Goal: Transaction & Acquisition: Book appointment/travel/reservation

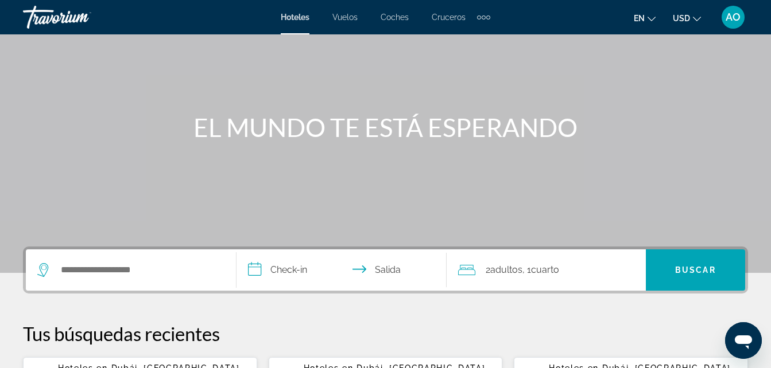
scroll to position [86, 0]
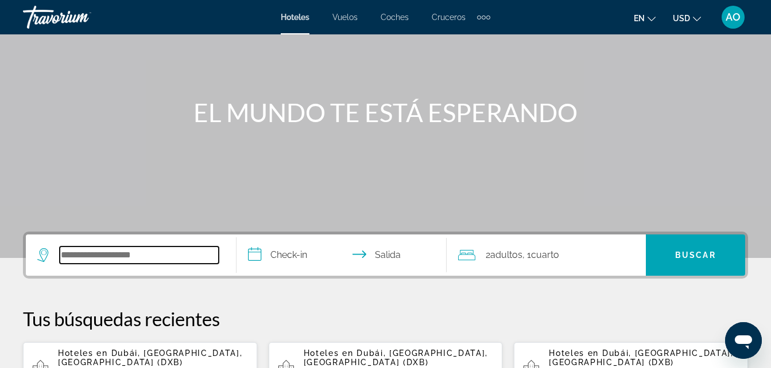
click at [124, 256] on input "Widget de búsqueda" at bounding box center [139, 255] width 159 height 17
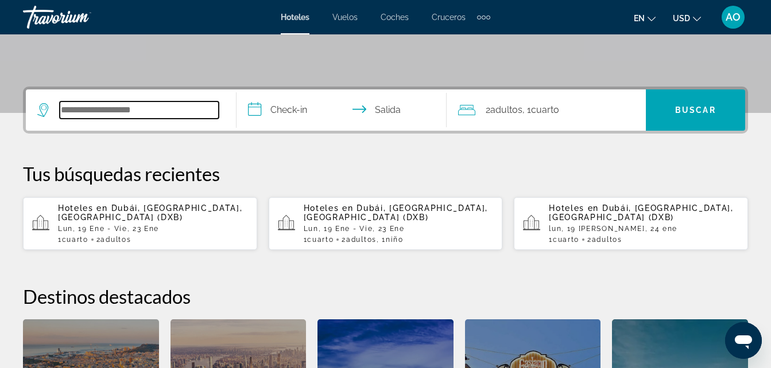
scroll to position [281, 0]
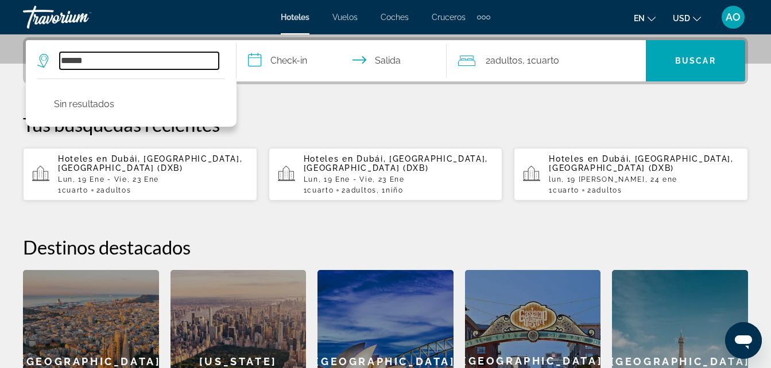
type input "******"
click at [298, 64] on input "**********" at bounding box center [343, 62] width 215 height 45
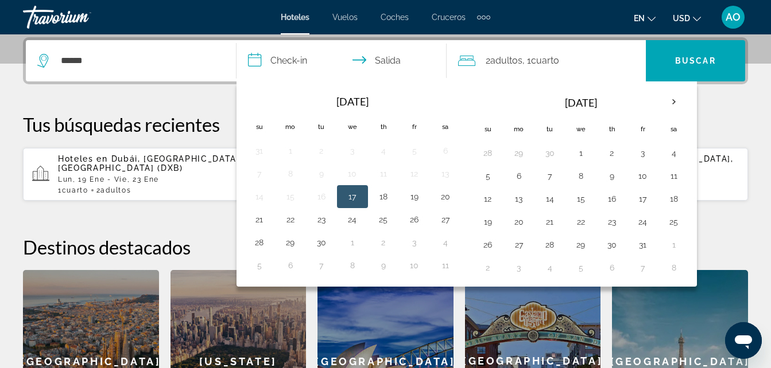
click at [364, 63] on input "**********" at bounding box center [343, 62] width 215 height 45
click at [363, 57] on input "**********" at bounding box center [343, 62] width 215 height 45
click at [360, 62] on input "**********" at bounding box center [343, 62] width 215 height 45
click at [183, 102] on div "**********" at bounding box center [385, 244] width 771 height 415
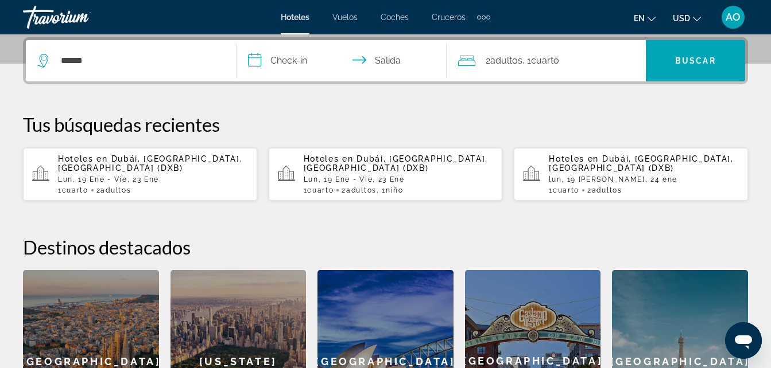
click at [299, 64] on input "**********" at bounding box center [343, 62] width 215 height 45
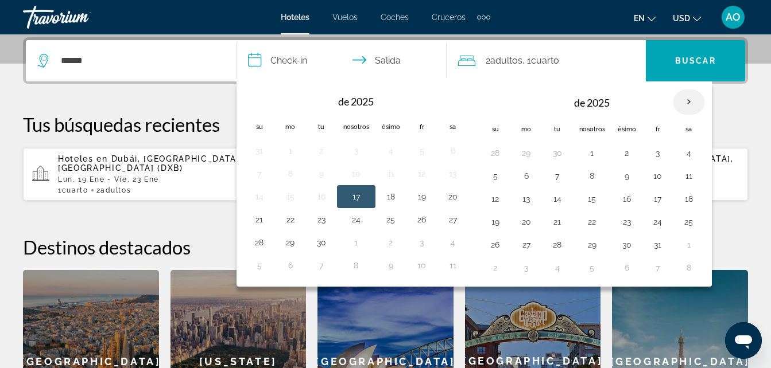
click at [685, 103] on th "Mes próximo" at bounding box center [688, 102] width 31 height 25
click at [527, 199] on button "9" at bounding box center [526, 199] width 18 height 16
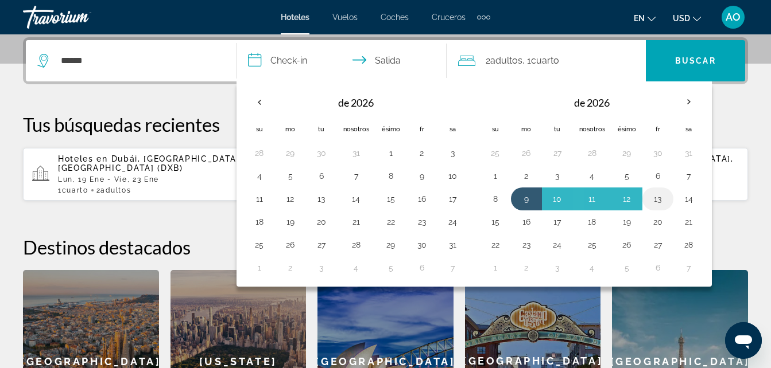
click at [660, 199] on button "13" at bounding box center [657, 199] width 18 height 16
type input "**********"
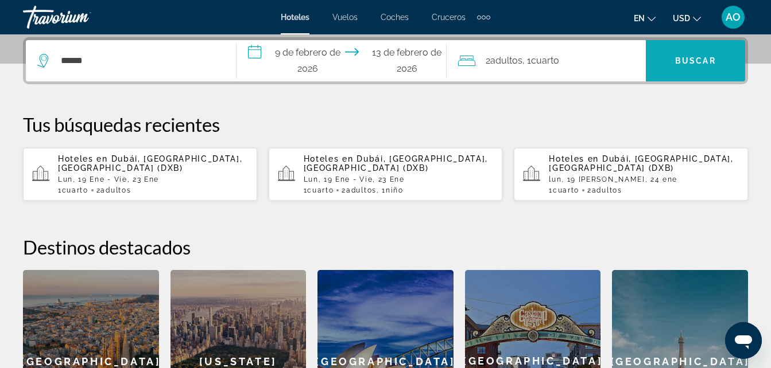
click at [701, 59] on span "Buscar" at bounding box center [695, 60] width 41 height 9
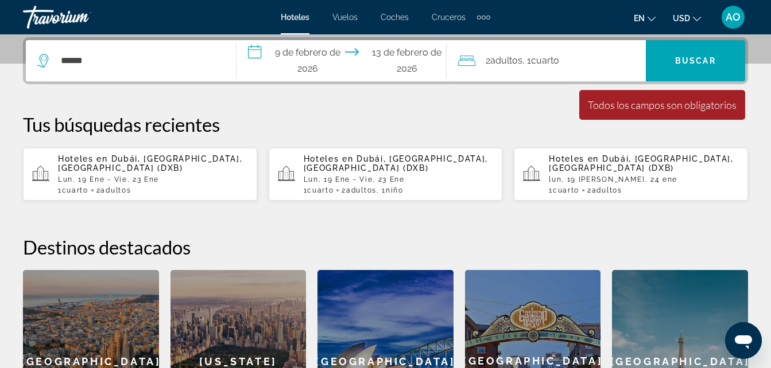
click at [117, 51] on div "******" at bounding box center [130, 60] width 187 height 41
click at [98, 64] on input "******" at bounding box center [139, 60] width 159 height 17
click at [104, 54] on input "******" at bounding box center [139, 60] width 159 height 17
click at [136, 62] on input "******" at bounding box center [139, 60] width 159 height 17
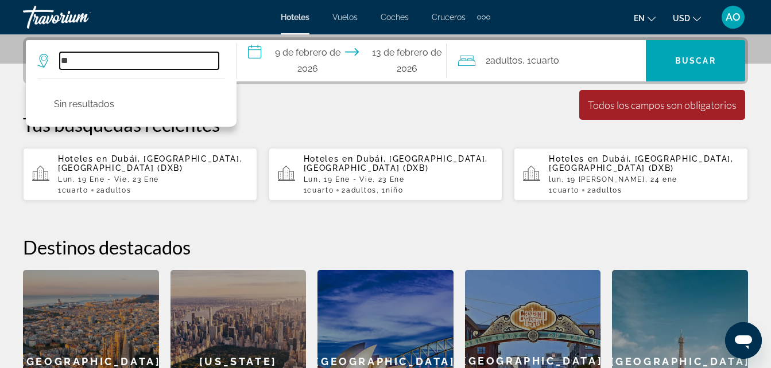
type input "*"
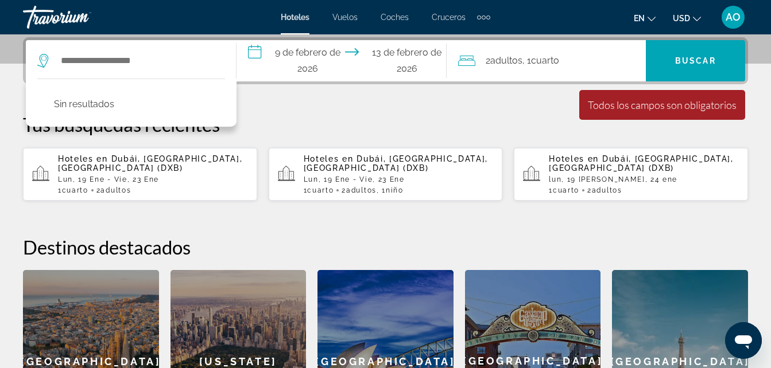
click at [343, 16] on span "Vuelos" at bounding box center [344, 17] width 25 height 9
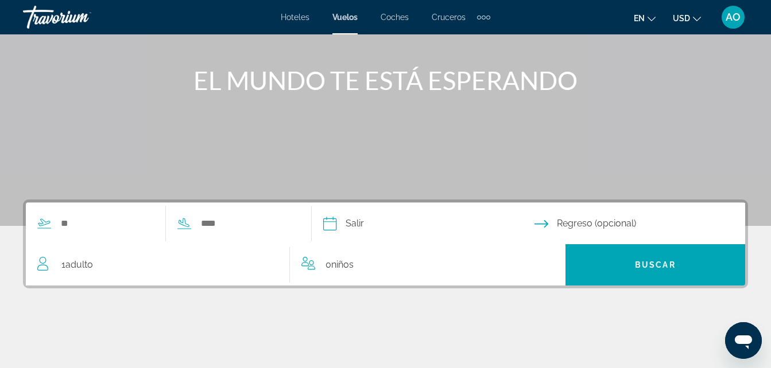
scroll to position [129, 0]
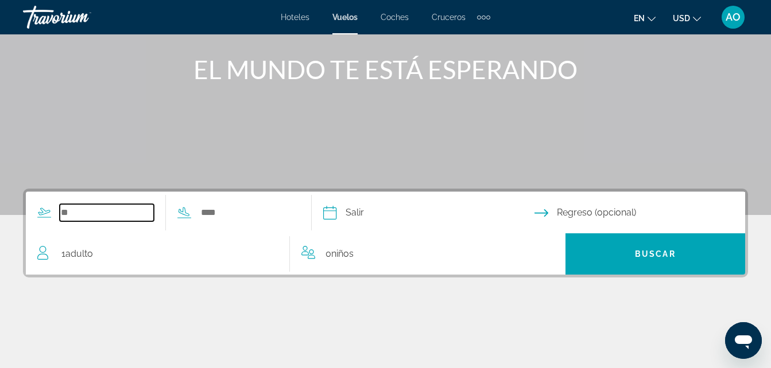
click at [76, 215] on input "Widget de búsqueda" at bounding box center [107, 212] width 94 height 17
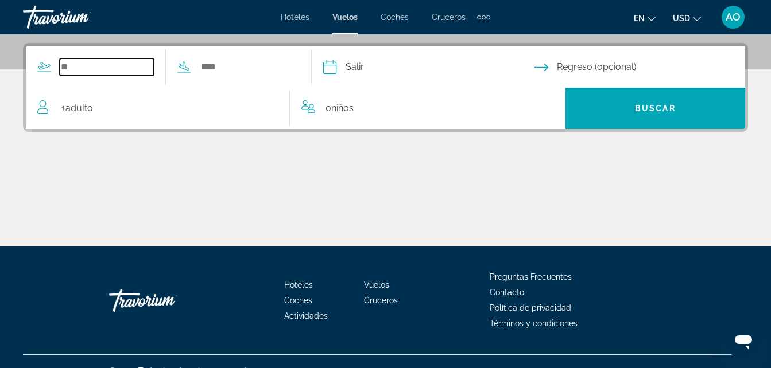
scroll to position [281, 0]
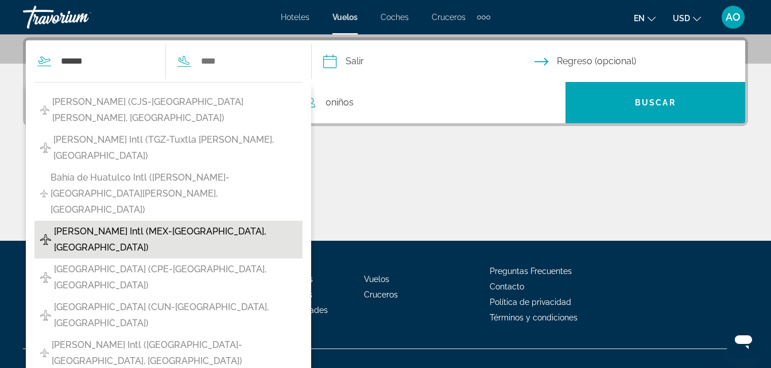
click at [137, 224] on span "Benito Juárez Intl (MEX-Ciudad de México, México)" at bounding box center [175, 240] width 243 height 32
type input "**********"
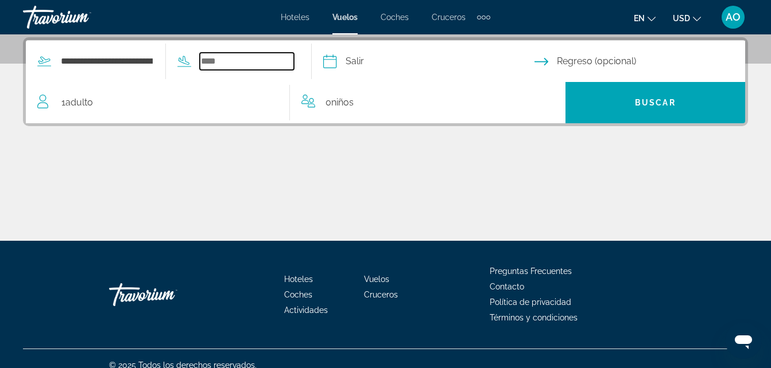
click at [248, 62] on input "Widget de búsqueda" at bounding box center [247, 61] width 94 height 17
type input "*****"
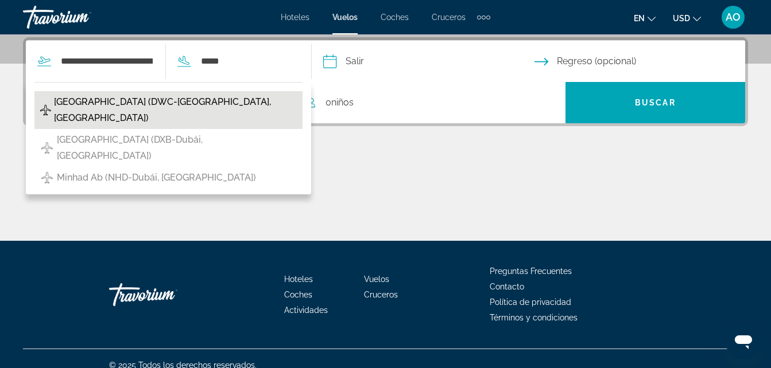
click at [192, 108] on span "Aeropuerto Internacional Al Maktoum (DWC-Dubái, Emiratos Árabes Unidos)" at bounding box center [175, 110] width 243 height 32
type input "**********"
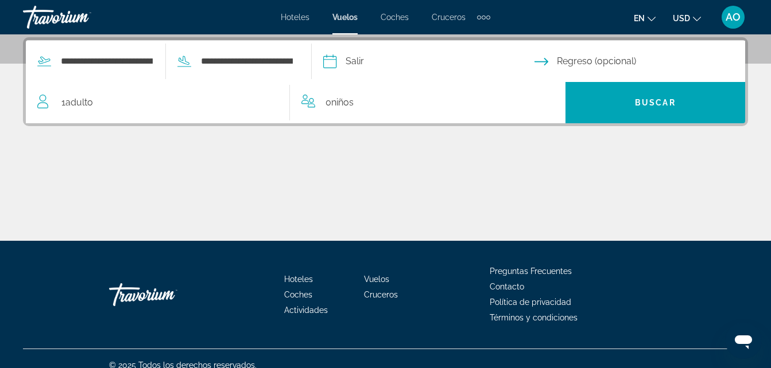
click at [422, 65] on input "Fecha de salida" at bounding box center [428, 63] width 216 height 45
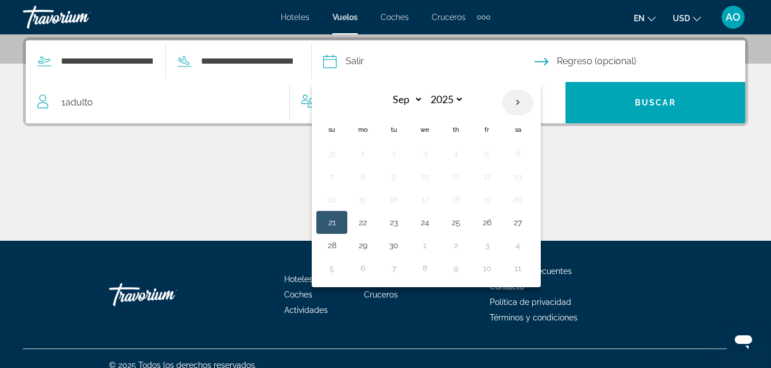
click at [533, 104] on th "Next month" at bounding box center [517, 102] width 31 height 25
select select "*"
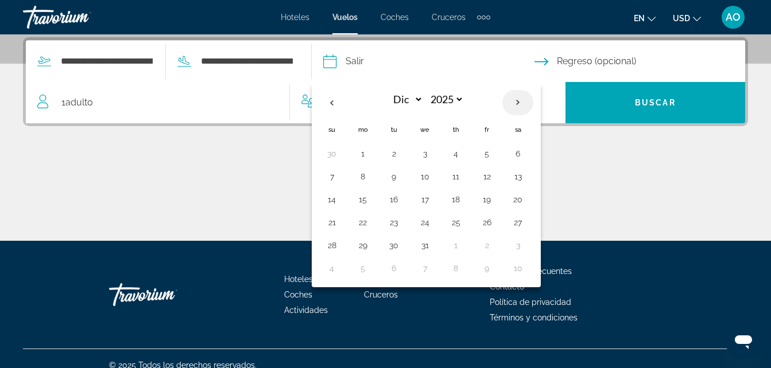
select select "****"
click at [372, 221] on button "19" at bounding box center [362, 223] width 18 height 16
type input "**********"
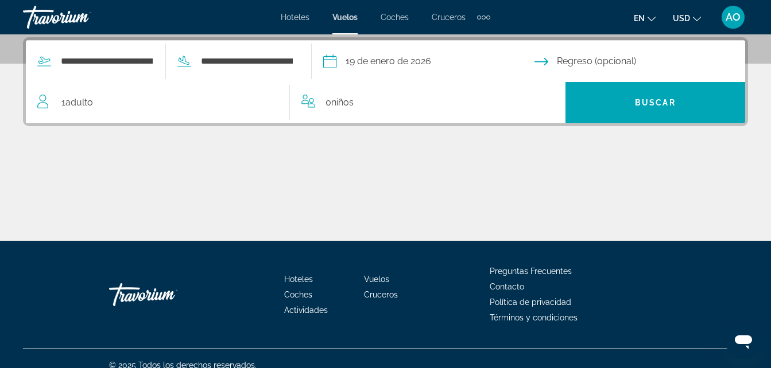
click at [628, 64] on input "Fecha de regreso" at bounding box center [642, 63] width 216 height 45
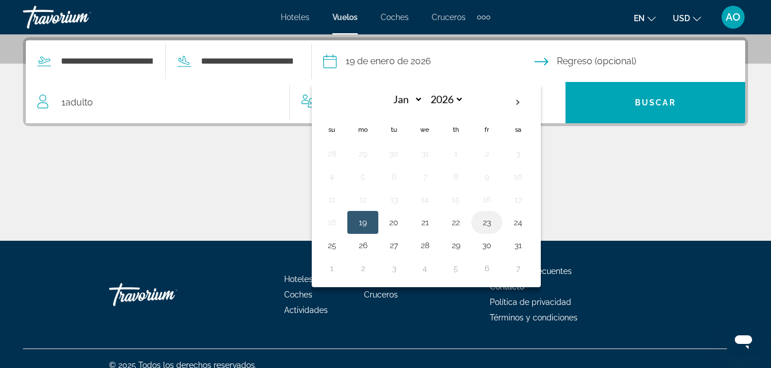
click at [496, 225] on button "23" at bounding box center [486, 223] width 18 height 16
type input "**********"
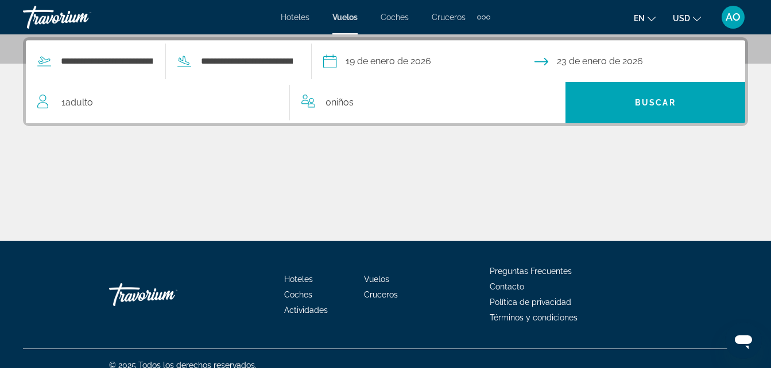
drag, startPoint x: 48, startPoint y: 101, endPoint x: 59, endPoint y: 105, distance: 11.6
click at [59, 105] on div "1 Adulto Adults" at bounding box center [163, 103] width 252 height 16
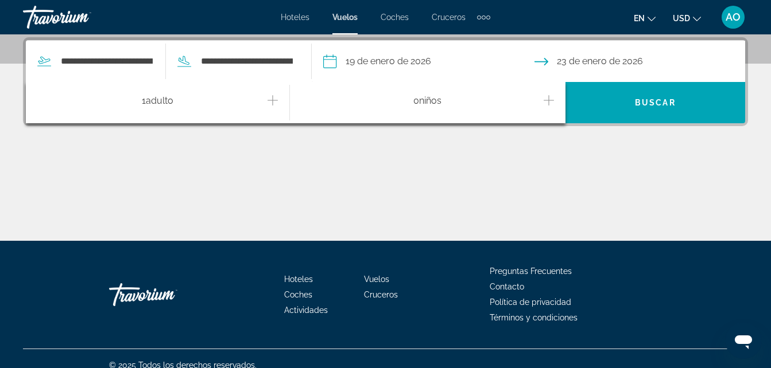
click at [271, 102] on icon "Incrementar adultos" at bounding box center [272, 101] width 10 height 14
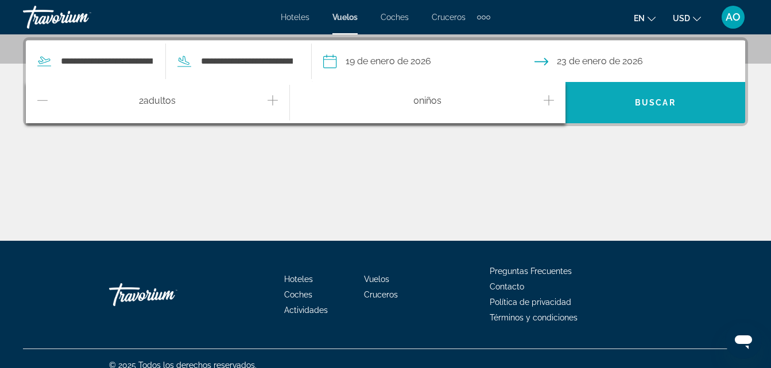
click at [614, 104] on span "Widget de búsqueda" at bounding box center [655, 103] width 180 height 28
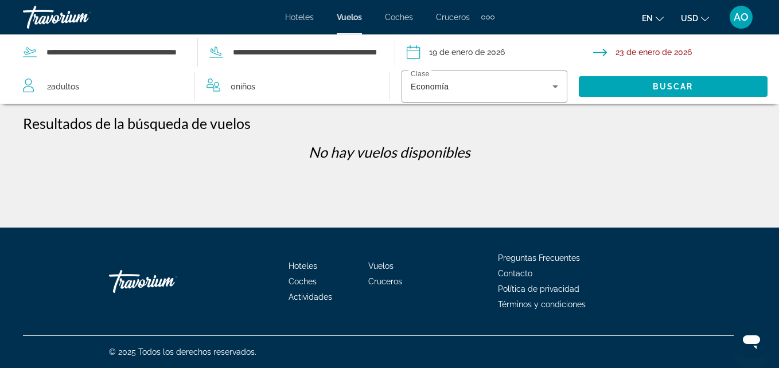
click at [689, 55] on input "Fecha de regreso: 23 de enero de 2026" at bounding box center [688, 54] width 191 height 38
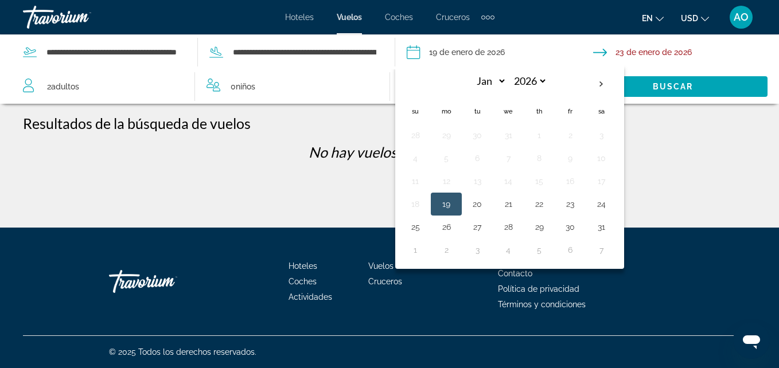
click at [448, 208] on button "19" at bounding box center [446, 204] width 18 height 16
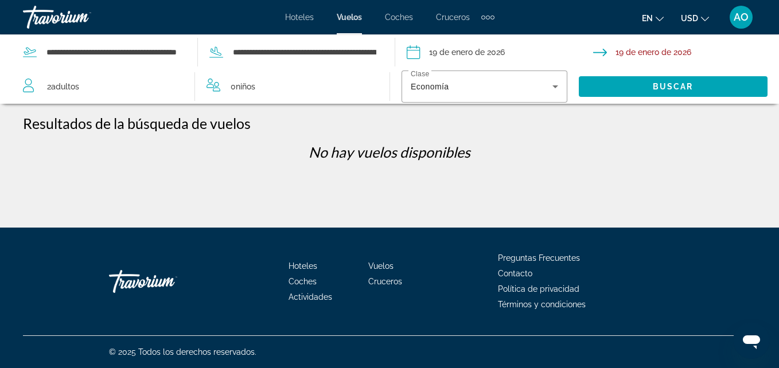
click at [660, 54] on input "**********" at bounding box center [688, 54] width 191 height 38
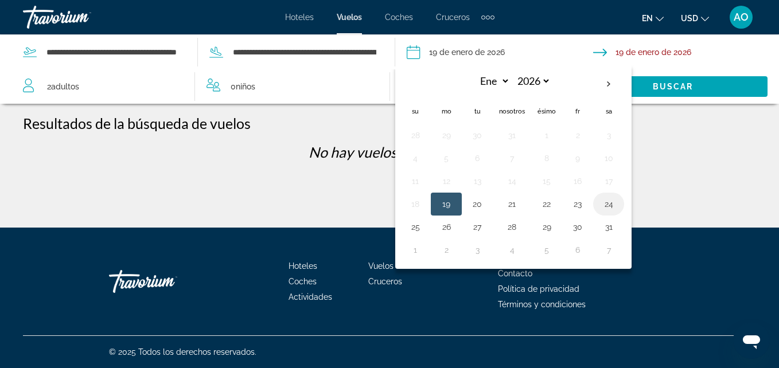
click at [609, 208] on button "24" at bounding box center [609, 204] width 18 height 16
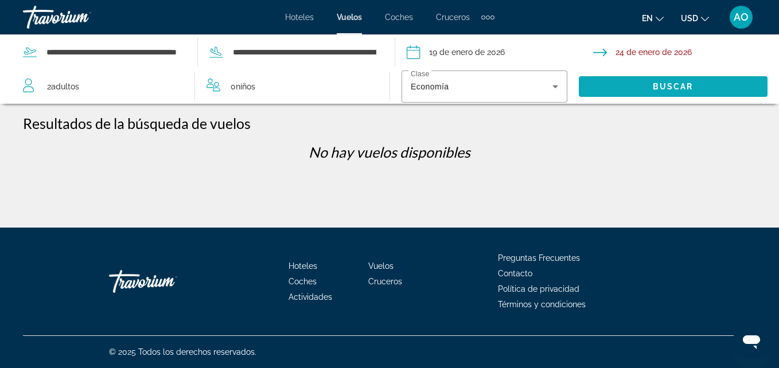
click at [664, 84] on span "Buscar" at bounding box center [673, 86] width 41 height 9
click at [601, 52] on input "**********" at bounding box center [688, 54] width 191 height 38
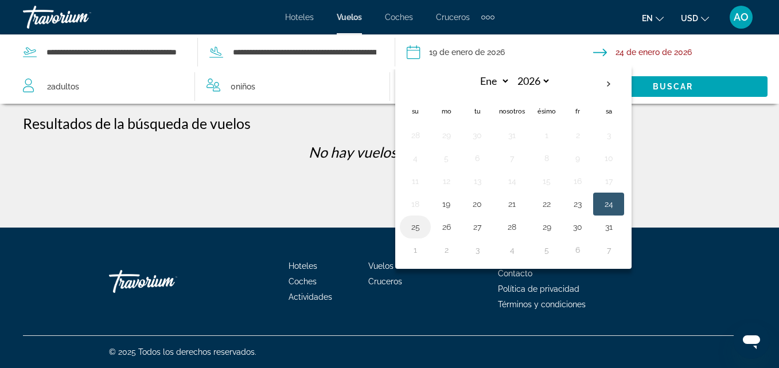
click at [414, 232] on button "25" at bounding box center [415, 227] width 18 height 16
type input "**********"
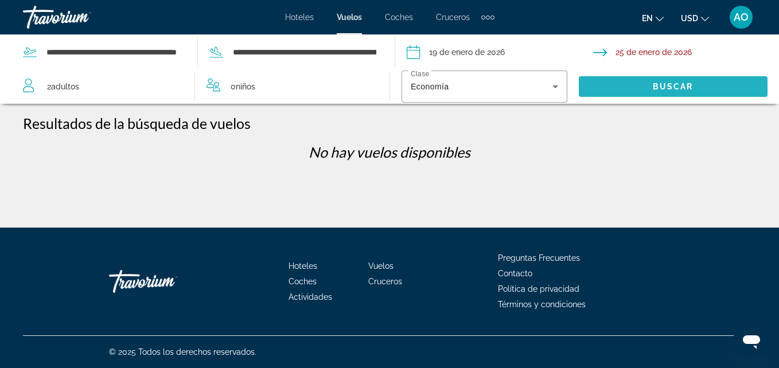
click at [657, 84] on span "Buscar" at bounding box center [673, 86] width 41 height 9
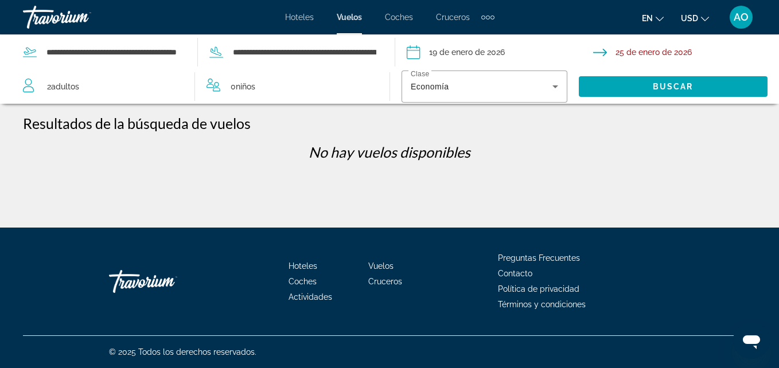
click at [493, 53] on input "Fecha de salida: 19 de enero de 2026" at bounding box center [499, 54] width 191 height 38
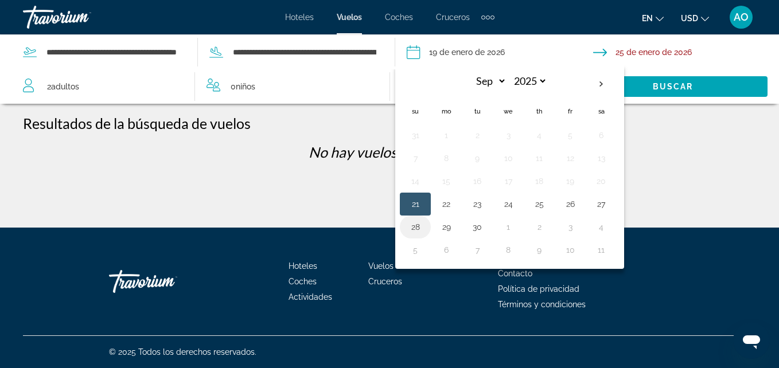
click at [413, 231] on button "28" at bounding box center [415, 227] width 18 height 16
type input "**********"
select select "*"
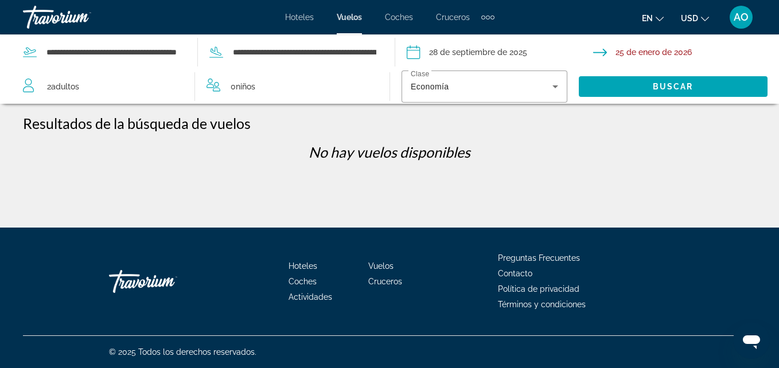
click at [653, 54] on input "Fecha de regreso: 25 de enero de 2026" at bounding box center [688, 54] width 191 height 38
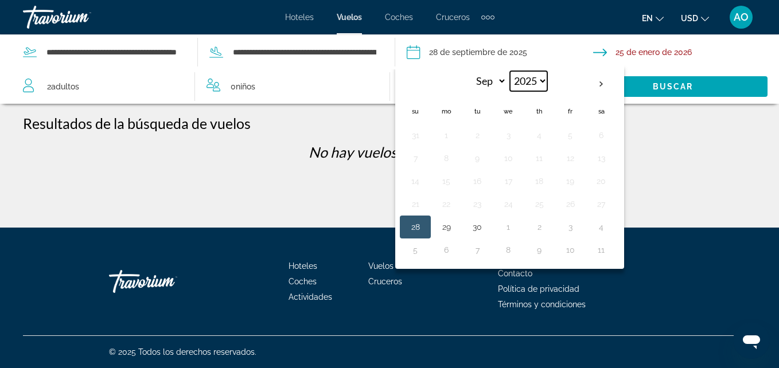
click at [542, 80] on select "**** **** **** **** **** ****" at bounding box center [528, 81] width 37 height 20
click at [481, 57] on input "**********" at bounding box center [499, 54] width 191 height 38
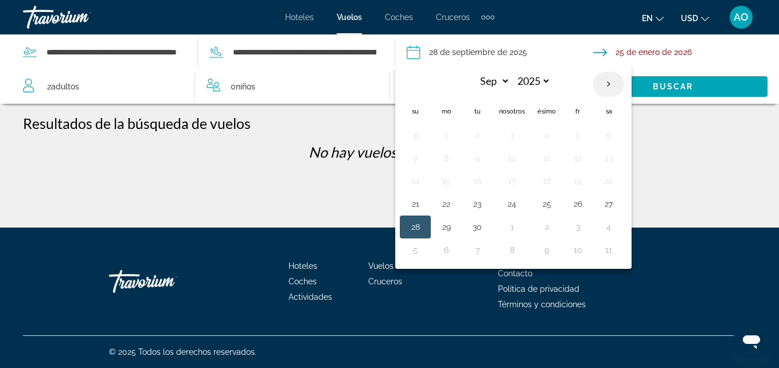
click at [613, 83] on th "Mes próximo" at bounding box center [608, 84] width 31 height 25
select select "*"
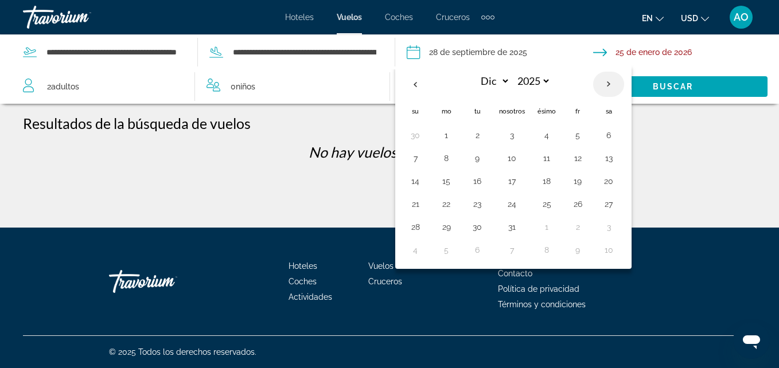
select select "****"
click at [613, 83] on th "Mes próximo" at bounding box center [608, 84] width 31 height 25
select select "*"
click at [443, 178] on button "9" at bounding box center [446, 181] width 18 height 16
type input "**********"
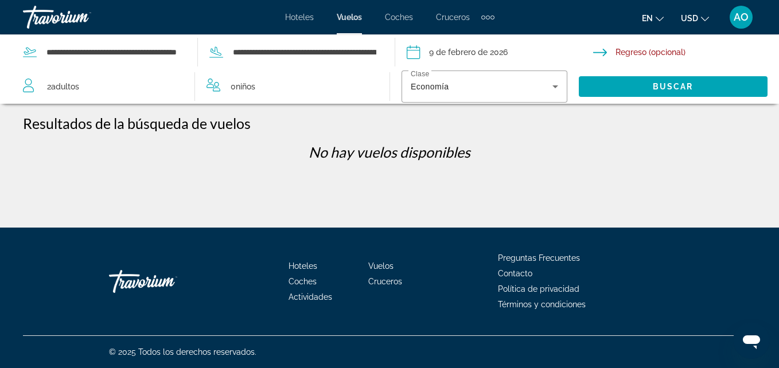
click at [659, 52] on input "Fecha de regreso" at bounding box center [688, 54] width 191 height 38
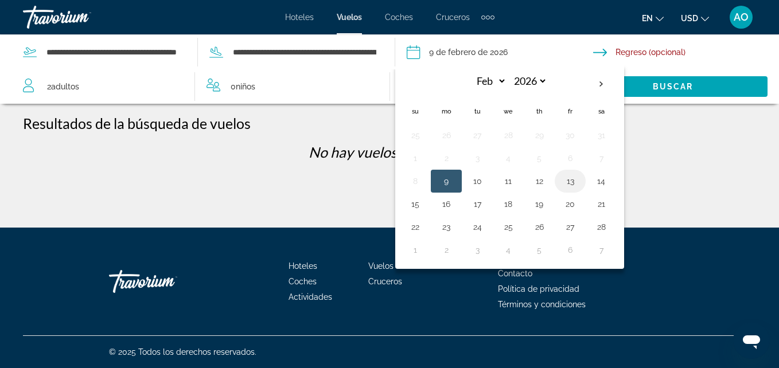
click at [566, 182] on button "13" at bounding box center [570, 181] width 18 height 16
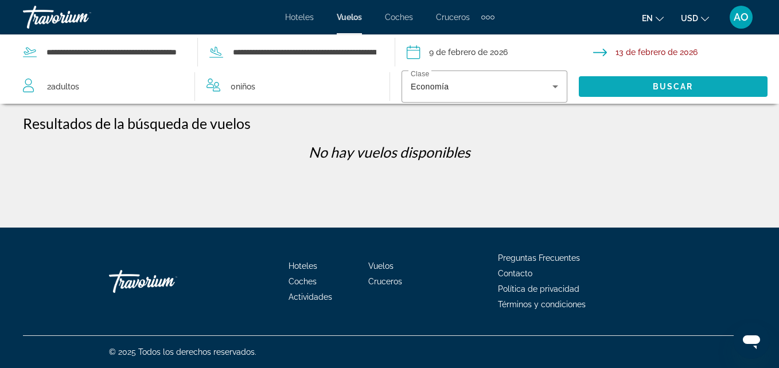
click at [694, 80] on span "Widget de búsqueda" at bounding box center [673, 87] width 189 height 28
click at [660, 53] on input "**********" at bounding box center [688, 54] width 191 height 38
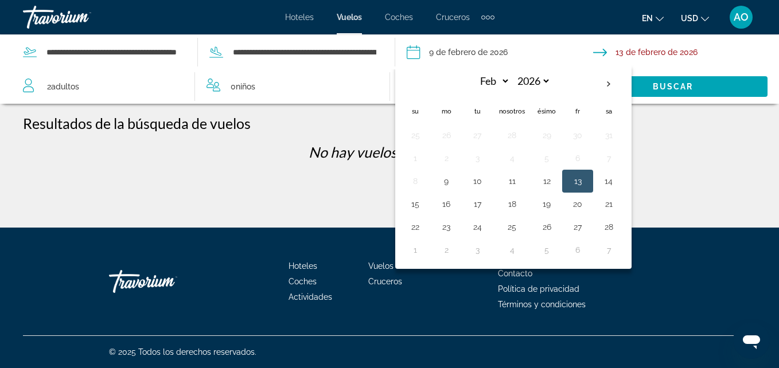
click at [449, 209] on button "16" at bounding box center [446, 204] width 18 height 16
type input "**********"
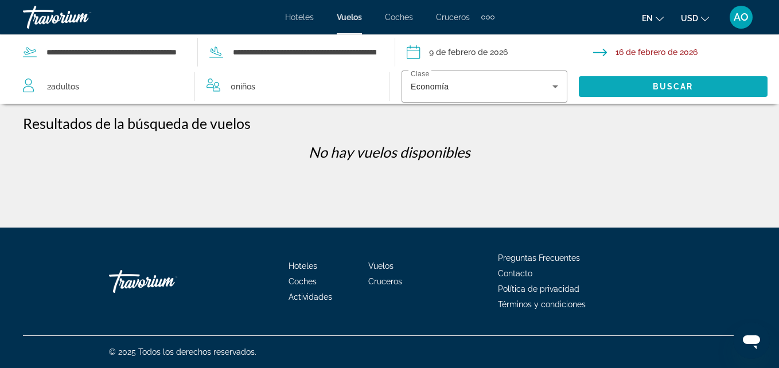
click at [665, 85] on span "Buscar" at bounding box center [673, 86] width 41 height 9
click at [469, 49] on input "**********" at bounding box center [499, 54] width 191 height 38
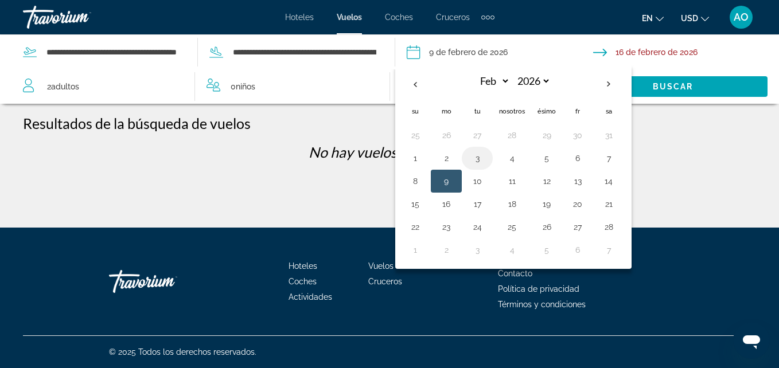
click at [483, 156] on button "3" at bounding box center [477, 158] width 18 height 16
type input "**********"
select select "*"
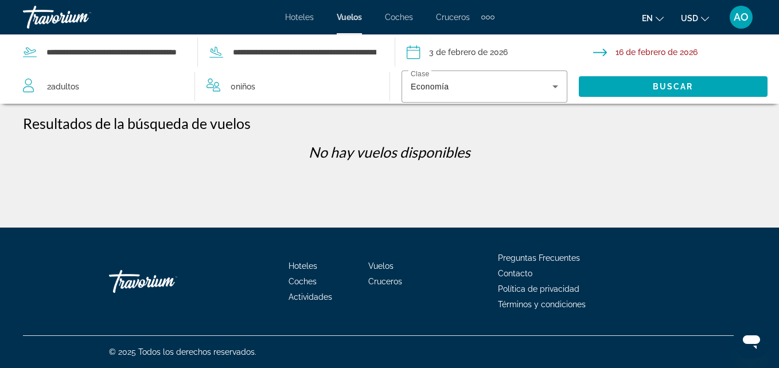
click at [678, 50] on input "Fecha de regreso: 16 de febrero de 2026" at bounding box center [688, 54] width 191 height 38
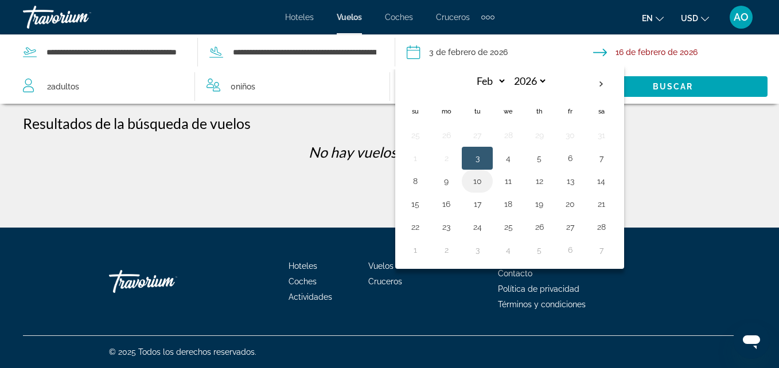
click at [477, 184] on button "10" at bounding box center [477, 181] width 18 height 16
type input "**********"
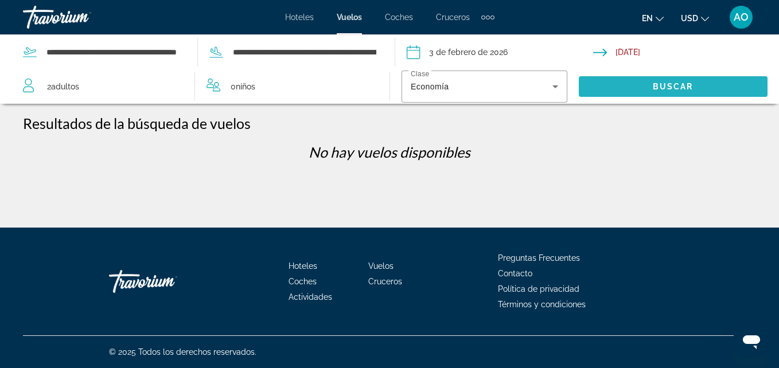
click at [688, 88] on span "Buscar" at bounding box center [673, 86] width 41 height 9
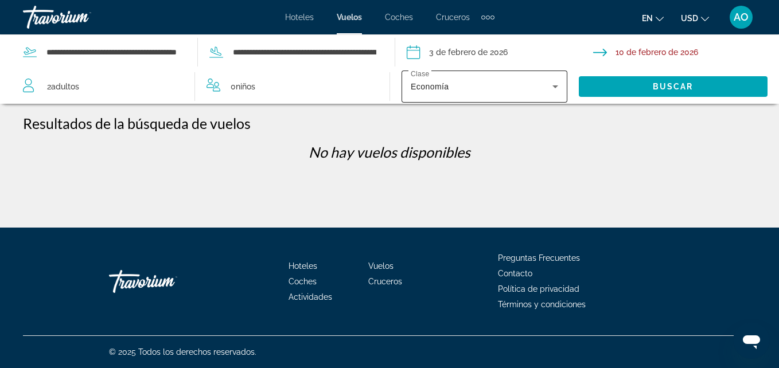
click at [554, 87] on icon "Widget de búsqueda" at bounding box center [555, 87] width 14 height 14
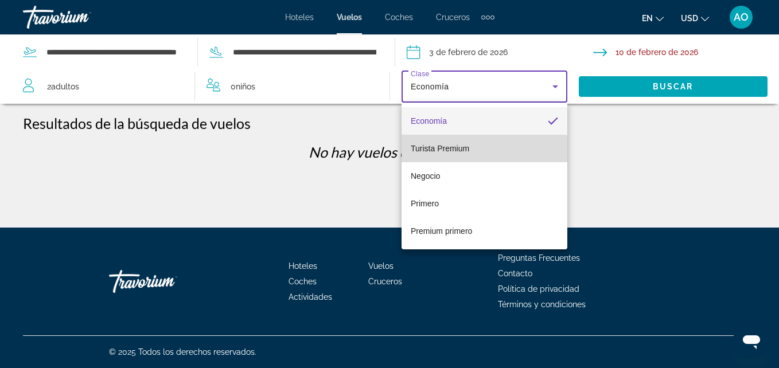
click at [465, 152] on span "Turista Premium" at bounding box center [440, 148] width 59 height 9
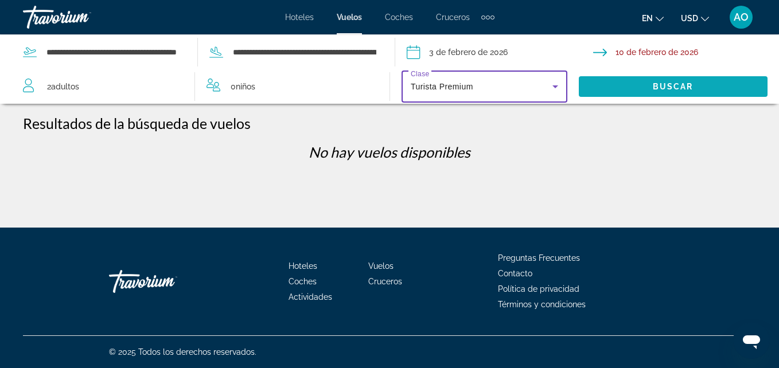
click at [645, 90] on span "Widget de búsqueda" at bounding box center [673, 87] width 189 height 28
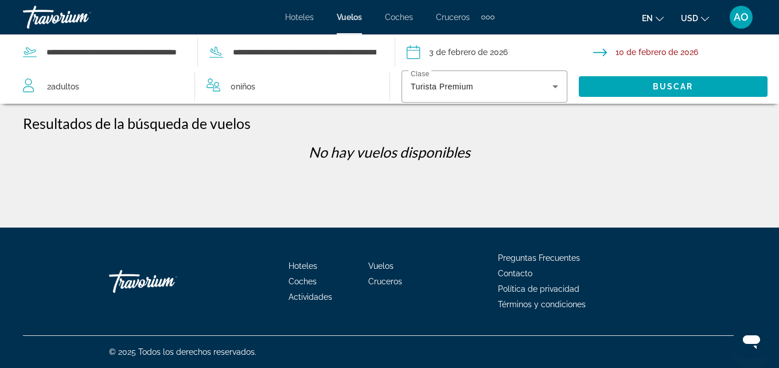
click at [353, 17] on span "Vuelos" at bounding box center [349, 17] width 25 height 9
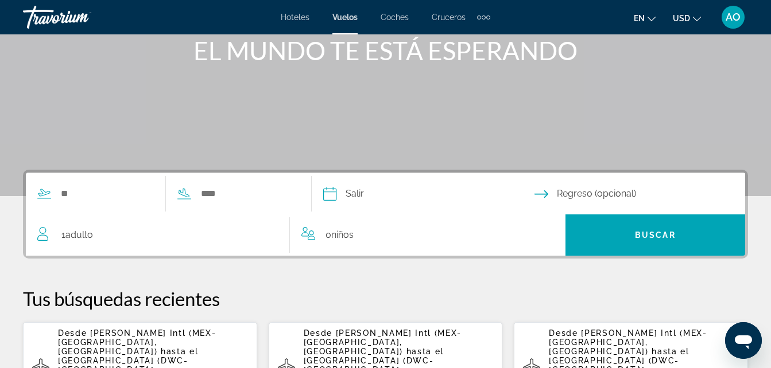
scroll to position [172, 0]
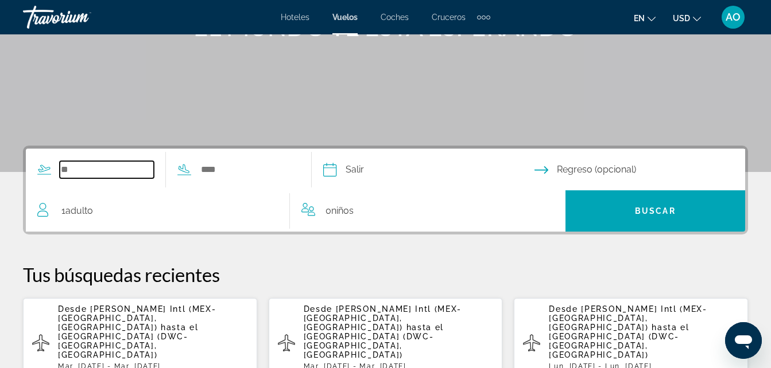
click at [111, 175] on input "Widget de búsqueda" at bounding box center [107, 169] width 94 height 17
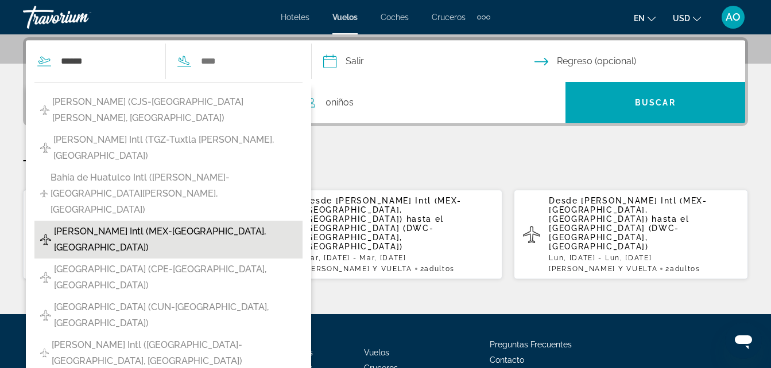
click at [106, 224] on span "Benito Juárez Intl (MEX-Ciudad de México, México)" at bounding box center [175, 240] width 243 height 32
type input "**********"
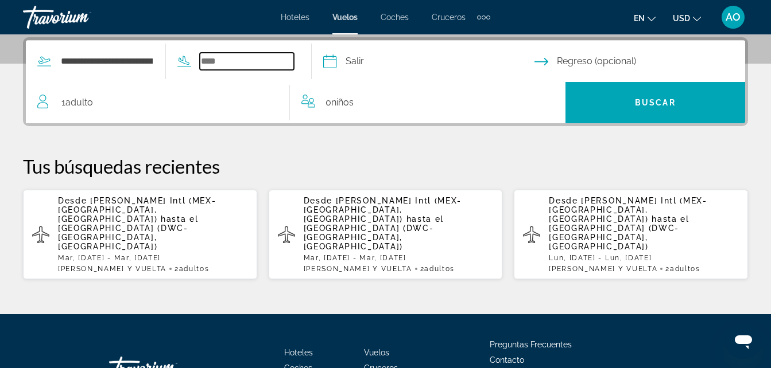
click at [247, 64] on input "Widget de búsqueda" at bounding box center [247, 61] width 94 height 17
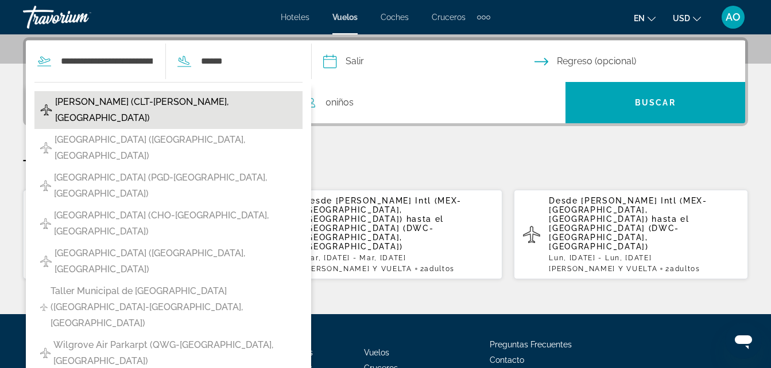
click at [133, 107] on span "Charlotte-Douglas Intl (CLT-Charlotte, Estados Unidos de América)" at bounding box center [176, 110] width 242 height 32
type input "**********"
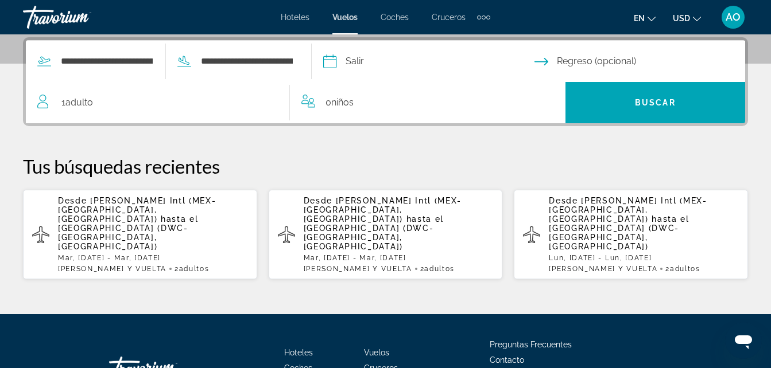
click at [432, 63] on input "Fecha de salida" at bounding box center [428, 63] width 216 height 45
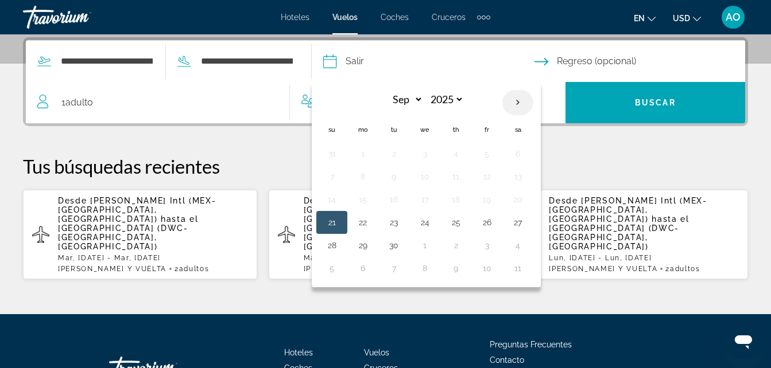
click at [533, 104] on th "Next month" at bounding box center [517, 102] width 31 height 25
select select "*"
click at [372, 225] on button "20" at bounding box center [362, 223] width 18 height 16
type input "**********"
select select "*"
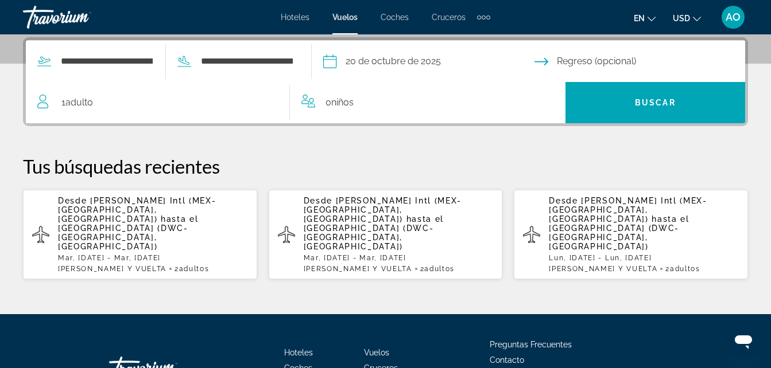
click at [631, 63] on input "Fecha de regreso" at bounding box center [642, 63] width 216 height 45
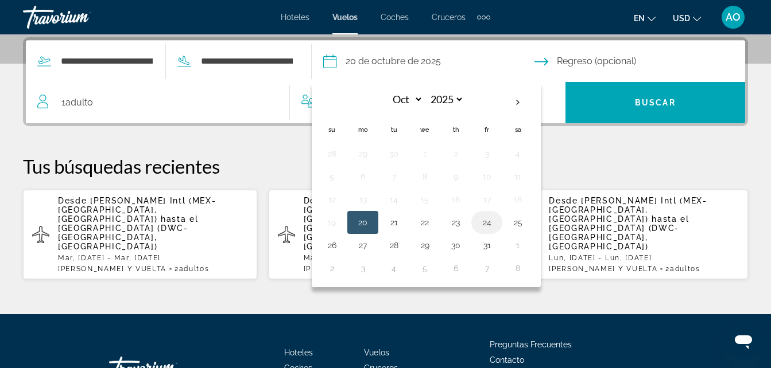
click at [496, 225] on button "24" at bounding box center [486, 223] width 18 height 16
type input "**********"
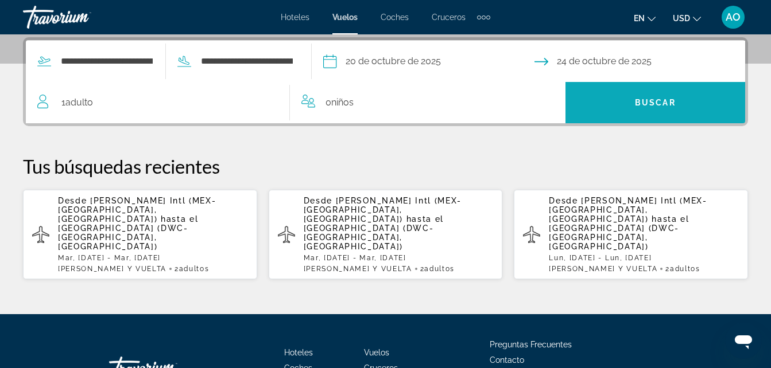
click at [647, 106] on span "Buscar" at bounding box center [655, 102] width 41 height 9
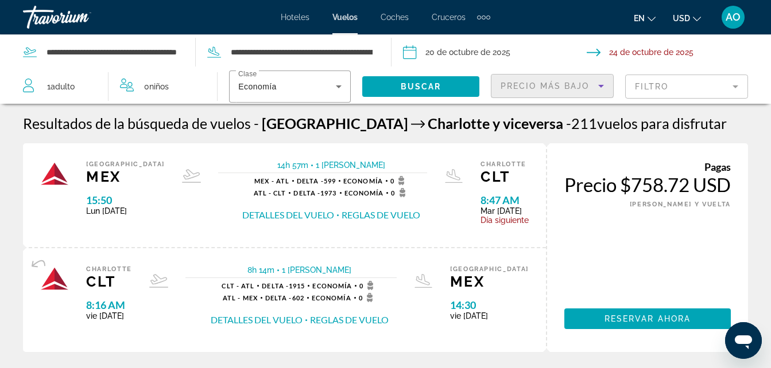
click at [598, 87] on icon "Ordenar por" at bounding box center [601, 86] width 14 height 14
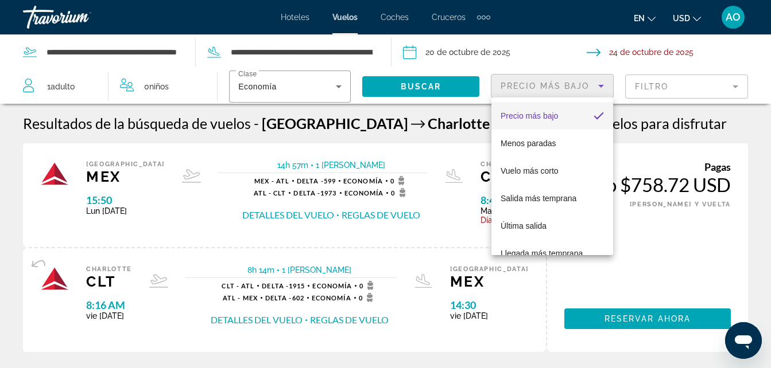
click at [732, 57] on div at bounding box center [385, 184] width 771 height 368
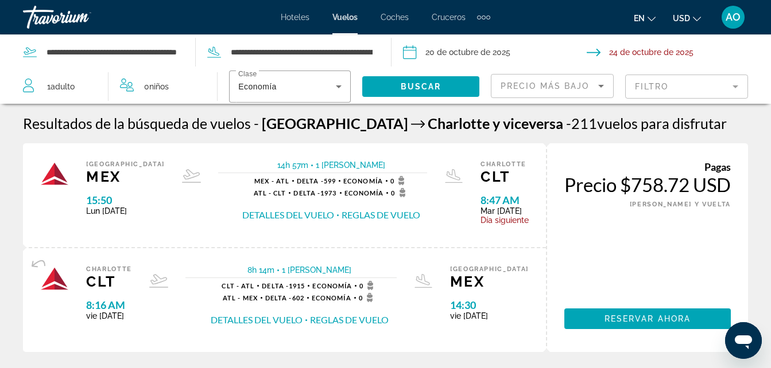
click at [474, 52] on input "Fecha de salida: 20 de octubre de 2025" at bounding box center [494, 54] width 189 height 38
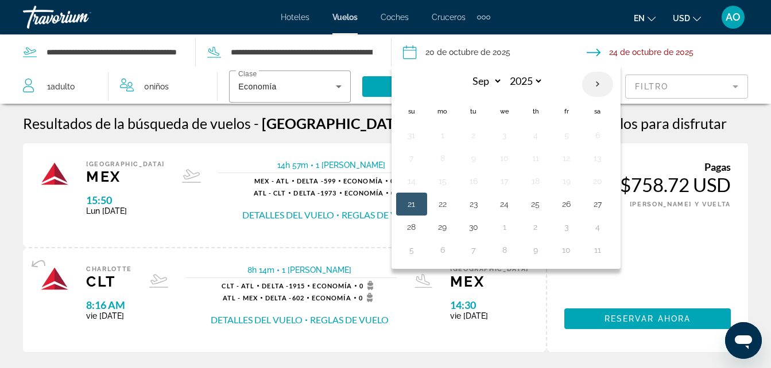
click at [596, 83] on th "Next month" at bounding box center [597, 84] width 31 height 25
select select "**"
click at [413, 205] on button "16" at bounding box center [411, 204] width 18 height 16
type input "**********"
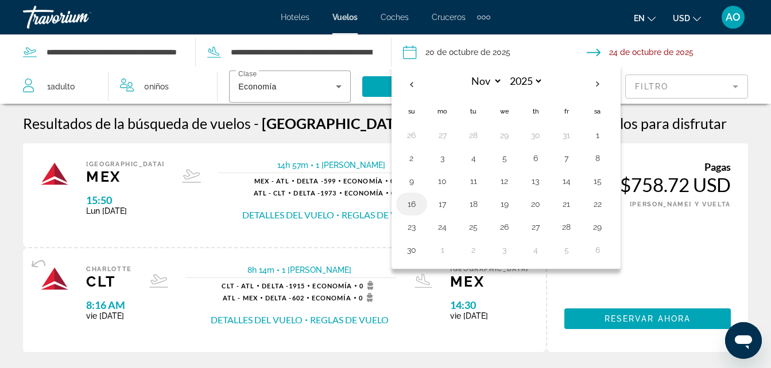
select select "**"
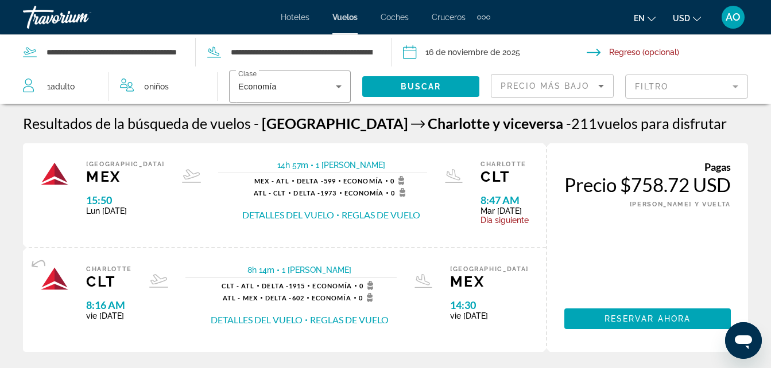
click at [672, 52] on input "Fecha de regreso" at bounding box center [680, 54] width 189 height 38
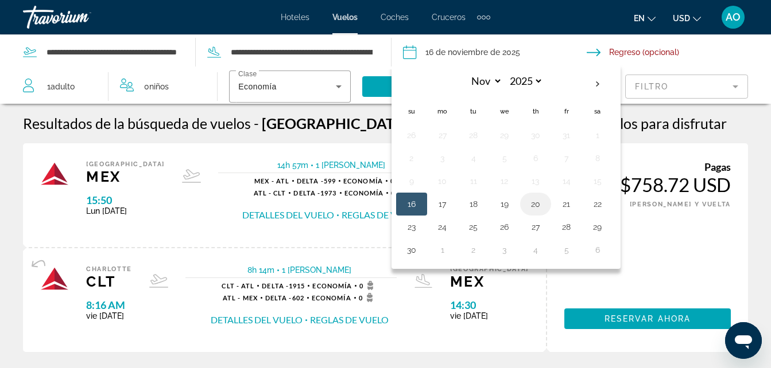
click at [538, 207] on button "20" at bounding box center [535, 204] width 18 height 16
type input "**********"
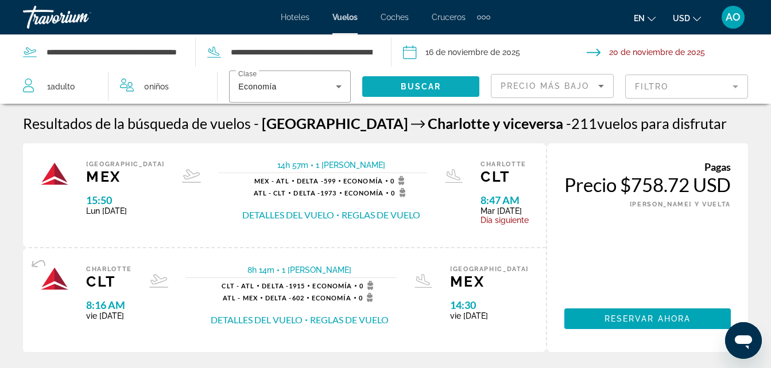
click at [448, 86] on span "Widget de búsqueda" at bounding box center [420, 87] width 117 height 28
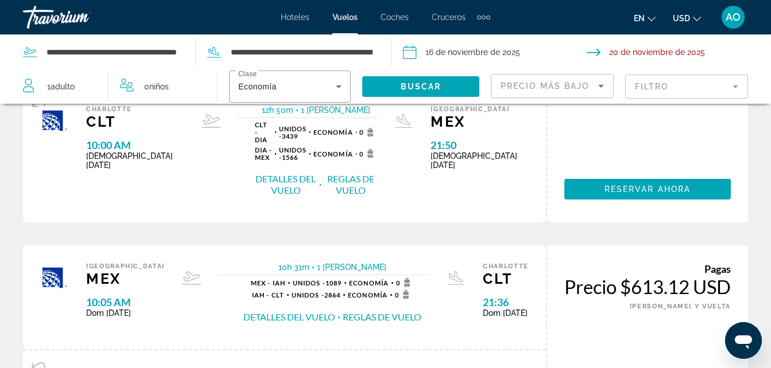
scroll to position [229, 0]
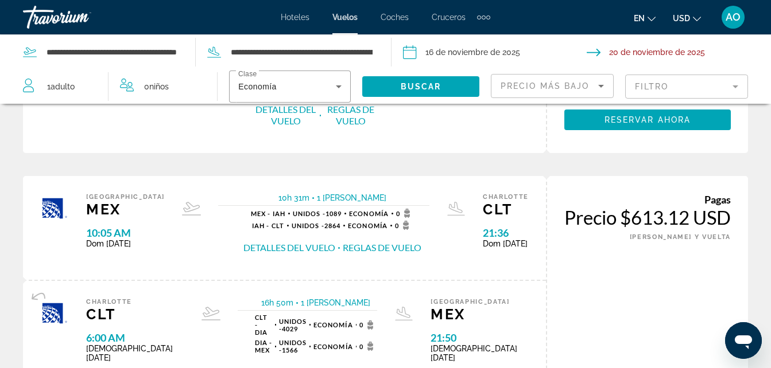
click at [281, 251] on button "Detalles del vuelo" at bounding box center [289, 248] width 92 height 13
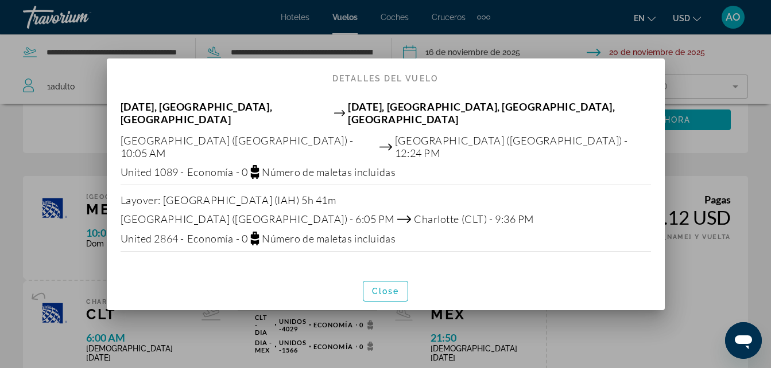
scroll to position [0, 0]
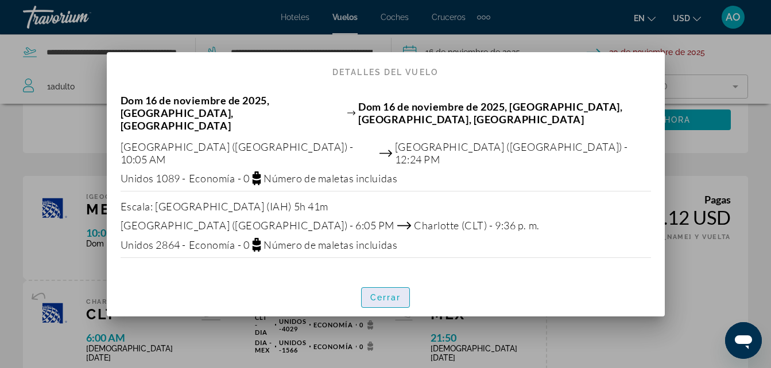
click at [394, 293] on span "Cerrar" at bounding box center [385, 297] width 31 height 9
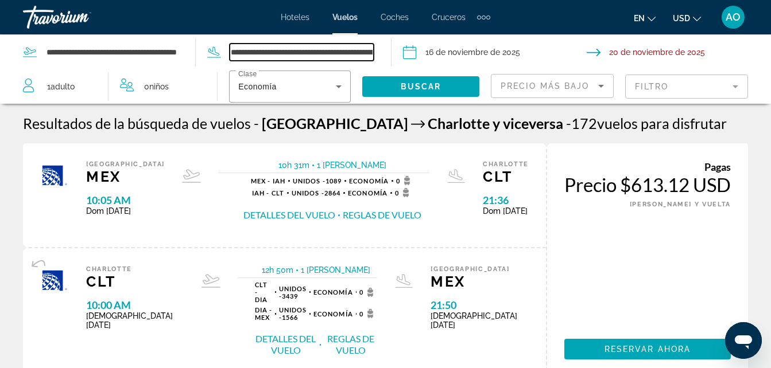
click at [351, 53] on input "**********" at bounding box center [301, 52] width 144 height 17
click at [372, 54] on input "**********" at bounding box center [301, 52] width 144 height 17
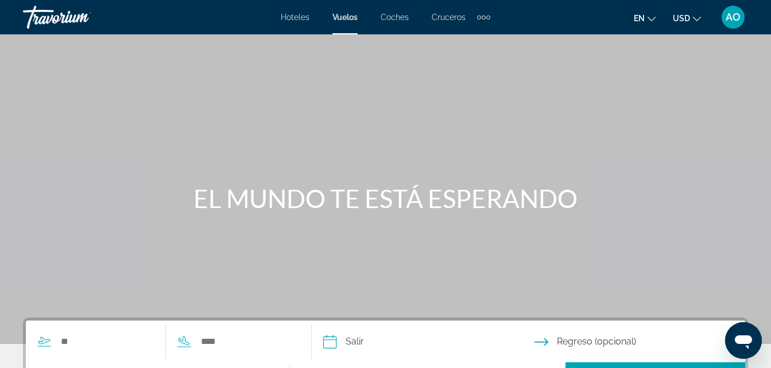
click at [90, 352] on div "Widget de búsqueda" at bounding box center [160, 341] width 268 height 41
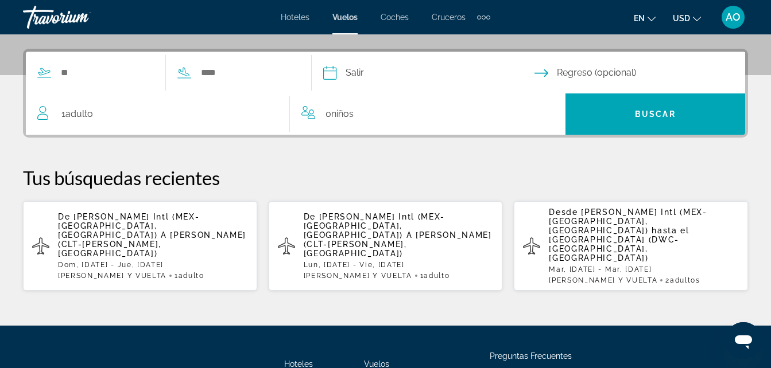
scroll to position [281, 0]
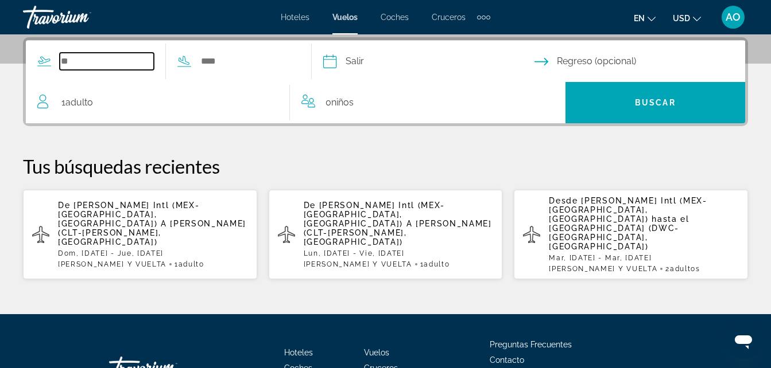
click at [100, 63] on input "Widget de búsqueda" at bounding box center [107, 61] width 94 height 17
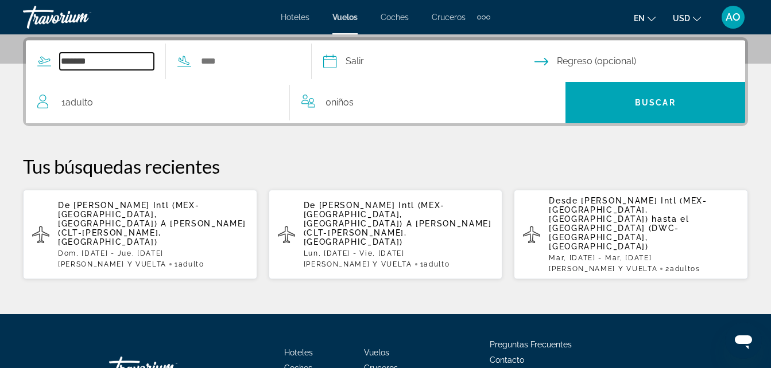
click at [103, 65] on input "*******" at bounding box center [107, 61] width 94 height 17
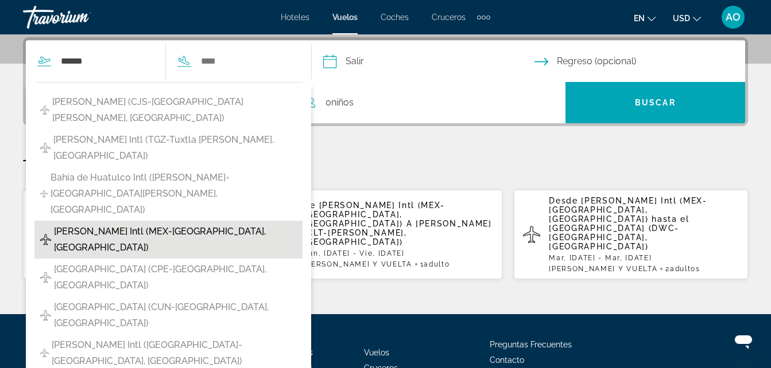
click at [108, 224] on span "Benito Juárez Intl (MEX-Ciudad de México, México)" at bounding box center [175, 240] width 243 height 32
type input "**********"
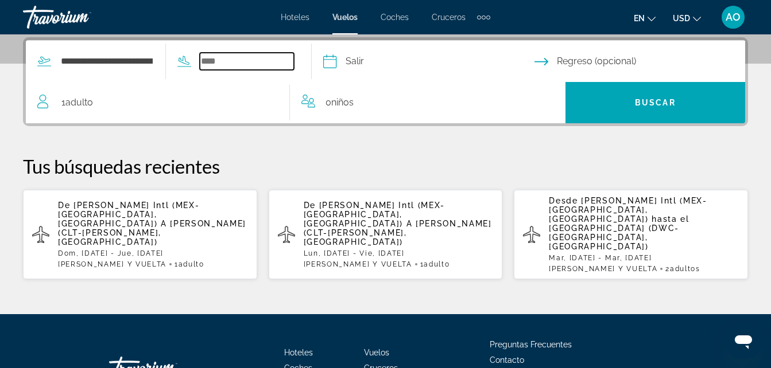
click at [238, 68] on input "Widget de búsqueda" at bounding box center [247, 61] width 94 height 17
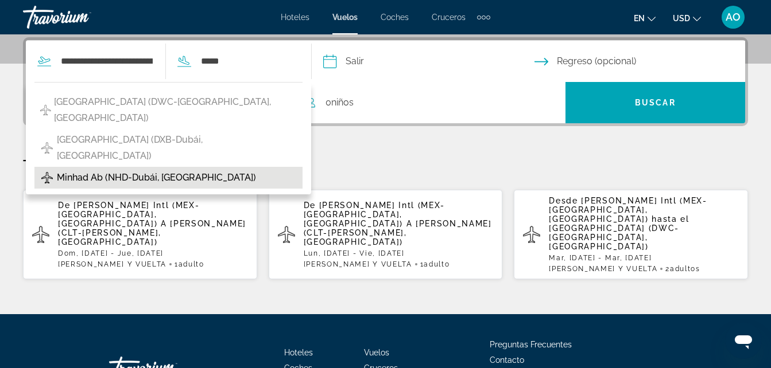
click at [188, 180] on span "Minhad Ab (NHD-Dubái, Emiratos Árabes Unidos)" at bounding box center [156, 178] width 199 height 16
type input "**********"
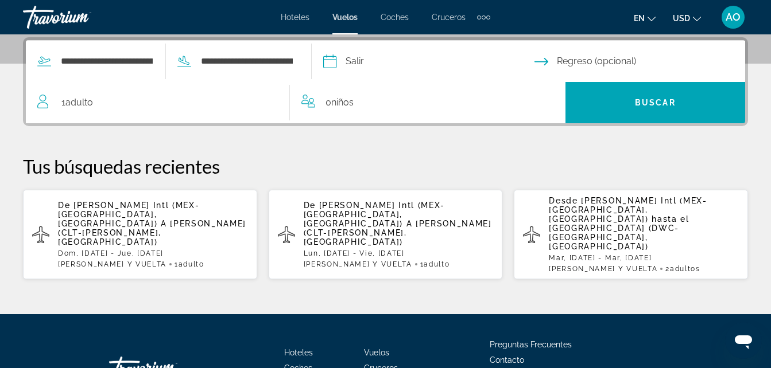
click at [424, 67] on input "Fecha de salida" at bounding box center [428, 63] width 216 height 45
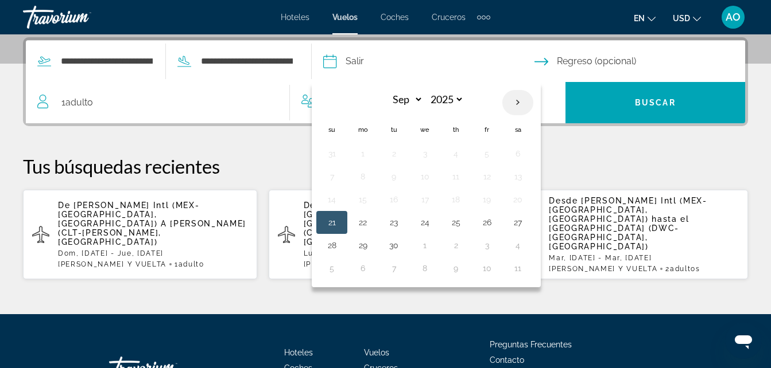
click at [533, 102] on th "Next month" at bounding box center [517, 102] width 31 height 25
select select "*"
click at [372, 207] on button "13" at bounding box center [362, 200] width 18 height 16
type input "**********"
select select "*"
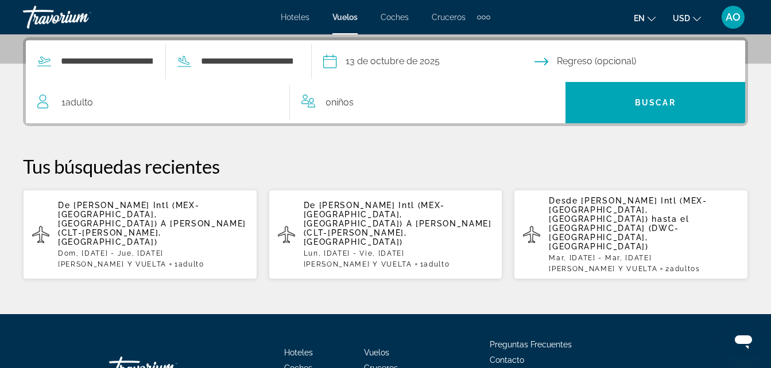
click at [631, 68] on input "Fecha de regreso" at bounding box center [642, 63] width 216 height 45
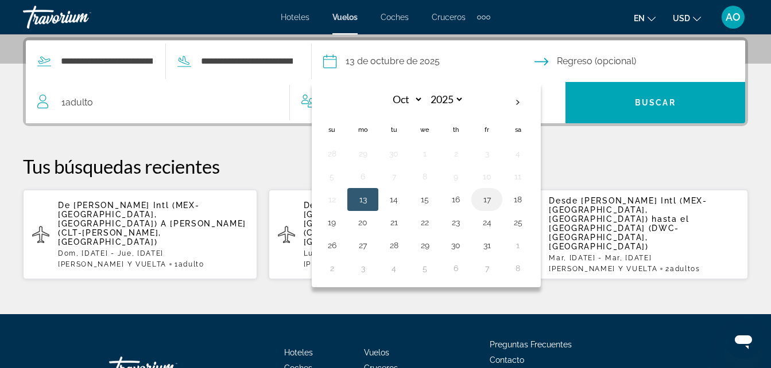
click at [496, 203] on button "17" at bounding box center [486, 200] width 18 height 16
type input "**********"
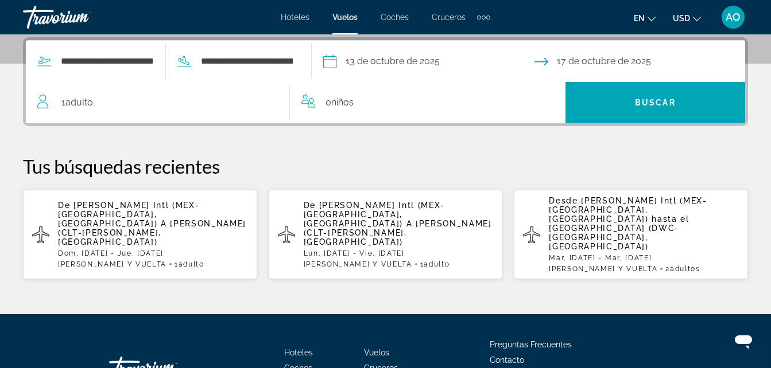
click at [69, 101] on span "Adulto" at bounding box center [79, 102] width 28 height 11
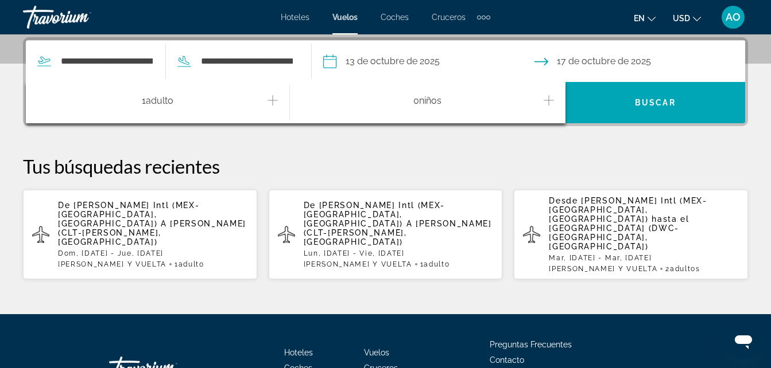
click at [268, 102] on icon "Incrementar adultos" at bounding box center [272, 101] width 10 height 14
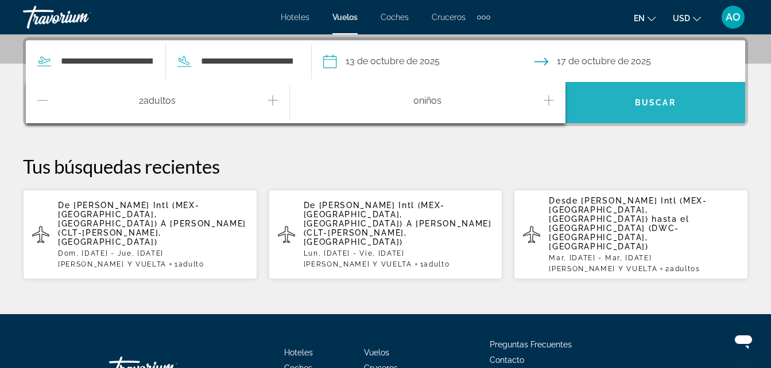
click at [625, 98] on span "Widget de búsqueda" at bounding box center [655, 103] width 180 height 28
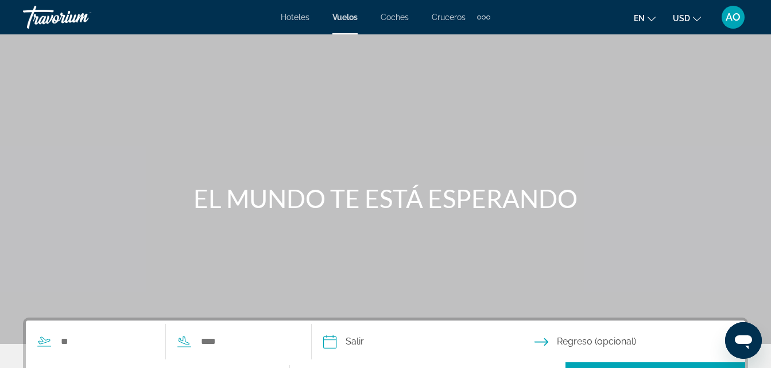
click at [284, 20] on span "Hoteles" at bounding box center [295, 17] width 29 height 9
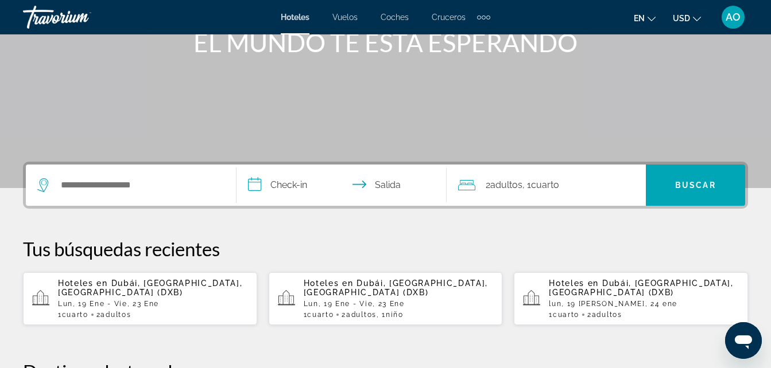
scroll to position [186, 0]
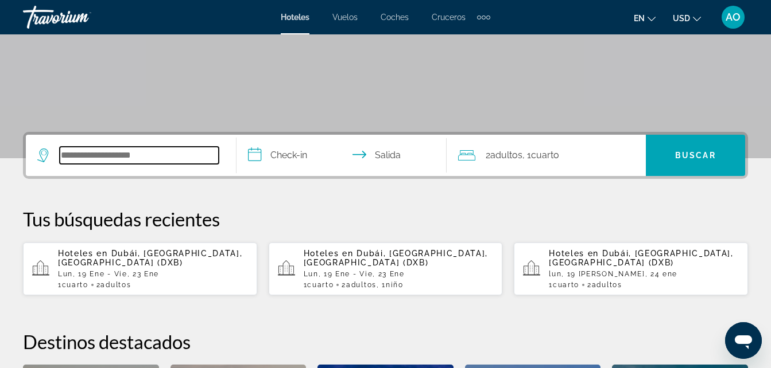
click at [137, 157] on input "Widget de búsqueda" at bounding box center [139, 155] width 159 height 17
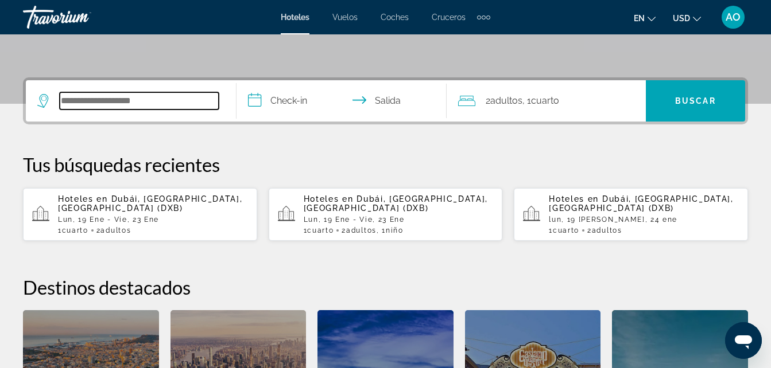
scroll to position [281, 0]
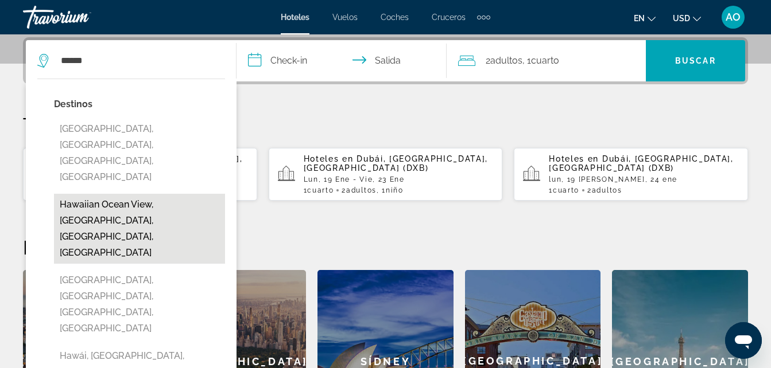
click at [156, 194] on button "Hawaiian Ocean View, [GEOGRAPHIC_DATA], [GEOGRAPHIC_DATA], [GEOGRAPHIC_DATA]" at bounding box center [139, 229] width 171 height 70
type input "**********"
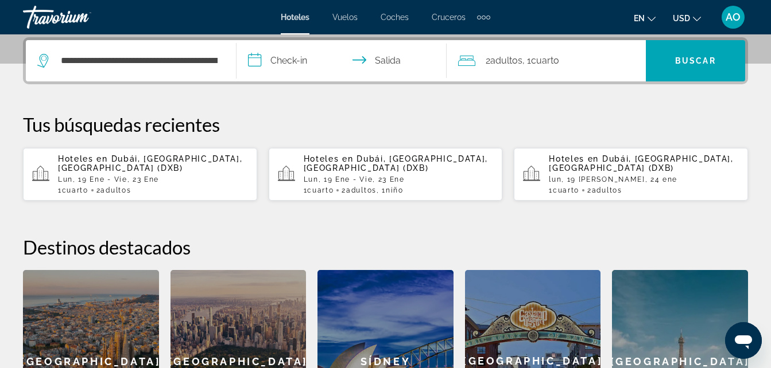
click at [301, 62] on input "**********" at bounding box center [343, 62] width 215 height 45
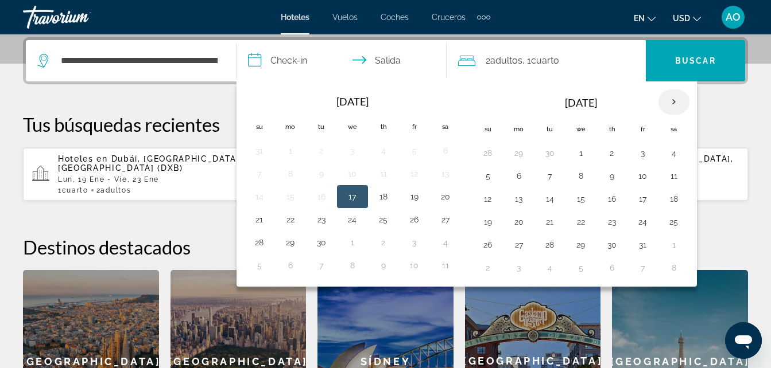
click at [671, 100] on th "Next month" at bounding box center [673, 102] width 31 height 25
click at [489, 178] on button "1" at bounding box center [487, 176] width 18 height 16
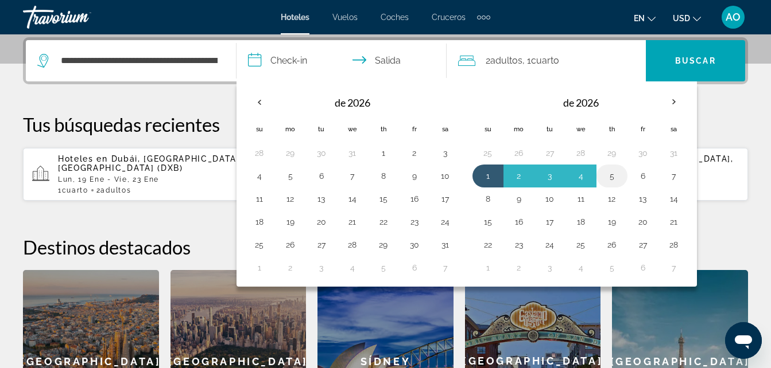
click at [618, 177] on button "5" at bounding box center [611, 176] width 18 height 16
type input "**********"
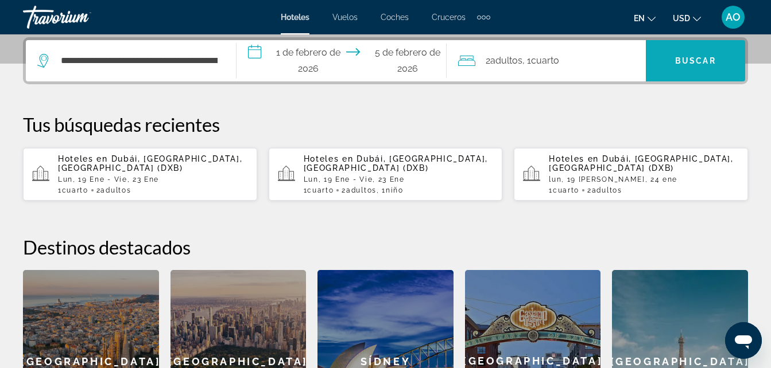
click at [682, 63] on span "Buscar" at bounding box center [695, 60] width 41 height 9
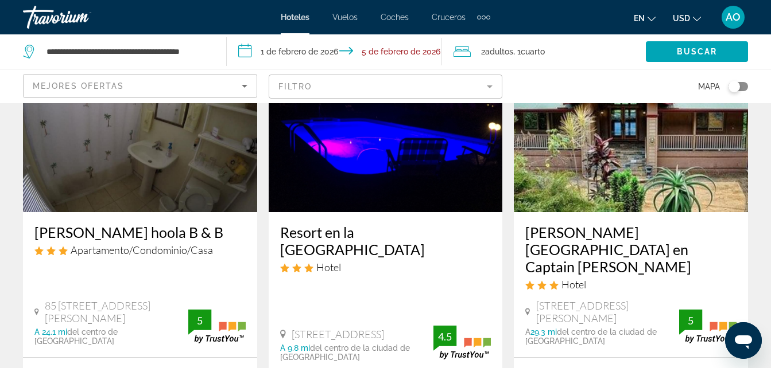
scroll to position [80, 0]
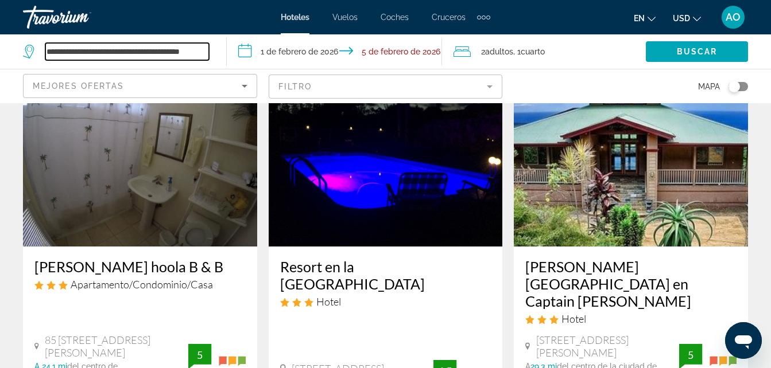
click at [156, 50] on input "**********" at bounding box center [127, 51] width 164 height 17
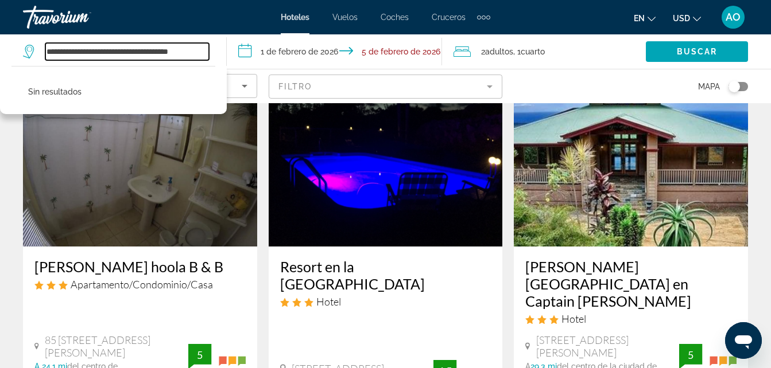
drag, startPoint x: 206, startPoint y: 52, endPoint x: 45, endPoint y: 70, distance: 162.3
click at [57, 67] on div "**********" at bounding box center [119, 51] width 192 height 34
type input "*"
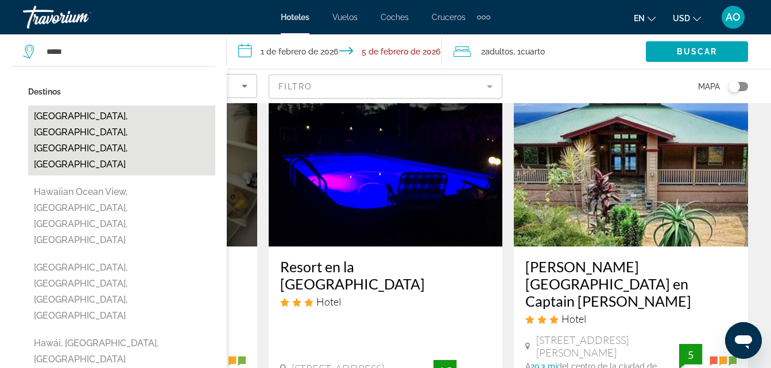
click at [138, 127] on button "[GEOGRAPHIC_DATA], [GEOGRAPHIC_DATA], [GEOGRAPHIC_DATA], [GEOGRAPHIC_DATA]" at bounding box center [121, 141] width 187 height 70
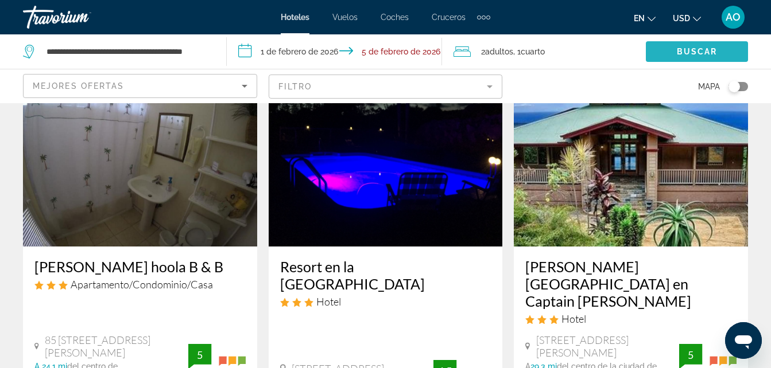
click at [686, 49] on span "Buscar" at bounding box center [696, 51] width 41 height 9
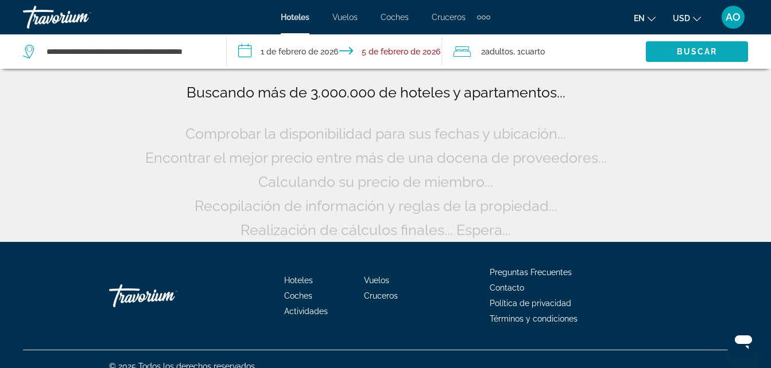
scroll to position [0, 0]
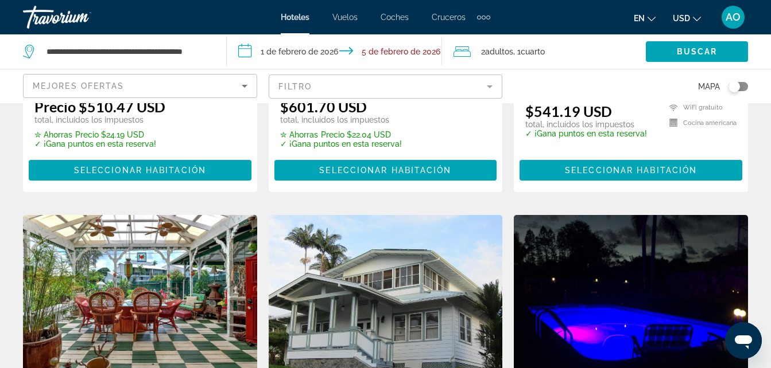
scroll to position [248, 0]
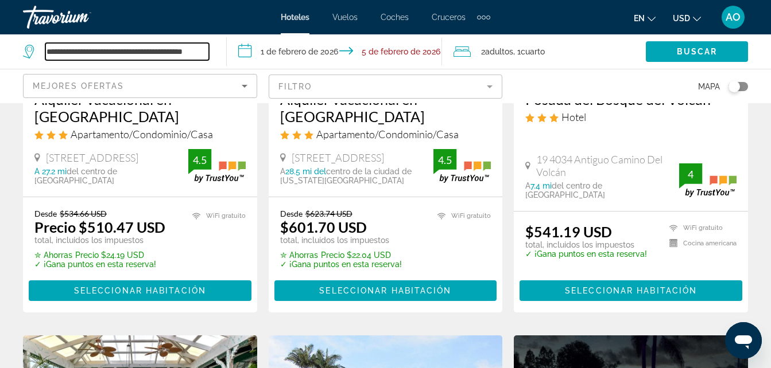
drag, startPoint x: 206, startPoint y: 51, endPoint x: 0, endPoint y: 57, distance: 206.1
type input "*"
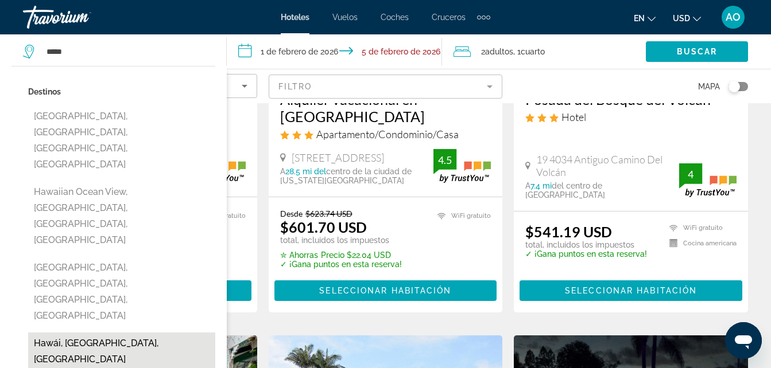
click at [102, 333] on button "Hawái, [GEOGRAPHIC_DATA], [GEOGRAPHIC_DATA]" at bounding box center [121, 352] width 187 height 38
type input "**********"
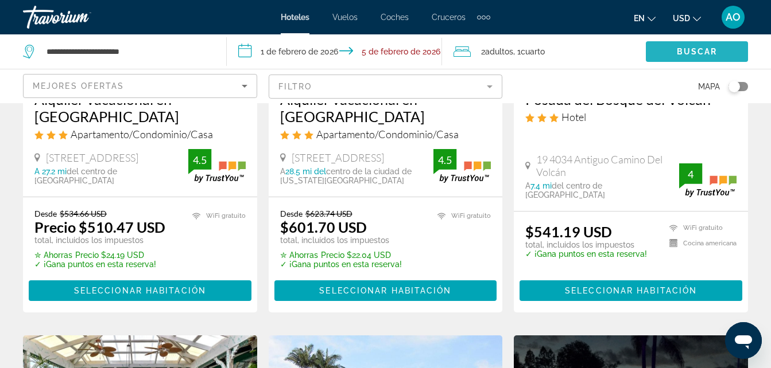
click at [717, 57] on span "Widget de búsqueda" at bounding box center [696, 52] width 102 height 28
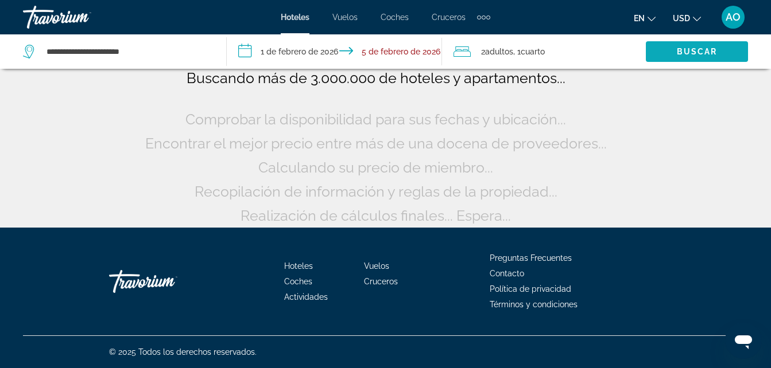
scroll to position [95, 0]
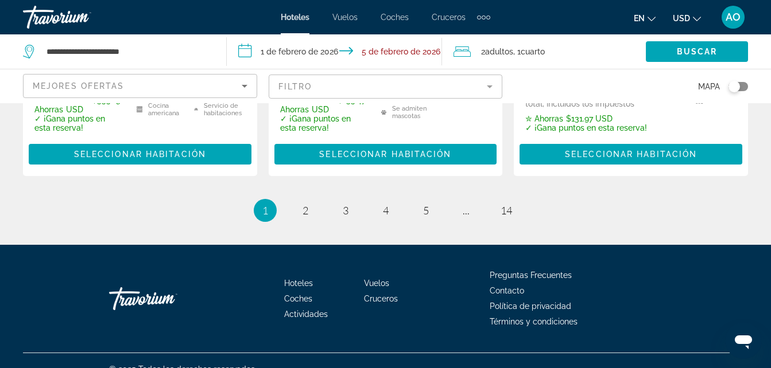
scroll to position [1850, 0]
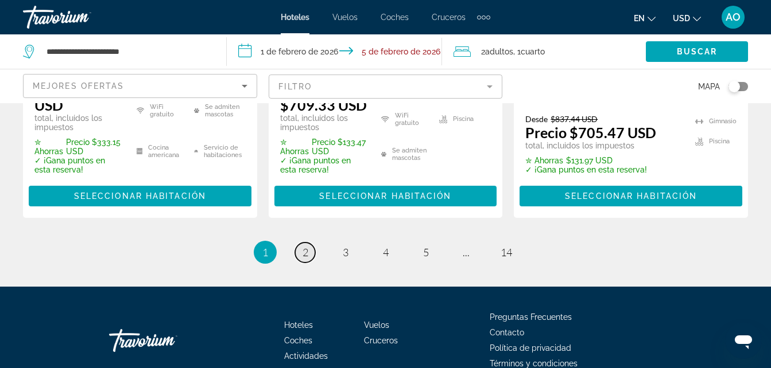
click at [305, 243] on link "página 2" at bounding box center [305, 253] width 20 height 20
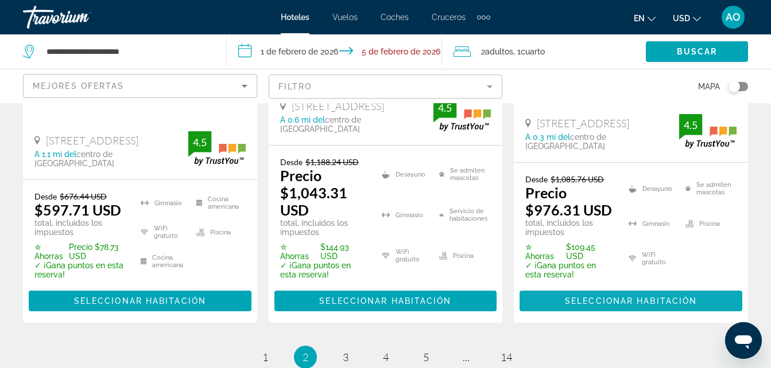
scroll to position [1737, 0]
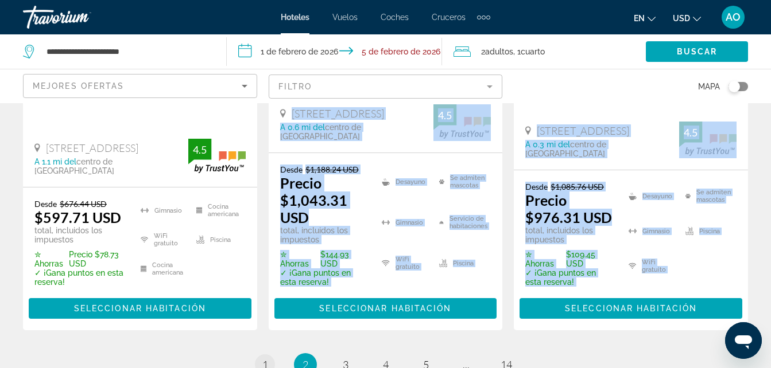
drag, startPoint x: 262, startPoint y: 335, endPoint x: 261, endPoint y: 343, distance: 7.5
drag, startPoint x: 261, startPoint y: 343, endPoint x: 270, endPoint y: 340, distance: 9.5
click at [265, 359] on span "1" at bounding box center [265, 365] width 6 height 13
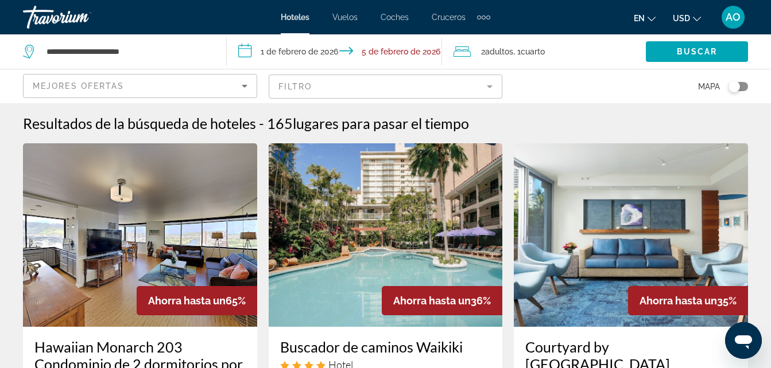
click at [562, 93] on div "Mapa" at bounding box center [630, 86] width 234 height 34
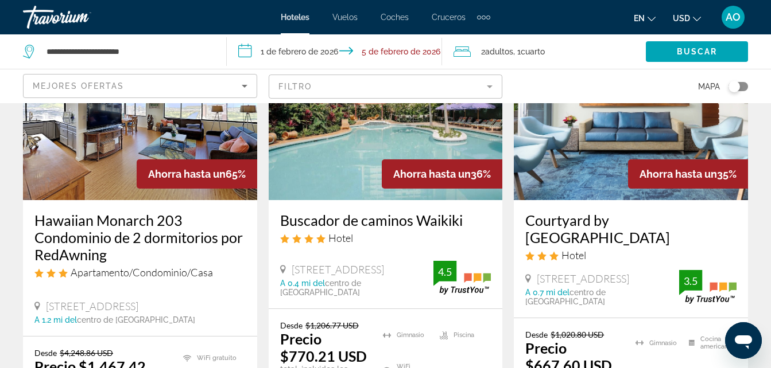
scroll to position [147, 0]
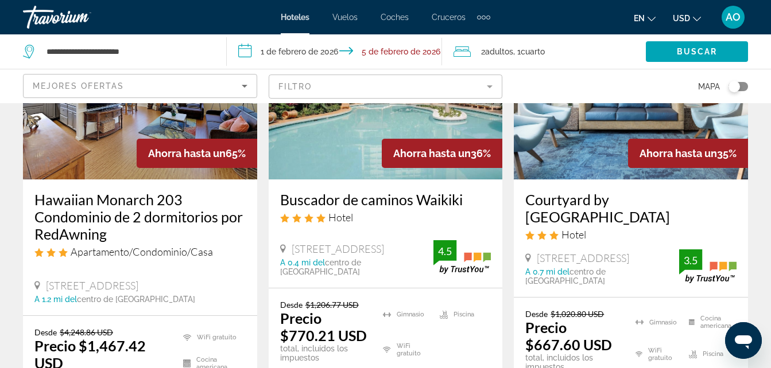
click at [571, 151] on img "Contenido principal" at bounding box center [630, 88] width 234 height 184
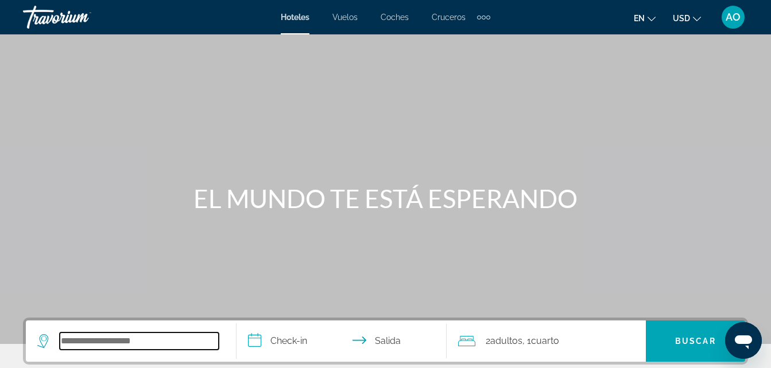
click at [97, 349] on input "Widget de búsqueda" at bounding box center [139, 341] width 159 height 17
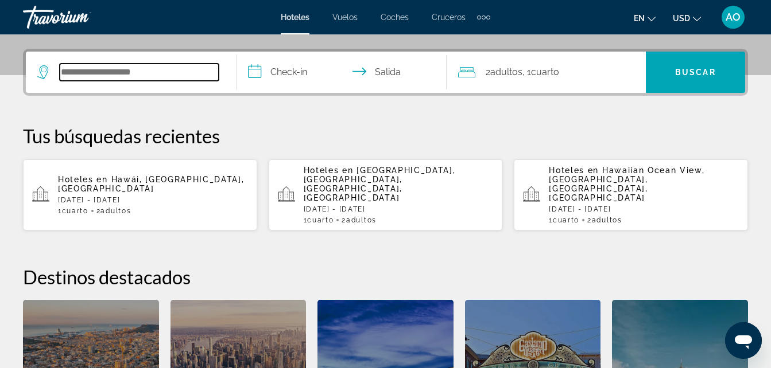
scroll to position [281, 0]
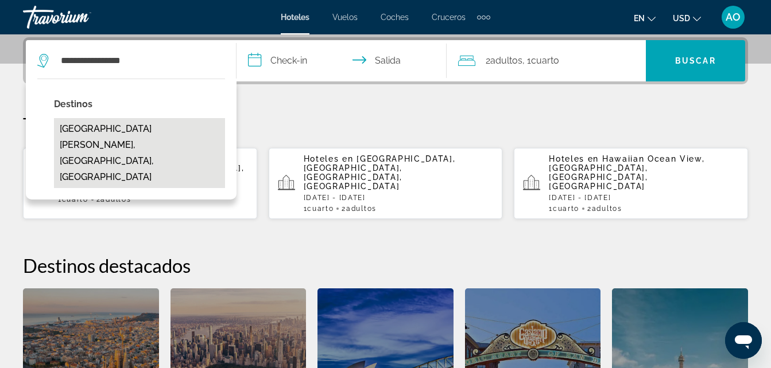
click at [141, 127] on button "[GEOGRAPHIC_DATA][PERSON_NAME], [GEOGRAPHIC_DATA], [GEOGRAPHIC_DATA]" at bounding box center [139, 153] width 171 height 70
type input "**********"
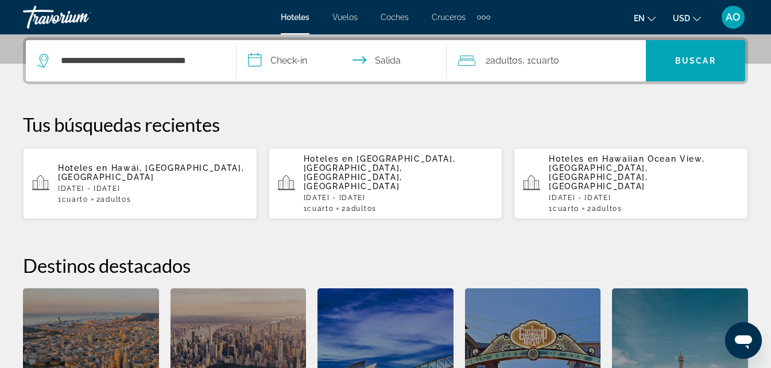
click at [283, 67] on input "**********" at bounding box center [343, 62] width 215 height 45
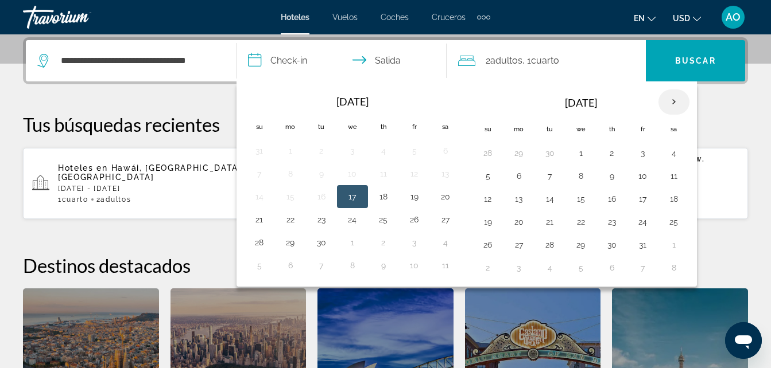
click at [673, 106] on th "Next month" at bounding box center [673, 102] width 31 height 25
click at [679, 102] on th "Next month" at bounding box center [673, 102] width 31 height 25
click at [324, 178] on button "6" at bounding box center [321, 176] width 18 height 16
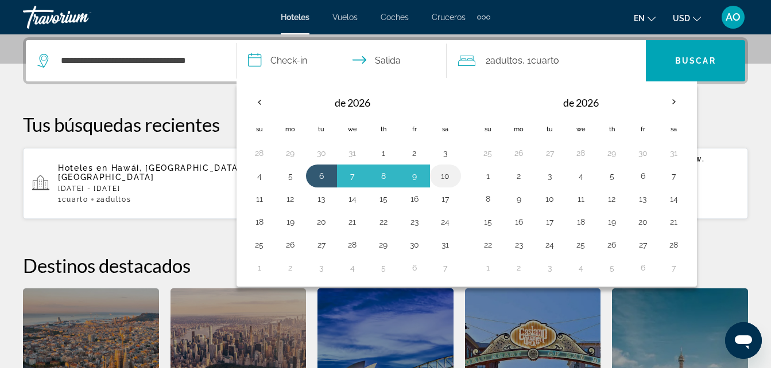
click at [447, 177] on button "10" at bounding box center [445, 176] width 18 height 16
type input "**********"
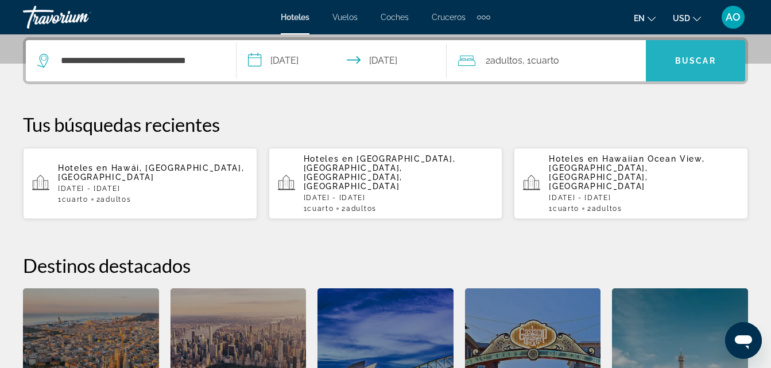
click at [703, 61] on span "Buscar" at bounding box center [695, 60] width 41 height 9
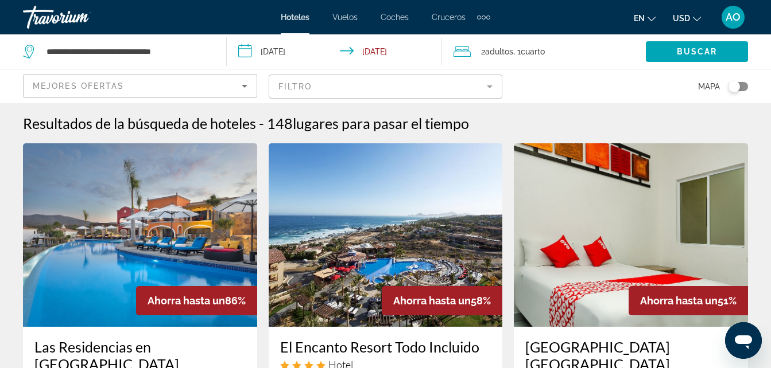
click at [112, 244] on img "Contenido principal" at bounding box center [140, 235] width 234 height 184
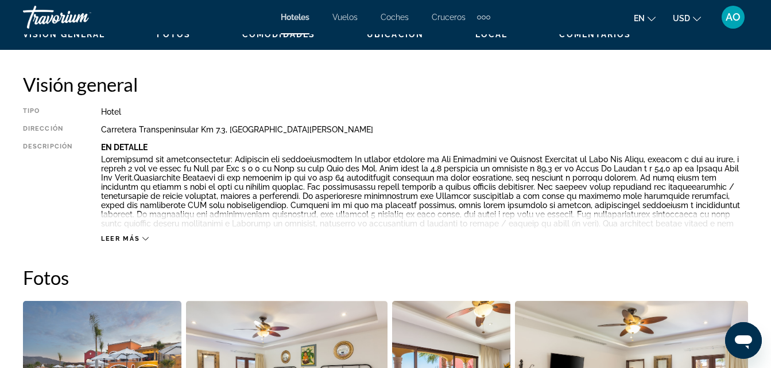
scroll to position [574, 0]
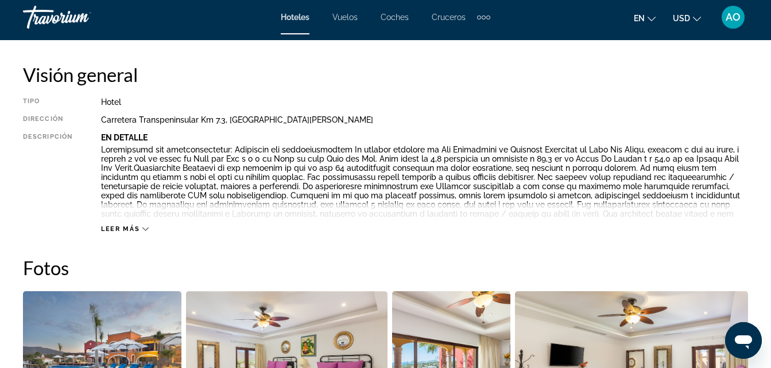
click at [143, 229] on icon "Contenido principal" at bounding box center [145, 229] width 6 height 6
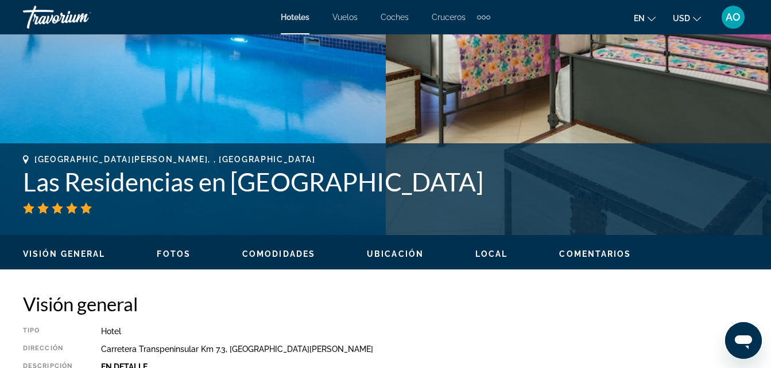
scroll to position [115, 0]
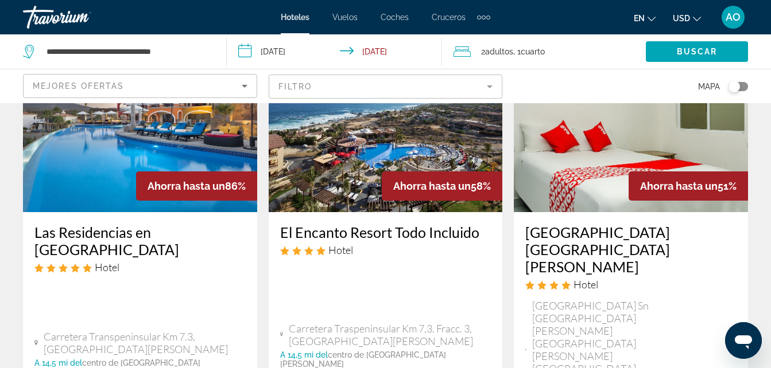
scroll to position [172, 0]
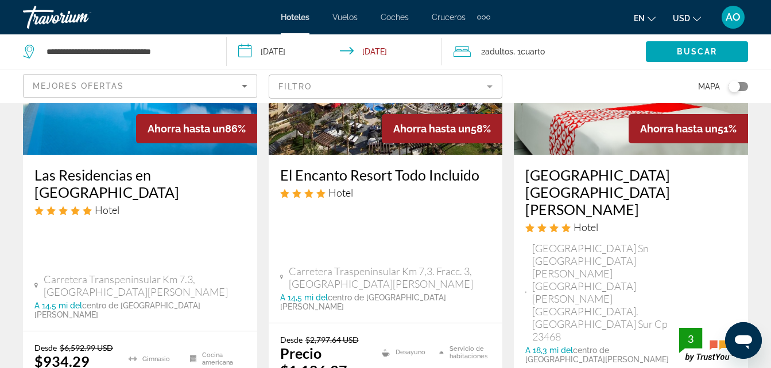
click at [571, 131] on img "Contenido principal" at bounding box center [630, 63] width 234 height 184
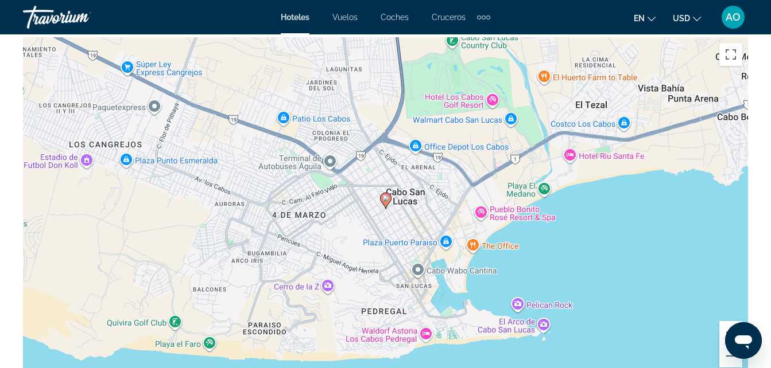
scroll to position [1320, 0]
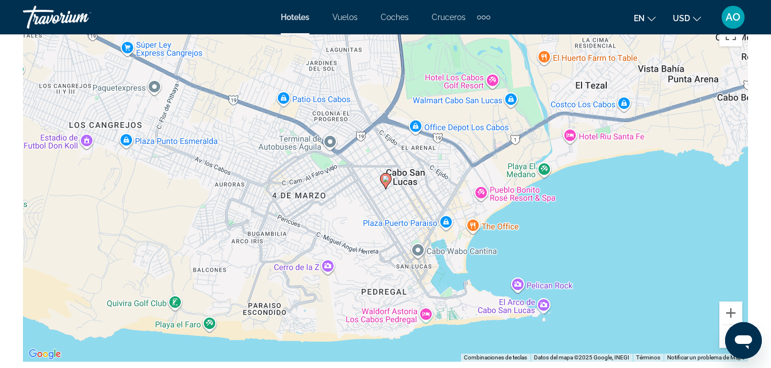
click at [426, 307] on div "Para activar la función de arrastre con el teclado, pulsa Alt + Intro. Cuando h…" at bounding box center [385, 190] width 725 height 344
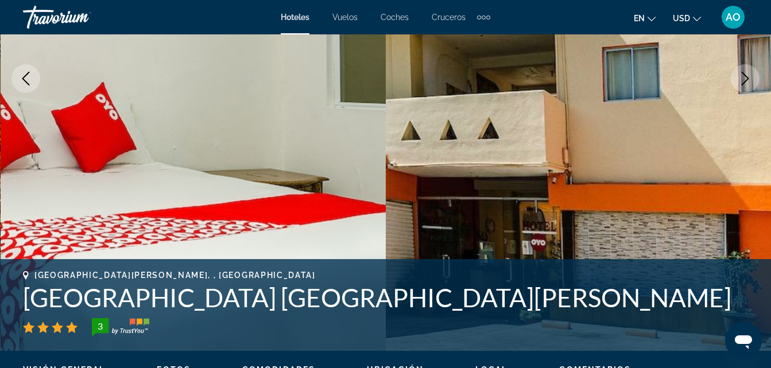
scroll to position [198, 0]
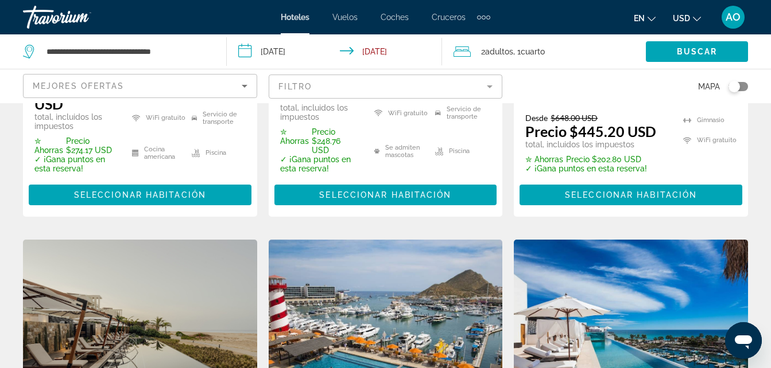
scroll to position [1557, 0]
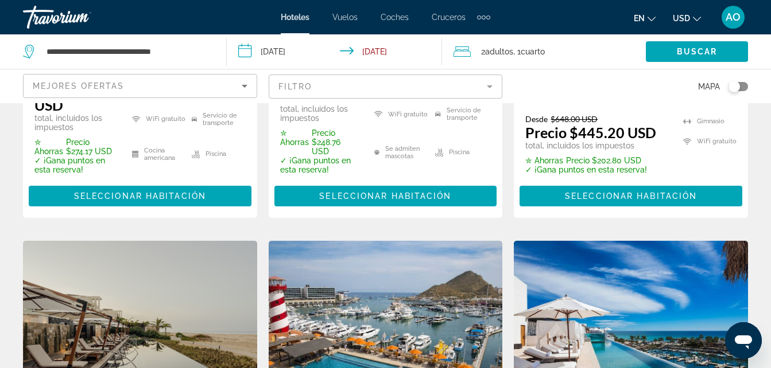
click at [379, 241] on img "Contenido principal" at bounding box center [386, 333] width 234 height 184
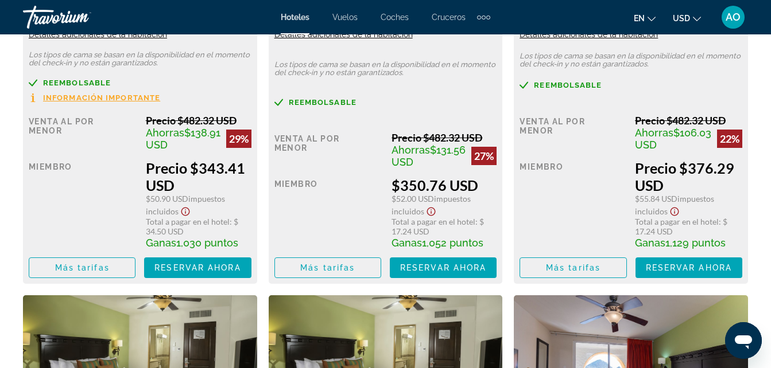
scroll to position [1779, 0]
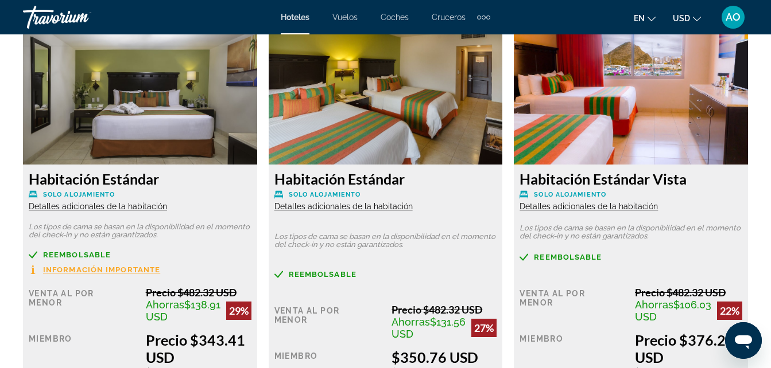
click at [112, 266] on span "Información importante" at bounding box center [101, 269] width 117 height 7
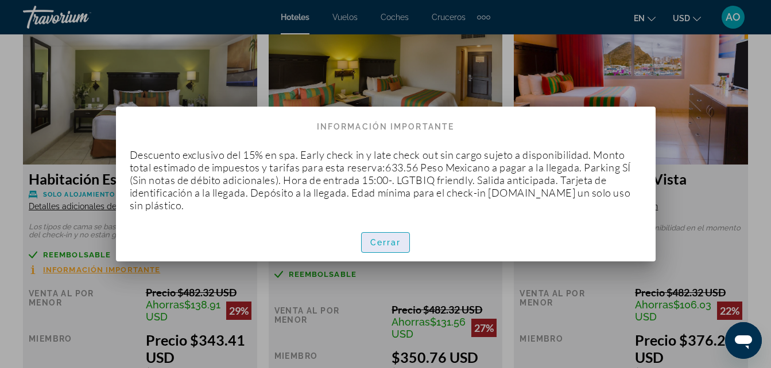
click at [387, 238] on span "Cerrar" at bounding box center [385, 242] width 31 height 9
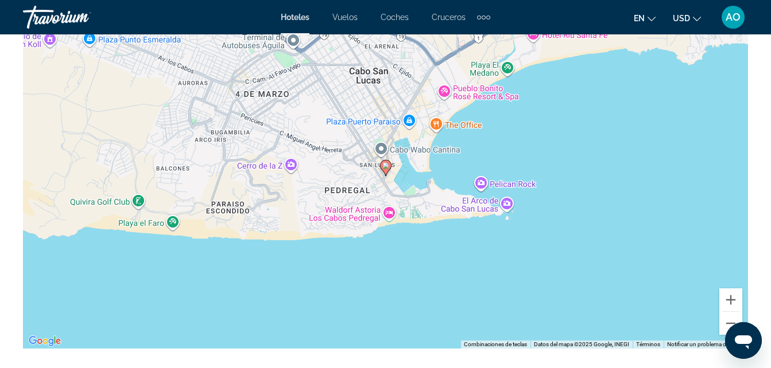
scroll to position [1205, 0]
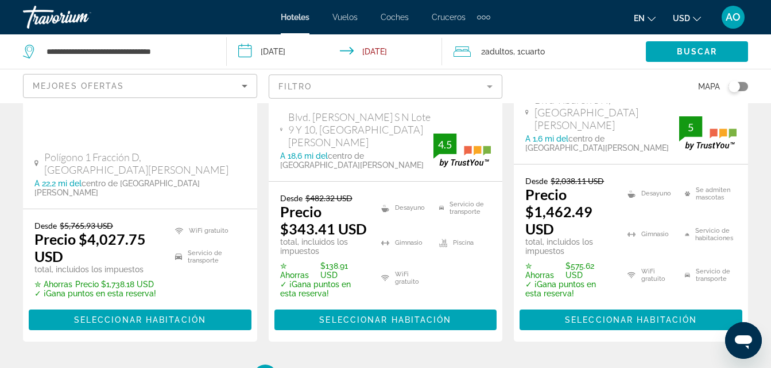
scroll to position [1958, 0]
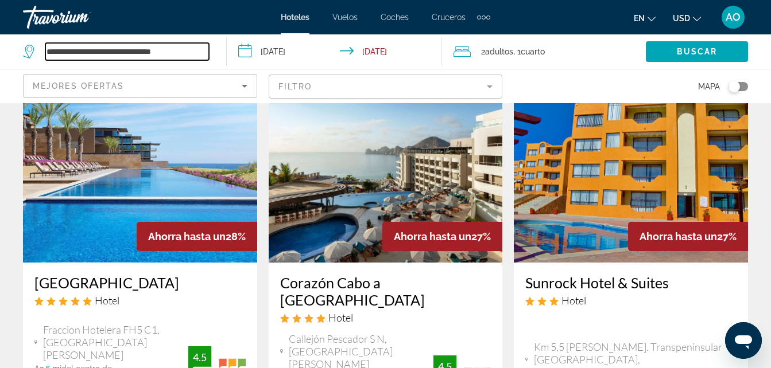
scroll to position [57, 0]
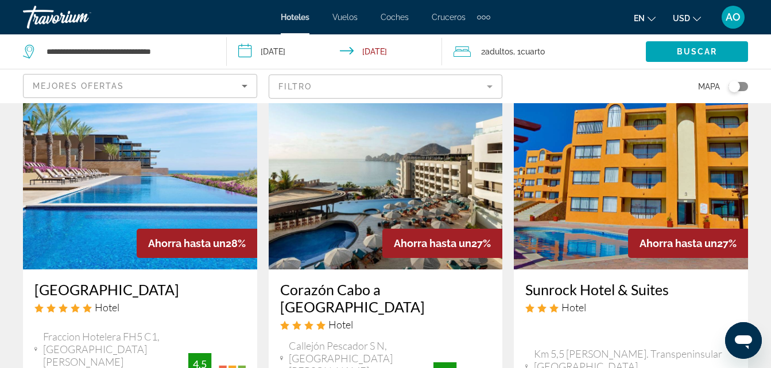
click at [623, 159] on img "Contenido principal" at bounding box center [630, 178] width 234 height 184
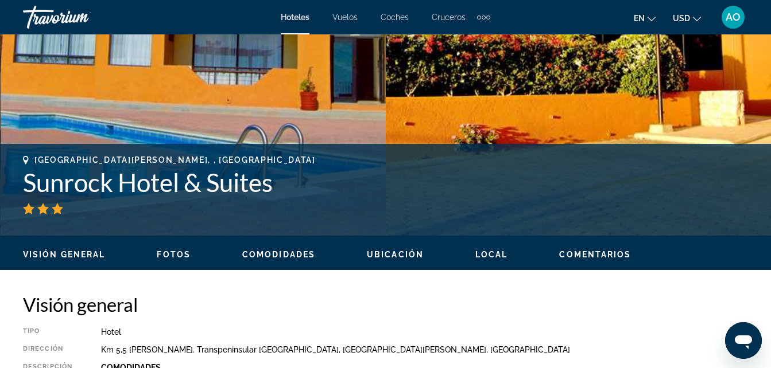
scroll to position [344, 0]
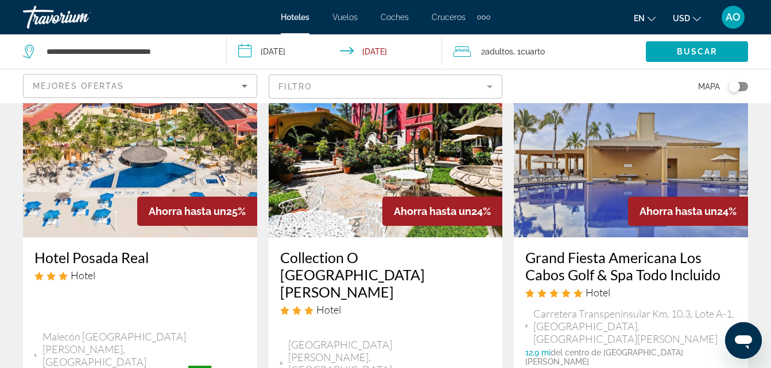
scroll to position [959, 0]
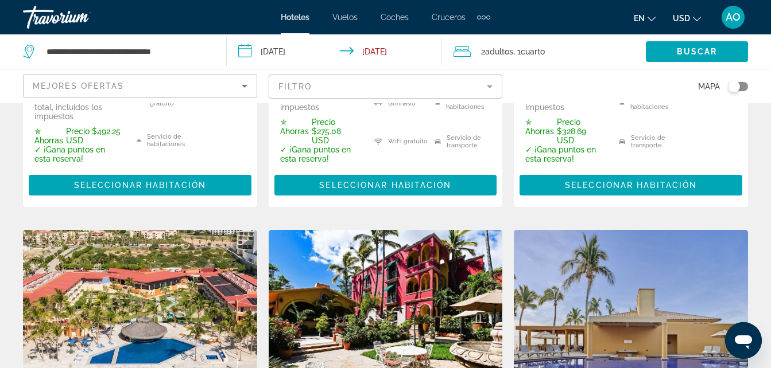
click at [211, 59] on div "**********" at bounding box center [119, 51] width 192 height 34
type input "*"
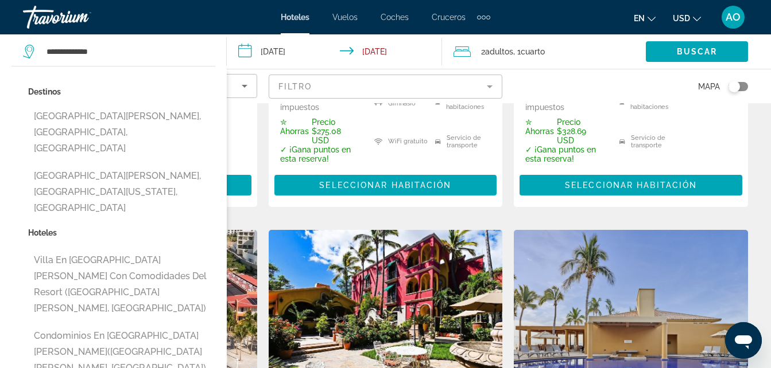
click at [149, 118] on button "[GEOGRAPHIC_DATA][PERSON_NAME], [GEOGRAPHIC_DATA], [GEOGRAPHIC_DATA]" at bounding box center [121, 133] width 187 height 54
type input "**********"
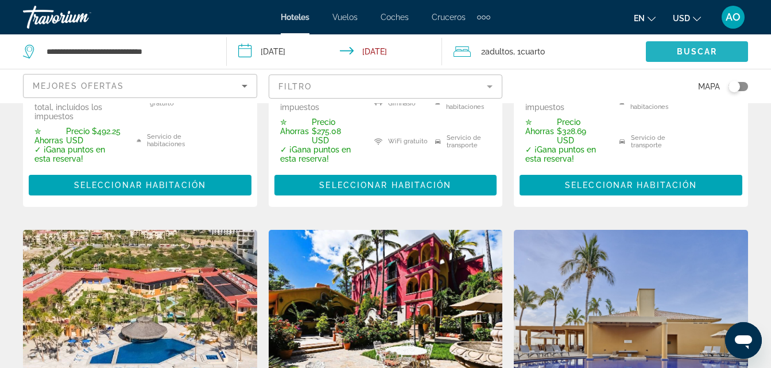
click at [707, 56] on span "Buscar" at bounding box center [696, 51] width 41 height 9
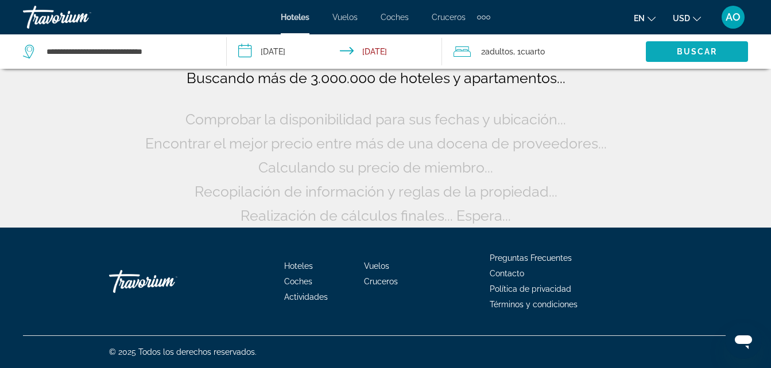
scroll to position [95, 0]
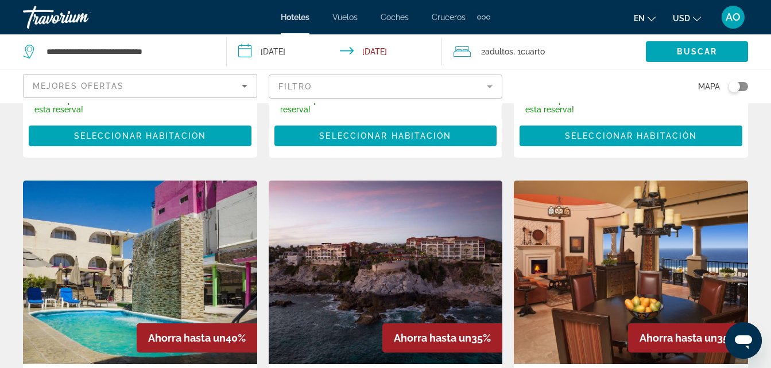
scroll to position [516, 0]
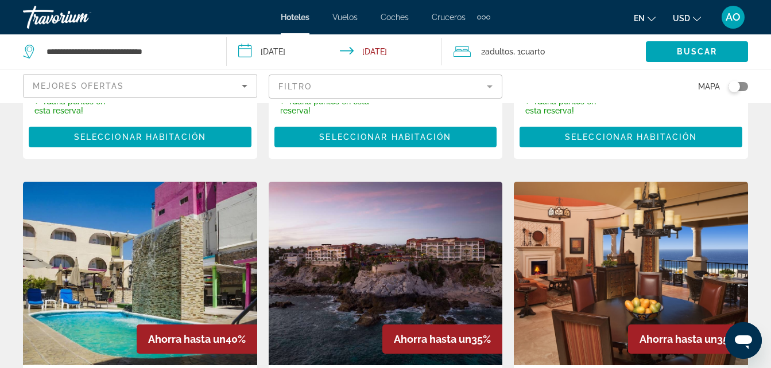
click at [384, 242] on img "Contenido principal" at bounding box center [386, 274] width 234 height 184
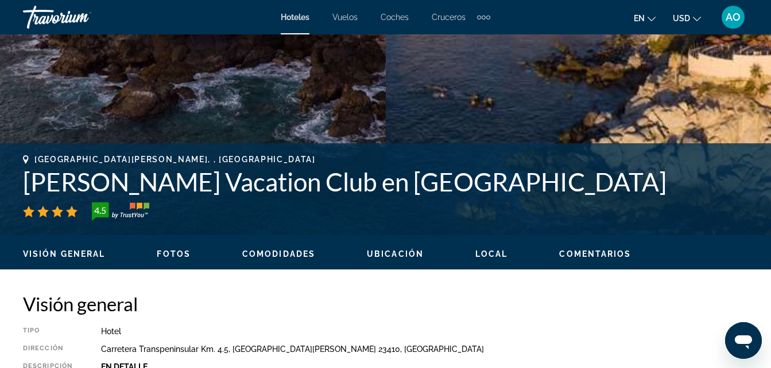
scroll to position [574, 0]
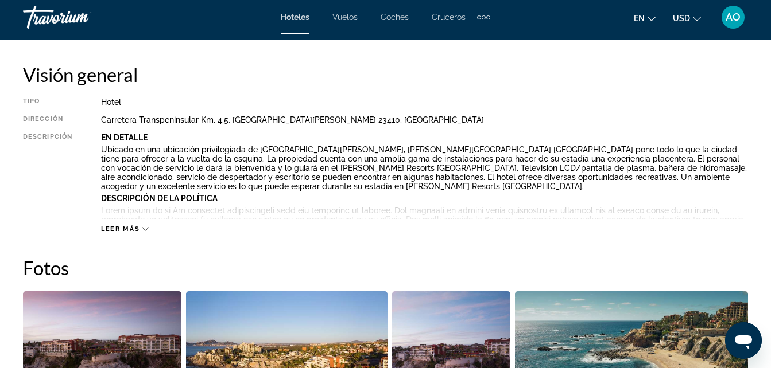
click at [135, 230] on span "Leer más" at bounding box center [120, 228] width 38 height 7
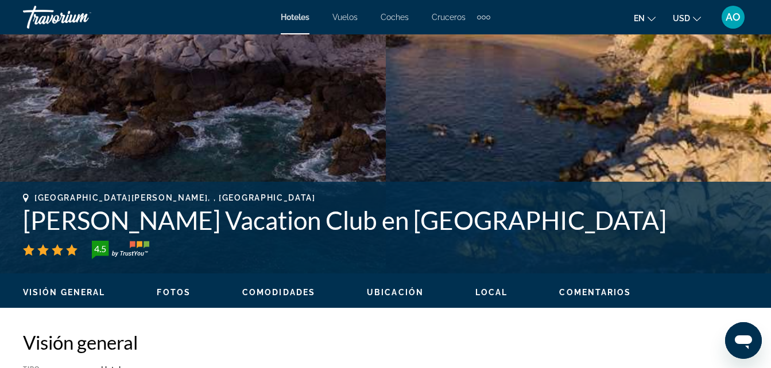
scroll to position [270, 0]
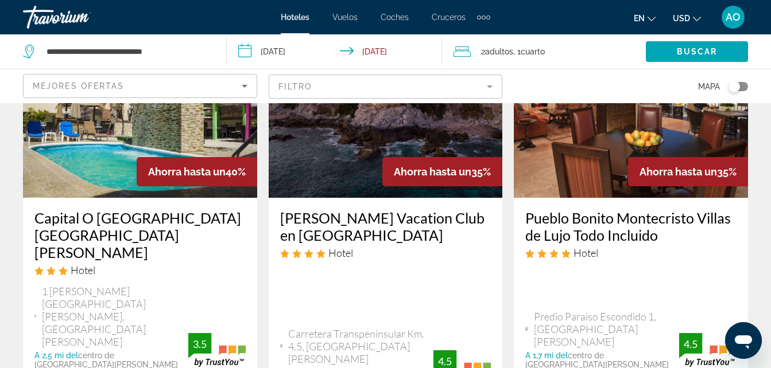
scroll to position [627, 0]
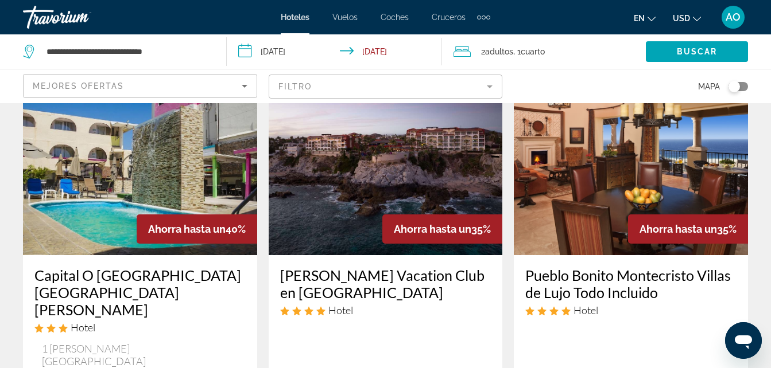
click at [101, 155] on img "Contenido principal" at bounding box center [140, 164] width 234 height 184
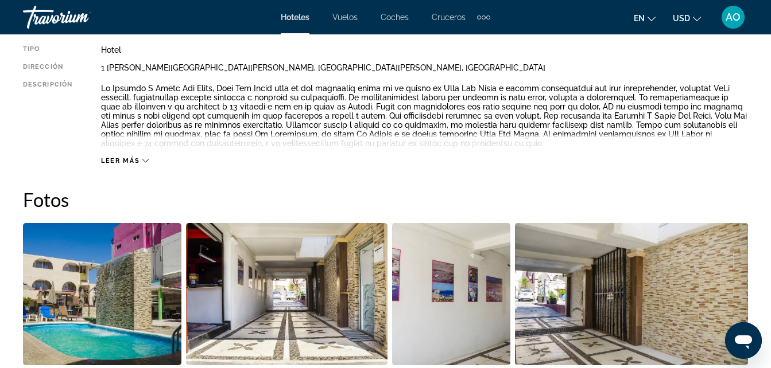
scroll to position [631, 0]
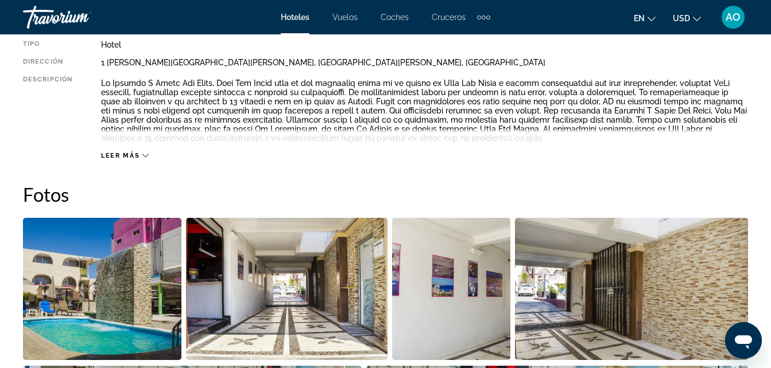
click at [111, 155] on span "Leer más" at bounding box center [120, 155] width 38 height 7
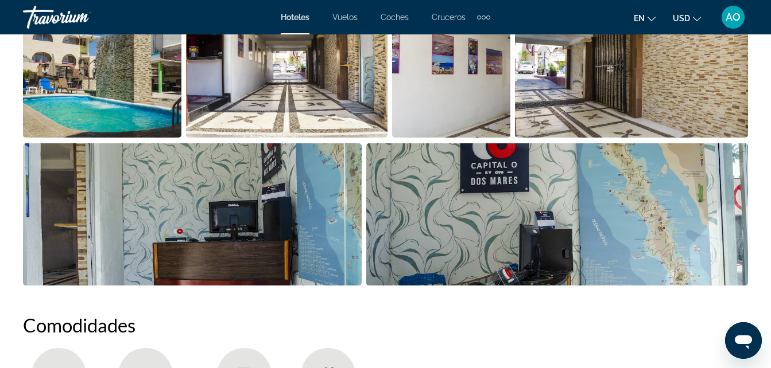
scroll to position [918, 0]
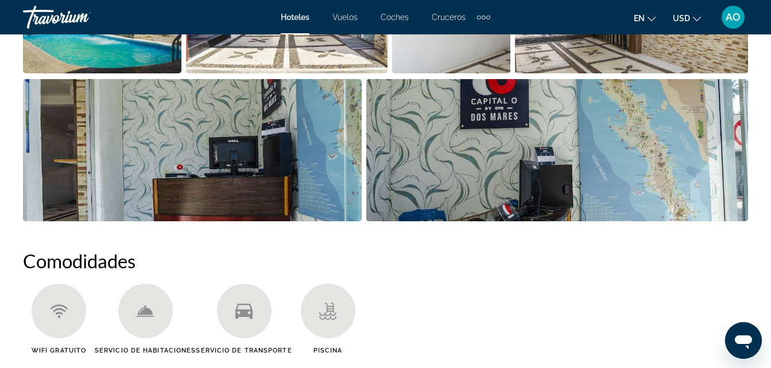
click at [203, 154] on img "Abrir control deslizante de imagen a pantalla completa" at bounding box center [192, 150] width 338 height 142
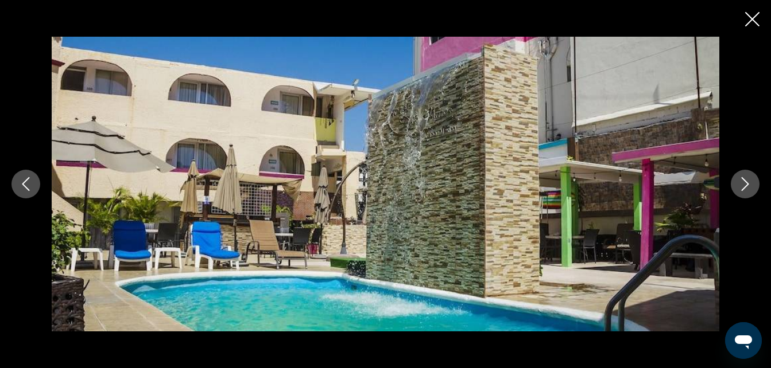
click at [37, 182] on button "Imagen anterior" at bounding box center [25, 184] width 29 height 29
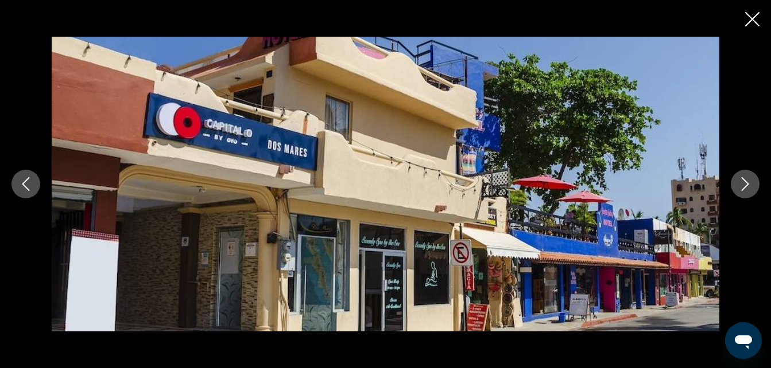
click at [42, 181] on div "prev next" at bounding box center [385, 184] width 771 height 295
click at [25, 182] on icon "Imagen anterior" at bounding box center [26, 184] width 14 height 14
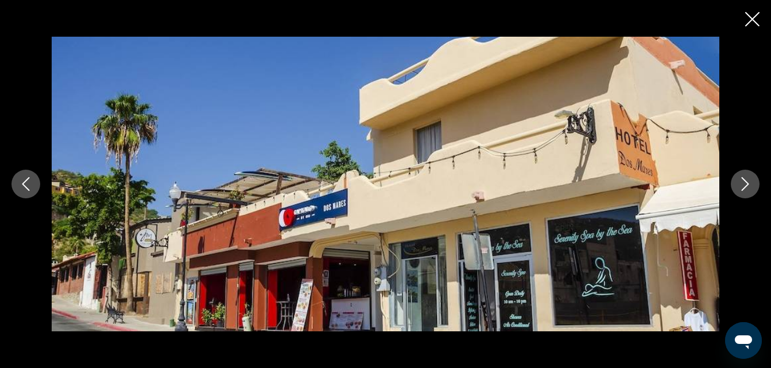
click at [25, 182] on icon "Imagen anterior" at bounding box center [26, 184] width 14 height 14
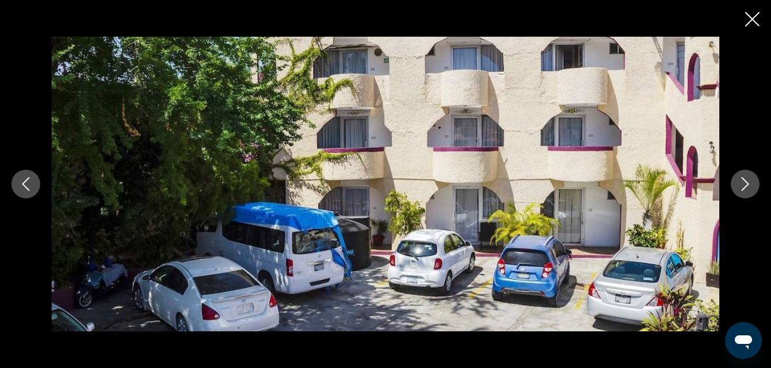
click at [25, 182] on icon "Imagen anterior" at bounding box center [26, 184] width 14 height 14
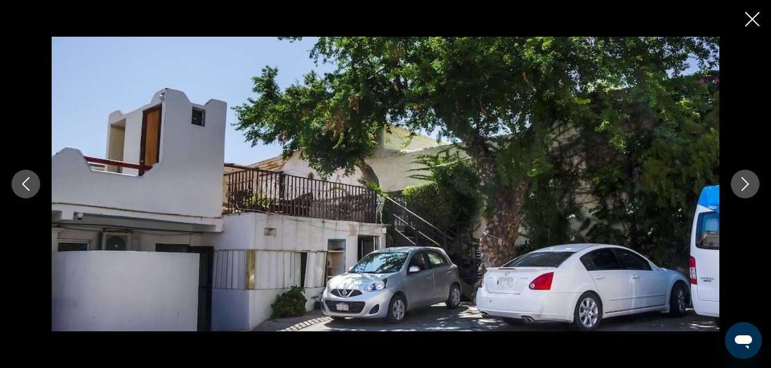
click at [25, 182] on icon "Imagen anterior" at bounding box center [26, 184] width 14 height 14
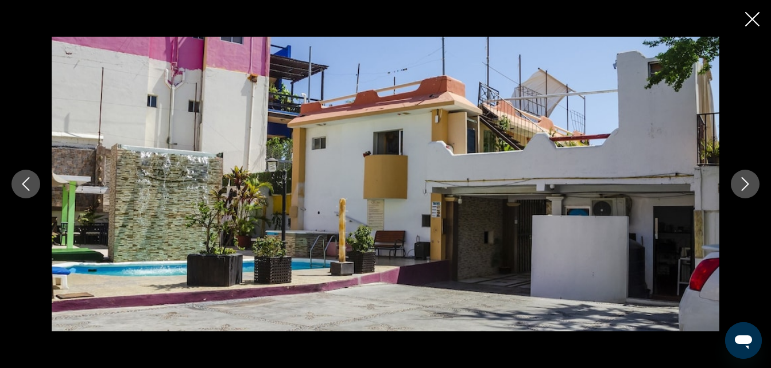
click at [25, 182] on icon "Imagen anterior" at bounding box center [26, 184] width 14 height 14
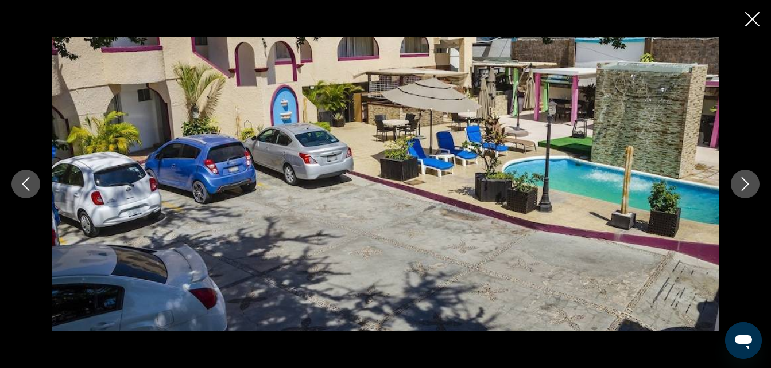
click at [25, 182] on icon "Imagen anterior" at bounding box center [26, 184] width 14 height 14
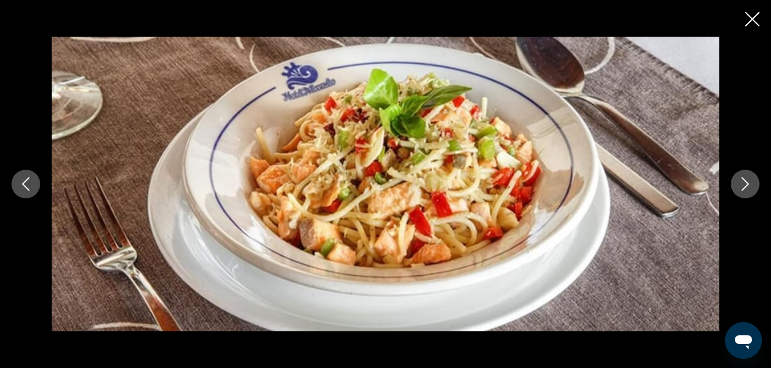
click at [25, 182] on icon "Imagen anterior" at bounding box center [26, 184] width 14 height 14
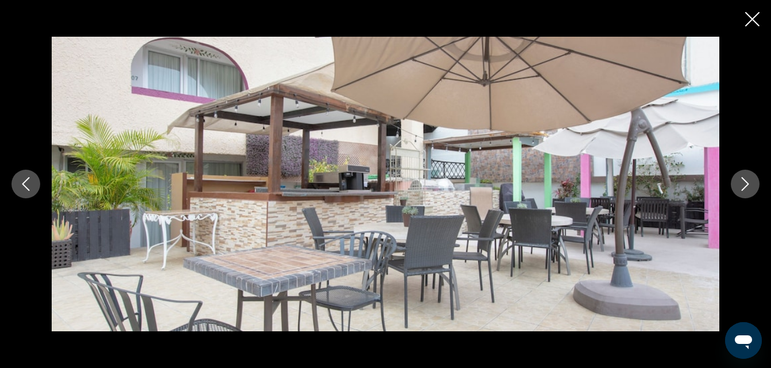
click at [751, 196] on button "Siguiente imagen" at bounding box center [744, 184] width 29 height 29
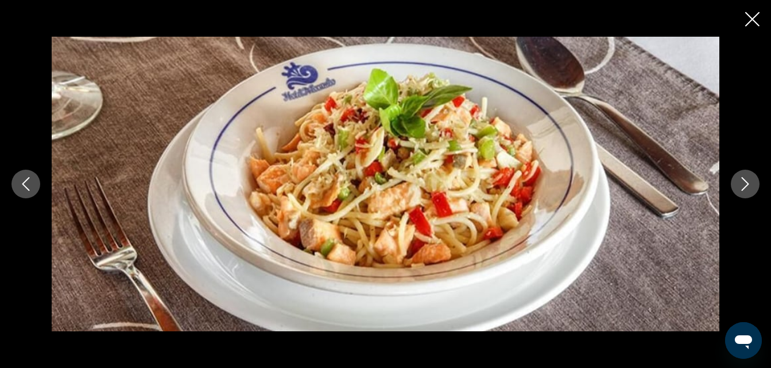
click at [29, 185] on icon "Imagen anterior" at bounding box center [26, 184] width 14 height 14
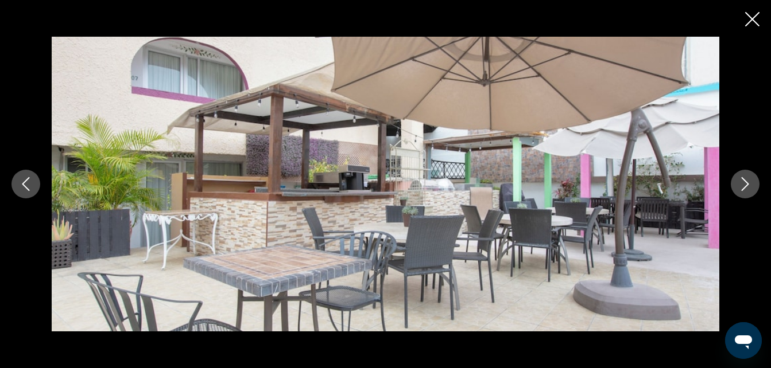
click at [30, 184] on icon "Imagen anterior" at bounding box center [26, 184] width 14 height 14
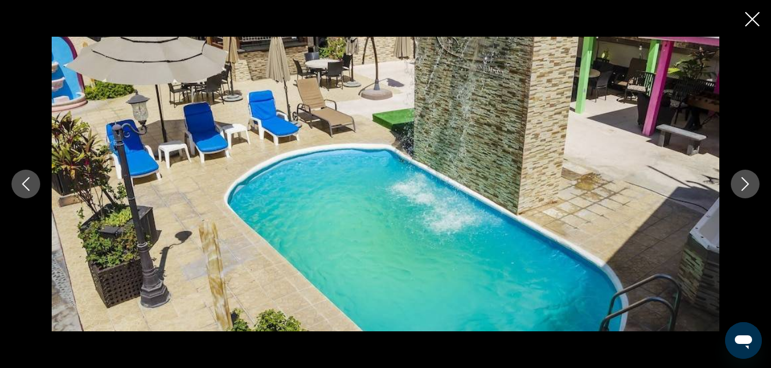
click at [31, 183] on icon "Imagen anterior" at bounding box center [26, 184] width 14 height 14
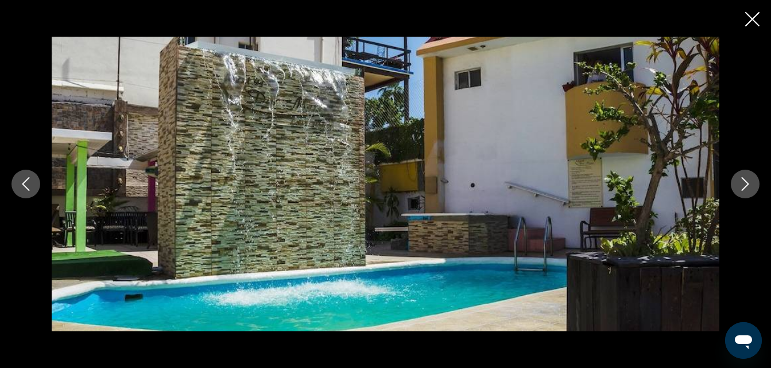
click at [30, 185] on icon "Imagen anterior" at bounding box center [26, 184] width 14 height 14
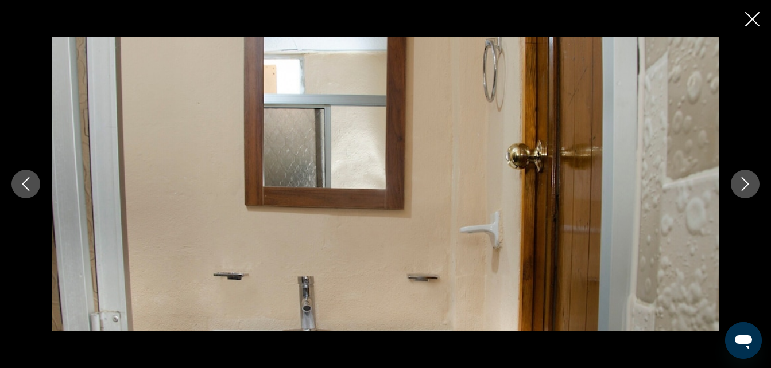
click at [30, 185] on icon "Imagen anterior" at bounding box center [26, 184] width 14 height 14
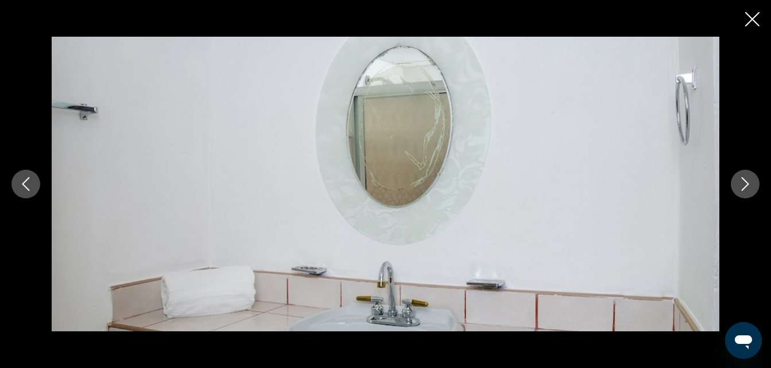
click at [30, 185] on icon "Imagen anterior" at bounding box center [26, 184] width 14 height 14
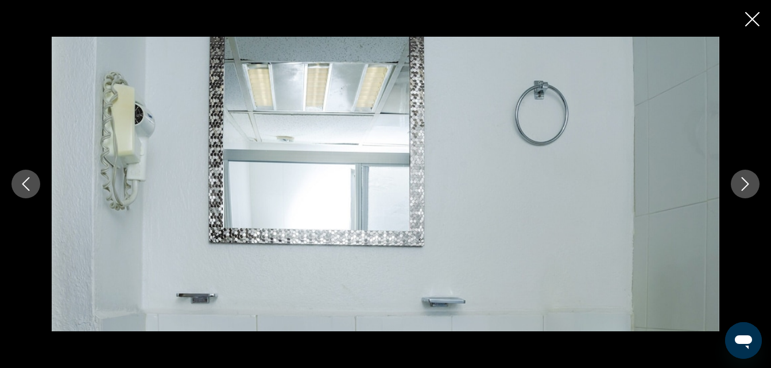
click at [30, 185] on icon "Imagen anterior" at bounding box center [26, 184] width 14 height 14
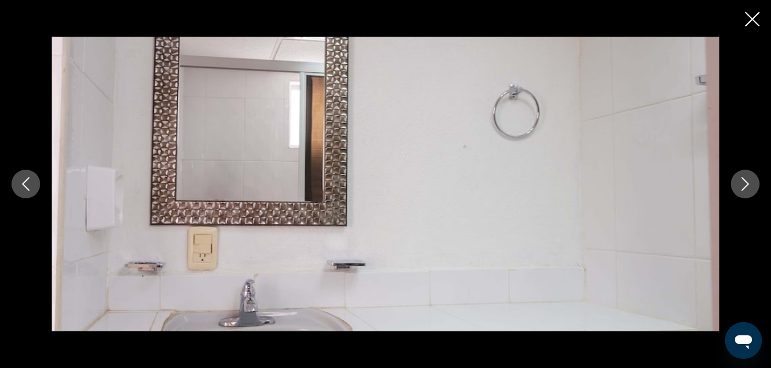
click at [30, 185] on icon "Imagen anterior" at bounding box center [26, 184] width 14 height 14
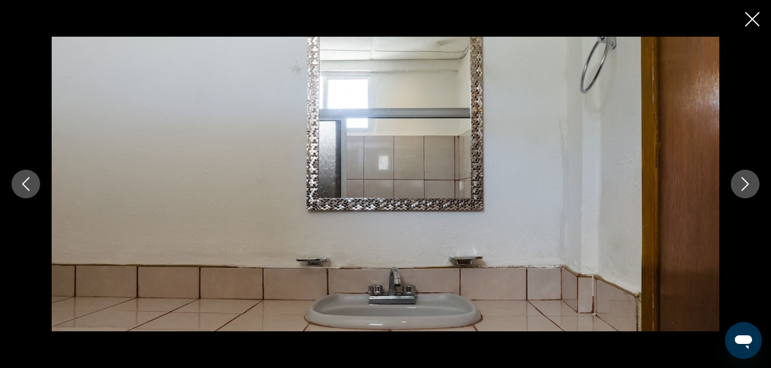
click at [30, 185] on icon "Imagen anterior" at bounding box center [26, 184] width 14 height 14
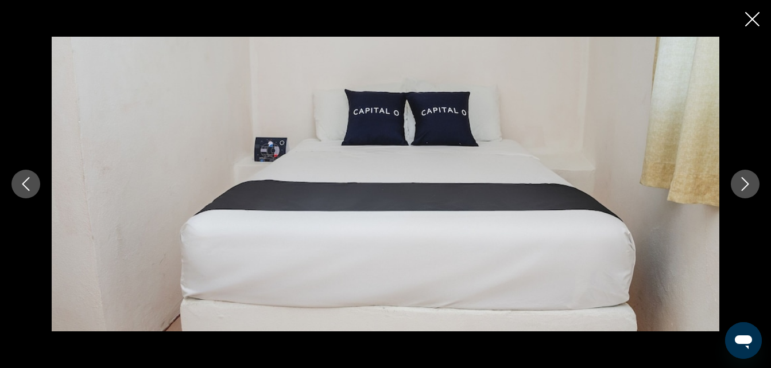
click at [30, 185] on icon "Imagen anterior" at bounding box center [26, 184] width 14 height 14
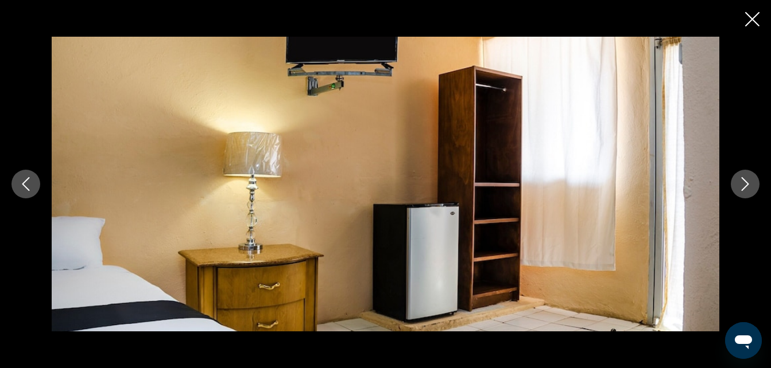
click at [30, 185] on icon "Imagen anterior" at bounding box center [26, 184] width 14 height 14
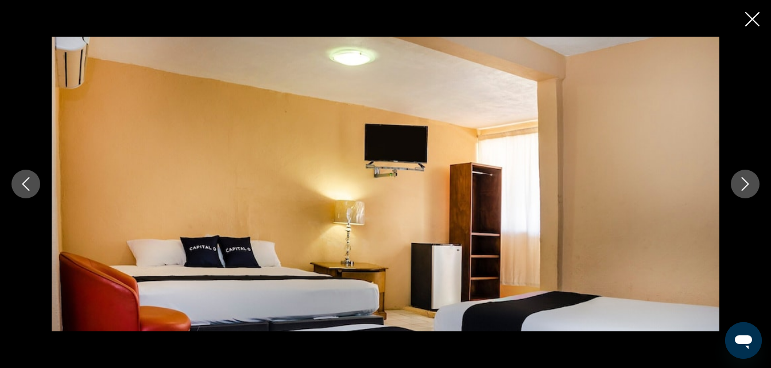
click at [30, 185] on icon "Imagen anterior" at bounding box center [26, 184] width 14 height 14
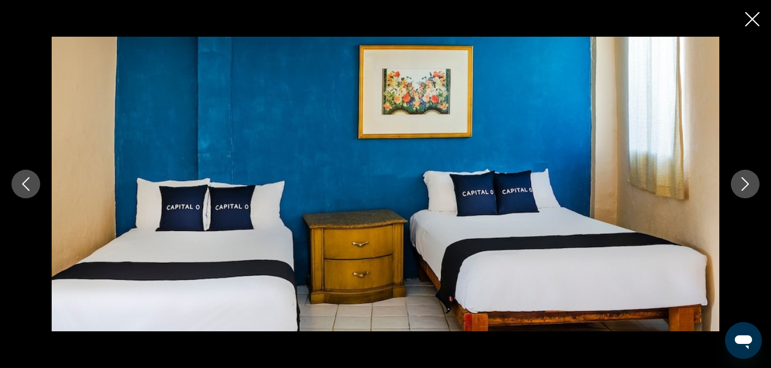
click at [30, 185] on icon "Imagen anterior" at bounding box center [26, 184] width 14 height 14
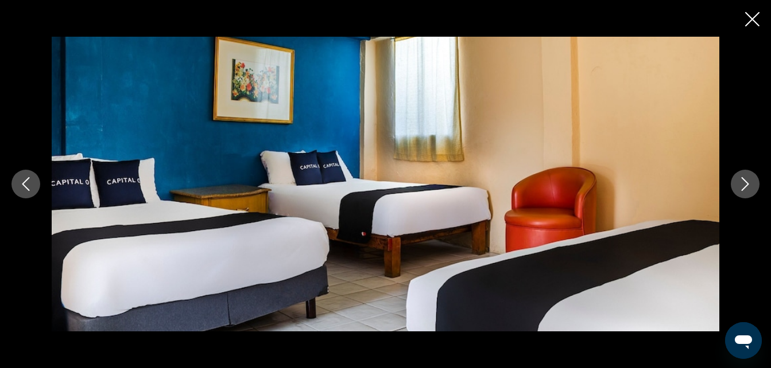
click at [30, 185] on icon "Imagen anterior" at bounding box center [26, 184] width 14 height 14
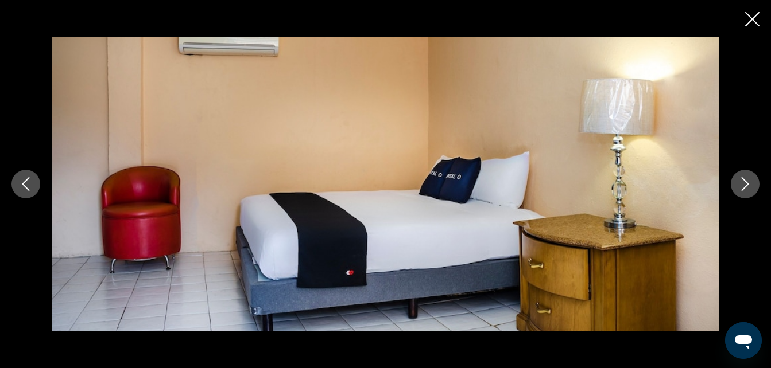
click at [30, 185] on icon "Imagen anterior" at bounding box center [26, 184] width 14 height 14
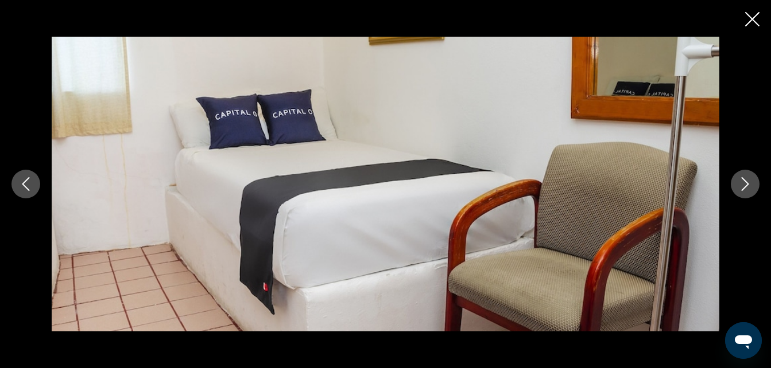
click at [30, 185] on icon "Imagen anterior" at bounding box center [26, 184] width 14 height 14
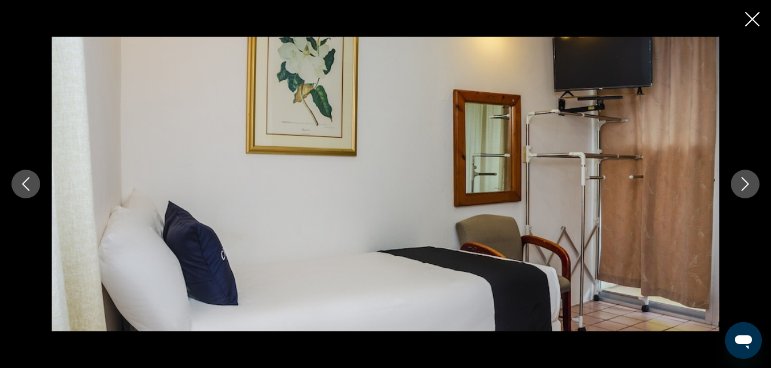
click at [30, 185] on icon "Imagen anterior" at bounding box center [26, 184] width 14 height 14
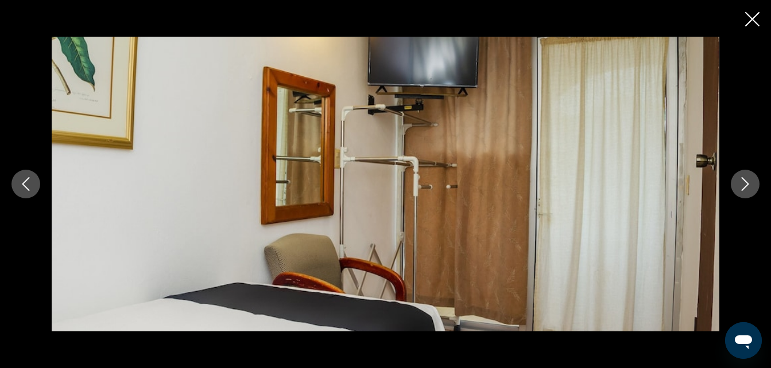
click at [30, 185] on icon "Imagen anterior" at bounding box center [26, 184] width 14 height 14
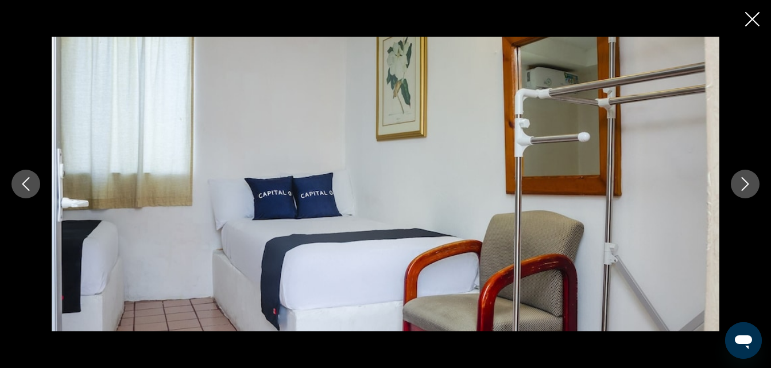
click at [30, 185] on icon "Imagen anterior" at bounding box center [26, 184] width 14 height 14
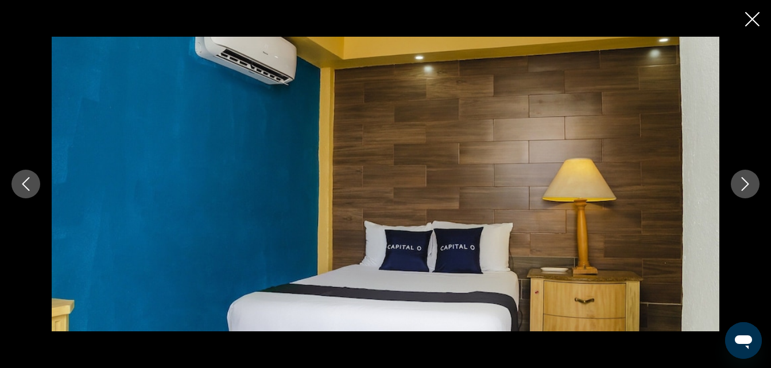
click at [30, 185] on icon "Imagen anterior" at bounding box center [26, 184] width 14 height 14
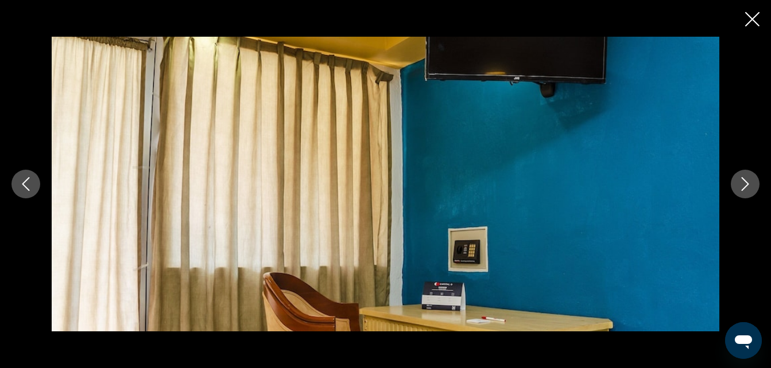
click at [30, 185] on icon "Imagen anterior" at bounding box center [26, 184] width 14 height 14
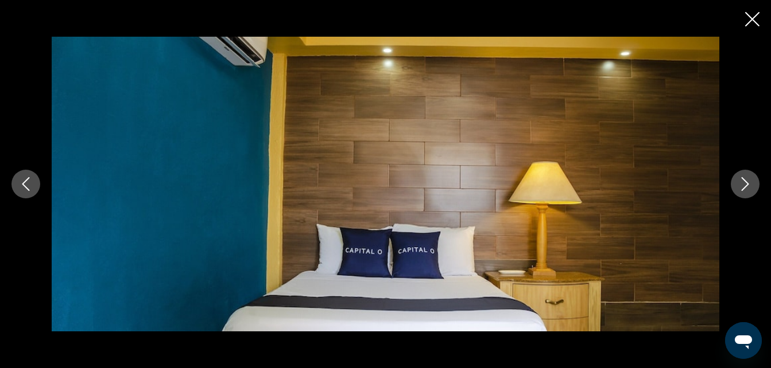
click at [30, 185] on icon "Imagen anterior" at bounding box center [26, 184] width 14 height 14
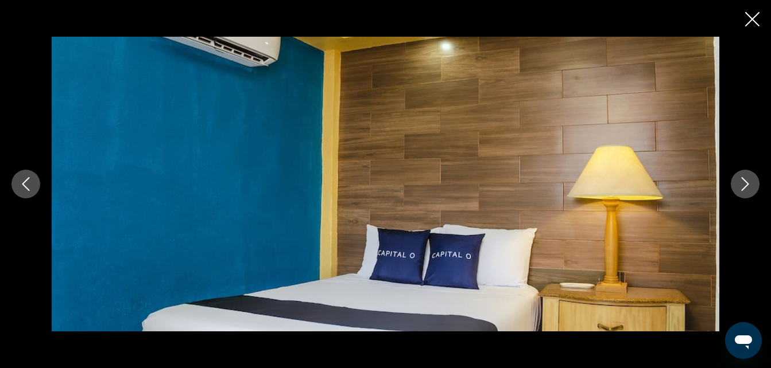
click at [30, 185] on icon "Imagen anterior" at bounding box center [26, 184] width 14 height 14
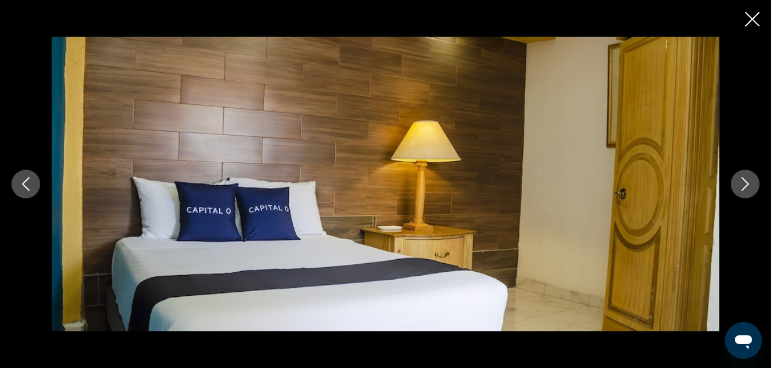
click at [30, 185] on icon "Imagen anterior" at bounding box center [26, 184] width 14 height 14
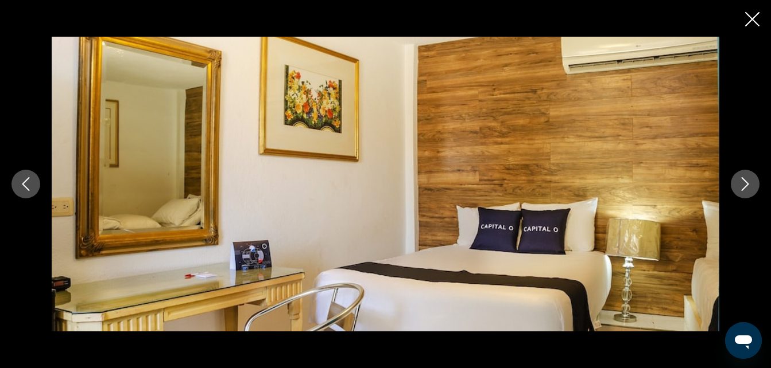
click at [30, 185] on icon "Imagen anterior" at bounding box center [26, 184] width 14 height 14
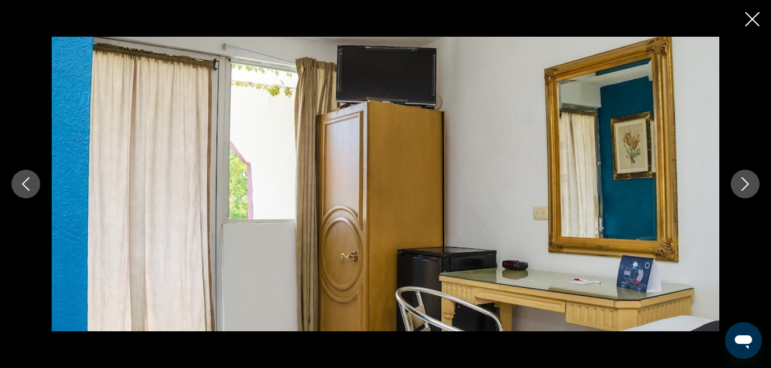
click at [30, 185] on icon "Imagen anterior" at bounding box center [26, 184] width 14 height 14
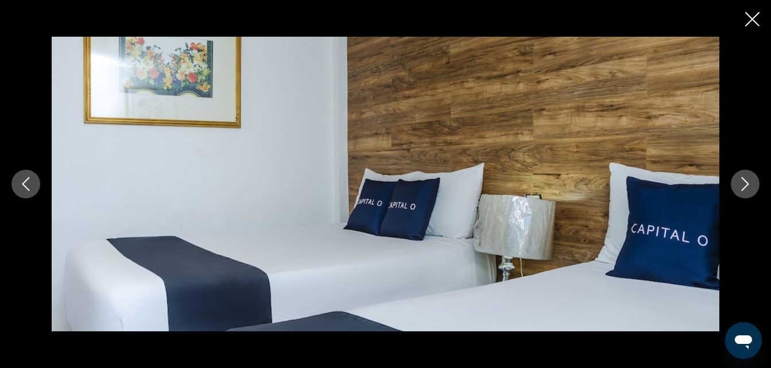
click at [30, 185] on icon "Imagen anterior" at bounding box center [26, 184] width 14 height 14
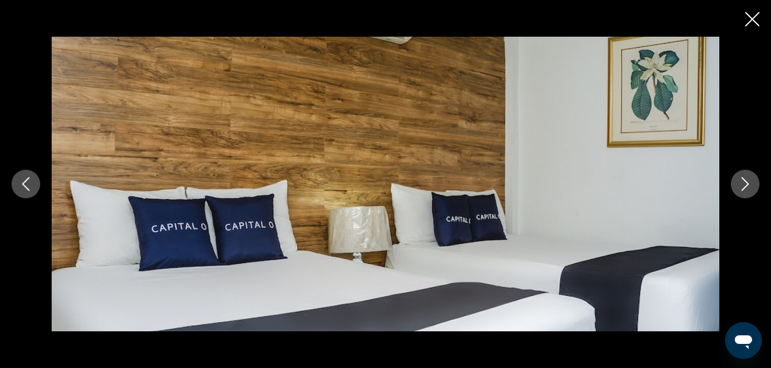
click at [30, 185] on icon "Imagen anterior" at bounding box center [26, 184] width 14 height 14
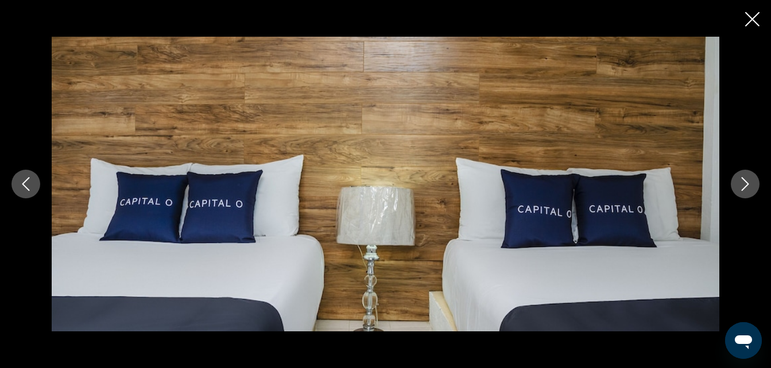
click at [30, 185] on icon "Imagen anterior" at bounding box center [26, 184] width 14 height 14
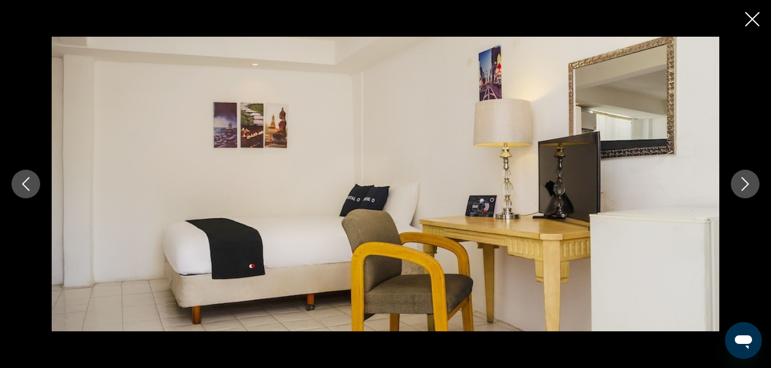
click at [30, 185] on icon "Imagen anterior" at bounding box center [26, 184] width 14 height 14
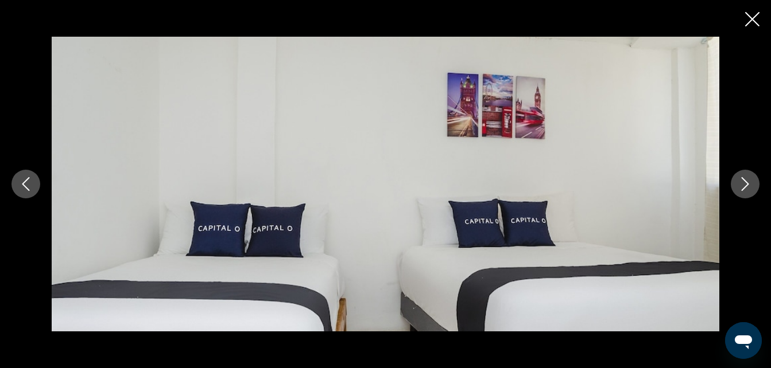
click at [30, 185] on icon "Imagen anterior" at bounding box center [26, 184] width 14 height 14
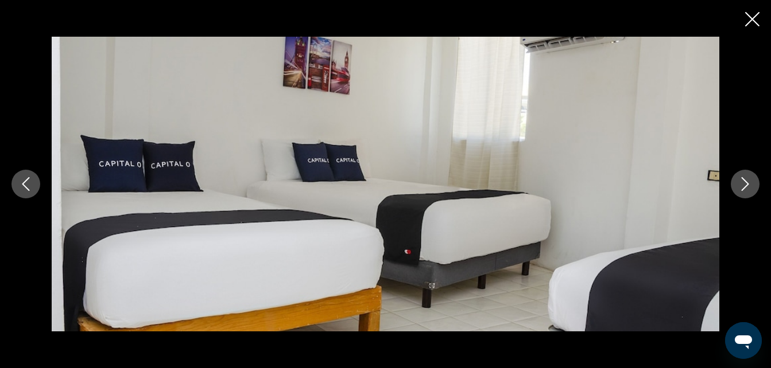
click at [756, 18] on icon "Cerrar presentación de diapositivas" at bounding box center [752, 19] width 14 height 14
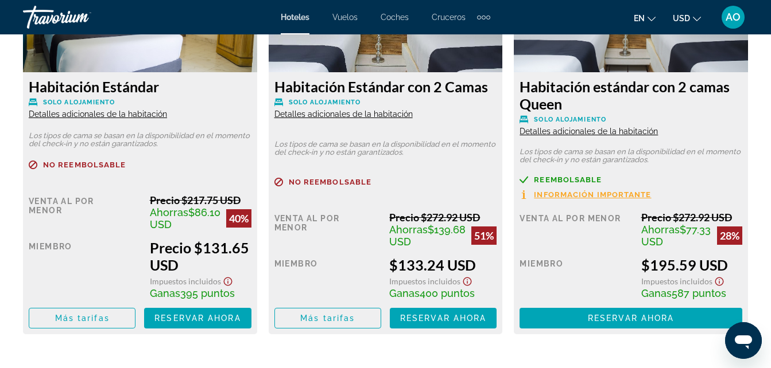
scroll to position [1893, 0]
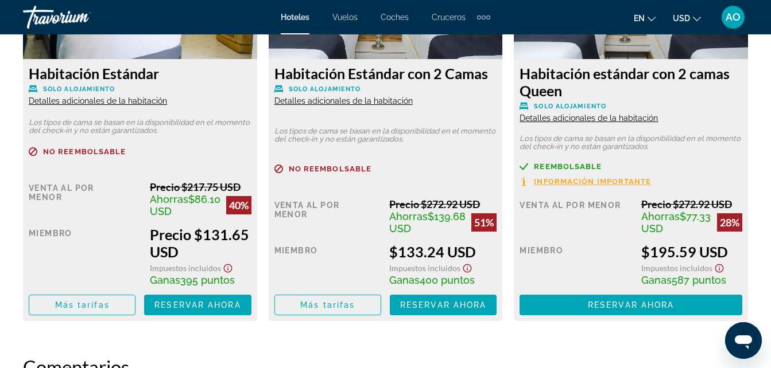
click at [598, 178] on span "Información importante" at bounding box center [592, 181] width 117 height 7
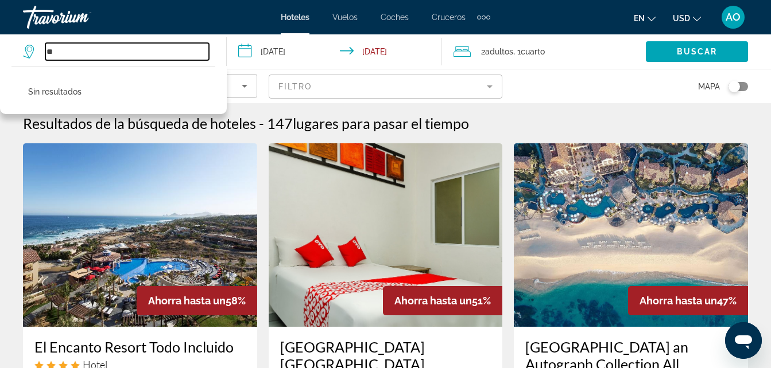
type input "*"
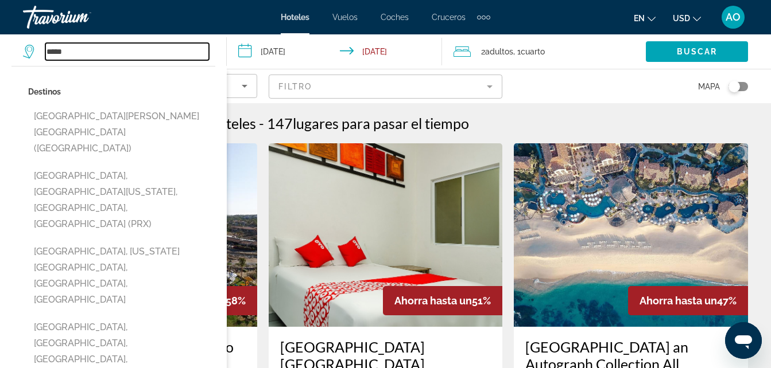
click at [133, 57] on input "*****" at bounding box center [127, 51] width 164 height 17
type input "*"
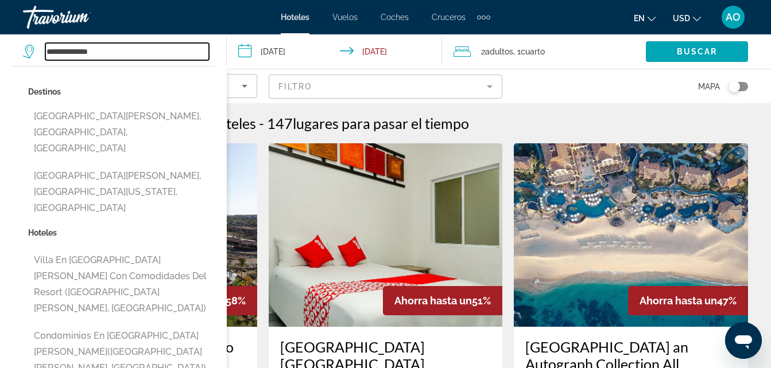
type input "**********"
click at [296, 52] on input "**********" at bounding box center [337, 53] width 220 height 38
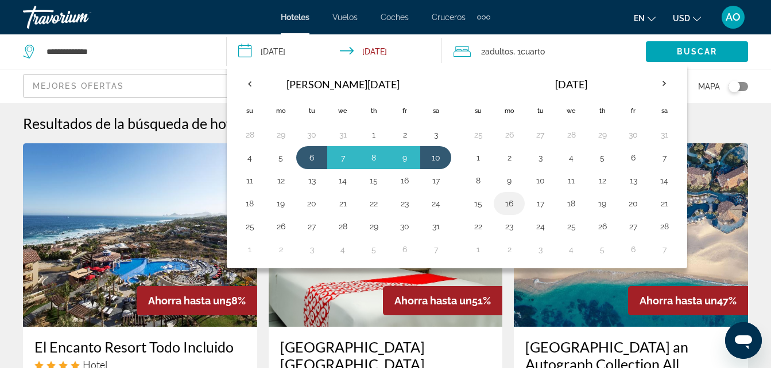
click at [512, 205] on button "16" at bounding box center [509, 204] width 18 height 16
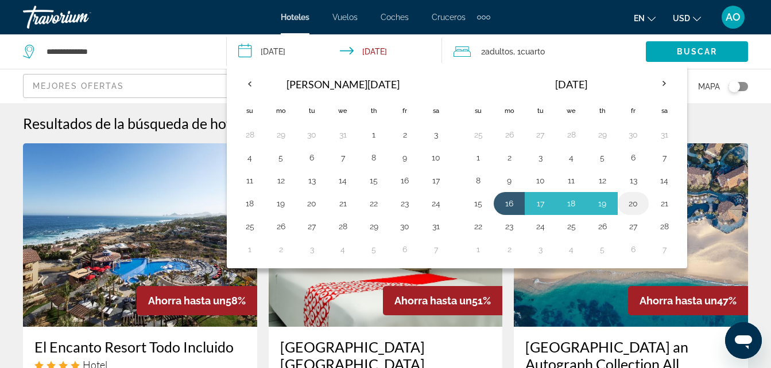
click at [639, 206] on button "20" at bounding box center [633, 204] width 18 height 16
type input "**********"
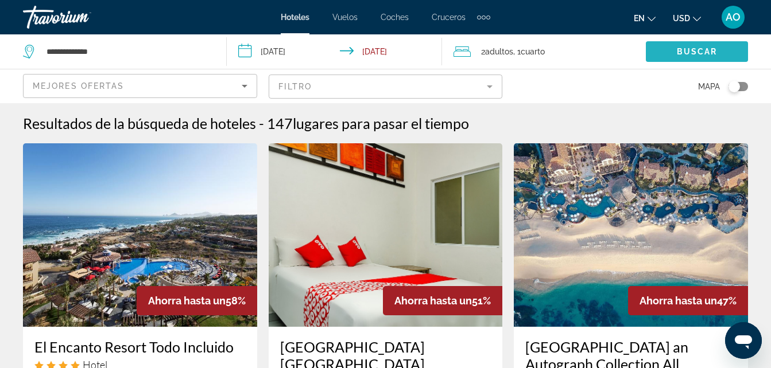
click at [701, 52] on span "Buscar" at bounding box center [696, 51] width 41 height 9
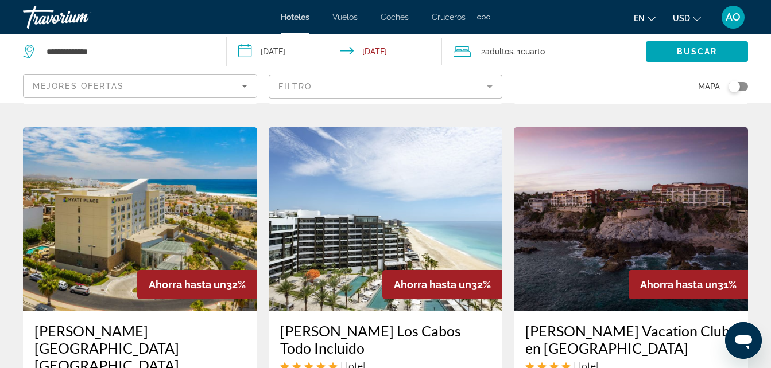
scroll to position [1219, 0]
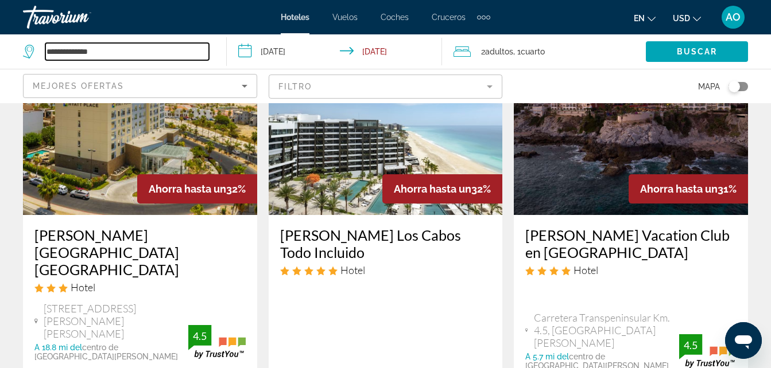
click at [162, 55] on input "**********" at bounding box center [127, 51] width 164 height 17
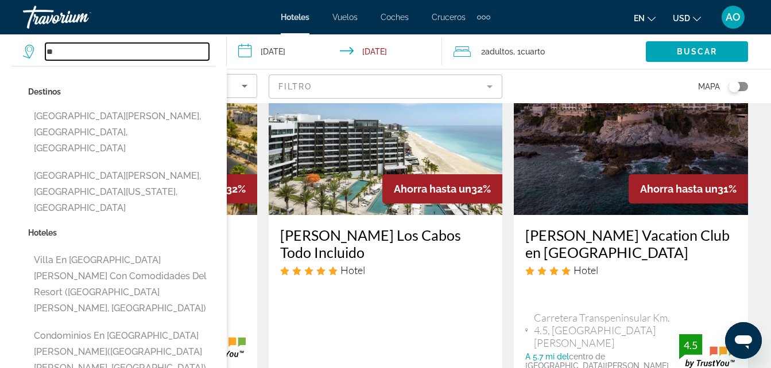
type input "*"
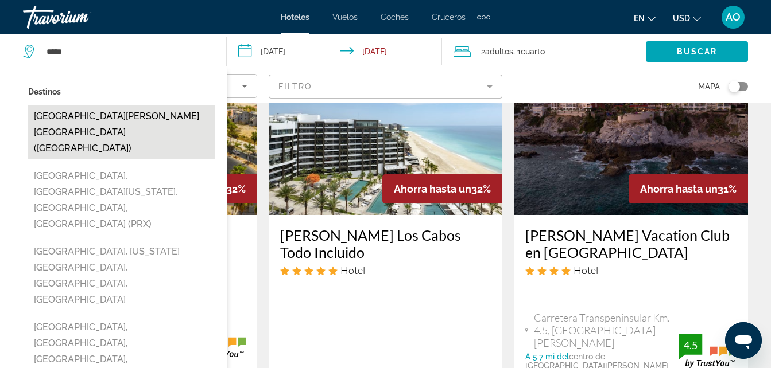
click at [87, 118] on button "[GEOGRAPHIC_DATA][PERSON_NAME][GEOGRAPHIC_DATA] ([GEOGRAPHIC_DATA])" at bounding box center [121, 133] width 187 height 54
type input "**********"
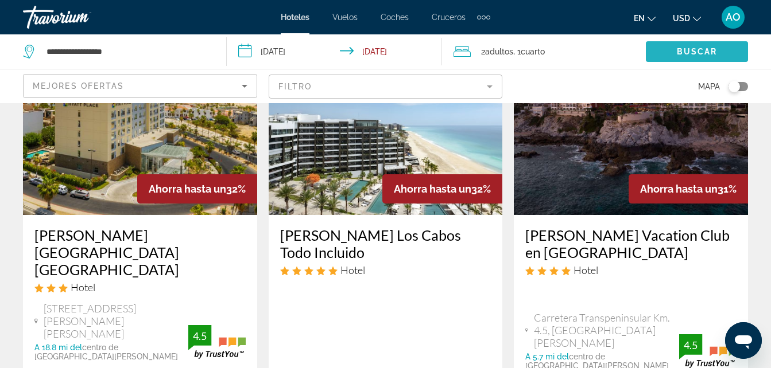
click at [701, 50] on span "Buscar" at bounding box center [696, 51] width 41 height 9
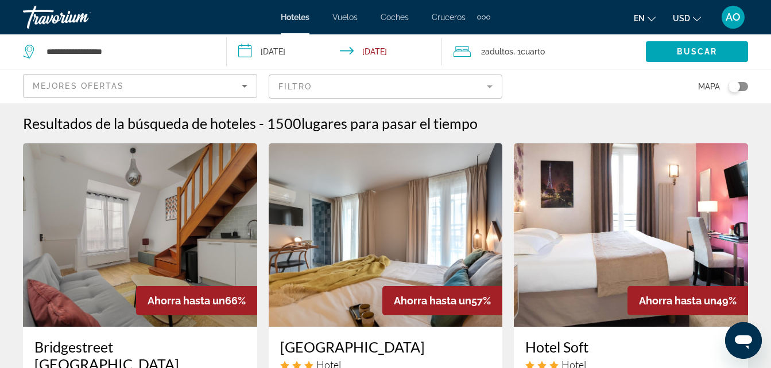
drag, startPoint x: 435, startPoint y: 106, endPoint x: 277, endPoint y: 137, distance: 161.3
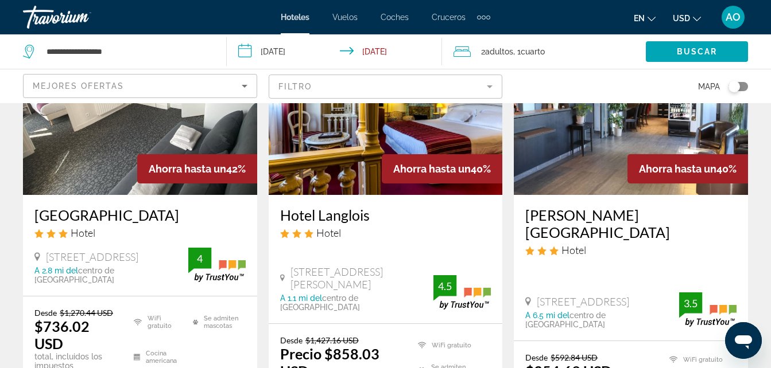
scroll to position [1147, 0]
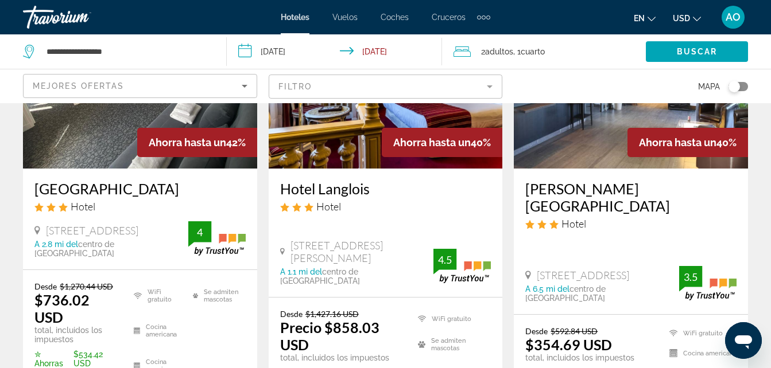
click at [594, 124] on img "Contenido principal" at bounding box center [630, 77] width 234 height 184
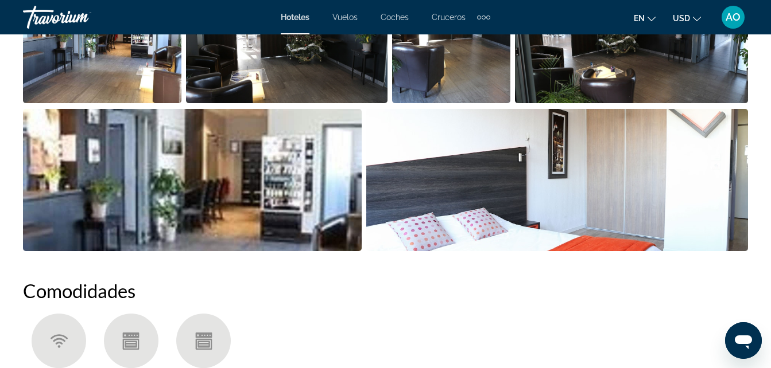
scroll to position [683, 0]
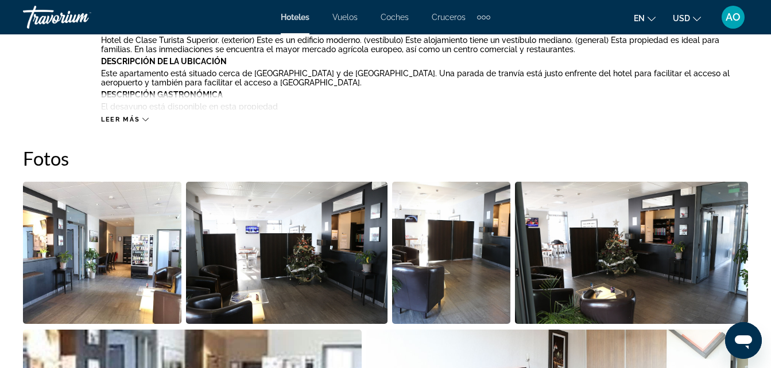
click at [287, 224] on img "Abrir control deslizante de imagen a pantalla completa" at bounding box center [286, 253] width 201 height 142
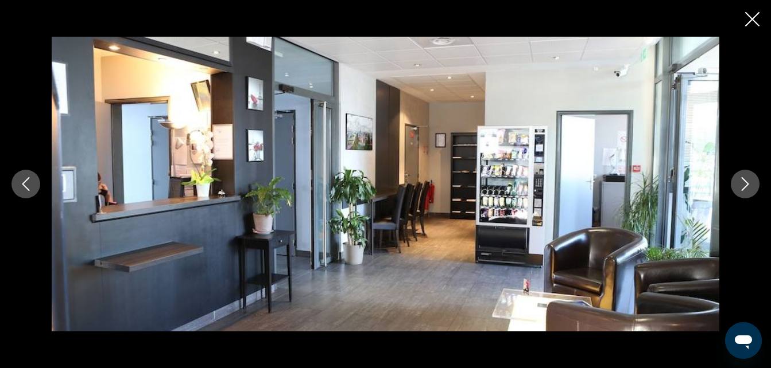
click at [28, 185] on icon "Imagen anterior" at bounding box center [26, 184] width 14 height 14
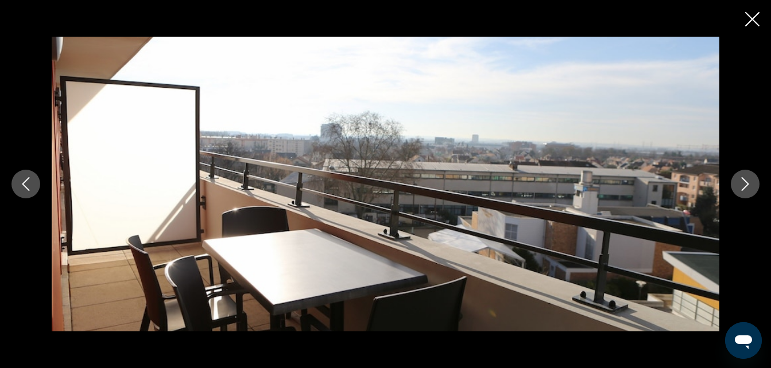
click at [28, 185] on icon "Imagen anterior" at bounding box center [26, 184] width 14 height 14
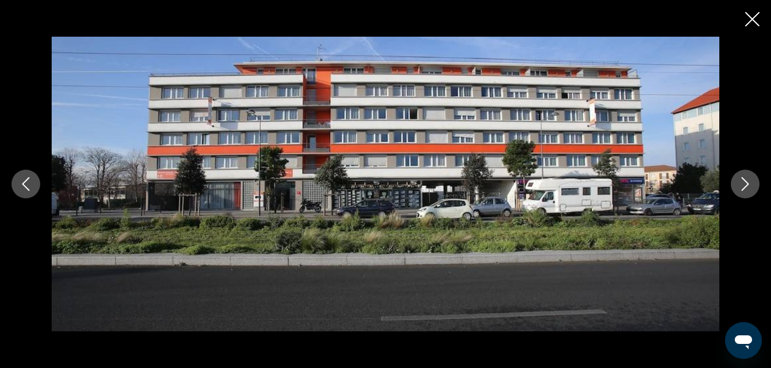
click at [28, 185] on icon "Imagen anterior" at bounding box center [26, 184] width 14 height 14
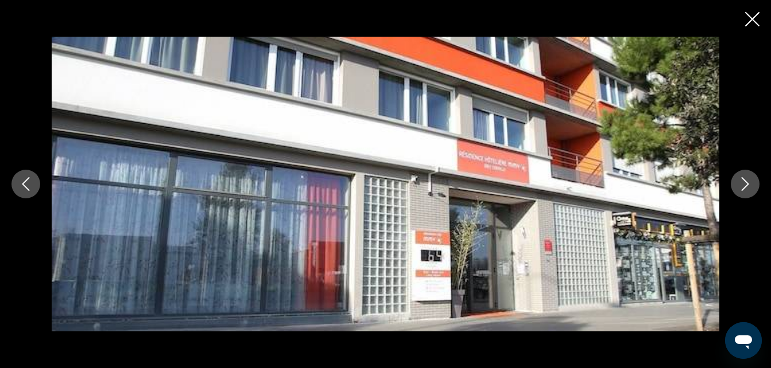
click at [28, 185] on icon "Imagen anterior" at bounding box center [26, 184] width 14 height 14
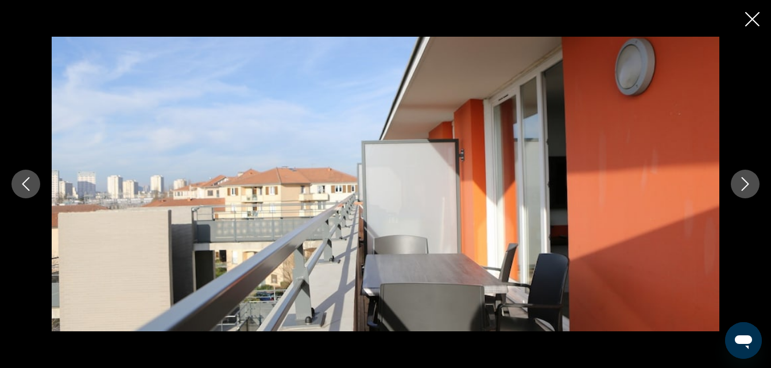
click at [28, 185] on icon "Imagen anterior" at bounding box center [26, 184] width 14 height 14
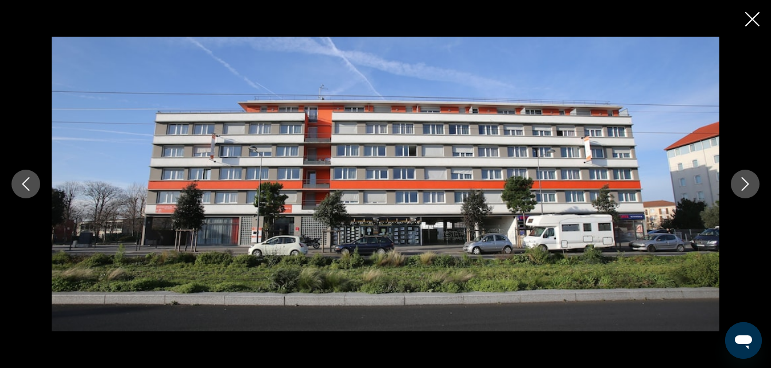
click at [28, 185] on icon "Imagen anterior" at bounding box center [26, 184] width 14 height 14
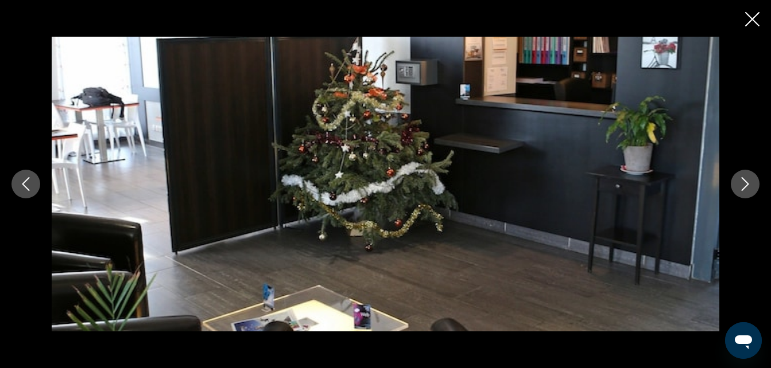
click at [28, 185] on icon "Imagen anterior" at bounding box center [26, 184] width 14 height 14
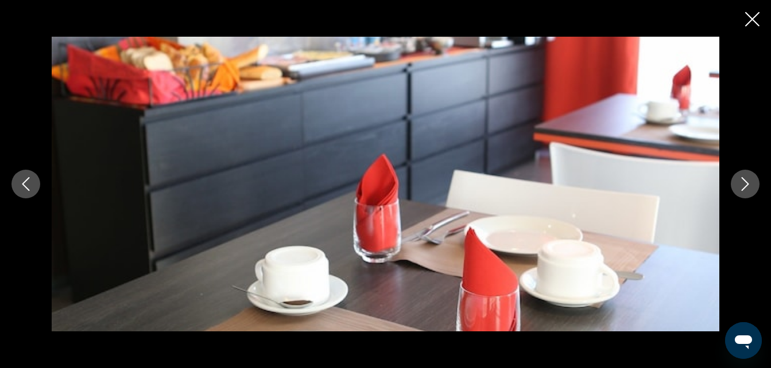
click at [28, 185] on icon "Imagen anterior" at bounding box center [26, 184] width 14 height 14
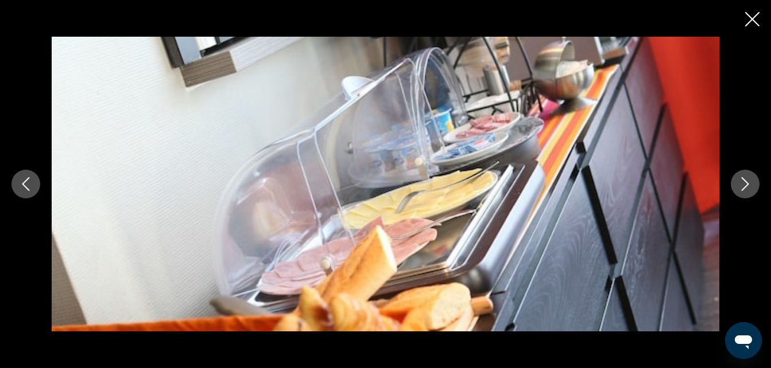
click at [28, 185] on icon "Imagen anterior" at bounding box center [26, 184] width 14 height 14
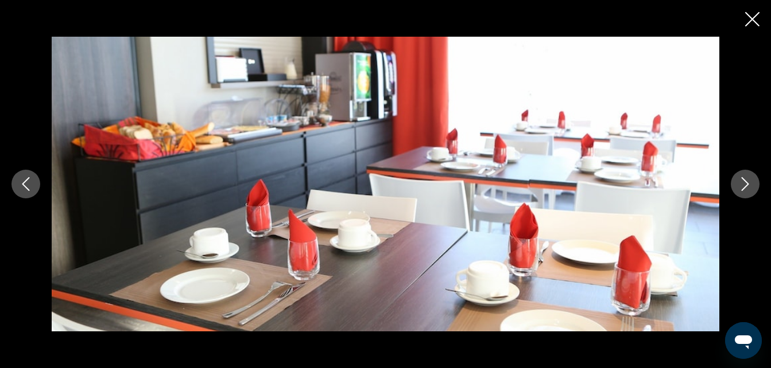
click at [28, 185] on icon "Imagen anterior" at bounding box center [26, 184] width 14 height 14
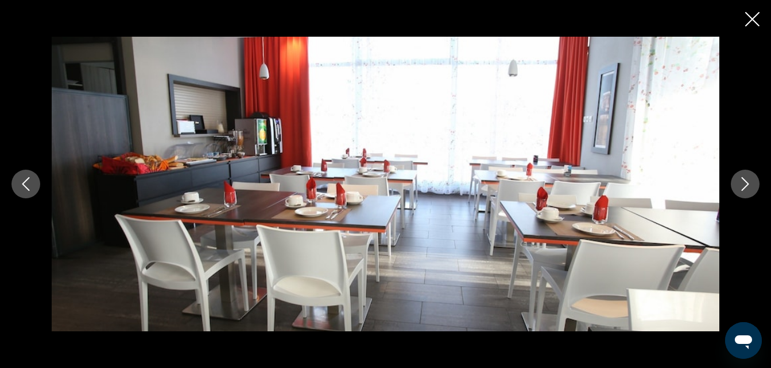
click at [28, 185] on icon "Imagen anterior" at bounding box center [26, 184] width 14 height 14
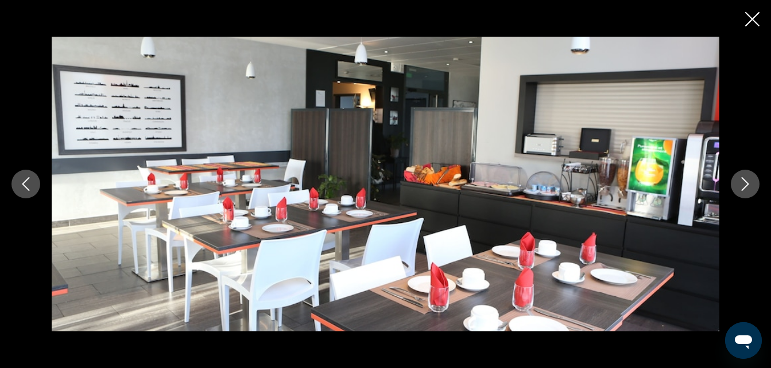
click at [28, 185] on icon "Imagen anterior" at bounding box center [26, 184] width 14 height 14
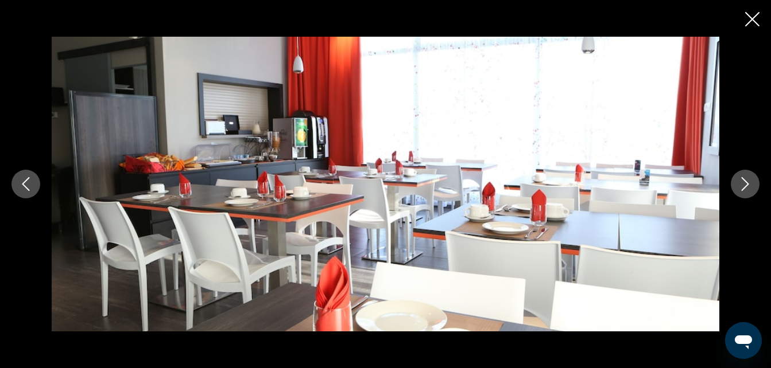
click at [28, 185] on icon "Imagen anterior" at bounding box center [26, 184] width 14 height 14
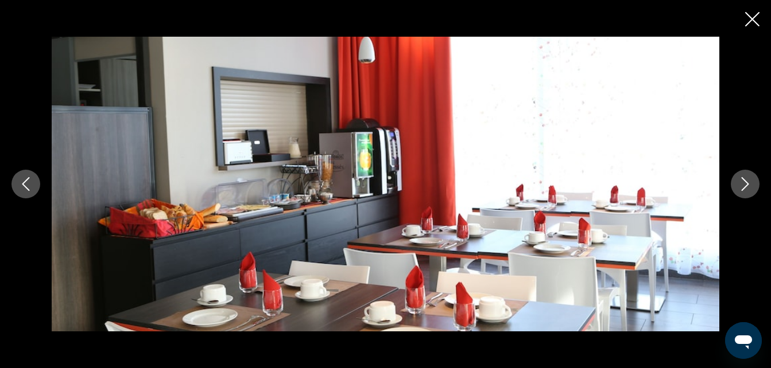
click at [30, 184] on icon "Imagen anterior" at bounding box center [26, 184] width 14 height 14
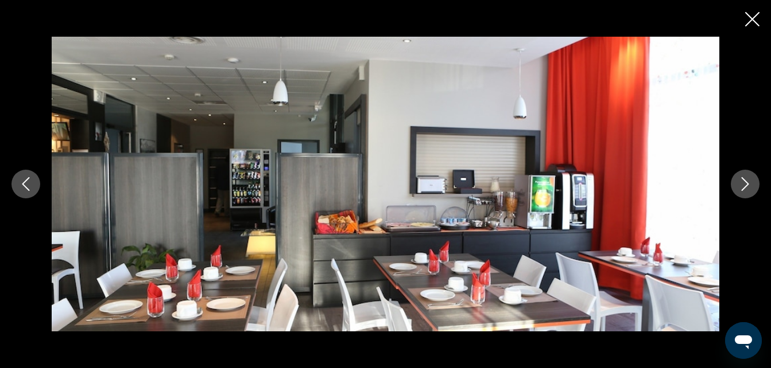
click at [30, 184] on icon "Imagen anterior" at bounding box center [26, 184] width 14 height 14
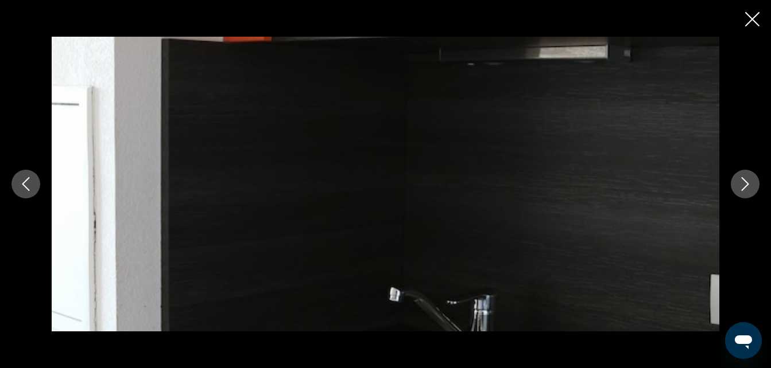
click at [751, 188] on icon "Siguiente imagen" at bounding box center [745, 184] width 14 height 14
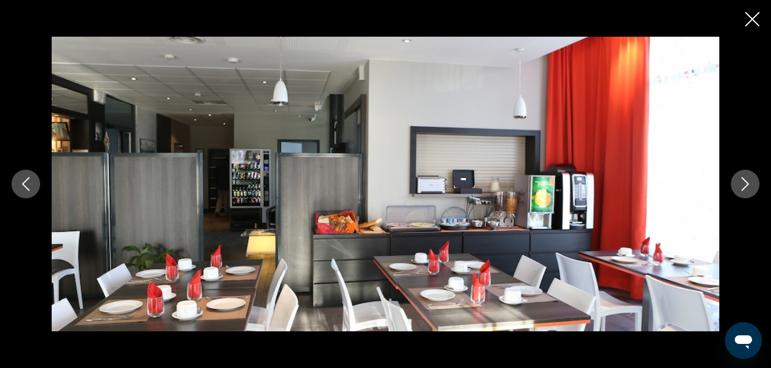
click at [30, 189] on icon "Imagen anterior" at bounding box center [26, 184] width 14 height 14
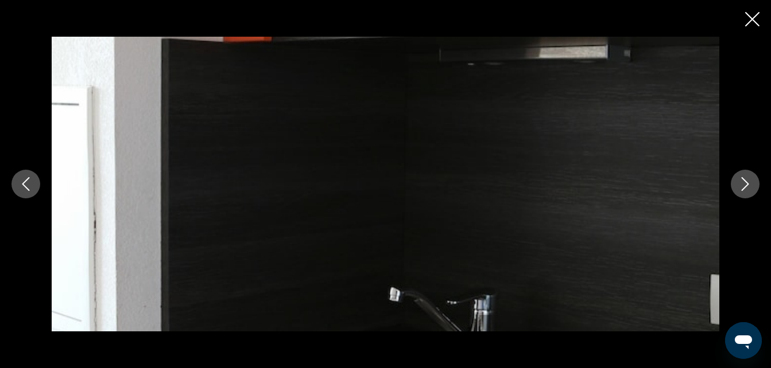
click at [30, 189] on icon "Imagen anterior" at bounding box center [26, 184] width 14 height 14
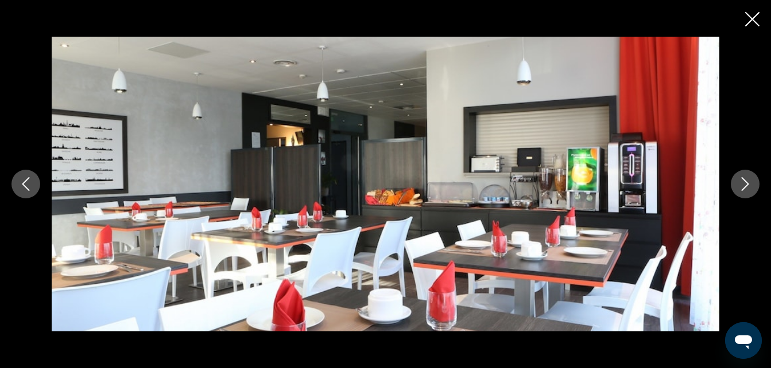
click at [30, 189] on icon "Imagen anterior" at bounding box center [26, 184] width 14 height 14
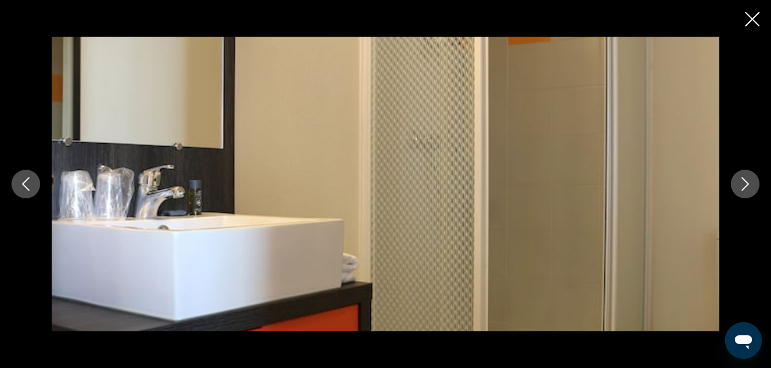
click at [30, 189] on icon "Imagen anterior" at bounding box center [26, 184] width 14 height 14
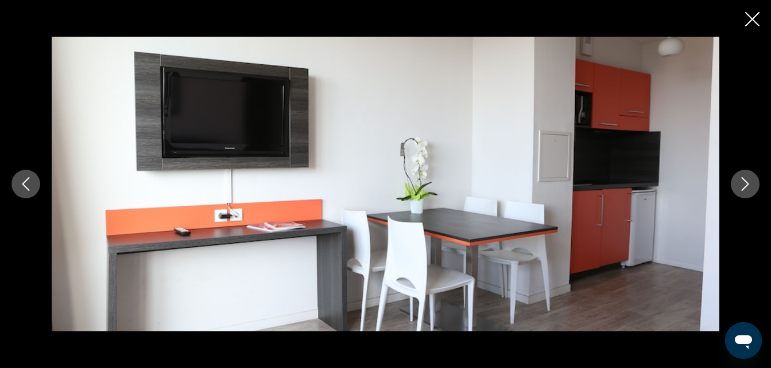
click at [30, 189] on icon "Imagen anterior" at bounding box center [26, 184] width 14 height 14
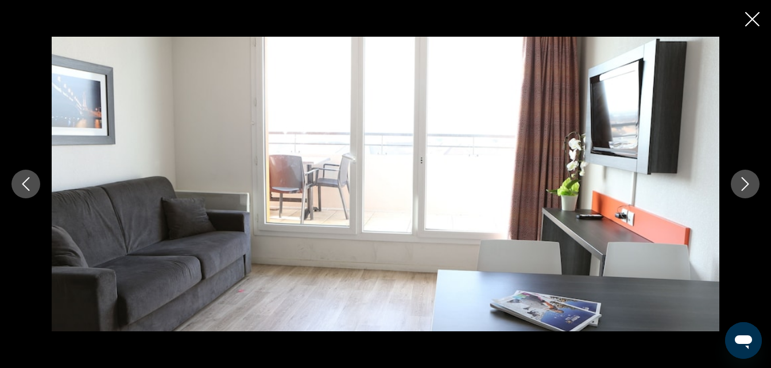
click at [30, 189] on icon "Imagen anterior" at bounding box center [26, 184] width 14 height 14
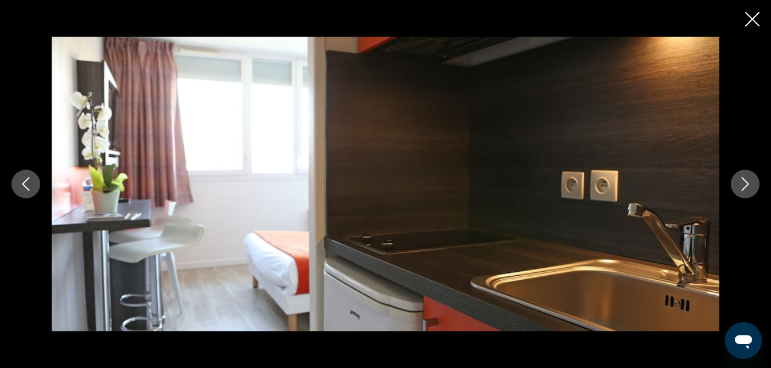
click at [30, 189] on icon "Imagen anterior" at bounding box center [26, 184] width 14 height 14
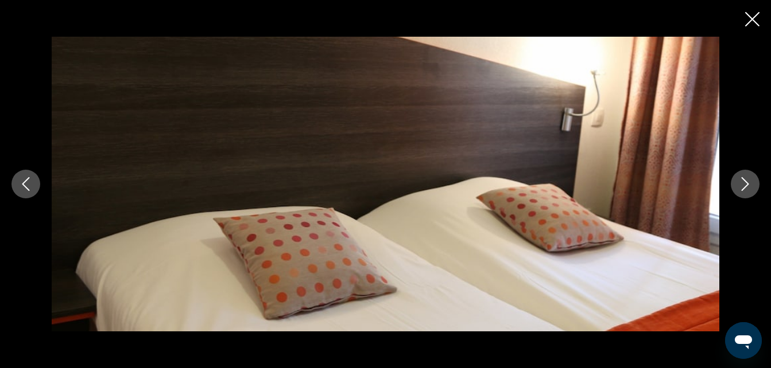
click at [30, 189] on icon "Imagen anterior" at bounding box center [26, 184] width 14 height 14
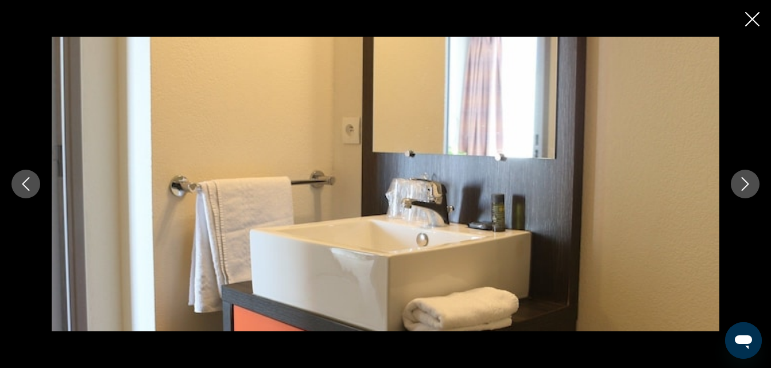
click at [30, 189] on icon "Imagen anterior" at bounding box center [26, 184] width 14 height 14
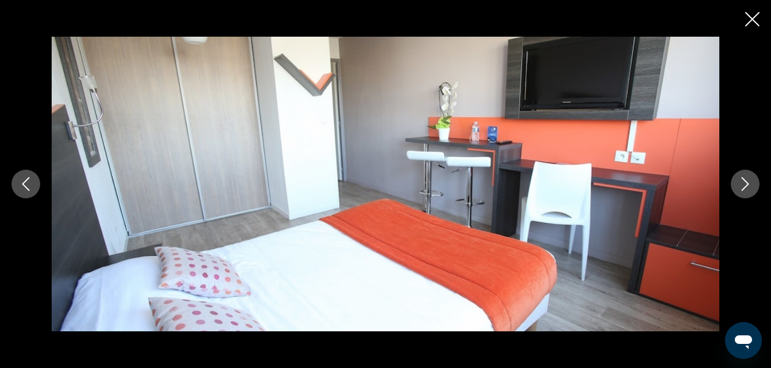
click at [30, 189] on icon "Imagen anterior" at bounding box center [26, 184] width 14 height 14
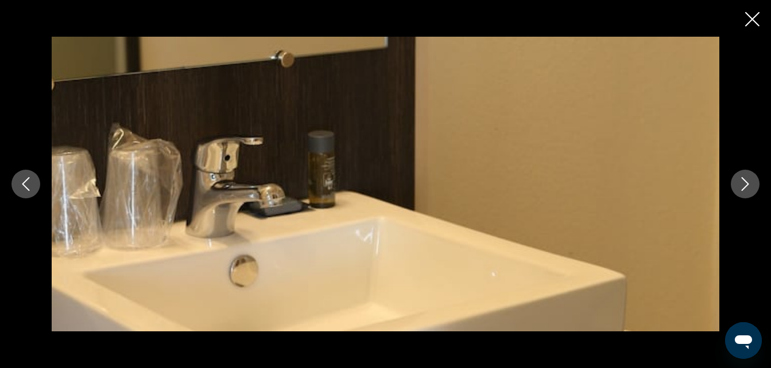
click at [30, 189] on icon "Imagen anterior" at bounding box center [26, 184] width 14 height 14
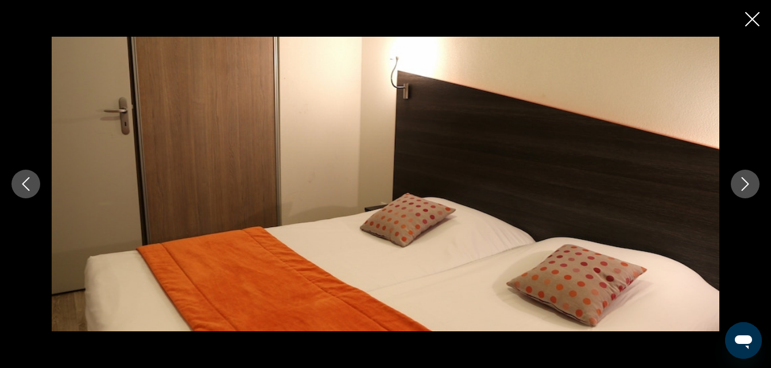
click at [30, 189] on icon "Imagen anterior" at bounding box center [26, 184] width 14 height 14
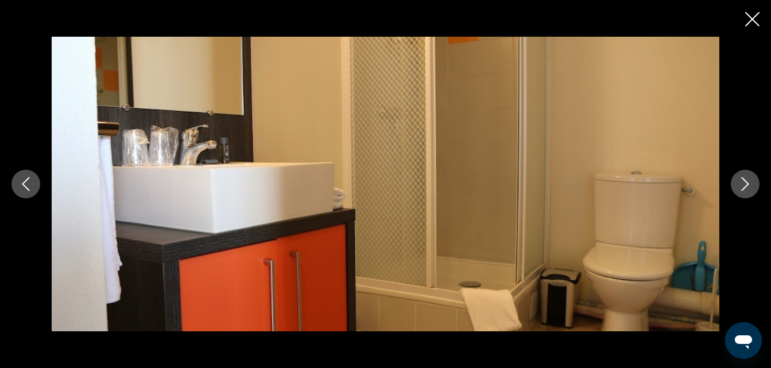
click at [30, 189] on icon "Imagen anterior" at bounding box center [26, 184] width 14 height 14
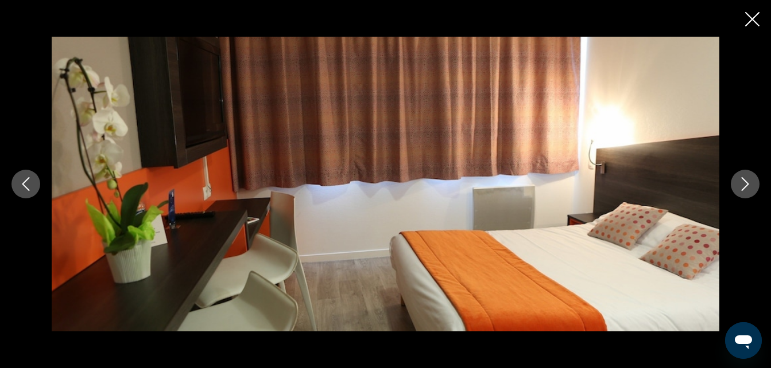
click at [30, 189] on icon "Imagen anterior" at bounding box center [26, 184] width 14 height 14
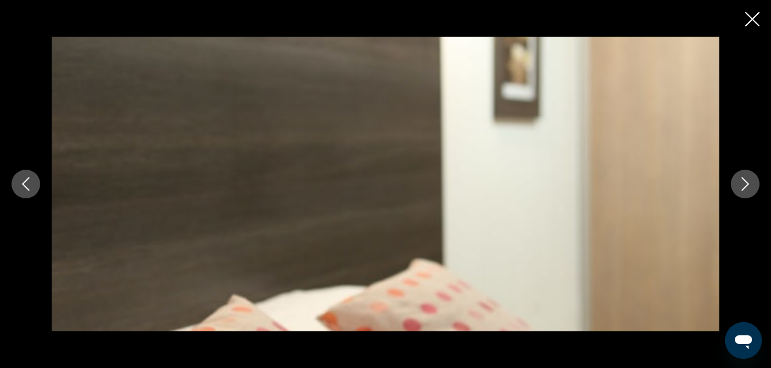
click at [30, 189] on icon "Imagen anterior" at bounding box center [26, 184] width 14 height 14
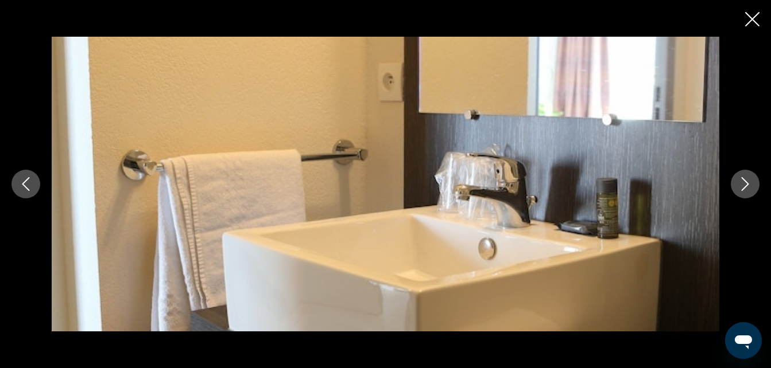
click at [30, 189] on icon "Imagen anterior" at bounding box center [26, 184] width 14 height 14
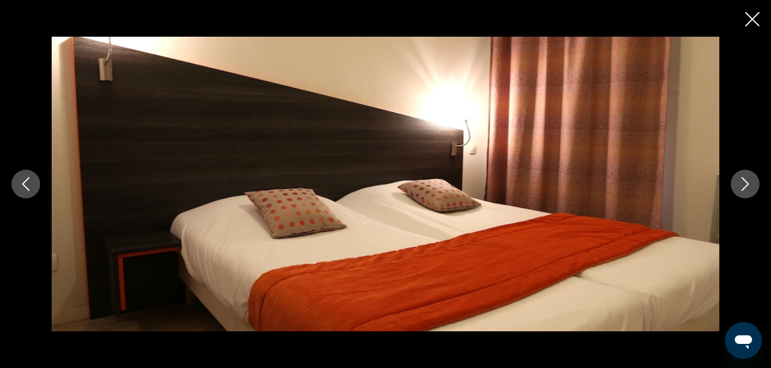
click at [30, 189] on icon "Imagen anterior" at bounding box center [26, 184] width 14 height 14
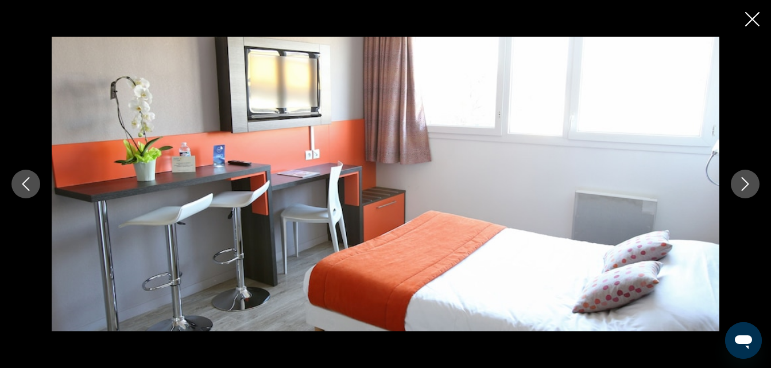
click at [30, 189] on icon "Imagen anterior" at bounding box center [26, 184] width 14 height 14
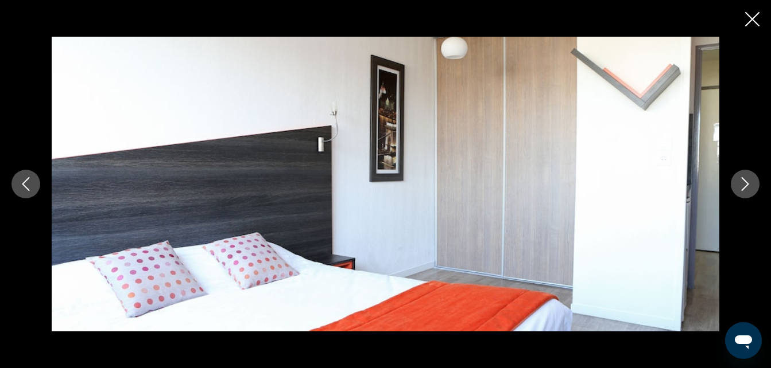
click at [30, 189] on icon "Imagen anterior" at bounding box center [26, 184] width 14 height 14
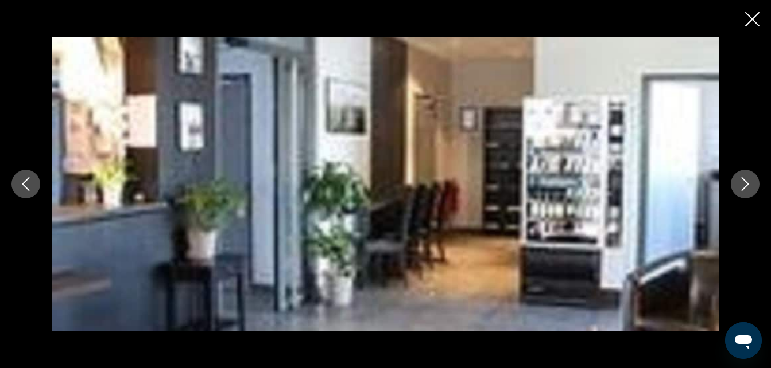
click at [30, 189] on icon "Imagen anterior" at bounding box center [26, 184] width 14 height 14
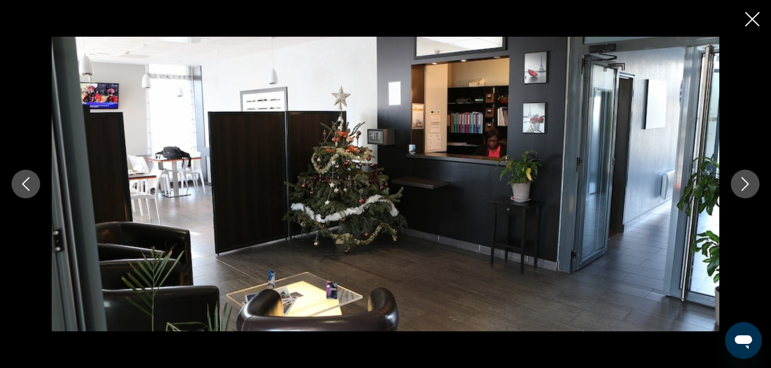
click at [30, 189] on icon "Imagen anterior" at bounding box center [26, 184] width 14 height 14
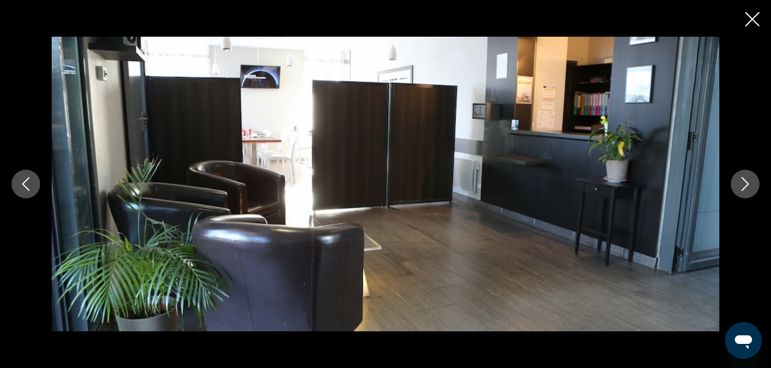
click at [30, 189] on icon "Imagen anterior" at bounding box center [26, 184] width 14 height 14
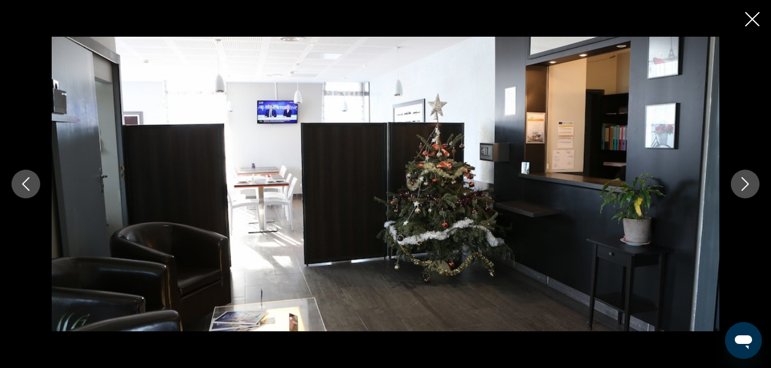
click at [30, 189] on icon "Imagen anterior" at bounding box center [26, 184] width 14 height 14
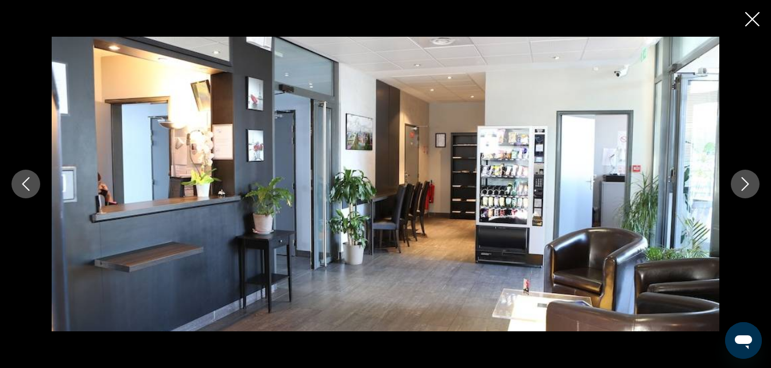
click at [30, 189] on icon "Imagen anterior" at bounding box center [26, 184] width 14 height 14
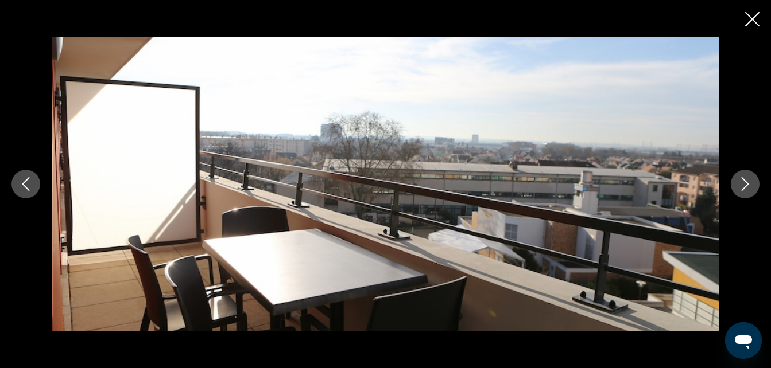
click at [753, 22] on icon "Cerrar presentación de diapositivas" at bounding box center [752, 19] width 14 height 14
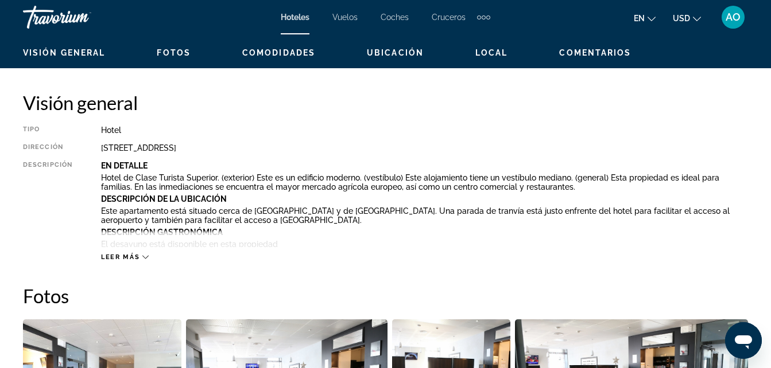
scroll to position [569, 0]
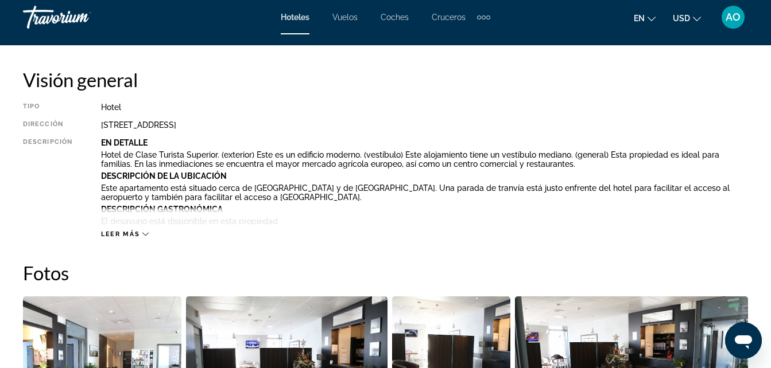
click at [135, 235] on span "Leer más" at bounding box center [120, 234] width 38 height 7
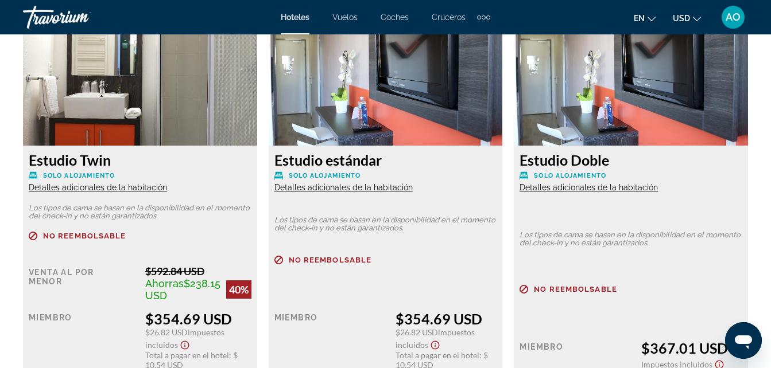
scroll to position [1831, 0]
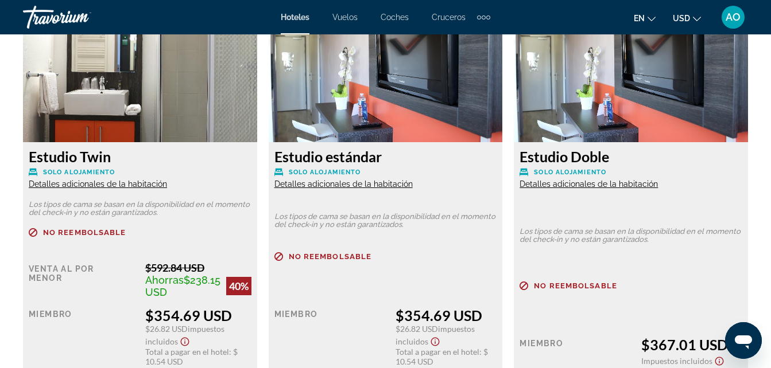
click at [94, 184] on span "Detalles adicionales de la habitación" at bounding box center [98, 184] width 138 height 9
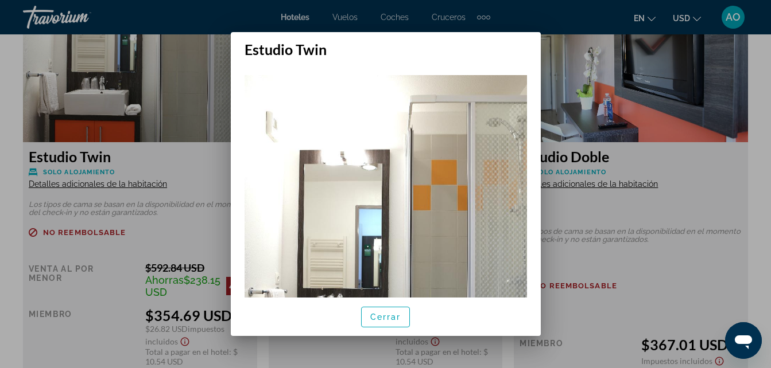
click at [98, 184] on div at bounding box center [385, 184] width 771 height 368
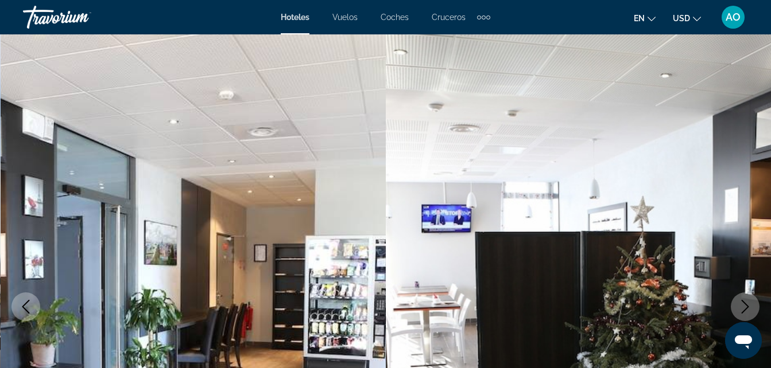
scroll to position [1831, 0]
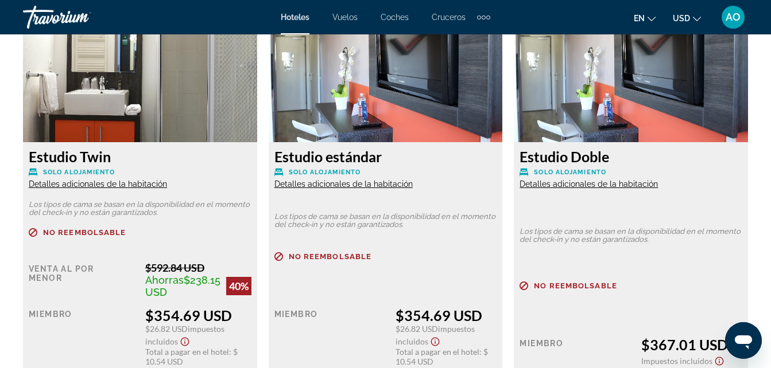
click at [383, 185] on span "Detalles adicionales de la habitación" at bounding box center [343, 184] width 138 height 9
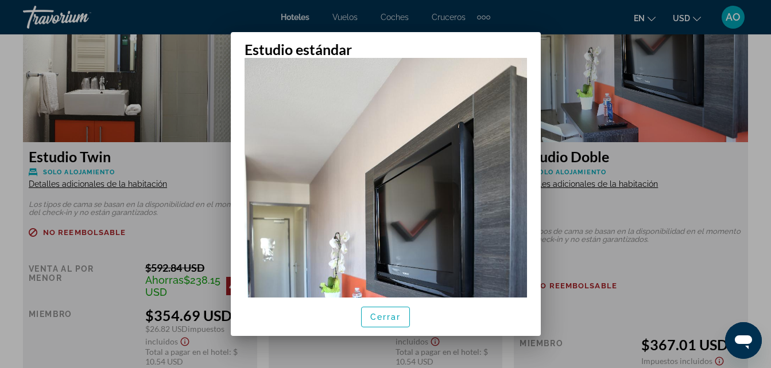
scroll to position [0, 0]
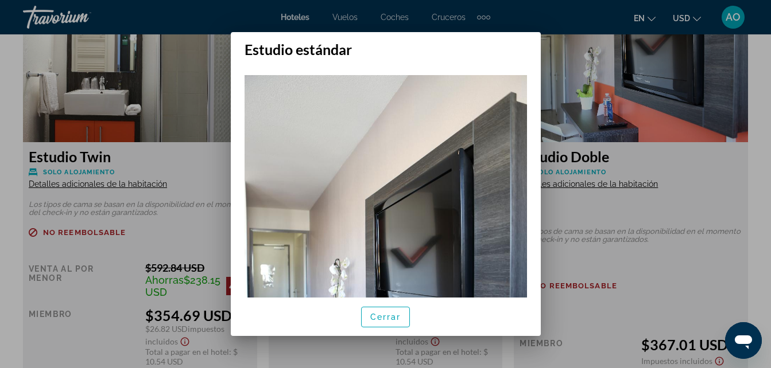
click at [338, 180] on img at bounding box center [385, 286] width 282 height 423
click at [381, 319] on span "Cerrar" at bounding box center [385, 317] width 31 height 9
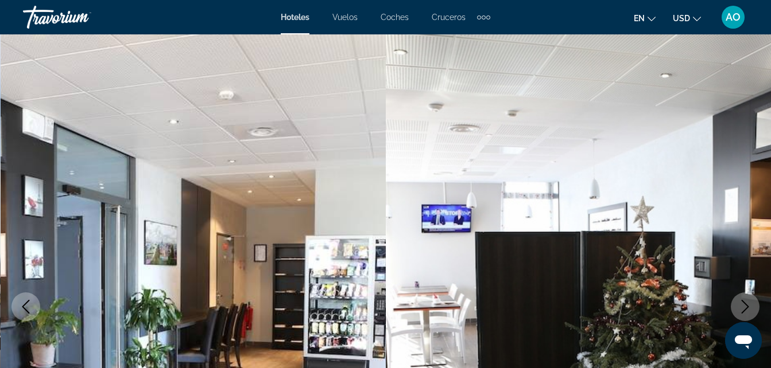
scroll to position [1831, 0]
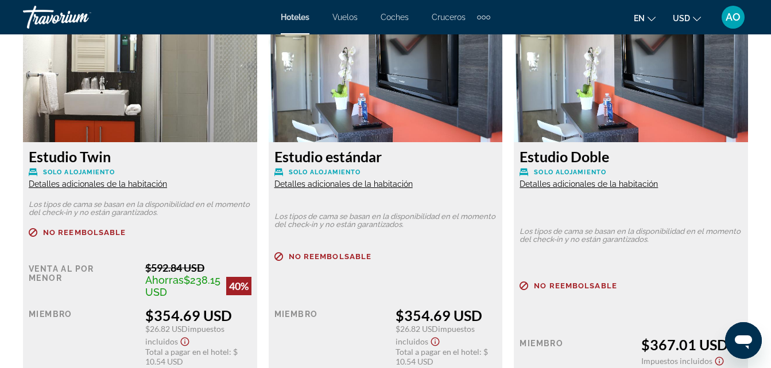
click at [112, 183] on span "Detalles adicionales de la habitación" at bounding box center [98, 184] width 138 height 9
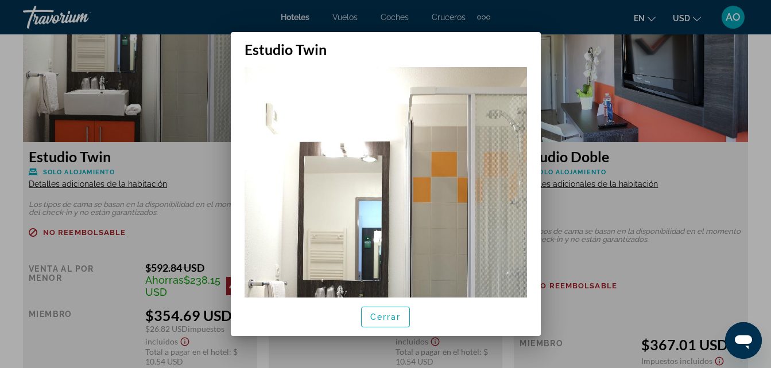
scroll to position [0, 0]
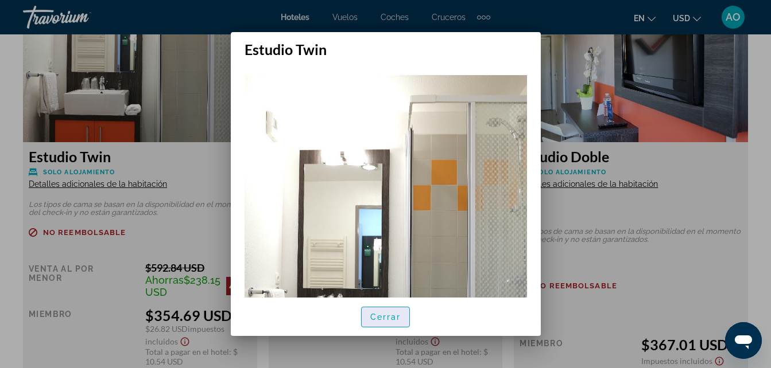
click at [385, 317] on span "Cerrar" at bounding box center [385, 317] width 31 height 9
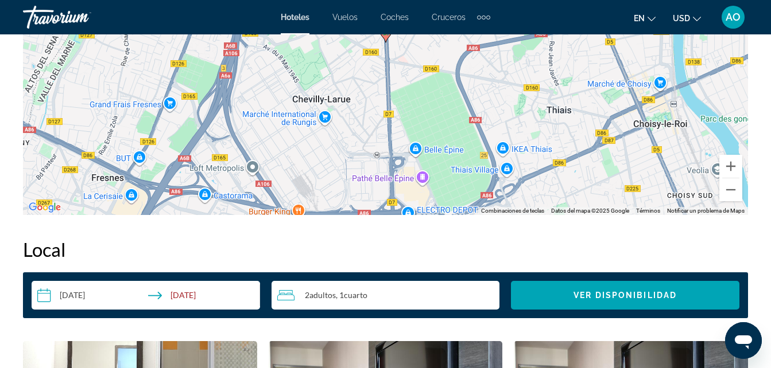
scroll to position [1487, 0]
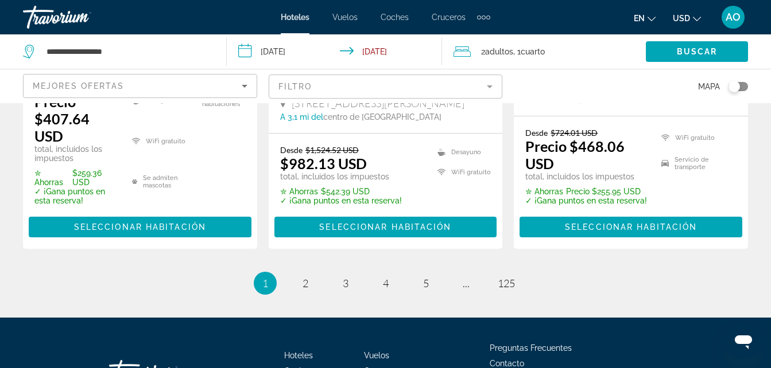
scroll to position [1902, 0]
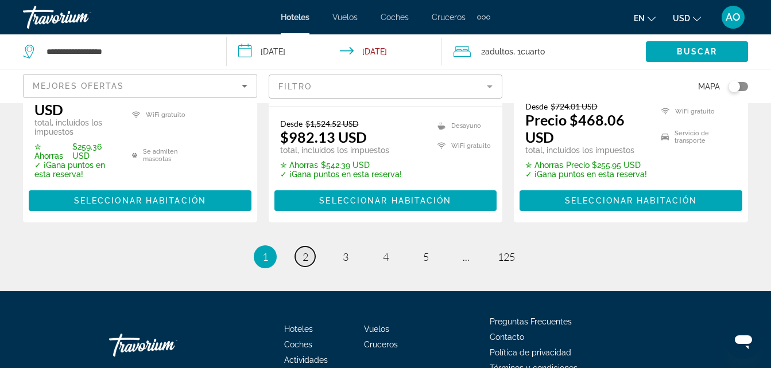
click at [302, 251] on span "2" at bounding box center [305, 257] width 6 height 13
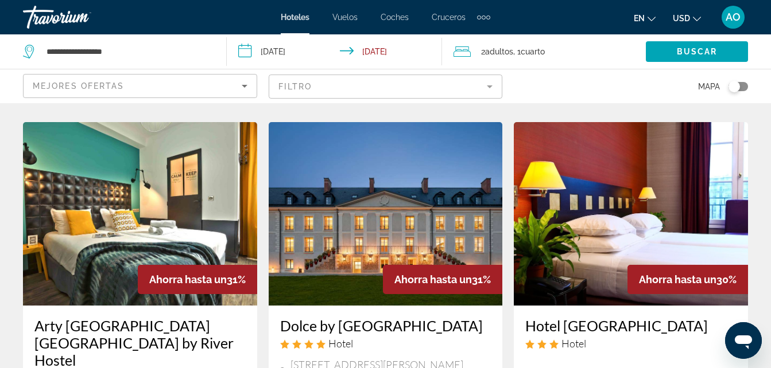
scroll to position [631, 0]
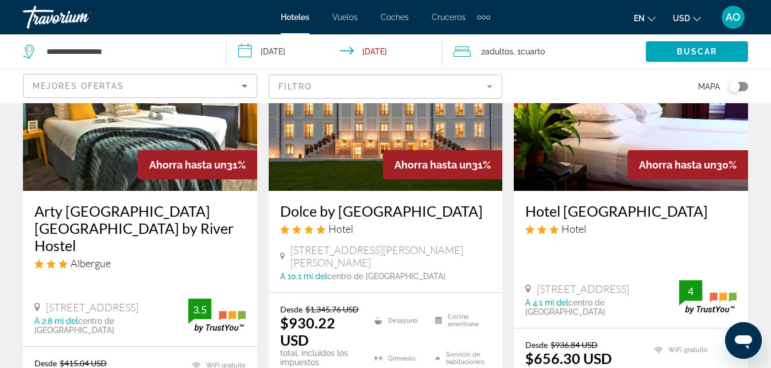
click at [361, 136] on img "Contenido principal" at bounding box center [386, 99] width 234 height 184
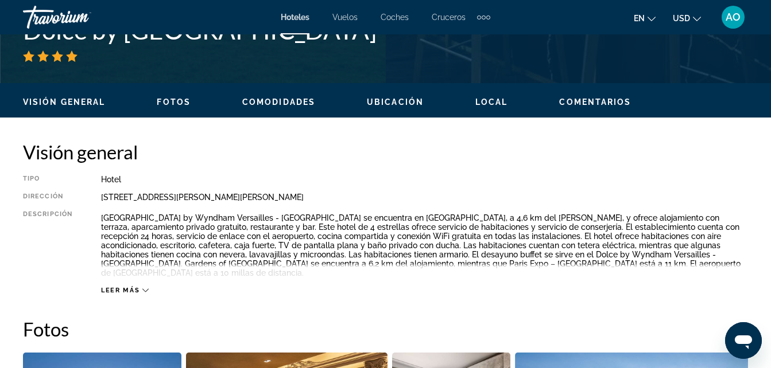
scroll to position [516, 0]
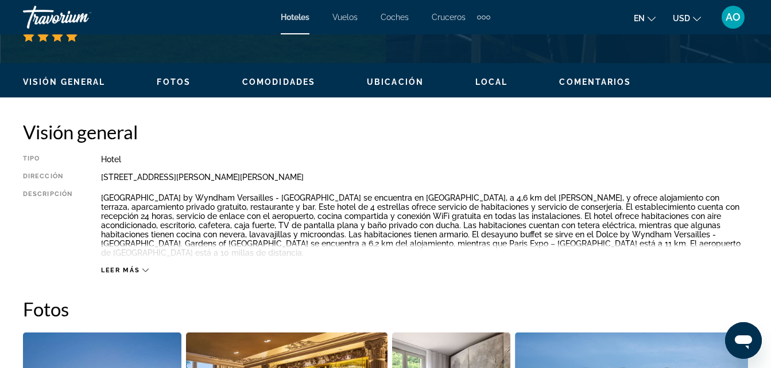
click at [134, 267] on span "Leer más" at bounding box center [120, 270] width 38 height 7
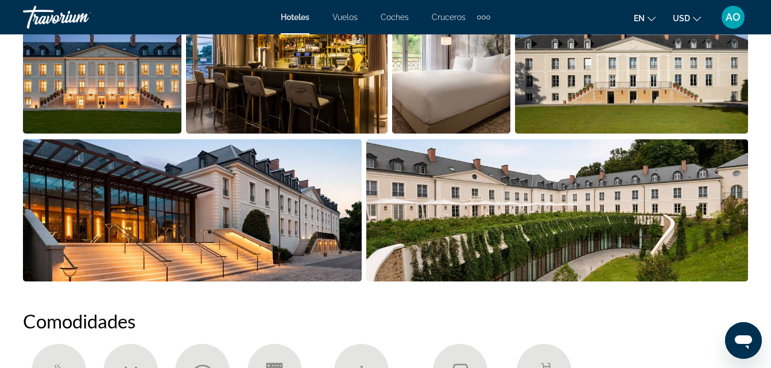
scroll to position [861, 0]
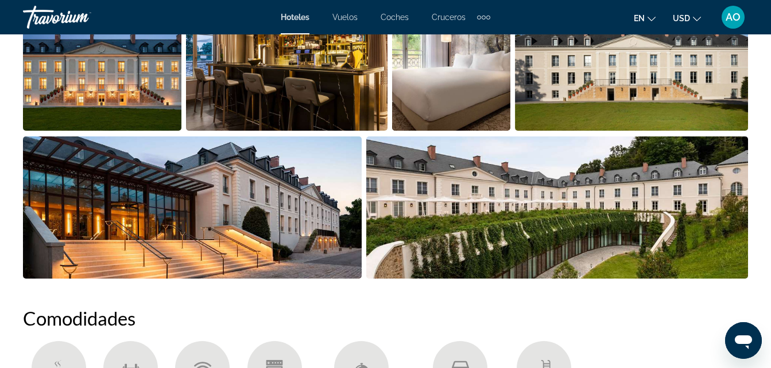
click at [135, 100] on img "Abrir control deslizante de imagen a pantalla completa" at bounding box center [102, 60] width 158 height 142
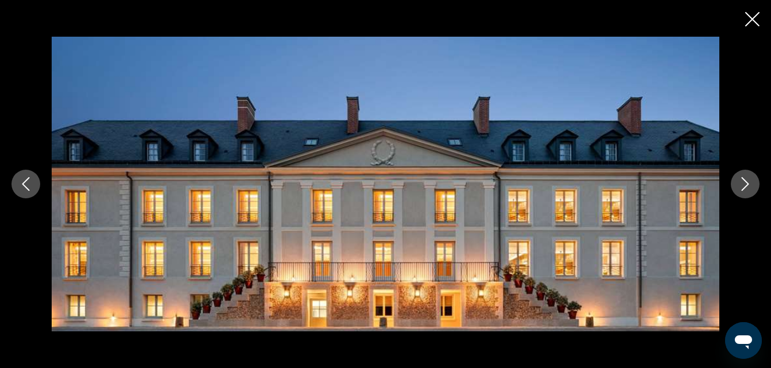
click at [28, 186] on icon "Imagen anterior" at bounding box center [26, 184] width 14 height 14
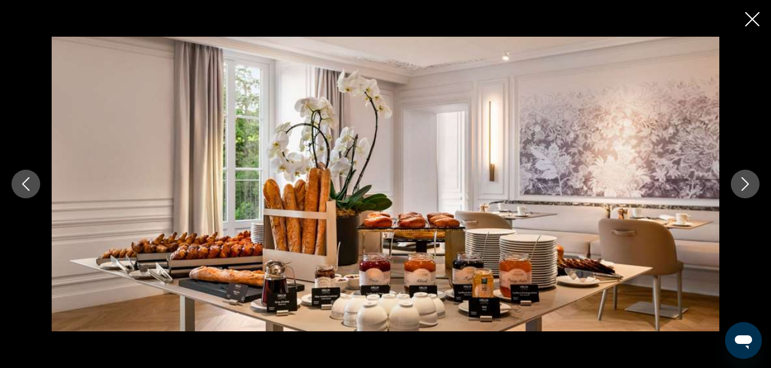
click at [44, 188] on div "prev next" at bounding box center [385, 184] width 771 height 295
click at [30, 185] on icon "Imagen anterior" at bounding box center [26, 184] width 14 height 14
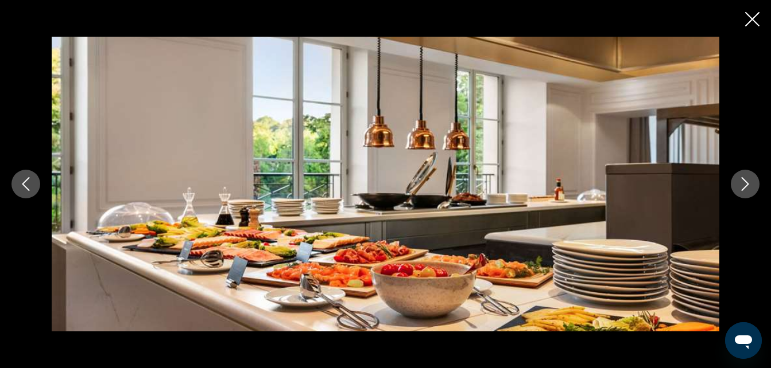
click at [36, 182] on button "Imagen anterior" at bounding box center [25, 184] width 29 height 29
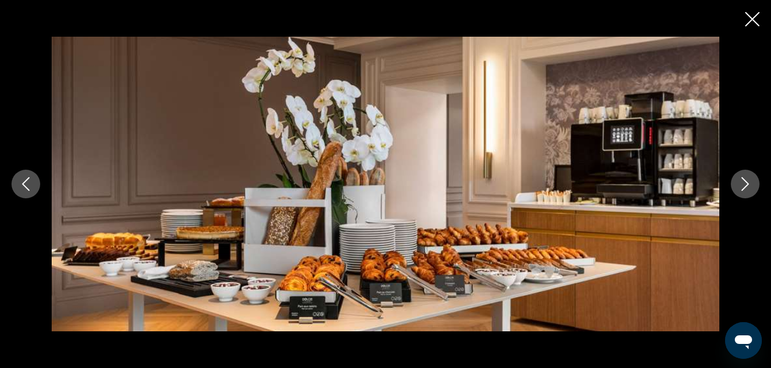
click at [36, 182] on button "Imagen anterior" at bounding box center [25, 184] width 29 height 29
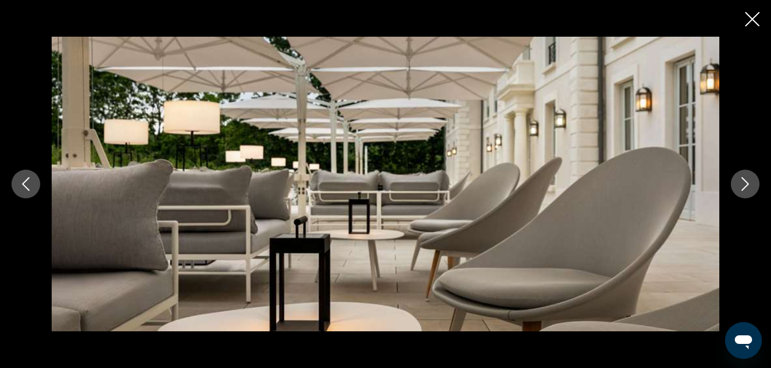
click at [42, 179] on div "prev next" at bounding box center [385, 184] width 771 height 295
click at [29, 184] on icon "Imagen anterior" at bounding box center [26, 184] width 14 height 14
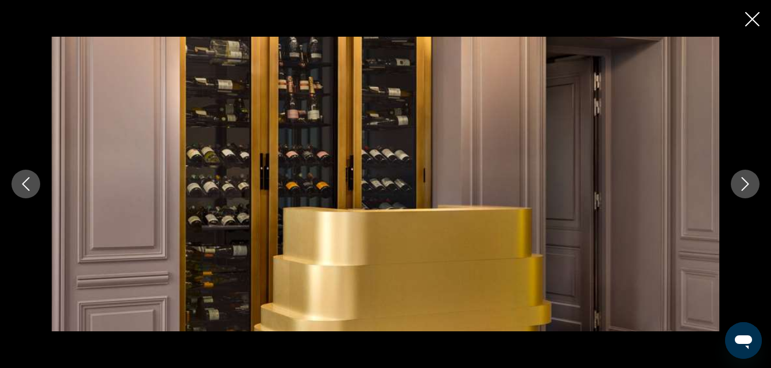
click at [22, 185] on icon "Imagen anterior" at bounding box center [26, 184] width 14 height 14
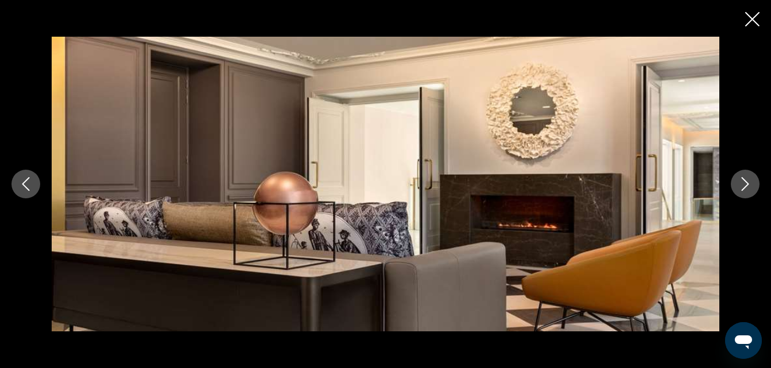
click at [26, 179] on icon "Imagen anterior" at bounding box center [26, 184] width 14 height 14
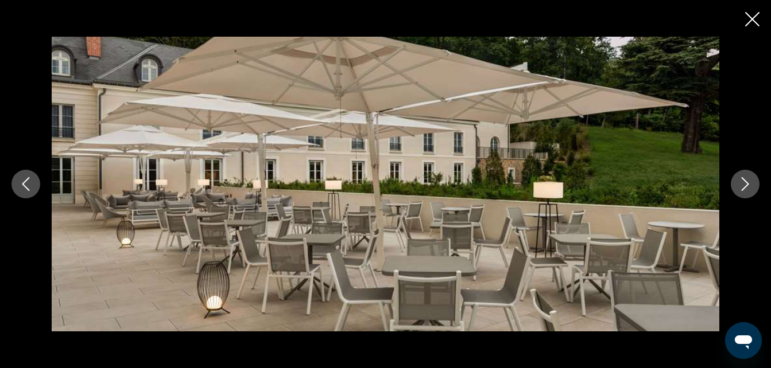
click at [26, 179] on icon "Imagen anterior" at bounding box center [26, 184] width 14 height 14
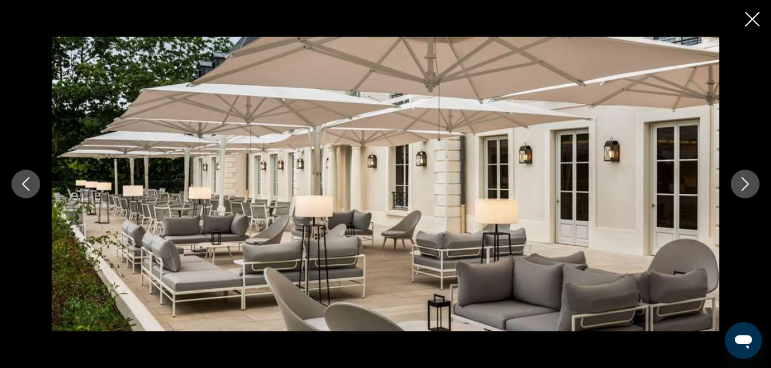
click at [26, 179] on icon "Imagen anterior" at bounding box center [26, 184] width 14 height 14
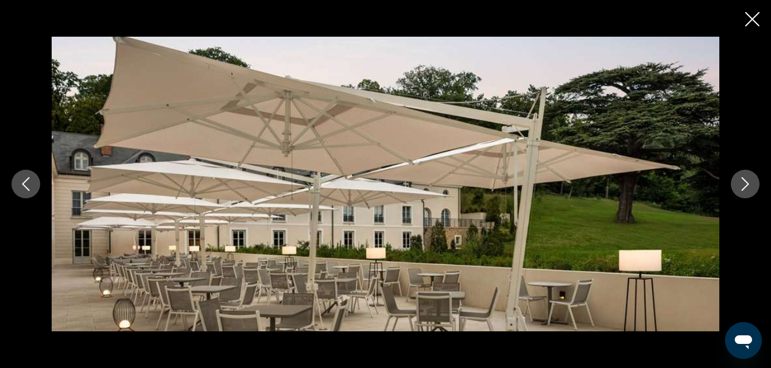
click at [26, 179] on icon "Imagen anterior" at bounding box center [26, 184] width 14 height 14
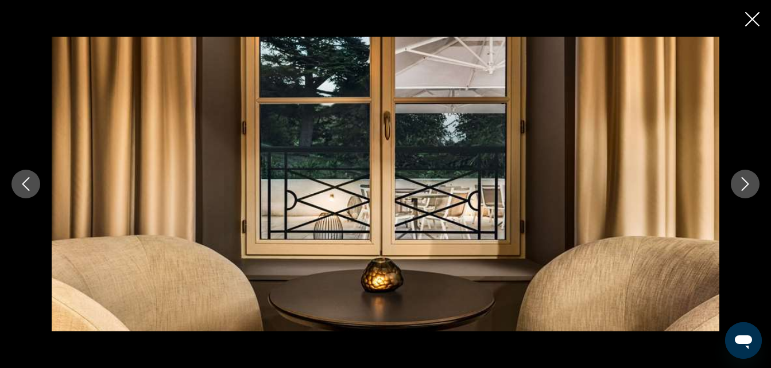
click at [26, 179] on icon "Imagen anterior" at bounding box center [26, 184] width 14 height 14
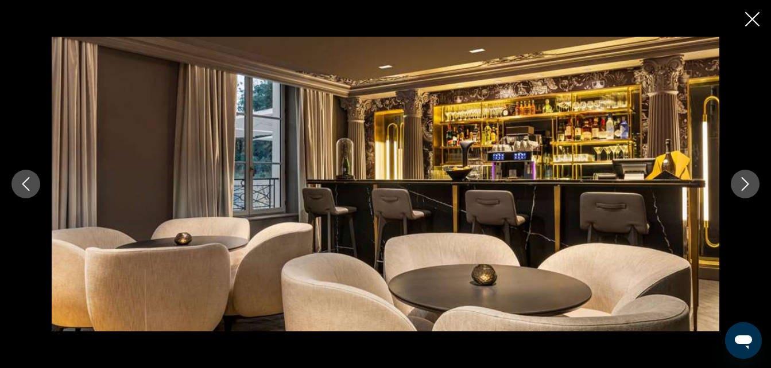
click at [26, 179] on icon "Imagen anterior" at bounding box center [26, 184] width 14 height 14
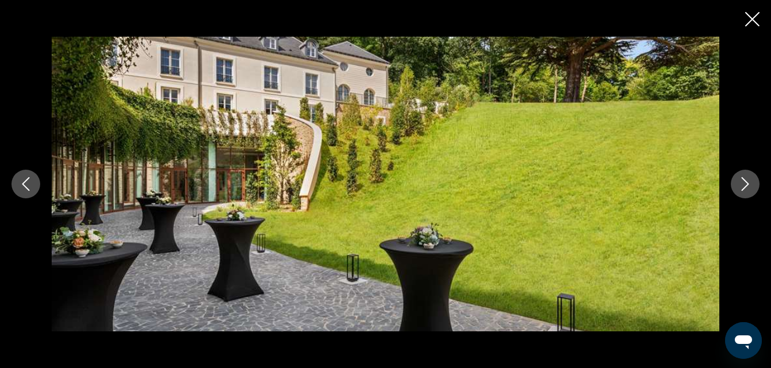
click at [26, 179] on icon "Imagen anterior" at bounding box center [26, 184] width 14 height 14
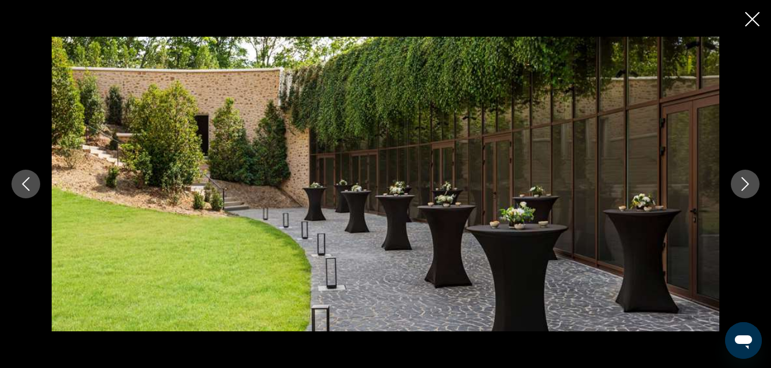
click at [26, 179] on icon "Imagen anterior" at bounding box center [26, 184] width 14 height 14
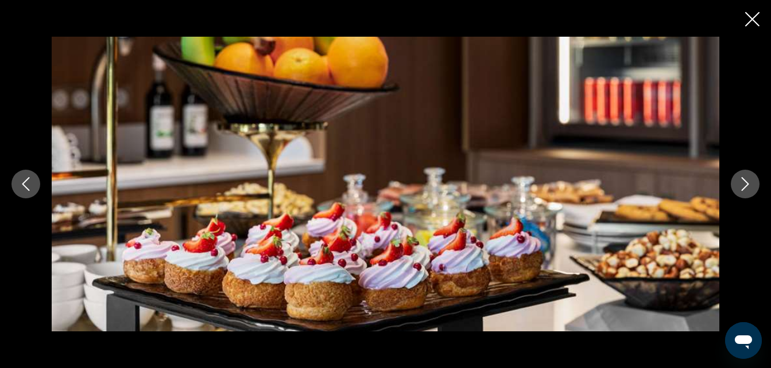
click at [26, 179] on icon "Imagen anterior" at bounding box center [26, 184] width 14 height 14
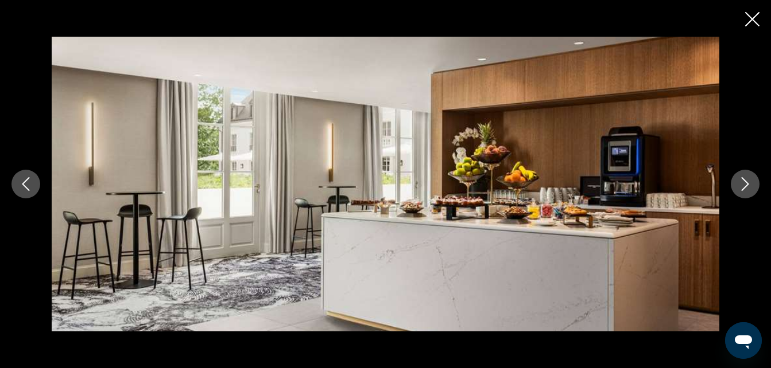
click at [26, 179] on icon "Imagen anterior" at bounding box center [26, 184] width 14 height 14
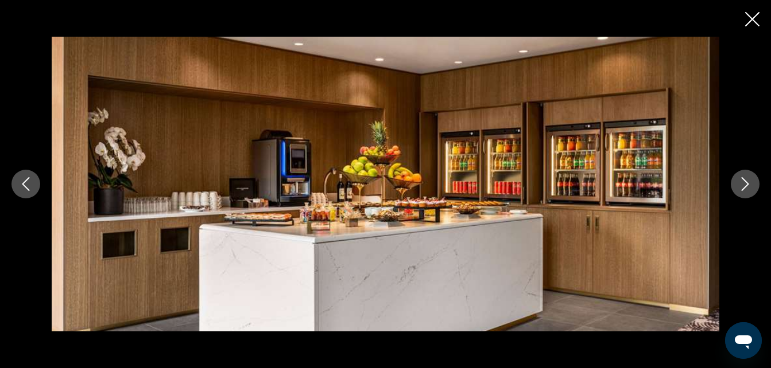
click at [26, 179] on icon "Imagen anterior" at bounding box center [26, 184] width 14 height 14
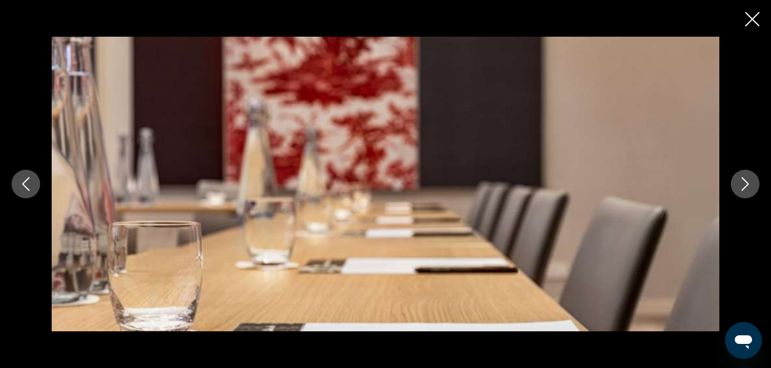
click at [26, 179] on icon "Imagen anterior" at bounding box center [26, 184] width 14 height 14
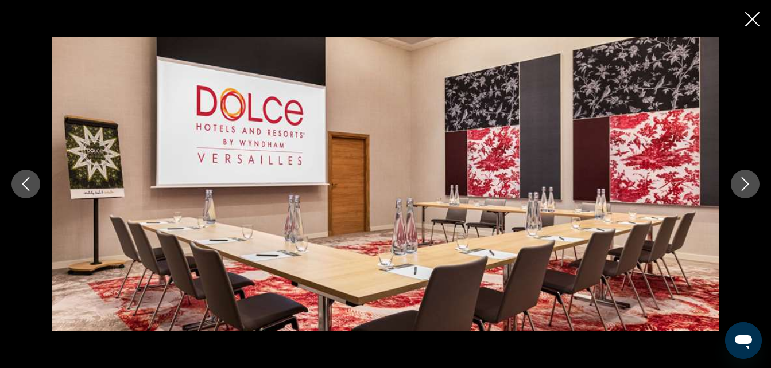
click at [26, 179] on icon "Imagen anterior" at bounding box center [26, 184] width 14 height 14
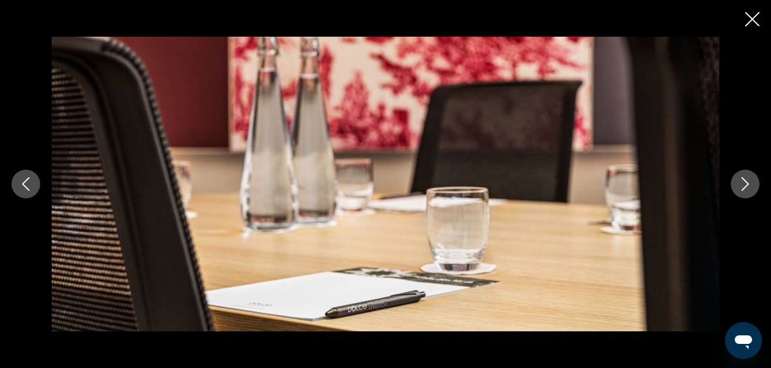
click at [26, 179] on icon "Imagen anterior" at bounding box center [26, 184] width 14 height 14
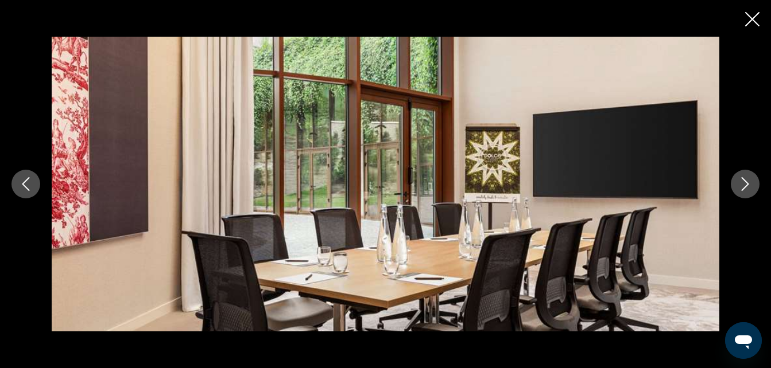
click at [26, 179] on icon "Imagen anterior" at bounding box center [26, 184] width 14 height 14
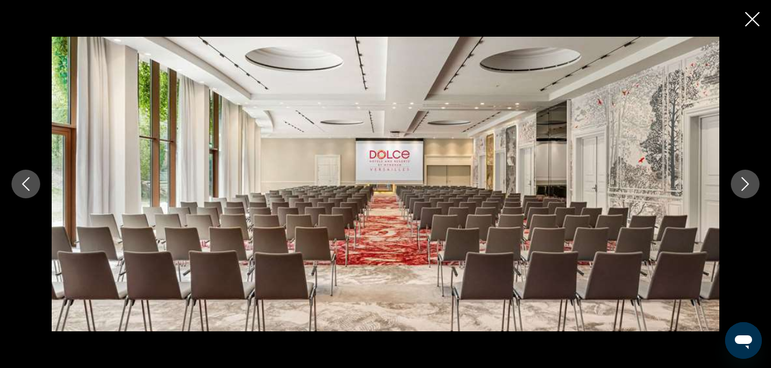
click at [26, 179] on icon "Imagen anterior" at bounding box center [26, 184] width 14 height 14
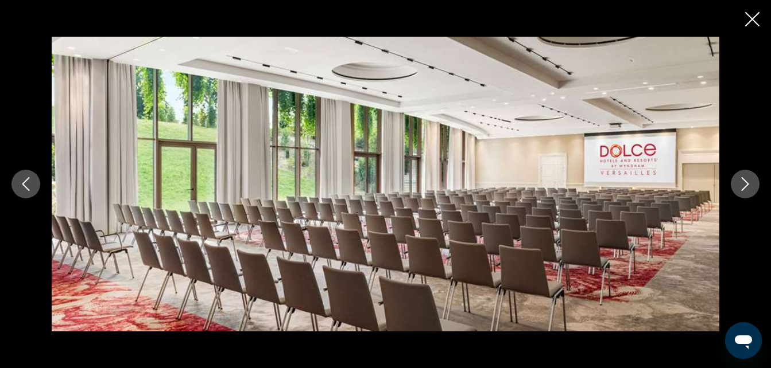
click at [26, 179] on icon "Imagen anterior" at bounding box center [26, 184] width 14 height 14
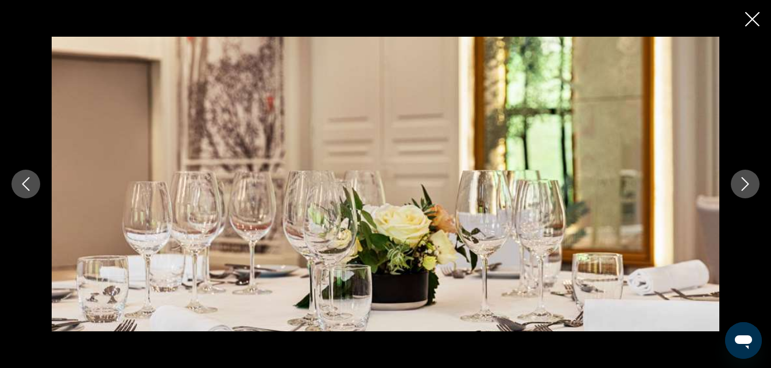
click at [26, 179] on icon "Imagen anterior" at bounding box center [26, 184] width 14 height 14
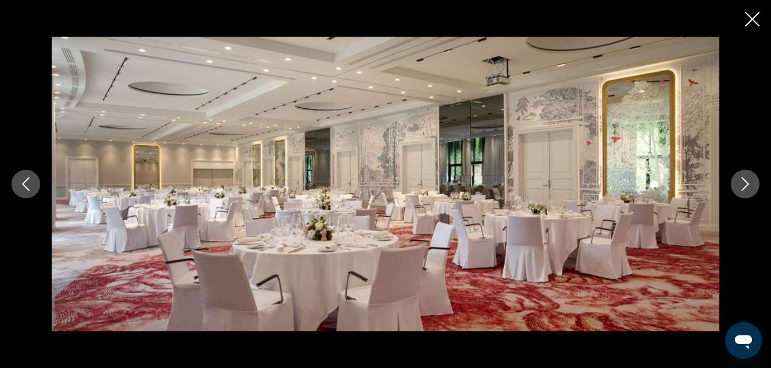
click at [28, 177] on icon "Imagen anterior" at bounding box center [26, 184] width 14 height 14
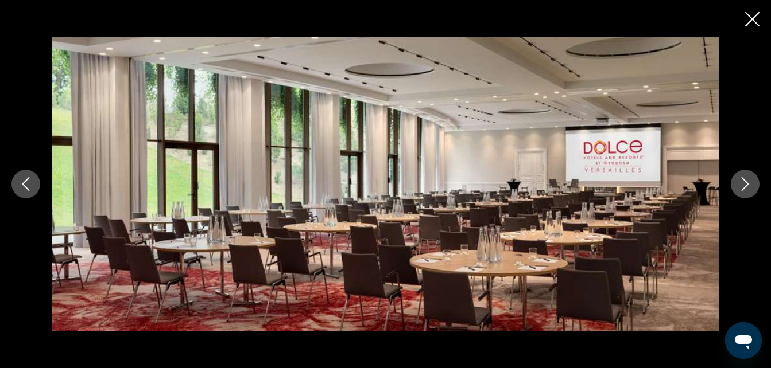
click at [28, 177] on icon "Imagen anterior" at bounding box center [26, 184] width 14 height 14
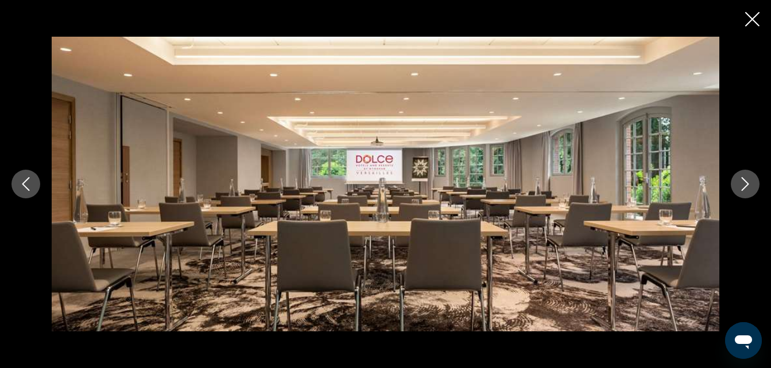
click at [28, 177] on icon "Imagen anterior" at bounding box center [26, 184] width 14 height 14
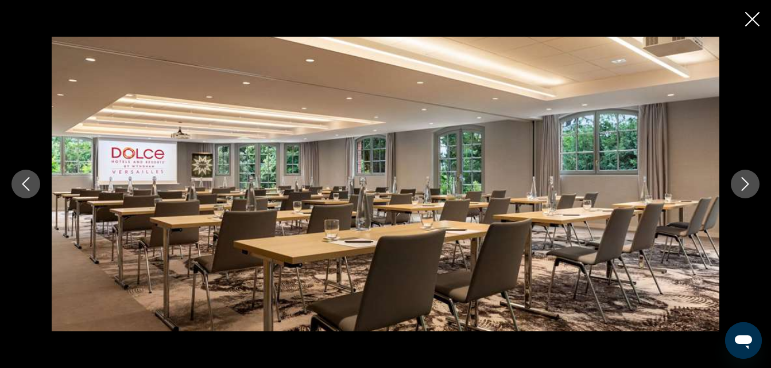
click at [30, 177] on icon "Imagen anterior" at bounding box center [26, 184] width 14 height 14
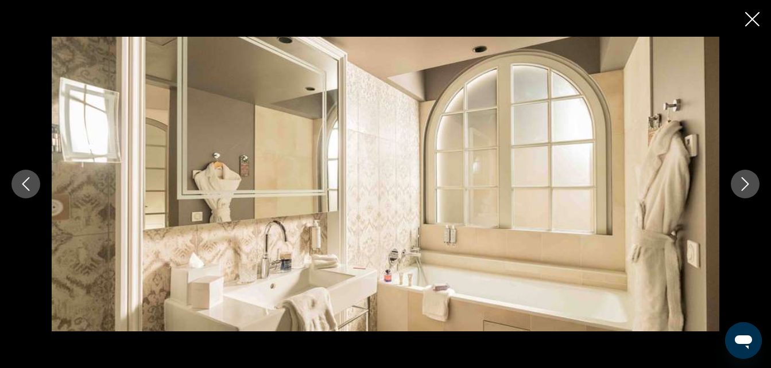
click at [30, 177] on icon "Imagen anterior" at bounding box center [26, 184] width 14 height 14
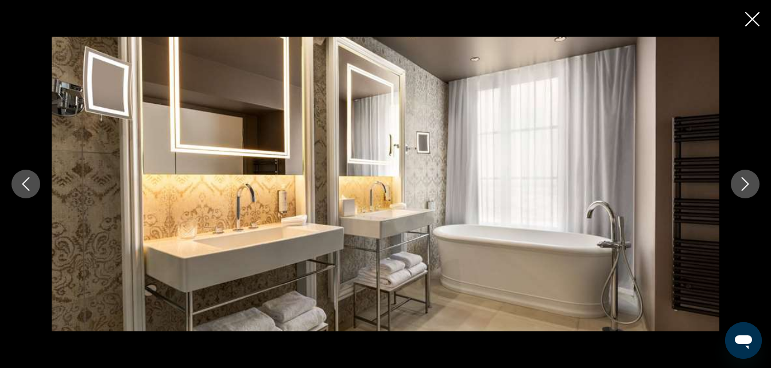
click at [30, 177] on icon "Imagen anterior" at bounding box center [26, 184] width 14 height 14
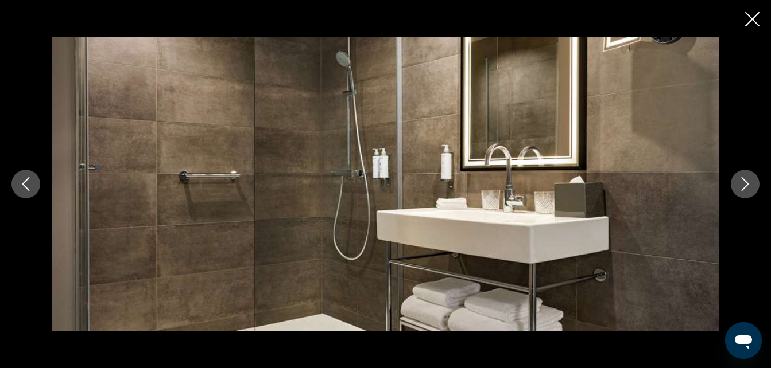
click at [30, 177] on icon "Imagen anterior" at bounding box center [26, 184] width 14 height 14
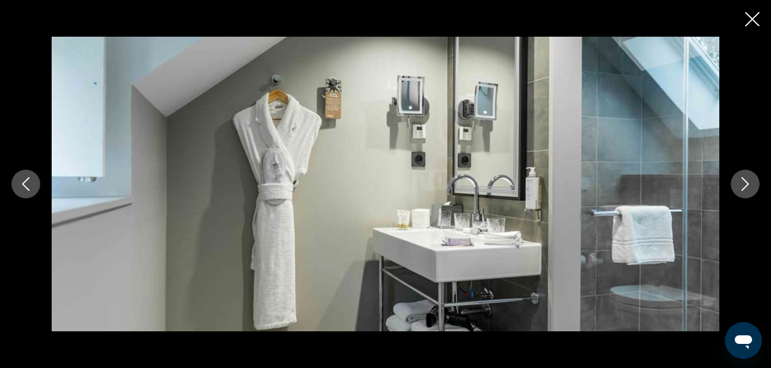
click at [30, 177] on icon "Imagen anterior" at bounding box center [26, 184] width 14 height 14
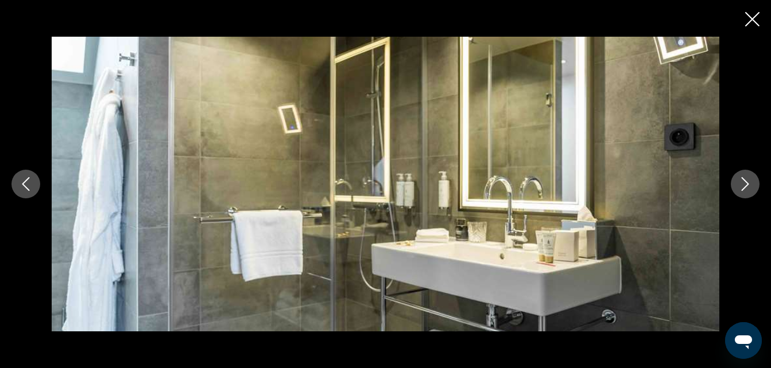
click at [30, 177] on icon "Imagen anterior" at bounding box center [26, 184] width 14 height 14
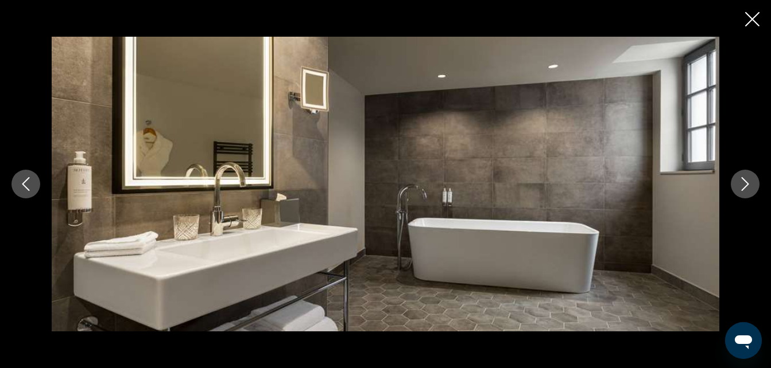
click at [30, 177] on icon "Imagen anterior" at bounding box center [26, 184] width 14 height 14
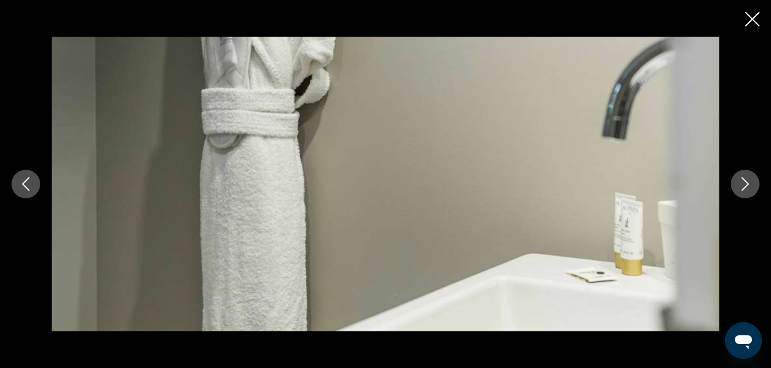
click at [30, 177] on icon "Imagen anterior" at bounding box center [26, 184] width 14 height 14
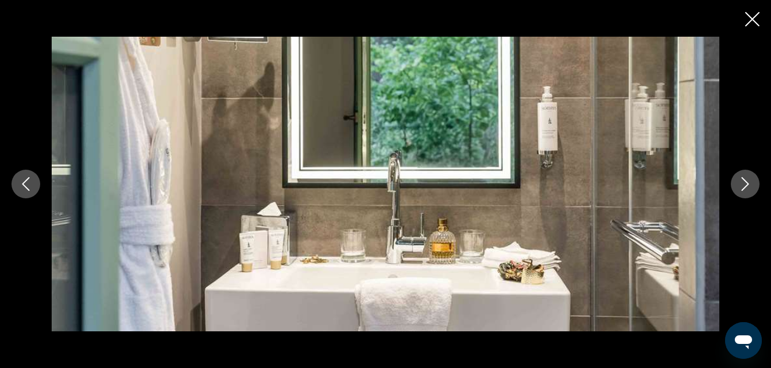
click at [30, 177] on icon "Imagen anterior" at bounding box center [26, 184] width 14 height 14
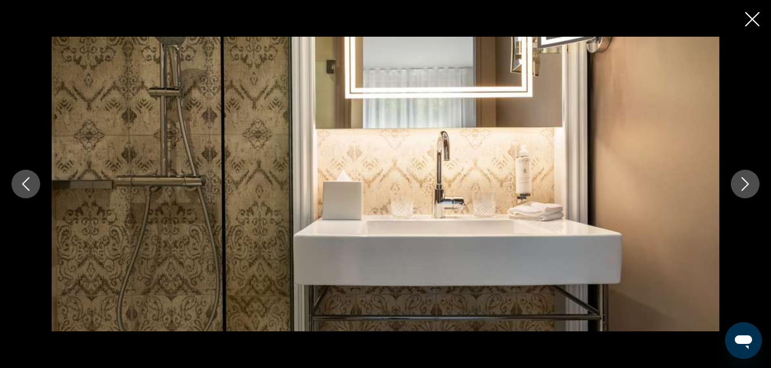
click at [30, 177] on icon "Imagen anterior" at bounding box center [26, 184] width 14 height 14
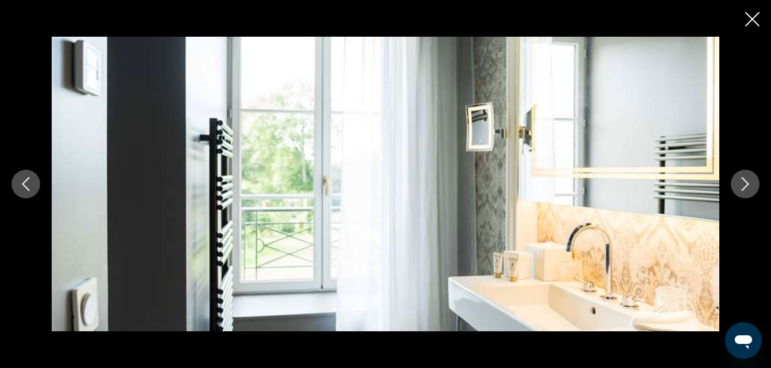
click at [30, 177] on icon "Imagen anterior" at bounding box center [26, 184] width 14 height 14
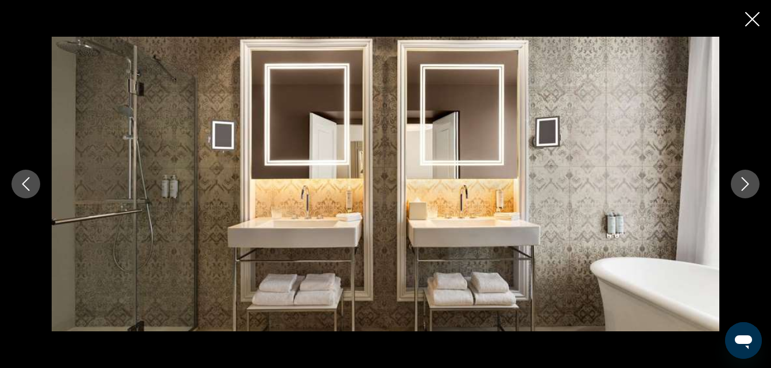
click at [30, 177] on icon "Imagen anterior" at bounding box center [26, 184] width 14 height 14
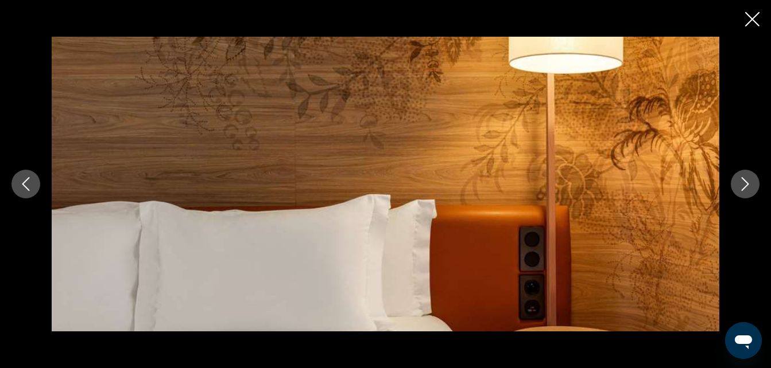
click at [30, 177] on icon "Imagen anterior" at bounding box center [26, 184] width 14 height 14
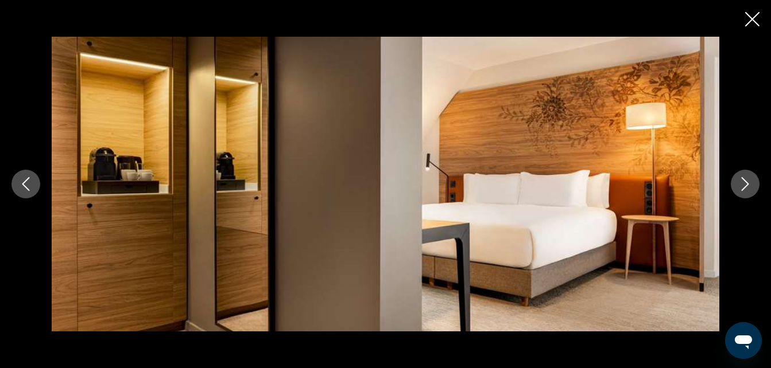
click at [30, 177] on icon "Imagen anterior" at bounding box center [26, 184] width 14 height 14
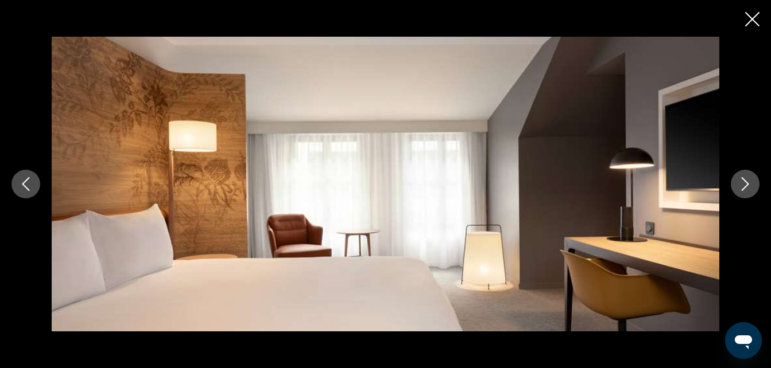
click at [30, 177] on icon "Imagen anterior" at bounding box center [26, 184] width 14 height 14
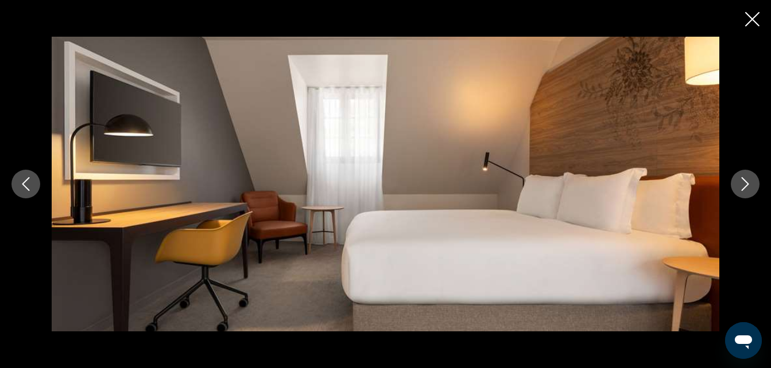
click at [30, 177] on icon "Imagen anterior" at bounding box center [26, 184] width 14 height 14
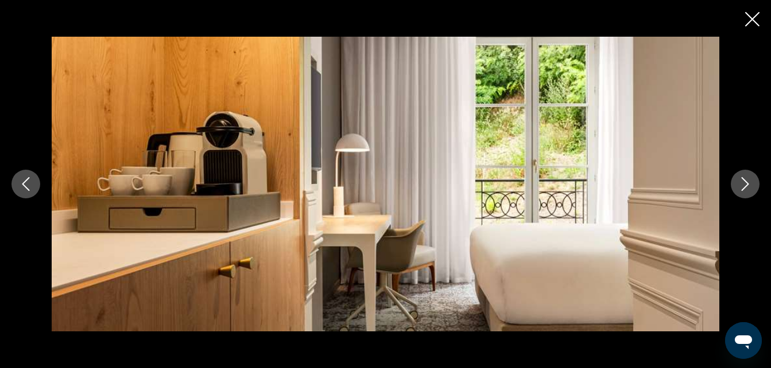
click at [30, 177] on icon "Imagen anterior" at bounding box center [26, 184] width 14 height 14
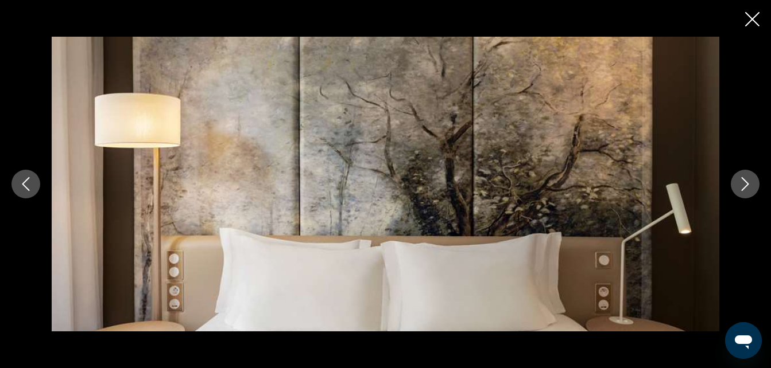
click at [30, 177] on icon "Imagen anterior" at bounding box center [26, 184] width 14 height 14
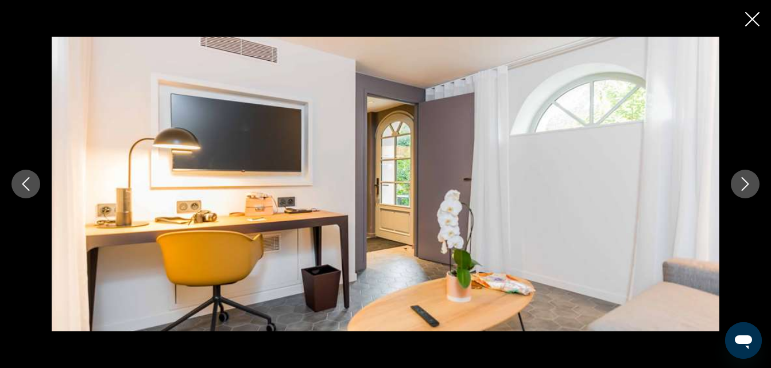
click at [30, 177] on icon "Imagen anterior" at bounding box center [26, 184] width 14 height 14
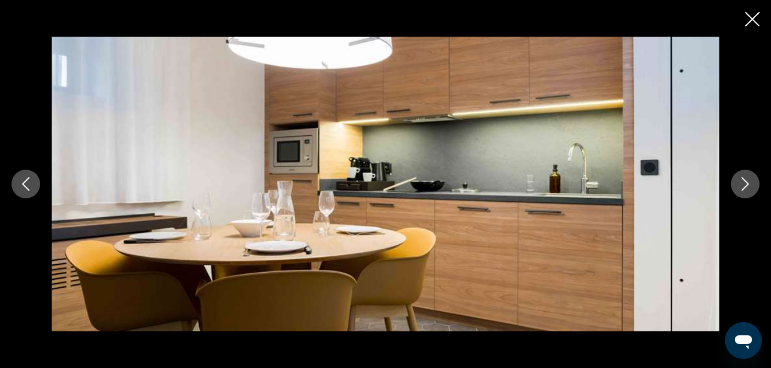
click at [30, 177] on icon "Imagen anterior" at bounding box center [26, 184] width 14 height 14
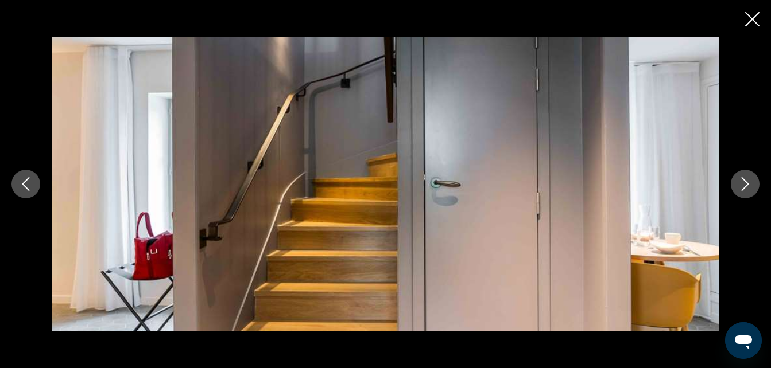
click at [30, 177] on icon "Imagen anterior" at bounding box center [26, 184] width 14 height 14
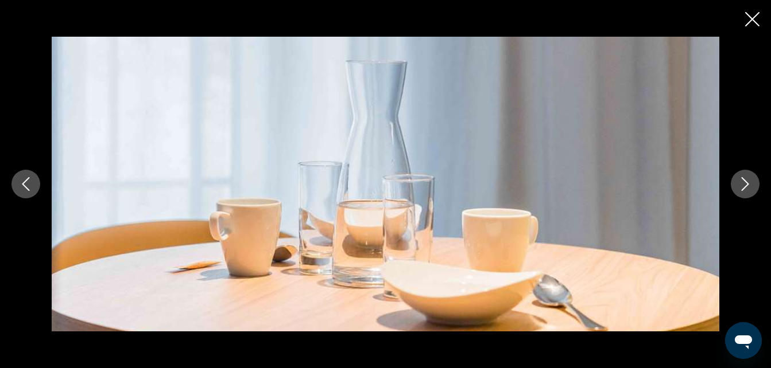
click at [30, 177] on icon "Imagen anterior" at bounding box center [26, 184] width 14 height 14
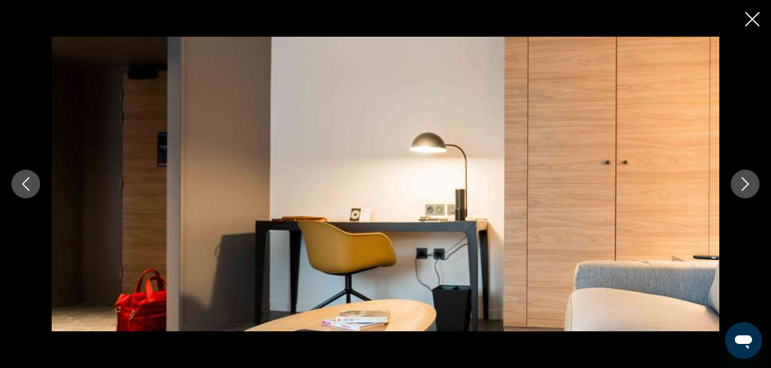
click at [30, 177] on icon "Imagen anterior" at bounding box center [26, 184] width 14 height 14
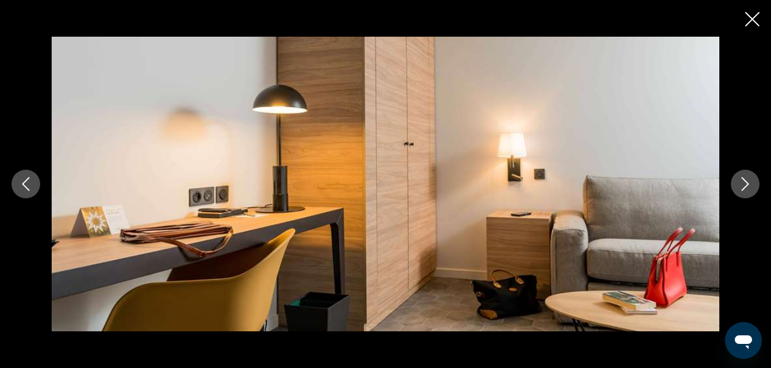
click at [30, 177] on icon "Imagen anterior" at bounding box center [26, 184] width 14 height 14
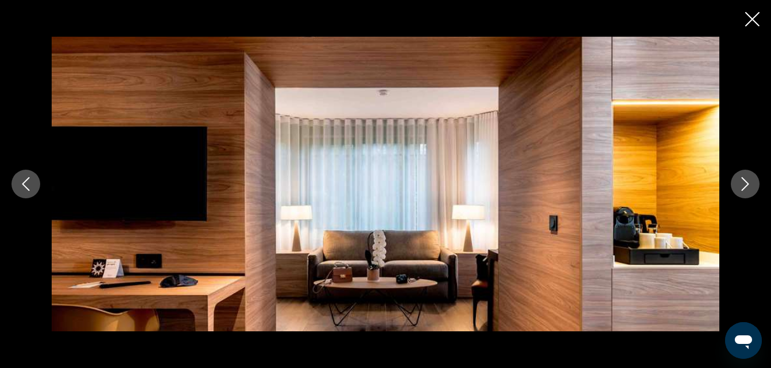
click at [30, 177] on icon "Imagen anterior" at bounding box center [26, 184] width 14 height 14
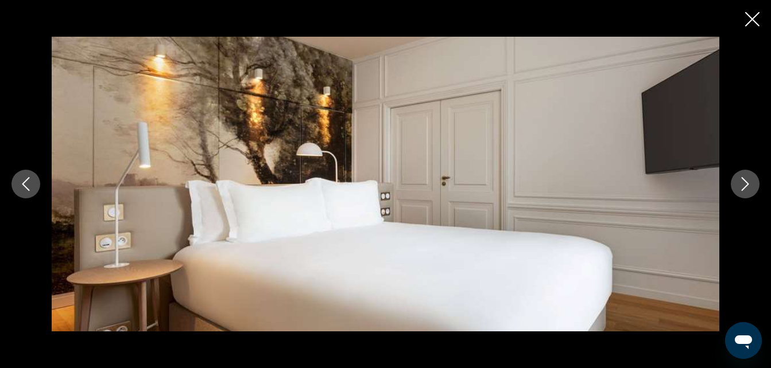
scroll to position [1090, 0]
click at [757, 17] on icon "Cerrar presentación de diapositivas" at bounding box center [752, 19] width 14 height 14
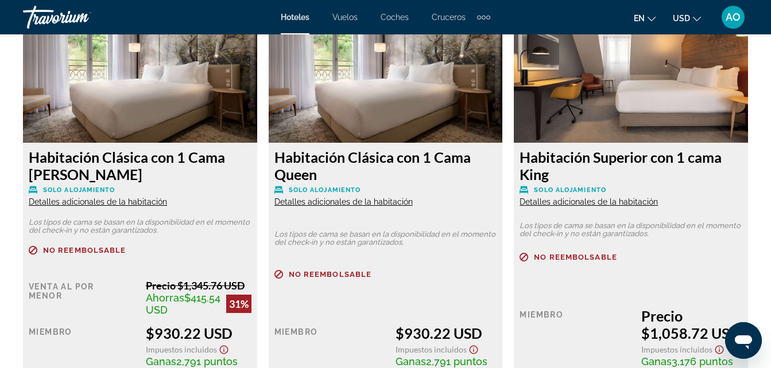
scroll to position [1836, 0]
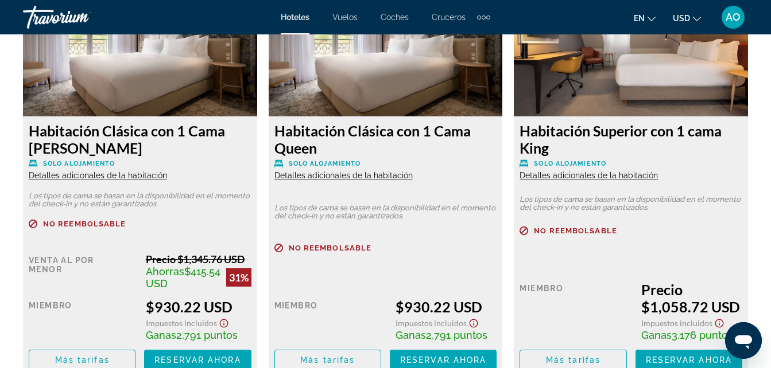
click at [120, 171] on span "Detalles adicionales de la habitación" at bounding box center [98, 175] width 138 height 9
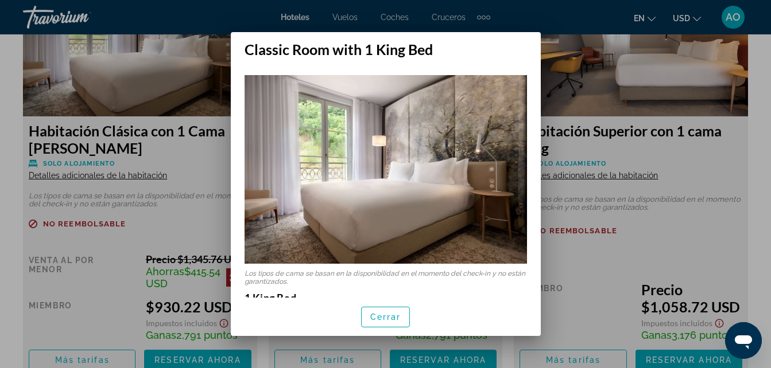
scroll to position [0, 0]
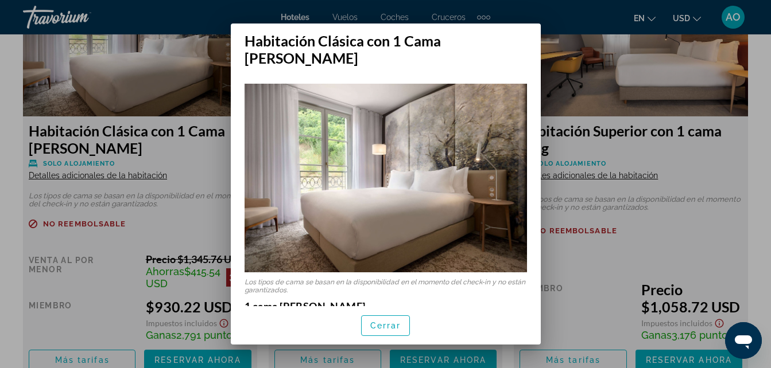
click at [286, 161] on img at bounding box center [385, 178] width 282 height 188
click at [561, 52] on div at bounding box center [385, 184] width 771 height 368
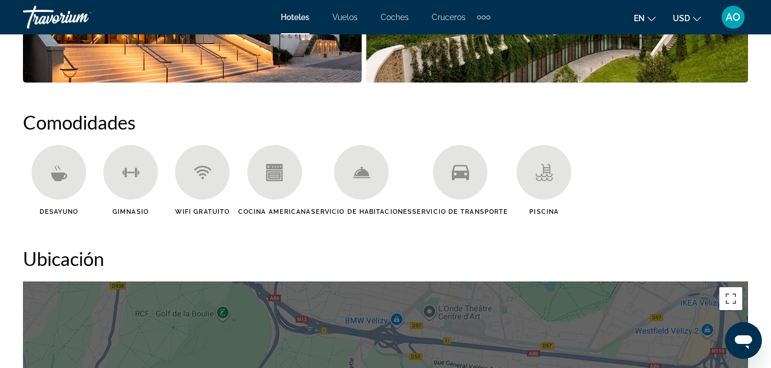
scroll to position [1033, 0]
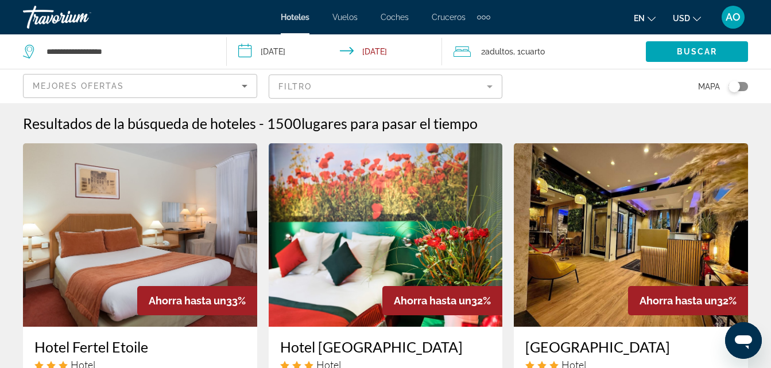
click at [307, 47] on input "**********" at bounding box center [337, 53] width 220 height 38
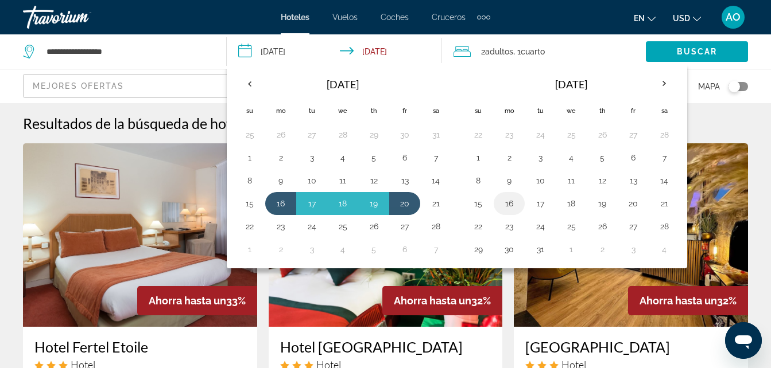
click at [512, 203] on button "16" at bounding box center [509, 204] width 18 height 16
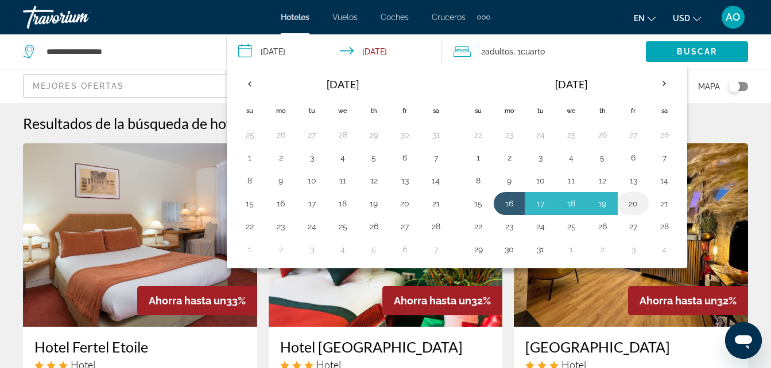
click at [640, 205] on button "20" at bounding box center [633, 204] width 18 height 16
type input "**********"
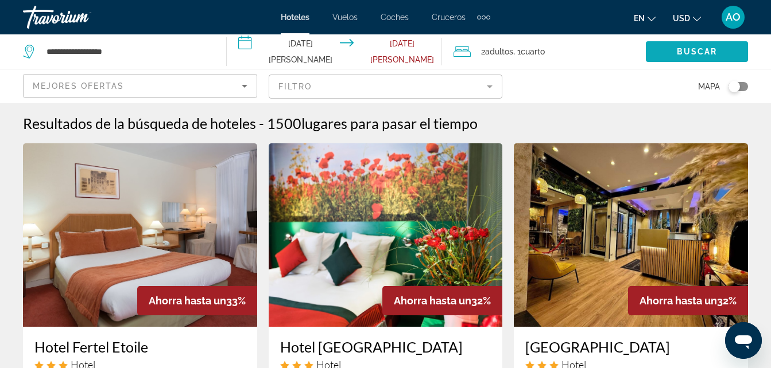
click at [713, 52] on span "Buscar" at bounding box center [696, 51] width 41 height 9
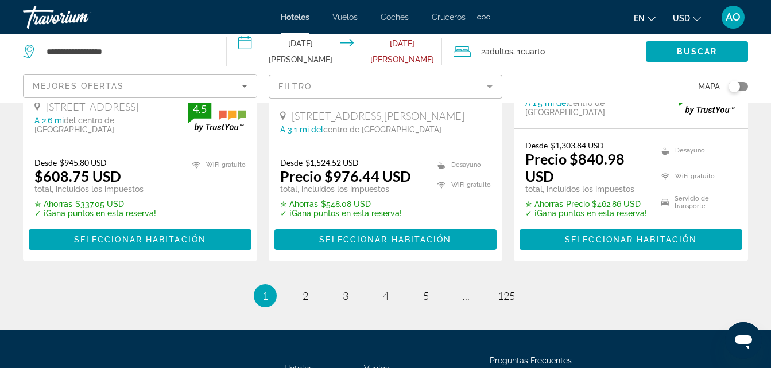
scroll to position [1837, 0]
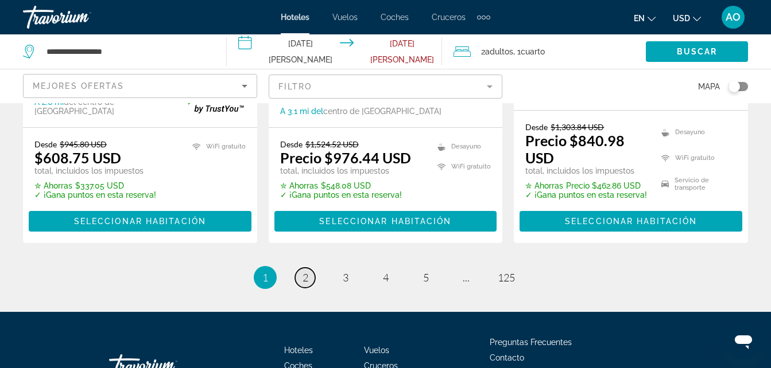
click at [307, 271] on span "2" at bounding box center [305, 277] width 6 height 13
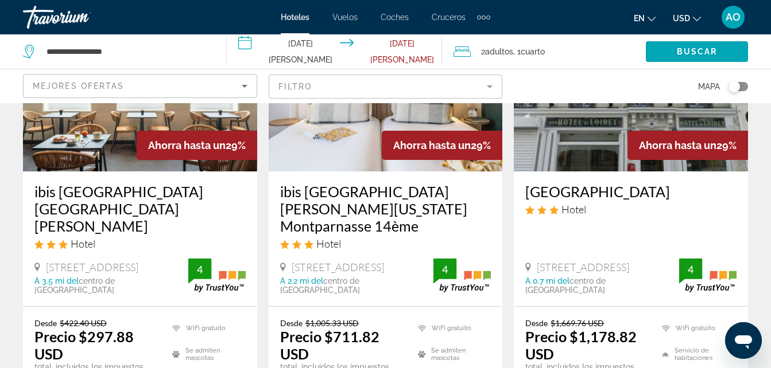
scroll to position [606, 0]
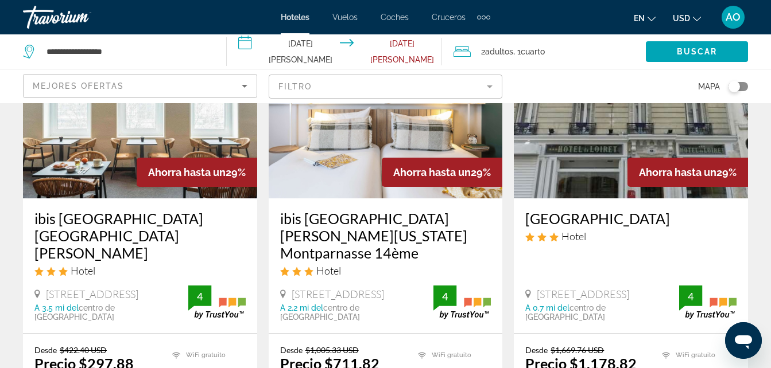
click at [112, 147] on img "Contenido principal" at bounding box center [140, 107] width 234 height 184
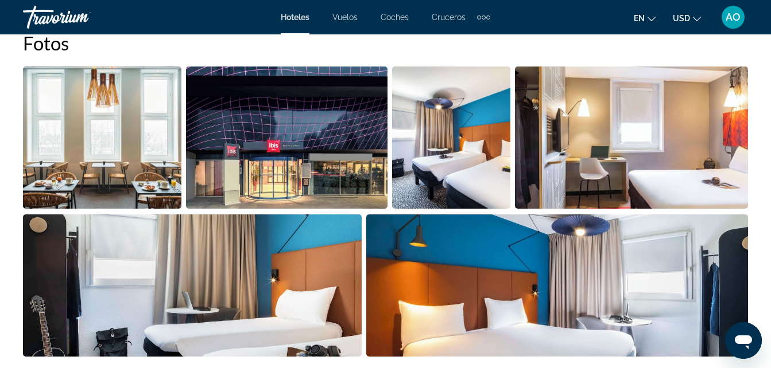
scroll to position [803, 0]
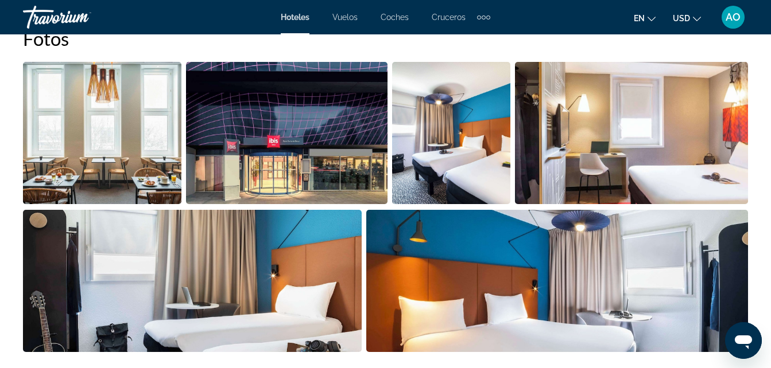
click at [137, 150] on img "Abrir control deslizante de imagen a pantalla completa" at bounding box center [102, 133] width 158 height 142
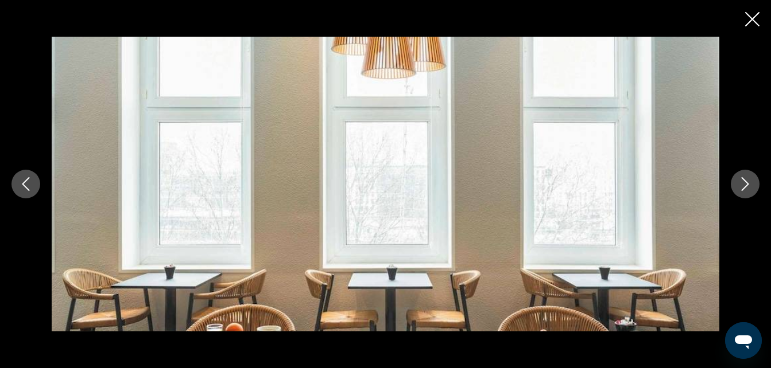
click at [21, 186] on icon "Imagen anterior" at bounding box center [26, 184] width 14 height 14
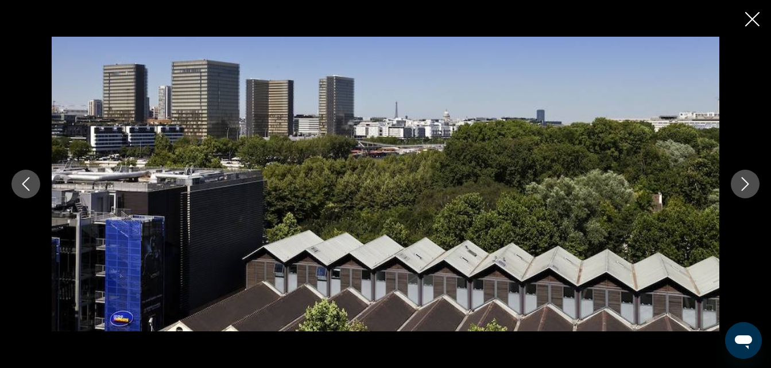
click at [21, 186] on icon "Imagen anterior" at bounding box center [26, 184] width 14 height 14
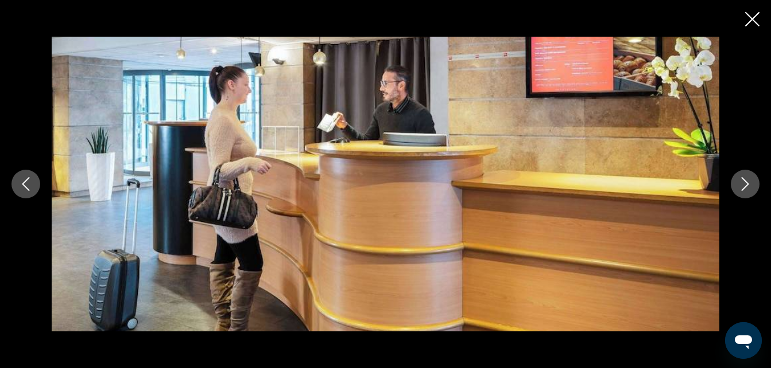
click at [22, 186] on icon "Imagen anterior" at bounding box center [26, 184] width 14 height 14
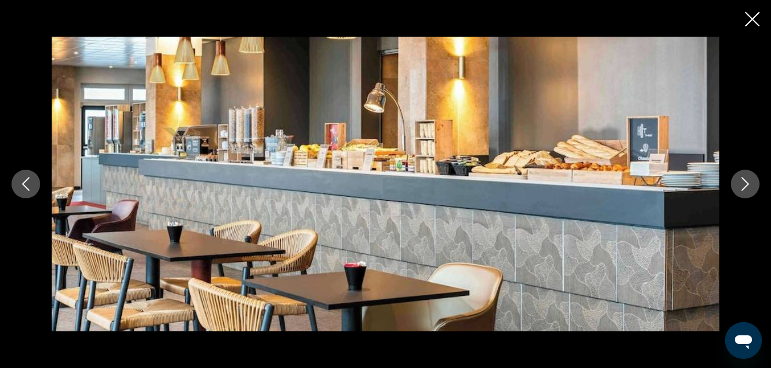
click at [22, 186] on icon "Imagen anterior" at bounding box center [26, 184] width 14 height 14
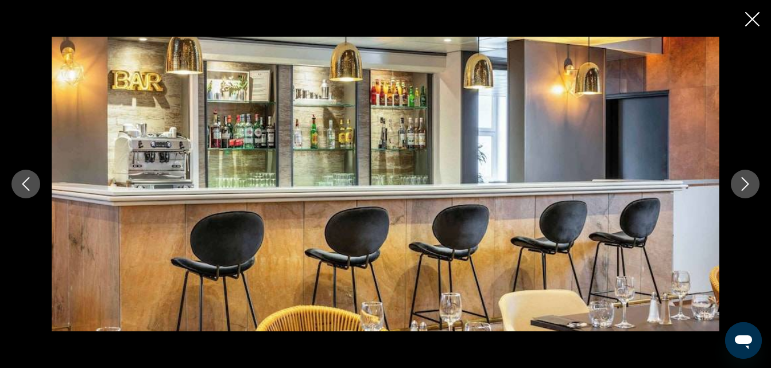
click at [22, 186] on icon "Imagen anterior" at bounding box center [26, 184] width 14 height 14
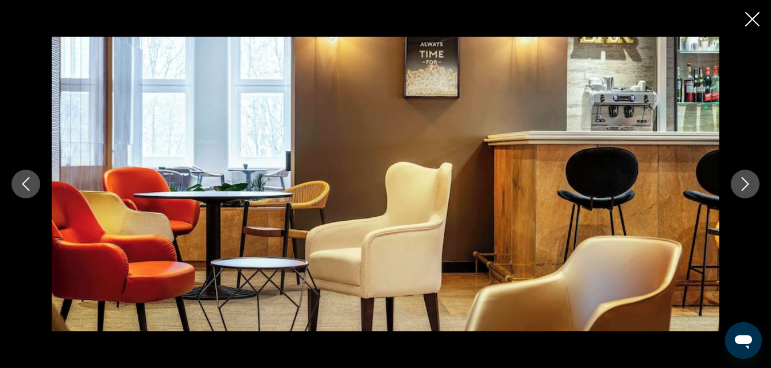
click at [22, 186] on icon "Imagen anterior" at bounding box center [26, 184] width 14 height 14
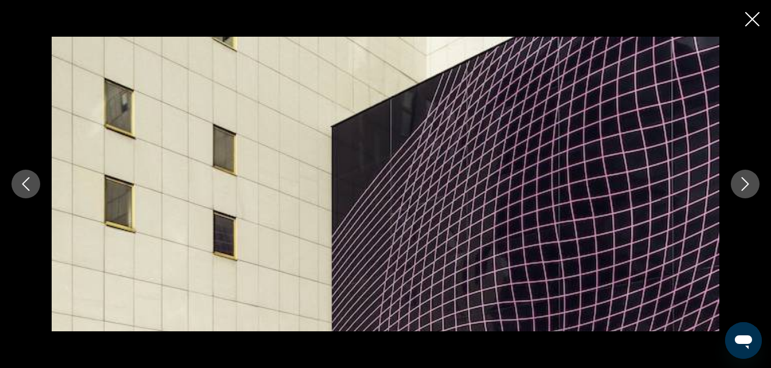
click at [22, 186] on icon "Imagen anterior" at bounding box center [26, 184] width 14 height 14
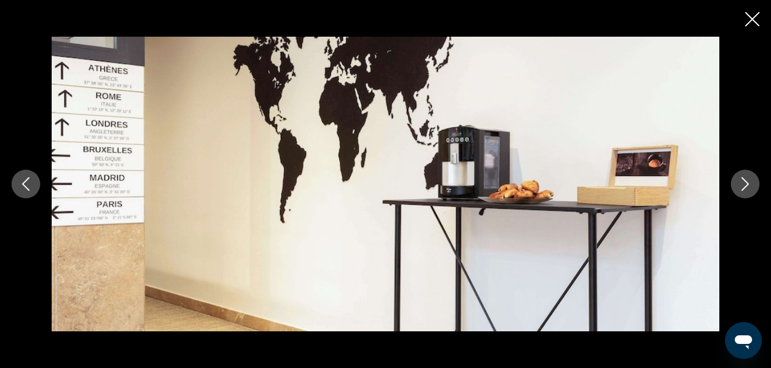
click at [23, 186] on icon "Imagen anterior" at bounding box center [26, 184] width 14 height 14
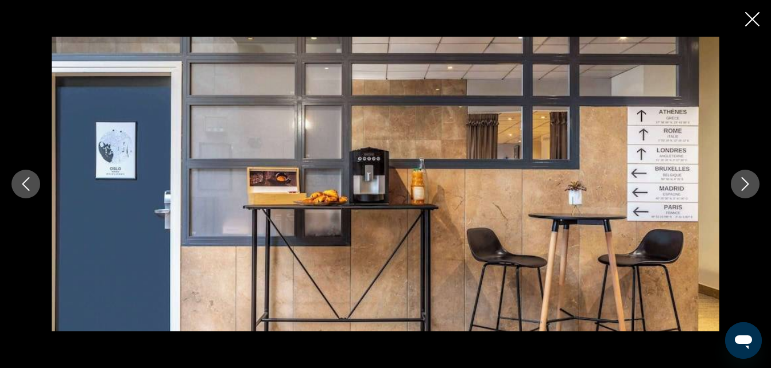
click at [24, 186] on icon "Imagen anterior" at bounding box center [26, 184] width 14 height 14
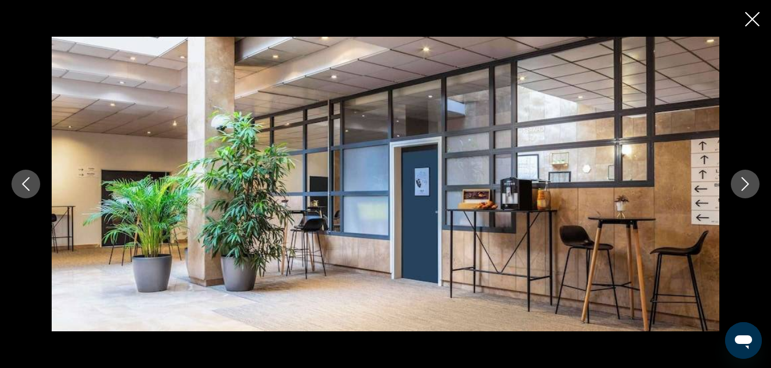
click at [24, 186] on icon "Imagen anterior" at bounding box center [26, 184] width 14 height 14
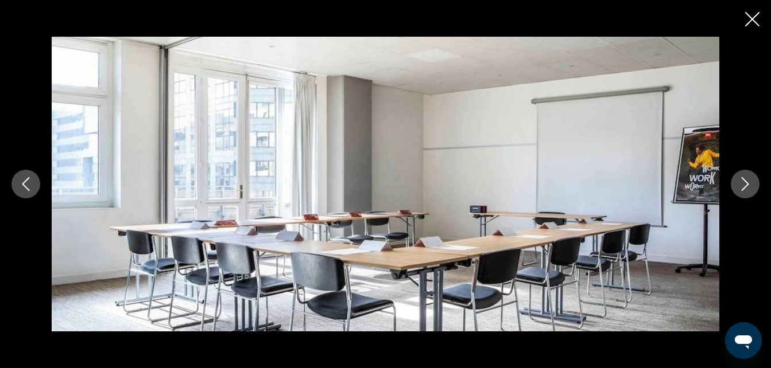
click at [26, 185] on icon "Imagen anterior" at bounding box center [26, 184] width 14 height 14
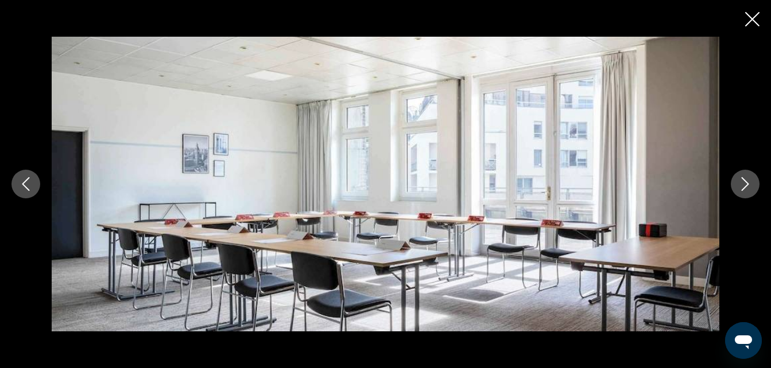
click at [26, 185] on icon "Imagen anterior" at bounding box center [26, 184] width 14 height 14
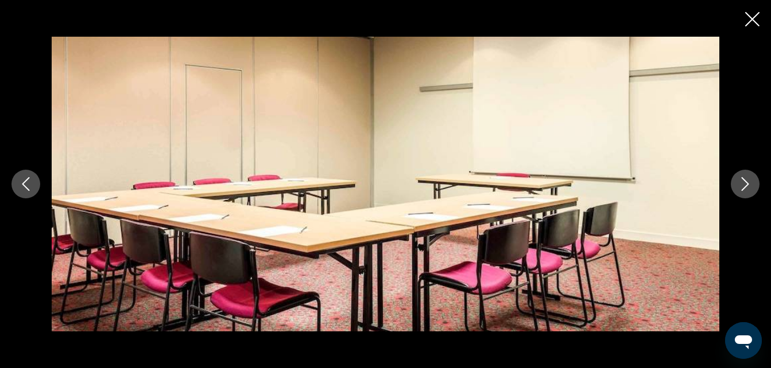
click at [26, 185] on icon "Imagen anterior" at bounding box center [26, 184] width 14 height 14
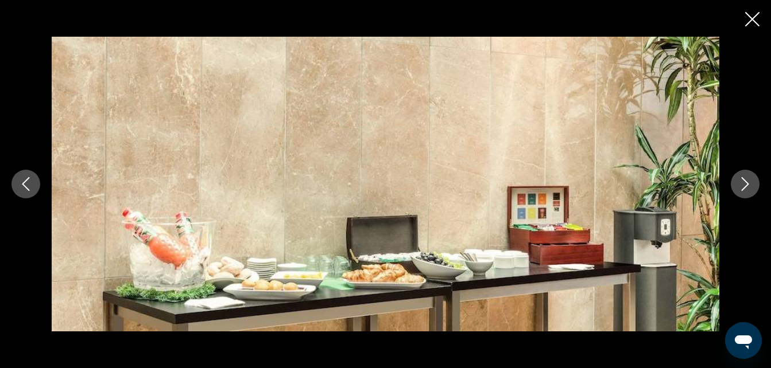
click at [26, 185] on icon "Imagen anterior" at bounding box center [26, 184] width 14 height 14
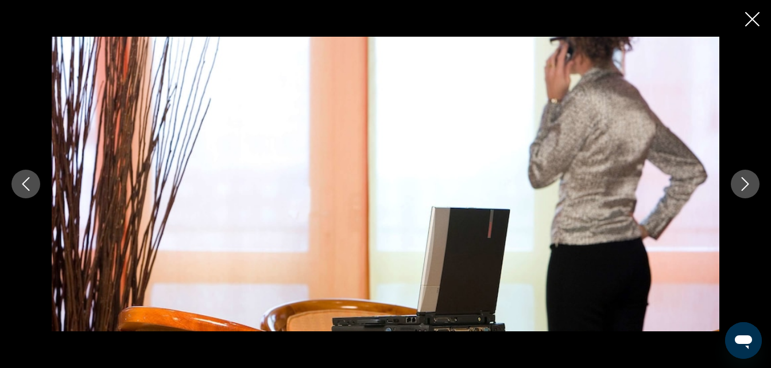
click at [26, 185] on icon "Imagen anterior" at bounding box center [26, 184] width 14 height 14
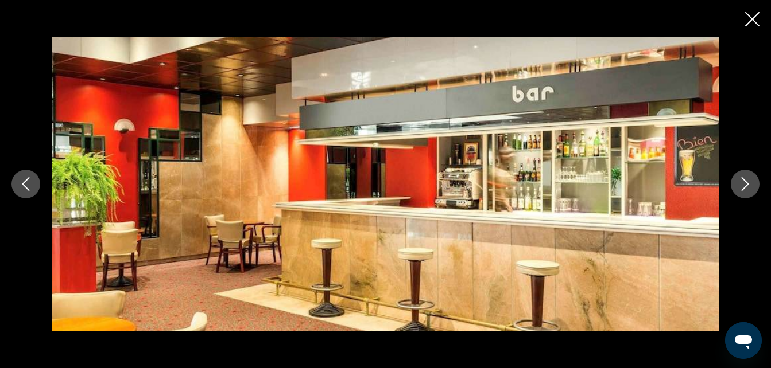
click at [26, 185] on icon "Imagen anterior" at bounding box center [26, 184] width 14 height 14
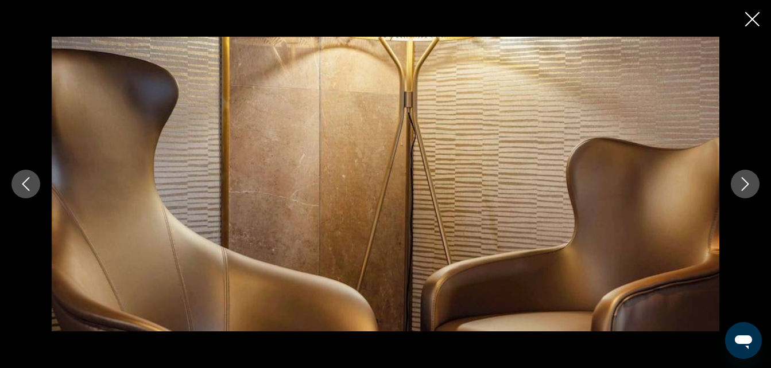
click at [747, 186] on icon "Siguiente imagen" at bounding box center [745, 184] width 14 height 14
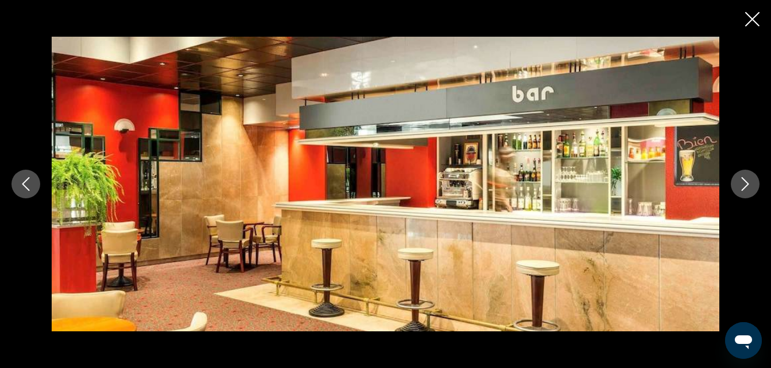
click at [33, 189] on button "Imagen anterior" at bounding box center [25, 184] width 29 height 29
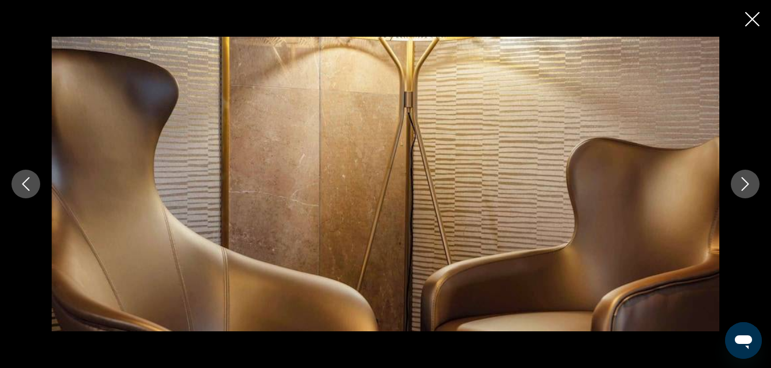
click at [34, 187] on button "Imagen anterior" at bounding box center [25, 184] width 29 height 29
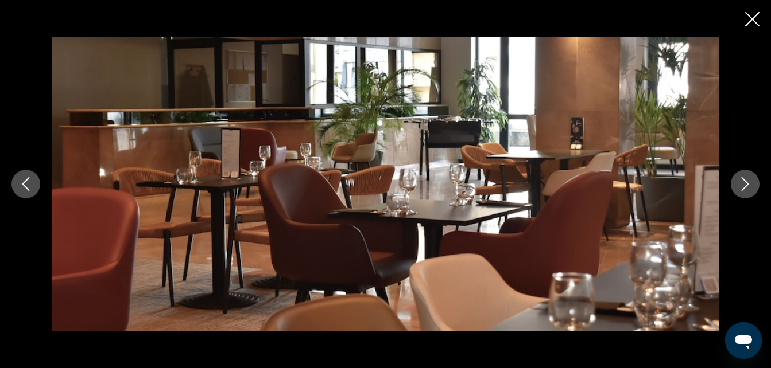
click at [40, 184] on button "Imagen anterior" at bounding box center [25, 184] width 29 height 29
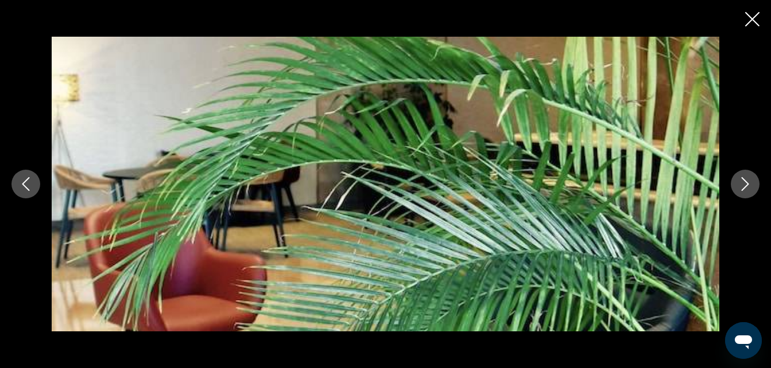
click at [40, 184] on button "Imagen anterior" at bounding box center [25, 184] width 29 height 29
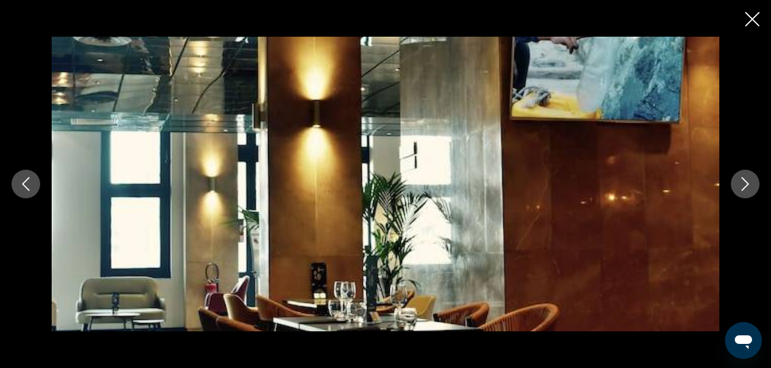
click at [42, 183] on div "prev next" at bounding box center [385, 184] width 771 height 295
click at [30, 188] on icon "Imagen anterior" at bounding box center [26, 184] width 14 height 14
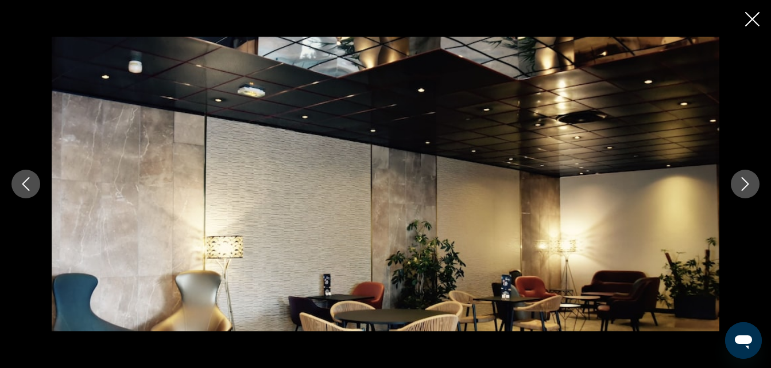
click at [30, 188] on icon "Imagen anterior" at bounding box center [26, 184] width 14 height 14
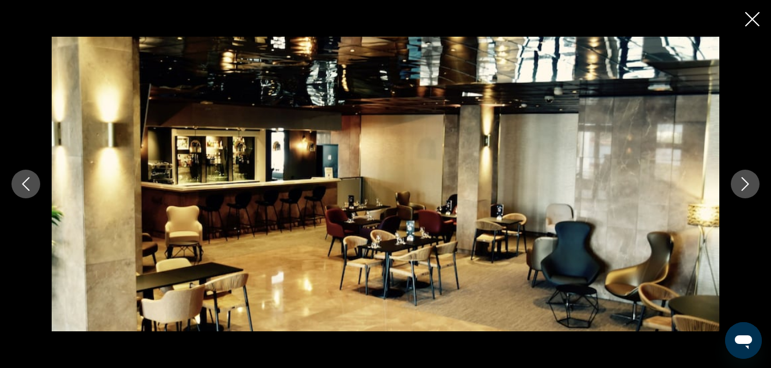
click at [30, 188] on icon "Imagen anterior" at bounding box center [26, 184] width 14 height 14
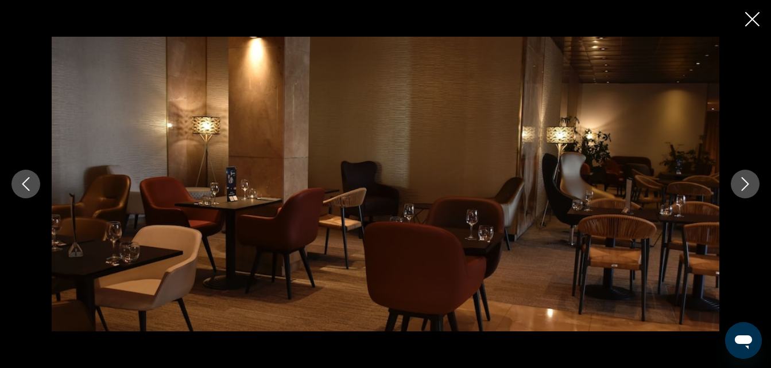
click at [30, 188] on icon "Imagen anterior" at bounding box center [26, 184] width 14 height 14
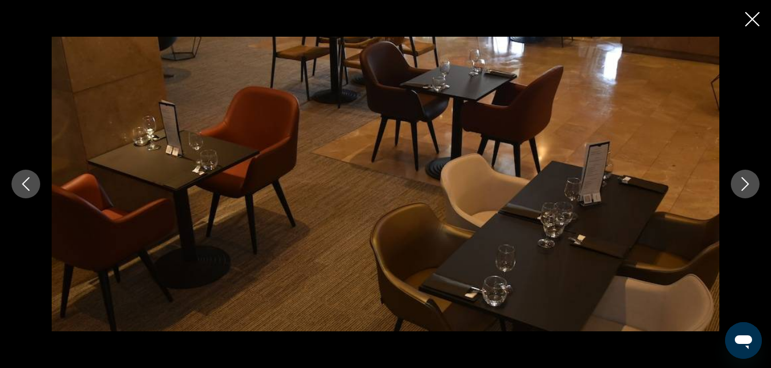
click at [30, 188] on icon "Imagen anterior" at bounding box center [26, 184] width 14 height 14
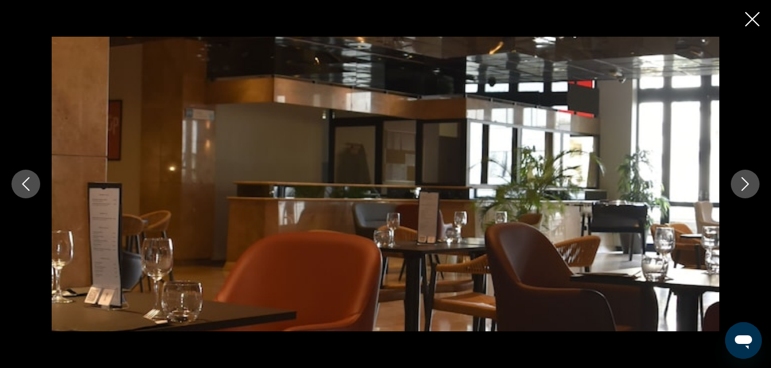
click at [33, 186] on button "Imagen anterior" at bounding box center [25, 184] width 29 height 29
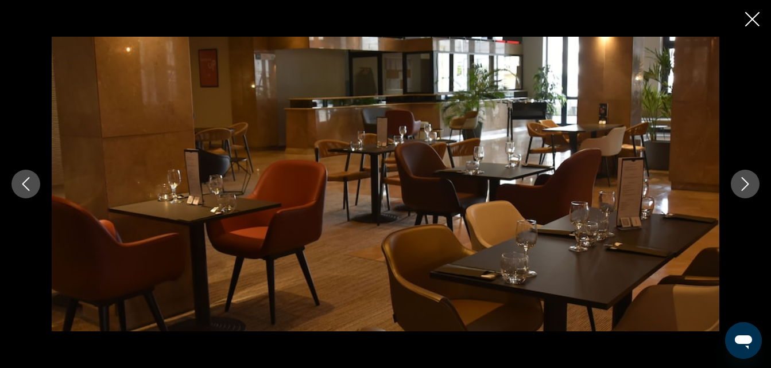
click at [33, 186] on button "Imagen anterior" at bounding box center [25, 184] width 29 height 29
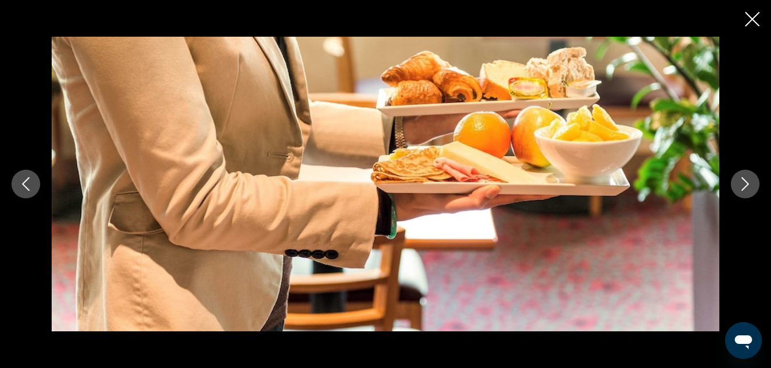
click at [33, 186] on button "Imagen anterior" at bounding box center [25, 184] width 29 height 29
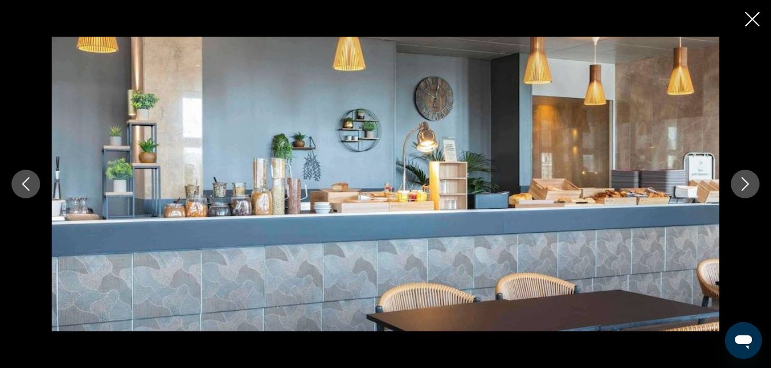
click at [33, 186] on button "Imagen anterior" at bounding box center [25, 184] width 29 height 29
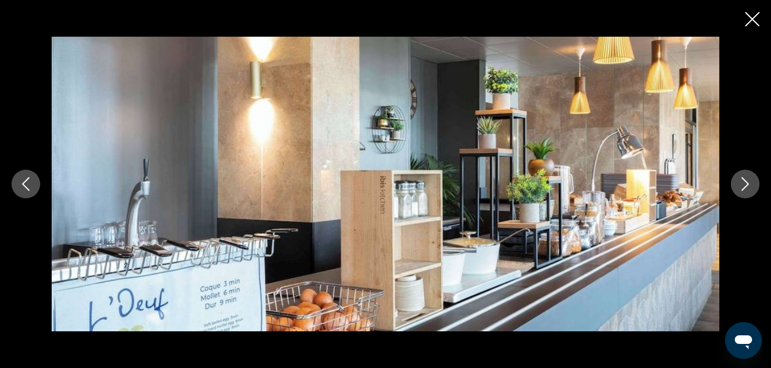
click at [33, 186] on button "Imagen anterior" at bounding box center [25, 184] width 29 height 29
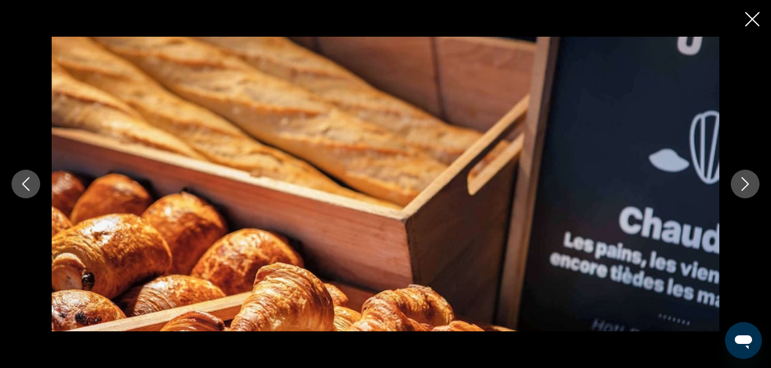
click at [33, 186] on button "Imagen anterior" at bounding box center [25, 184] width 29 height 29
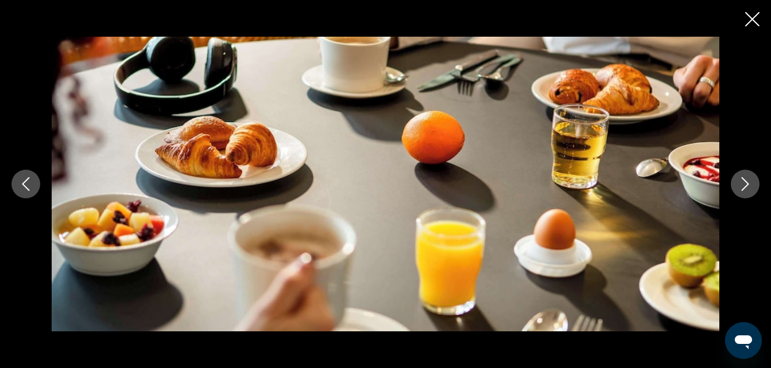
click at [35, 185] on button "Imagen anterior" at bounding box center [25, 184] width 29 height 29
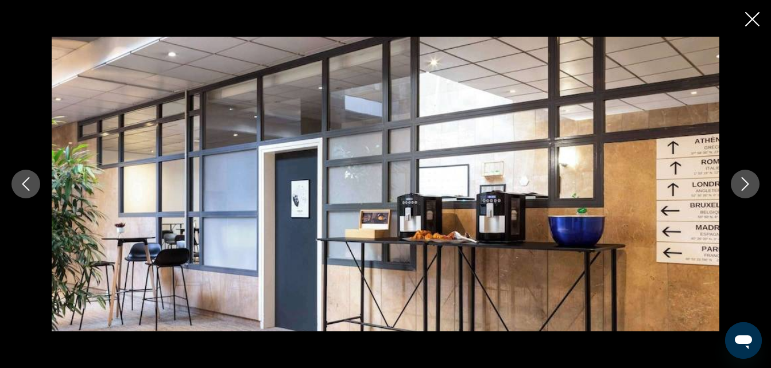
click at [35, 185] on button "Imagen anterior" at bounding box center [25, 184] width 29 height 29
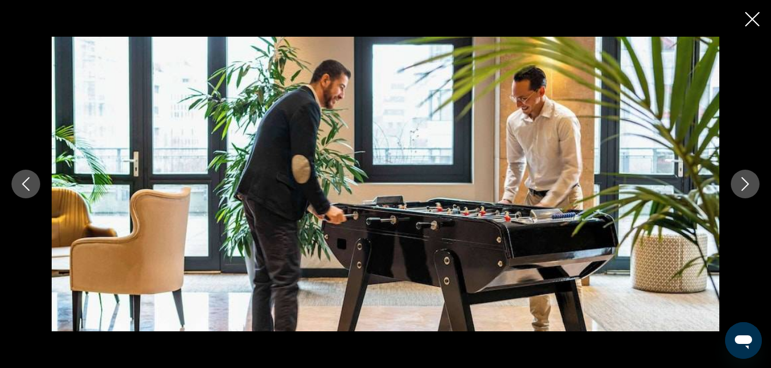
click at [35, 185] on button "Imagen anterior" at bounding box center [25, 184] width 29 height 29
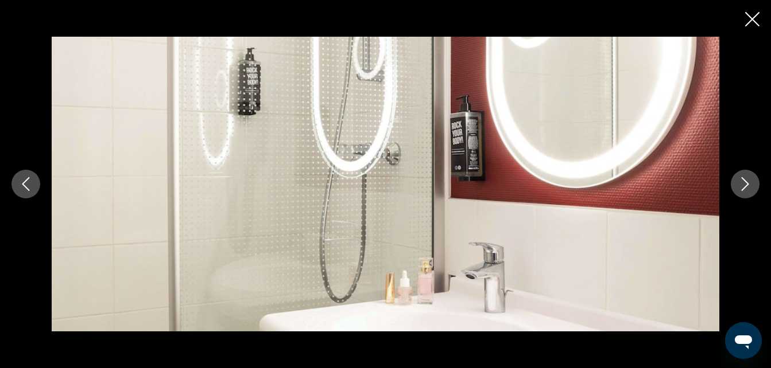
click at [35, 185] on button "Imagen anterior" at bounding box center [25, 184] width 29 height 29
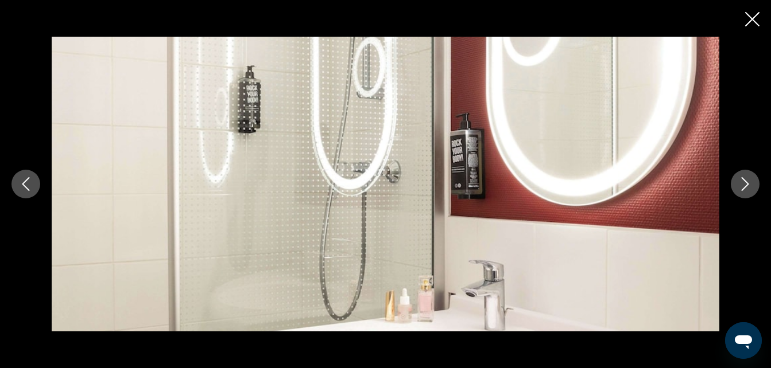
click at [35, 185] on button "Imagen anterior" at bounding box center [25, 184] width 29 height 29
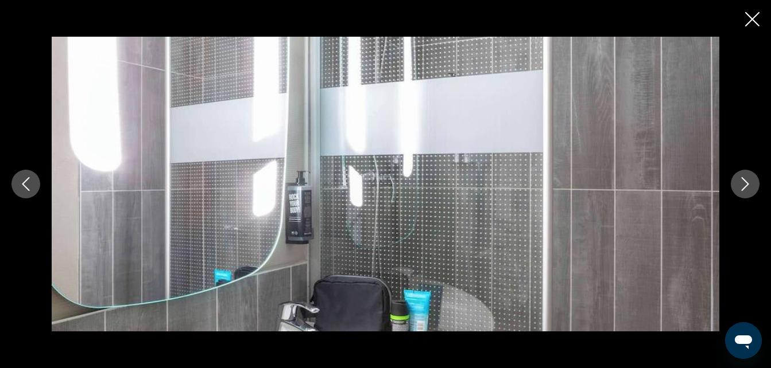
click at [35, 185] on button "Imagen anterior" at bounding box center [25, 184] width 29 height 29
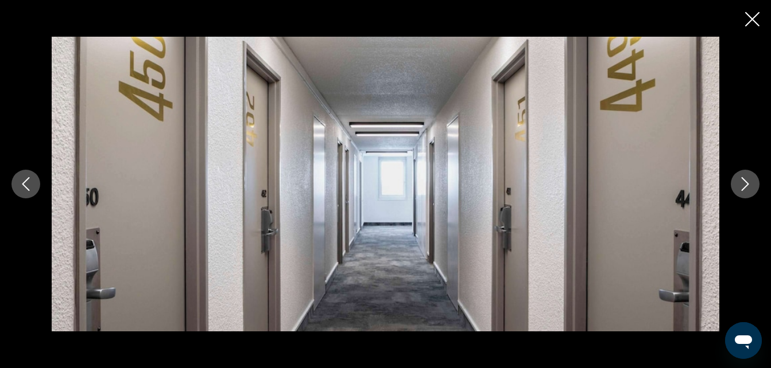
click at [35, 185] on button "Imagen anterior" at bounding box center [25, 184] width 29 height 29
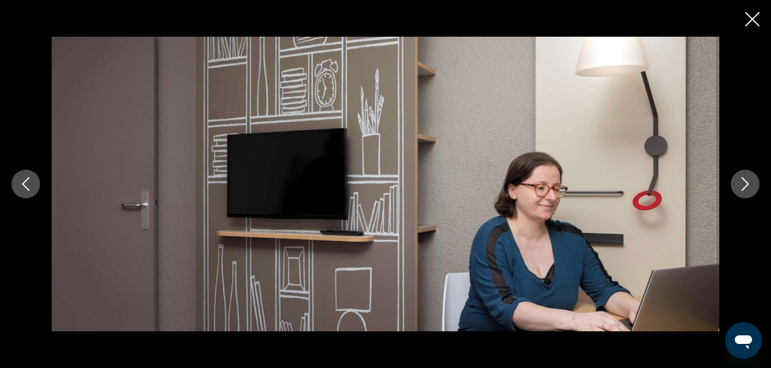
click at [35, 185] on button "Imagen anterior" at bounding box center [25, 184] width 29 height 29
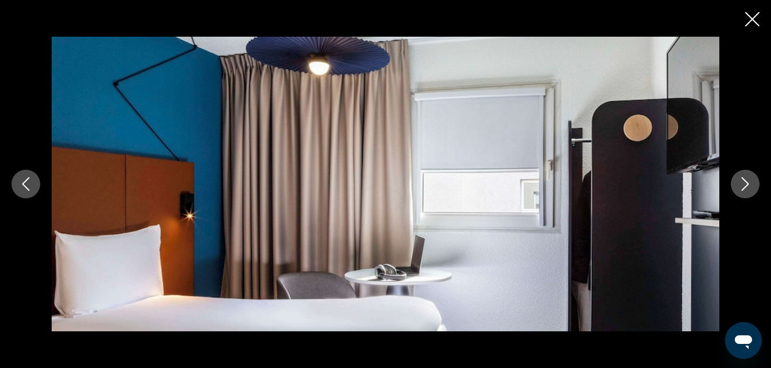
click at [36, 185] on button "Imagen anterior" at bounding box center [25, 184] width 29 height 29
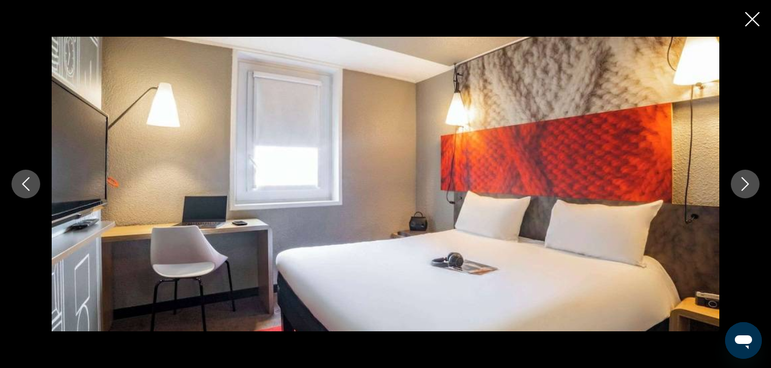
click at [37, 183] on button "Imagen anterior" at bounding box center [25, 184] width 29 height 29
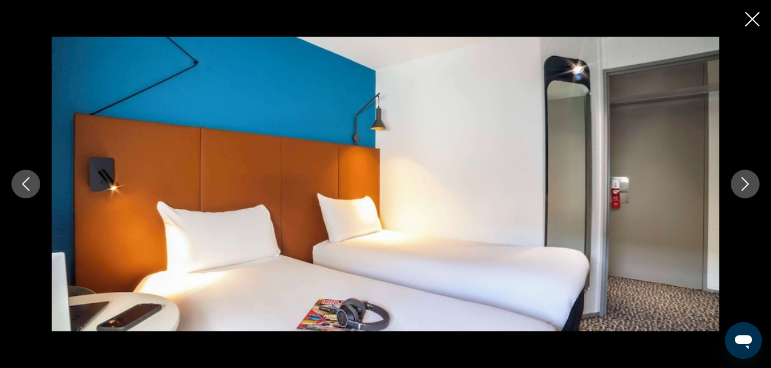
click at [37, 183] on button "Imagen anterior" at bounding box center [25, 184] width 29 height 29
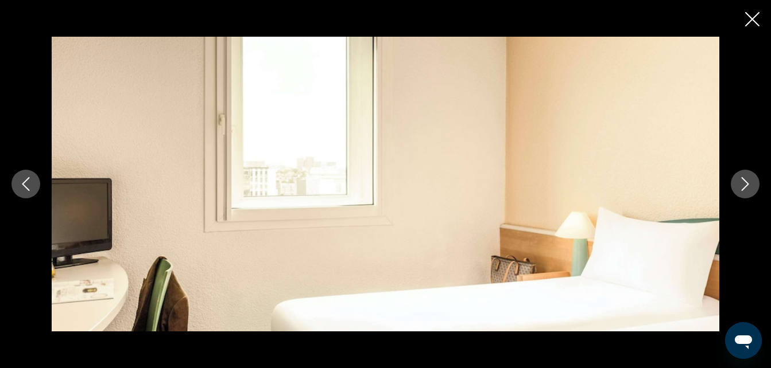
click at [37, 183] on button "Imagen anterior" at bounding box center [25, 184] width 29 height 29
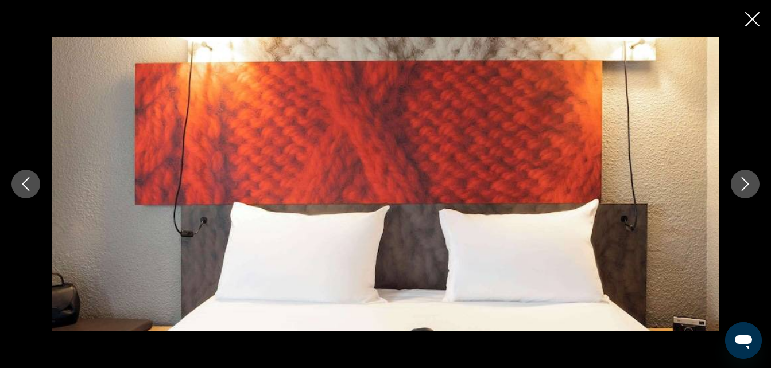
click at [37, 183] on button "Imagen anterior" at bounding box center [25, 184] width 29 height 29
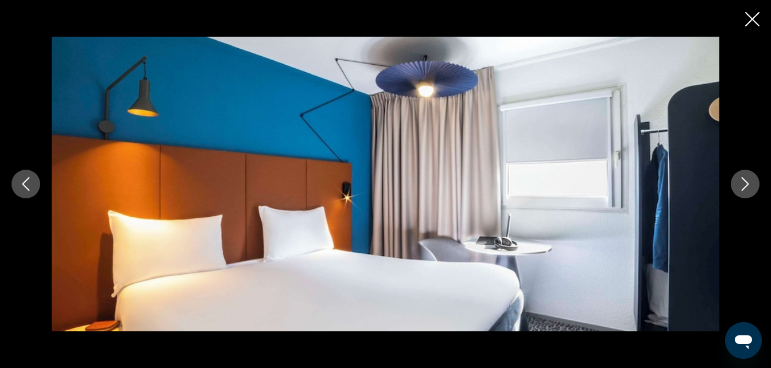
click at [753, 20] on icon "Cerrar presentación de diapositivas" at bounding box center [752, 19] width 14 height 14
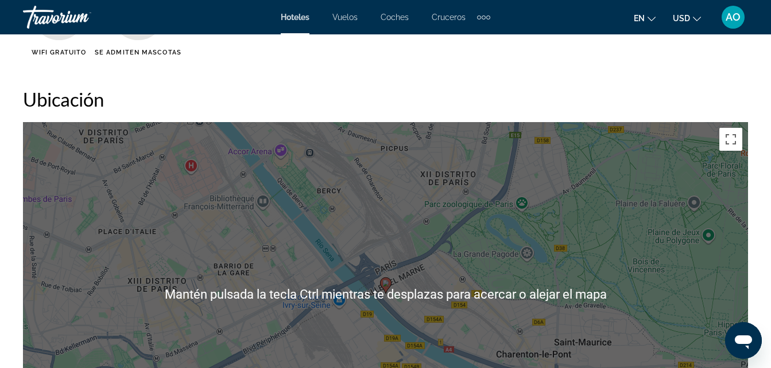
scroll to position [1205, 0]
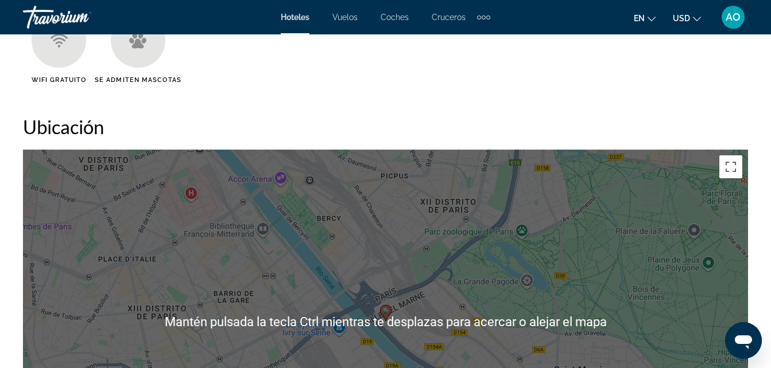
click at [586, 72] on ul "WiFi gratuito Se admiten mascotas" at bounding box center [385, 52] width 725 height 79
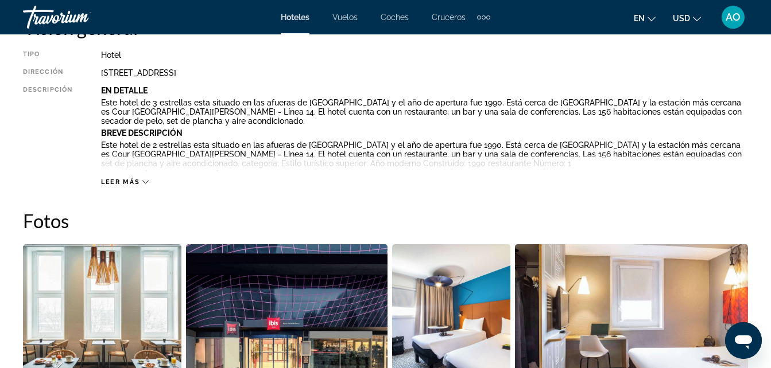
scroll to position [516, 0]
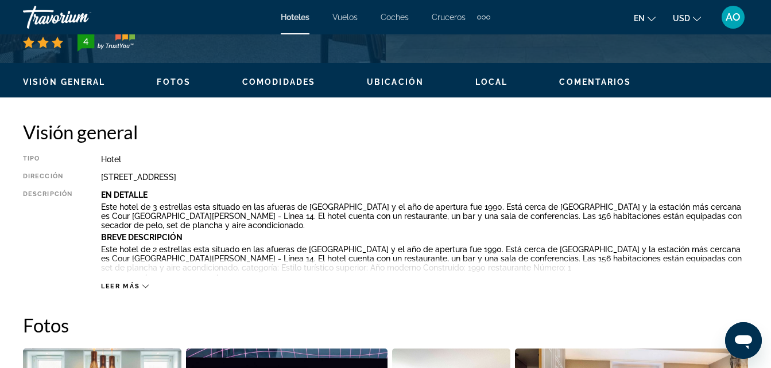
click at [139, 287] on div "Leer más" at bounding box center [125, 286] width 48 height 7
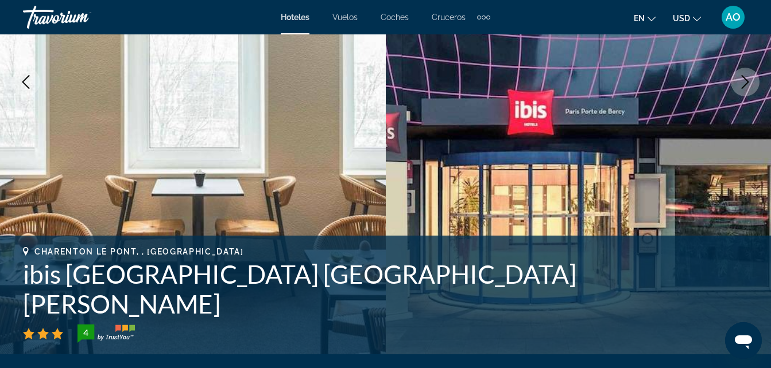
scroll to position [229, 0]
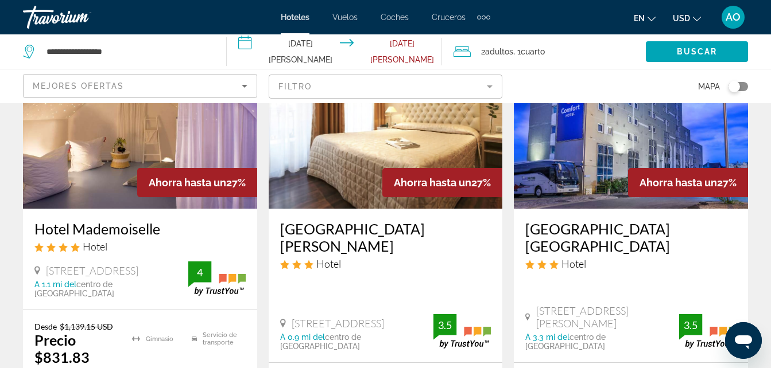
scroll to position [1560, 0]
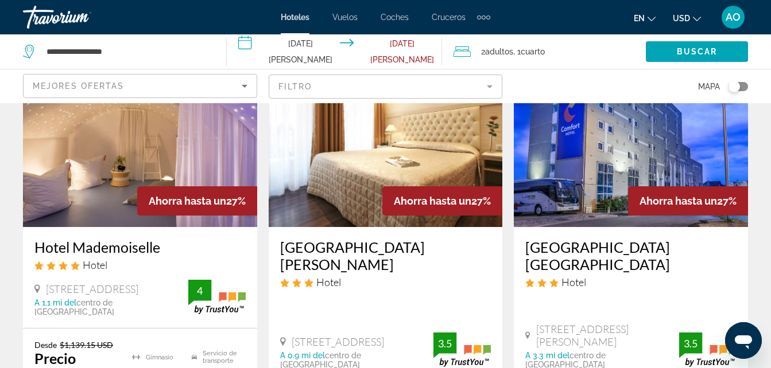
click at [106, 143] on img "Contenido principal" at bounding box center [140, 136] width 234 height 184
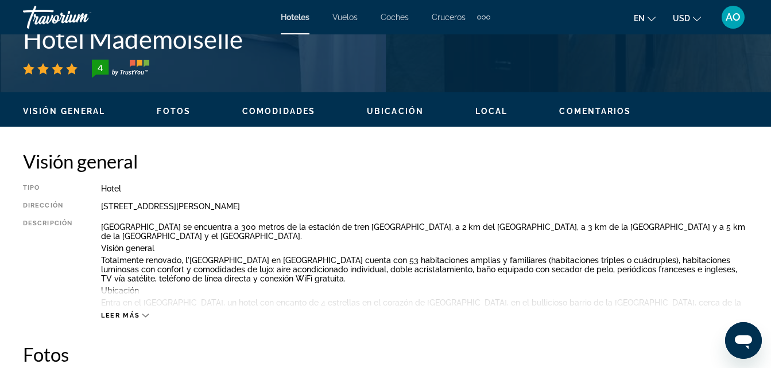
scroll to position [574, 0]
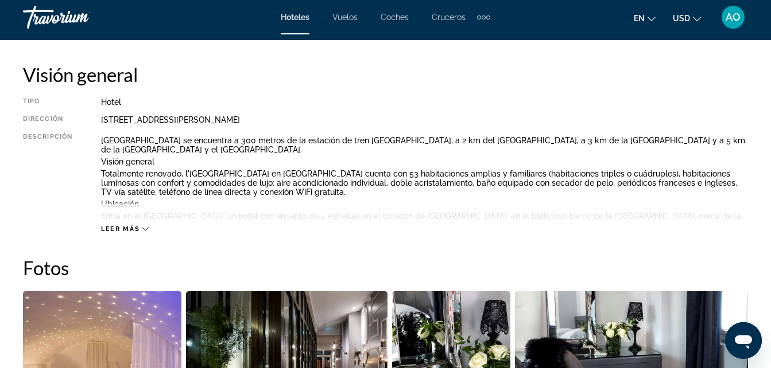
click at [137, 232] on span "Leer más" at bounding box center [120, 228] width 38 height 7
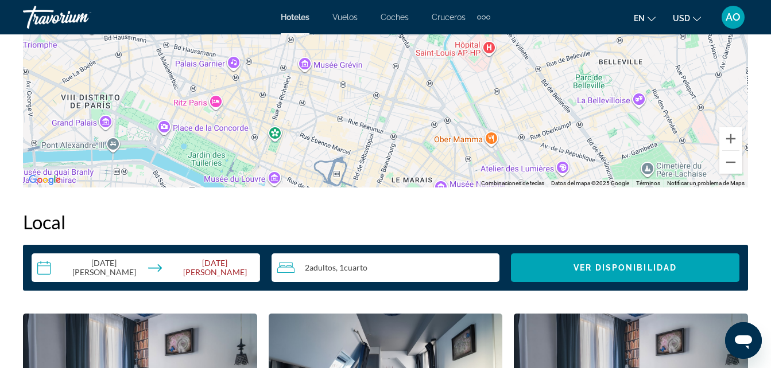
scroll to position [1838, 0]
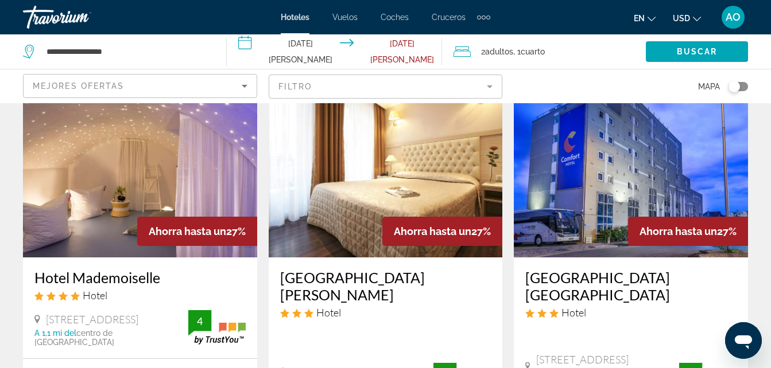
scroll to position [1863, 0]
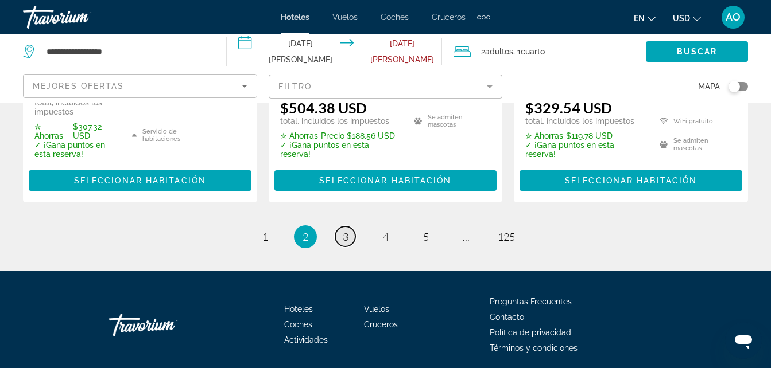
click at [345, 231] on span "3" at bounding box center [346, 237] width 6 height 13
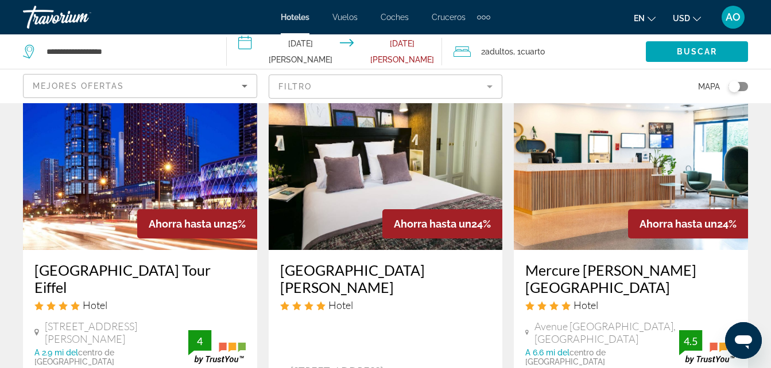
scroll to position [516, 0]
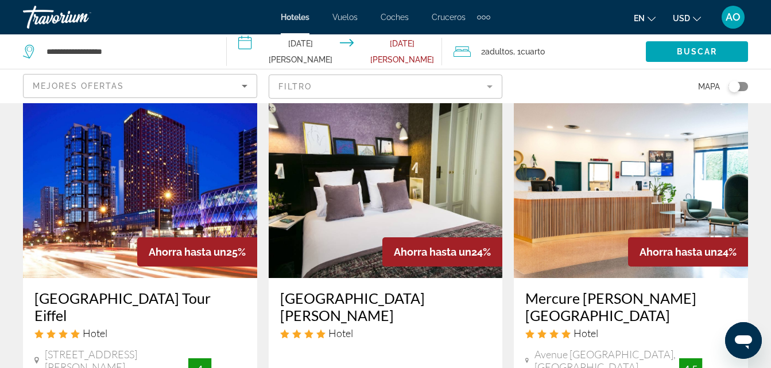
click at [150, 192] on img "Contenido principal" at bounding box center [140, 187] width 234 height 184
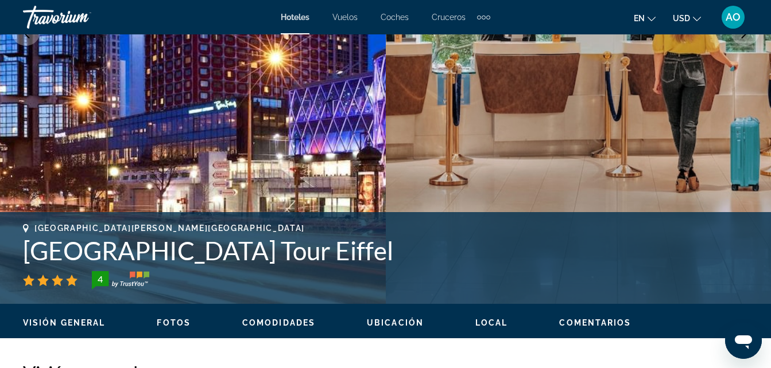
scroll to position [229, 0]
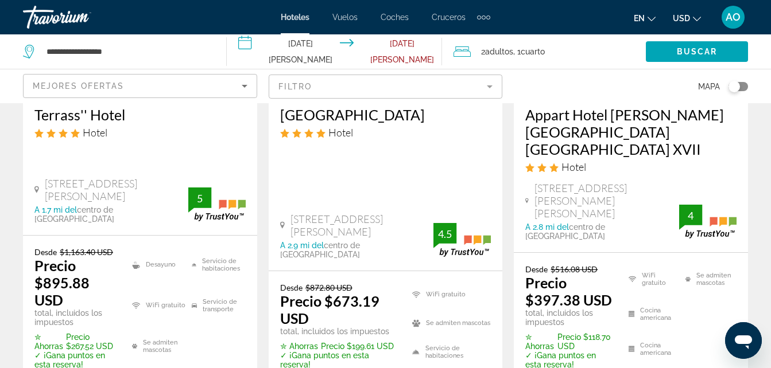
scroll to position [1779, 0]
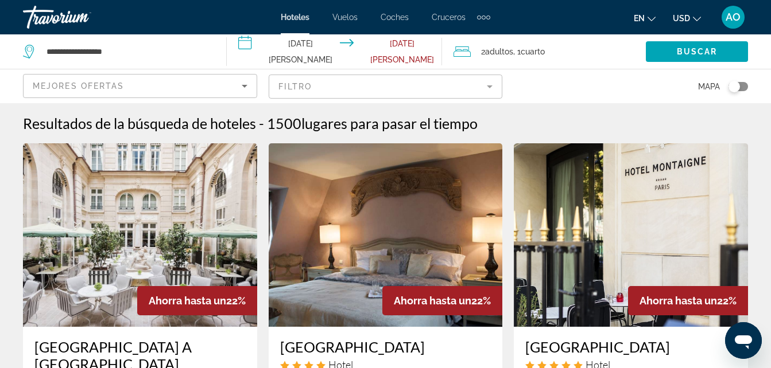
click at [383, 217] on img "Contenido principal" at bounding box center [386, 235] width 234 height 184
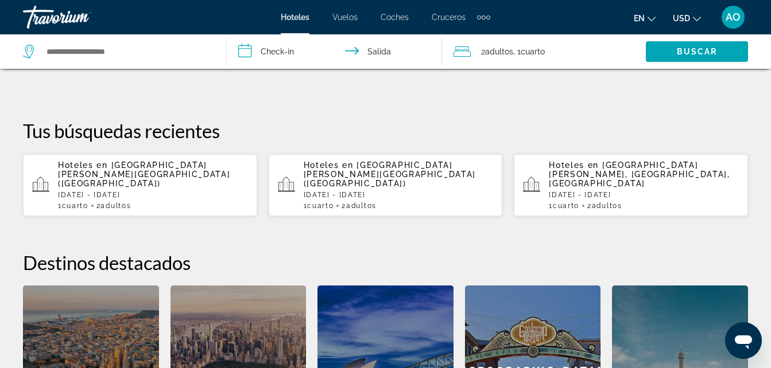
scroll to position [344, 0]
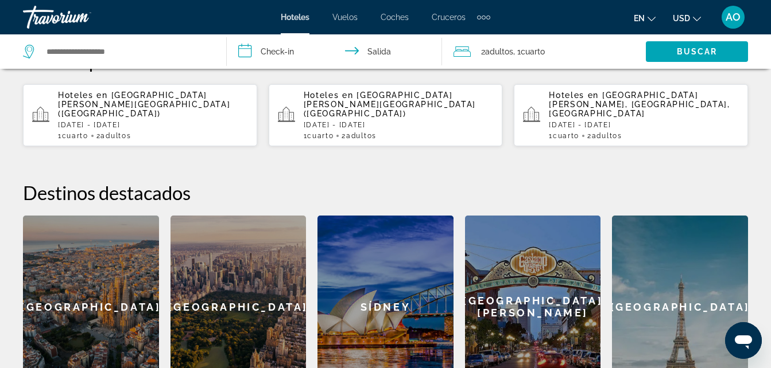
click at [133, 121] on p "[DATE] - [DATE]" at bounding box center [153, 125] width 190 height 8
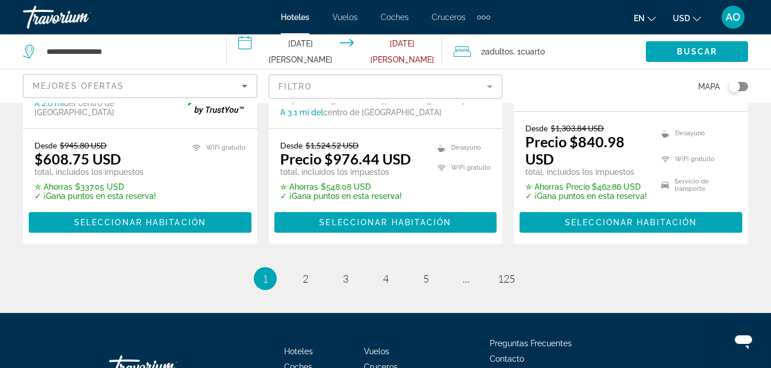
scroll to position [1857, 0]
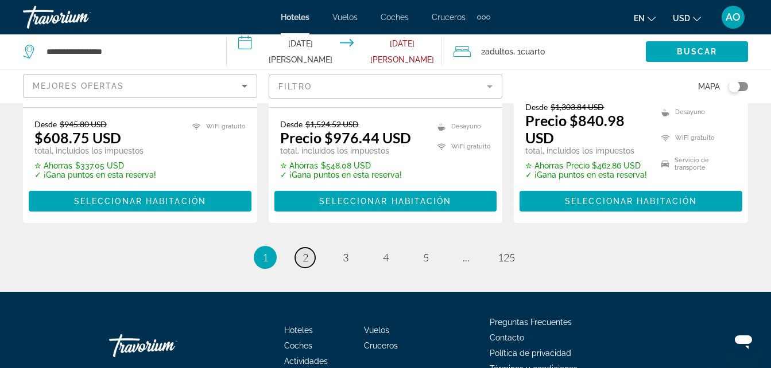
click at [308, 251] on span "2" at bounding box center [305, 257] width 6 height 13
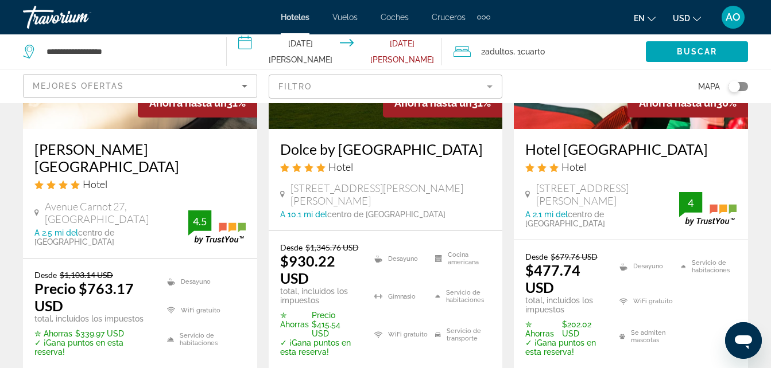
scroll to position [115, 0]
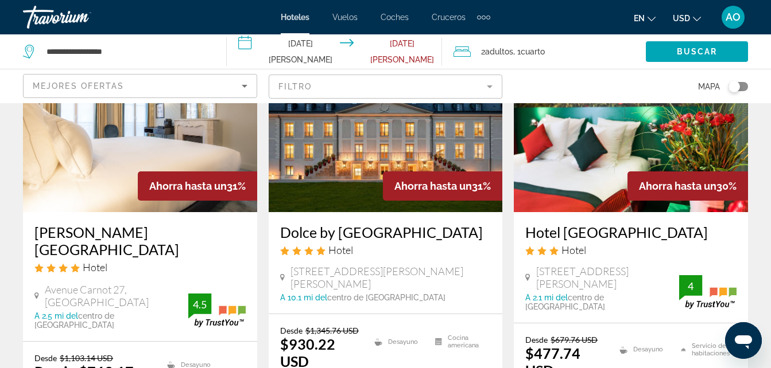
click at [340, 182] on img "Contenido principal" at bounding box center [386, 121] width 234 height 184
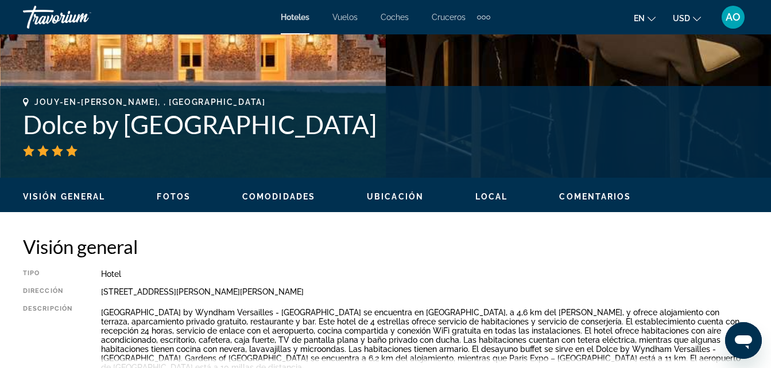
scroll to position [631, 0]
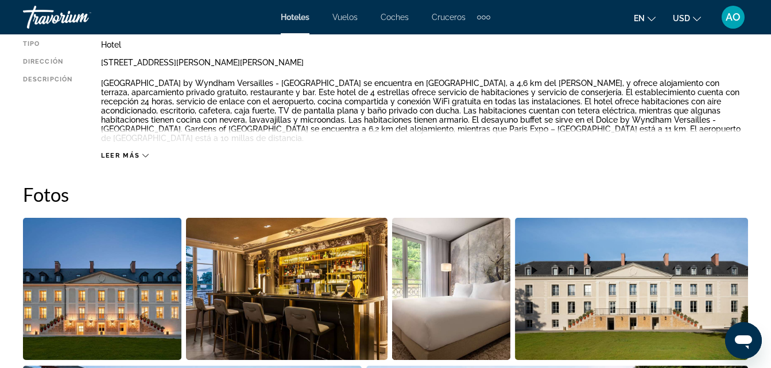
click at [126, 152] on span "Leer más" at bounding box center [120, 155] width 38 height 7
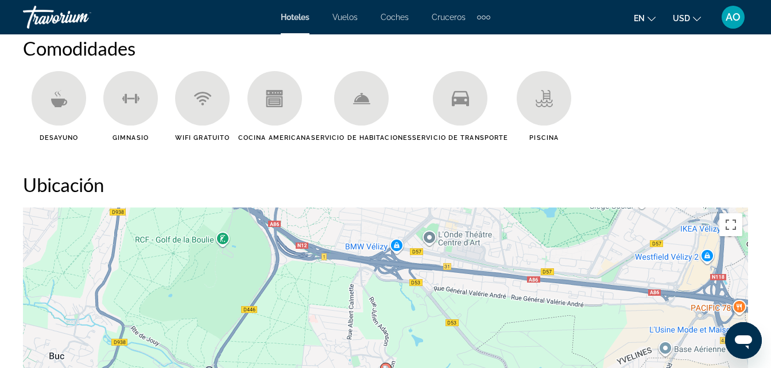
scroll to position [1147, 0]
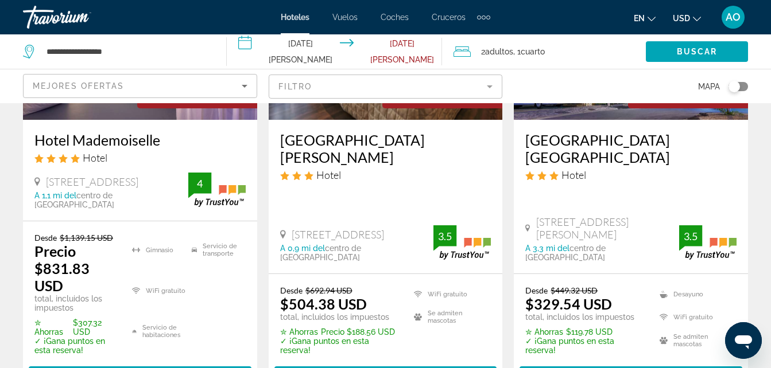
scroll to position [1862, 0]
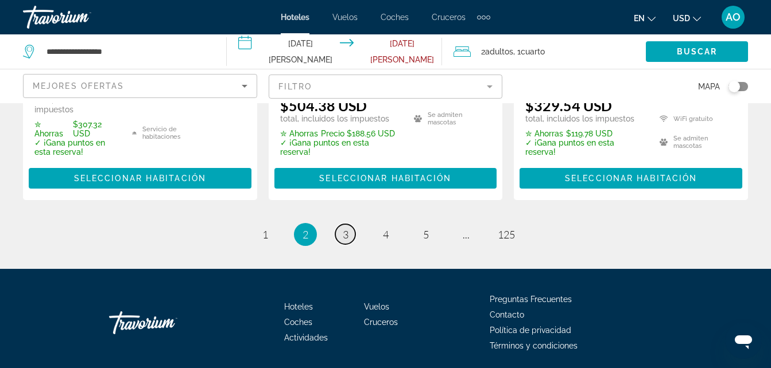
click at [343, 228] on span "3" at bounding box center [346, 234] width 6 height 13
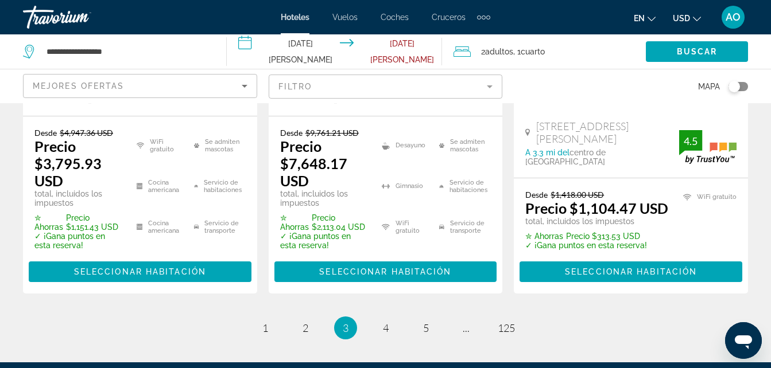
scroll to position [1946, 0]
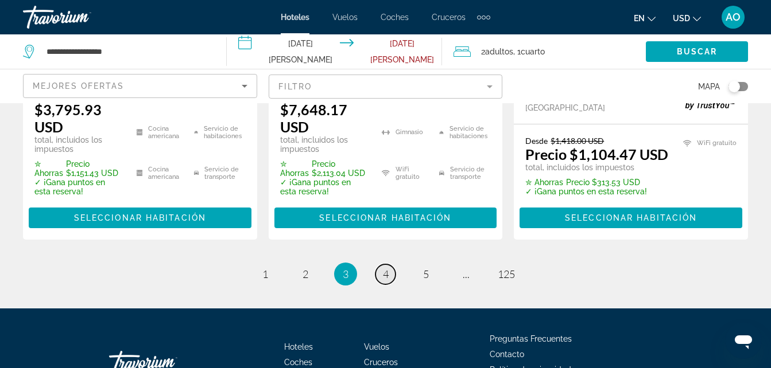
click at [388, 264] on link "página 4" at bounding box center [385, 274] width 20 height 20
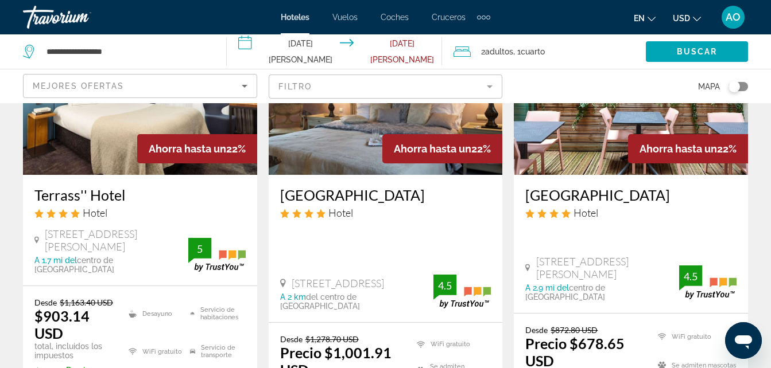
scroll to position [172, 0]
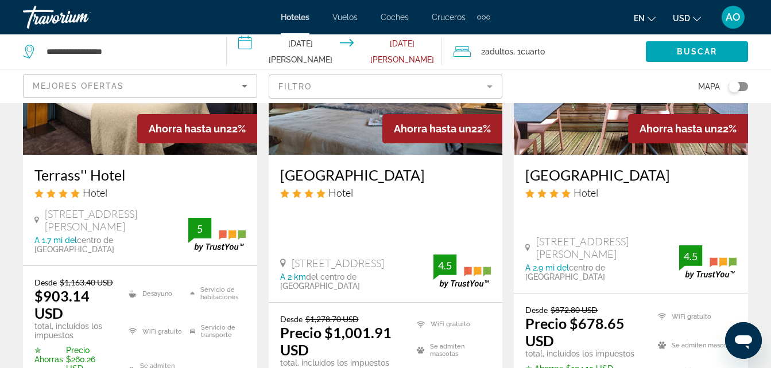
click at [357, 130] on img "Contenido principal" at bounding box center [386, 63] width 234 height 184
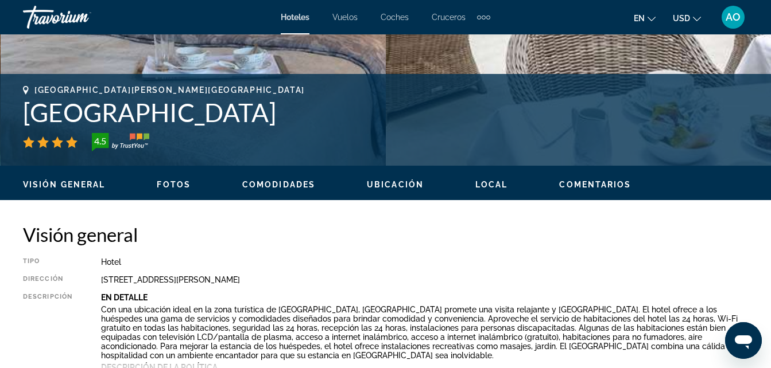
scroll to position [516, 0]
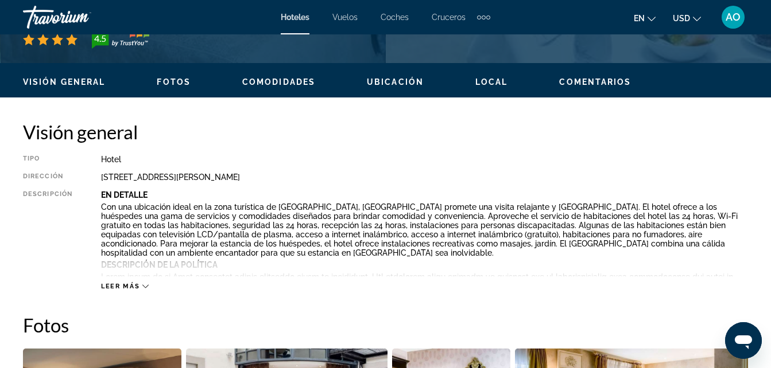
click at [145, 286] on icon "Contenido principal" at bounding box center [145, 286] width 6 height 6
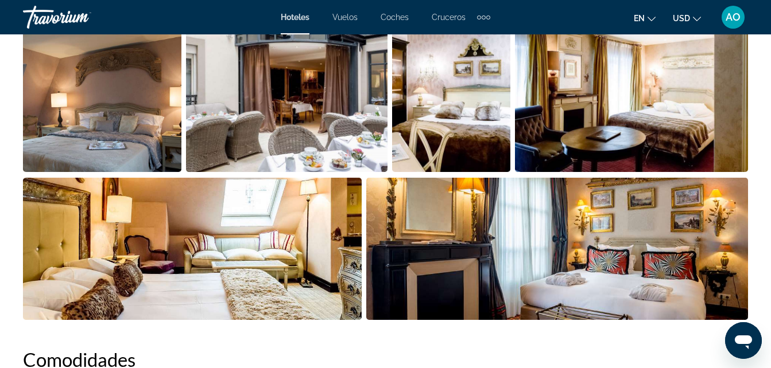
scroll to position [861, 0]
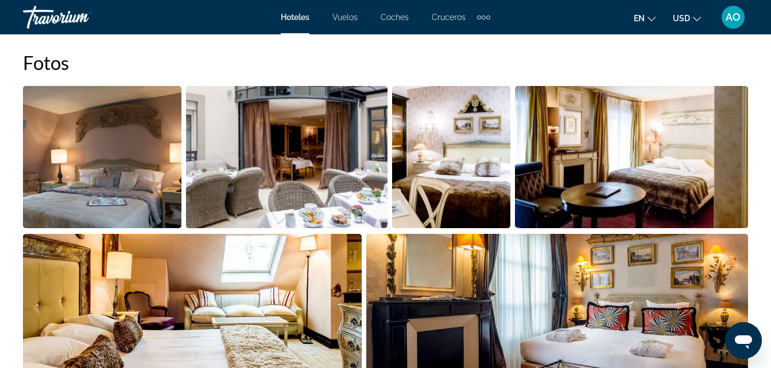
click at [103, 173] on img "Abrir control deslizante de imagen a pantalla completa" at bounding box center [102, 157] width 158 height 142
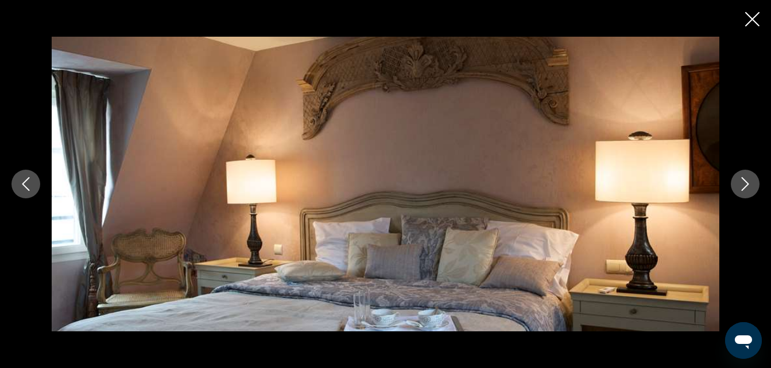
click at [26, 181] on icon "Imagen anterior" at bounding box center [25, 184] width 7 height 14
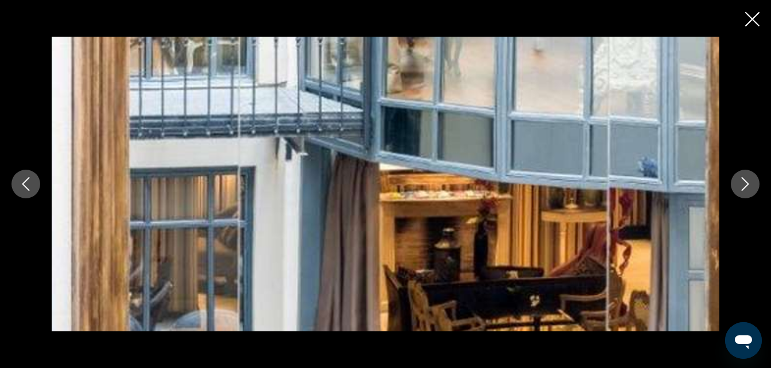
click at [26, 181] on icon "Imagen anterior" at bounding box center [25, 184] width 7 height 14
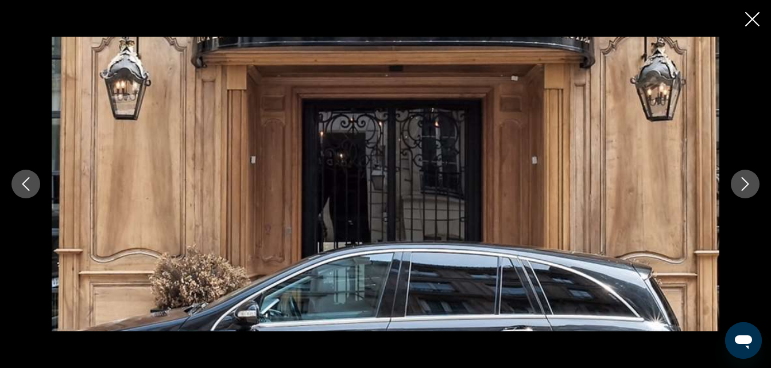
click at [26, 181] on icon "Imagen anterior" at bounding box center [25, 184] width 7 height 14
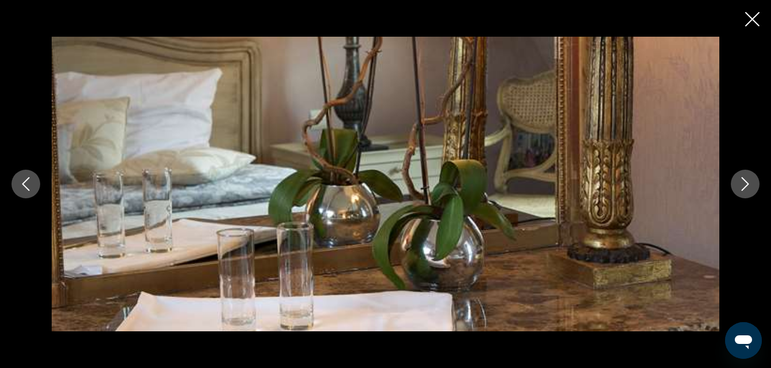
click at [26, 181] on icon "Imagen anterior" at bounding box center [25, 184] width 7 height 14
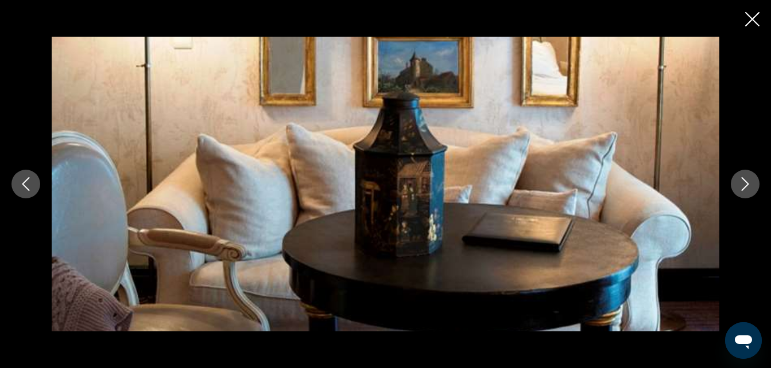
click at [26, 181] on icon "Imagen anterior" at bounding box center [25, 184] width 7 height 14
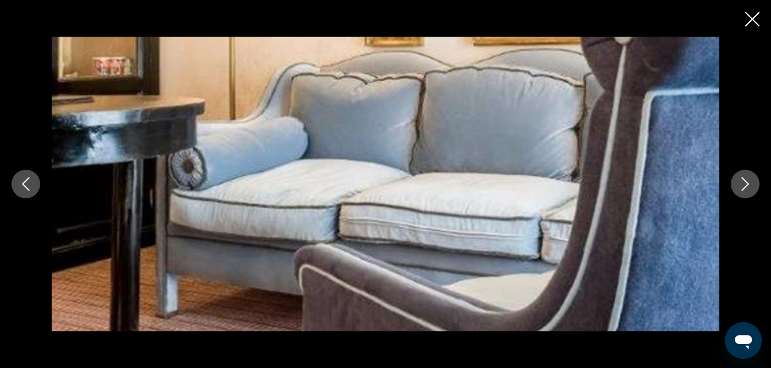
click at [26, 181] on icon "Imagen anterior" at bounding box center [25, 184] width 7 height 14
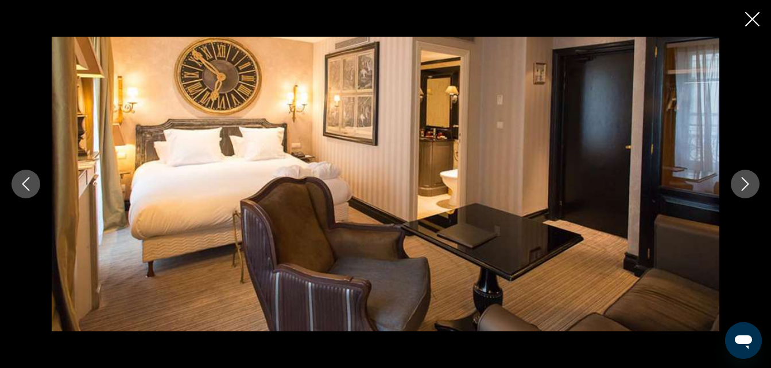
click at [26, 181] on icon "Imagen anterior" at bounding box center [25, 184] width 7 height 14
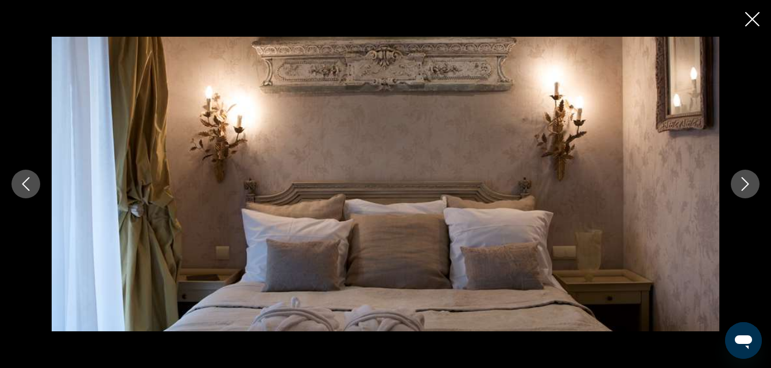
click at [26, 181] on icon "Imagen anterior" at bounding box center [25, 184] width 7 height 14
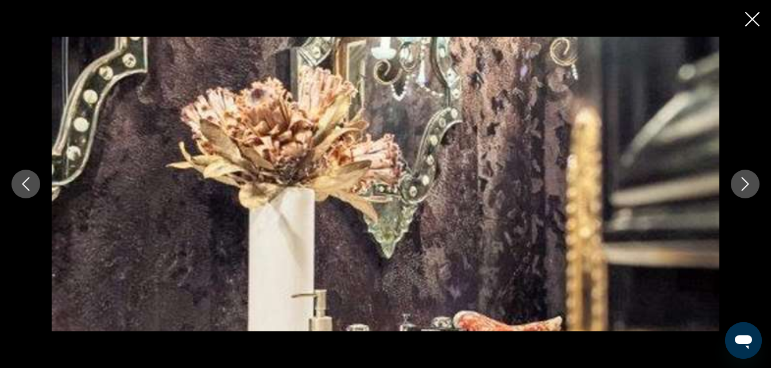
click at [26, 181] on icon "Imagen anterior" at bounding box center [25, 184] width 7 height 14
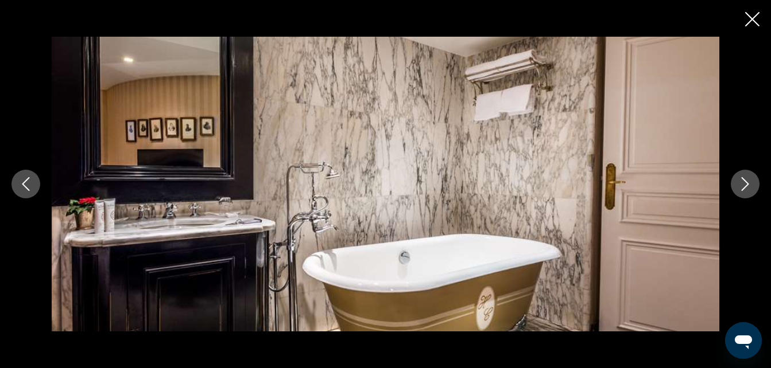
click at [26, 181] on icon "Imagen anterior" at bounding box center [25, 184] width 7 height 14
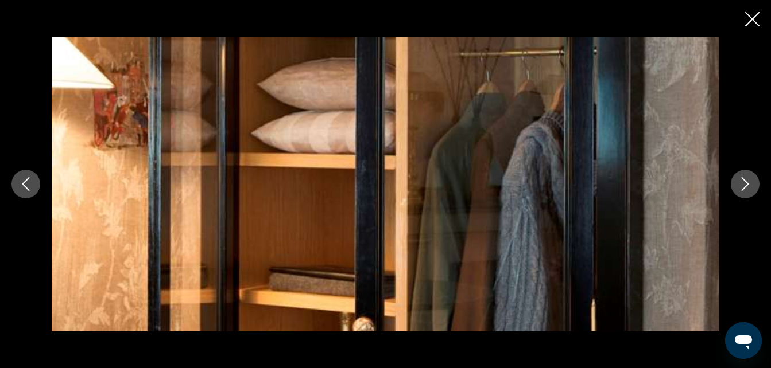
click at [26, 181] on icon "Imagen anterior" at bounding box center [25, 184] width 7 height 14
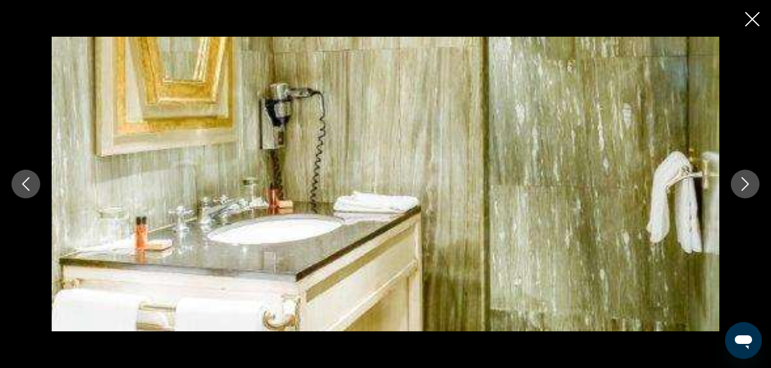
click at [26, 181] on icon "Imagen anterior" at bounding box center [25, 184] width 7 height 14
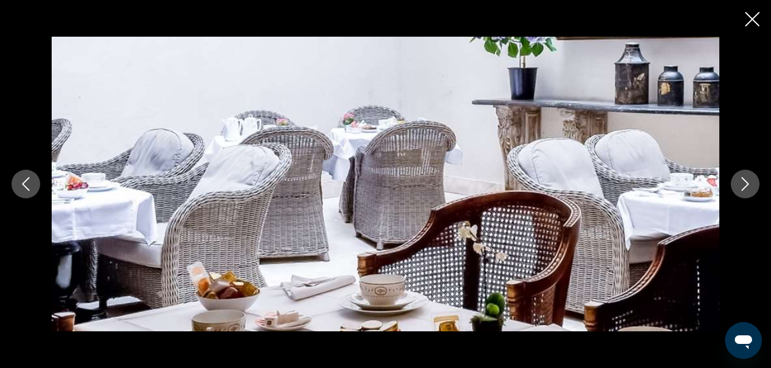
click at [26, 181] on icon "Imagen anterior" at bounding box center [25, 184] width 7 height 14
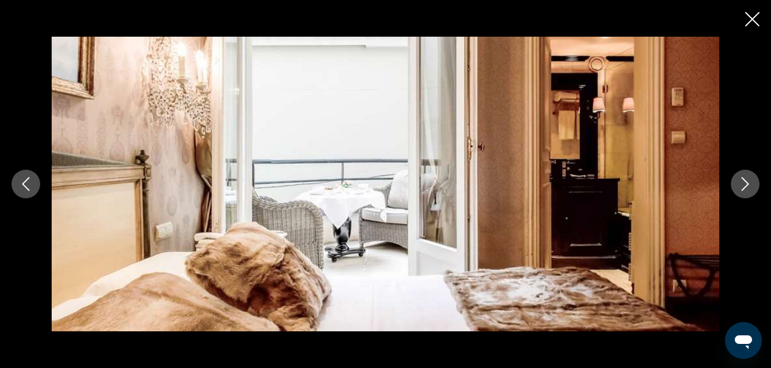
click at [26, 181] on icon "Imagen anterior" at bounding box center [25, 184] width 7 height 14
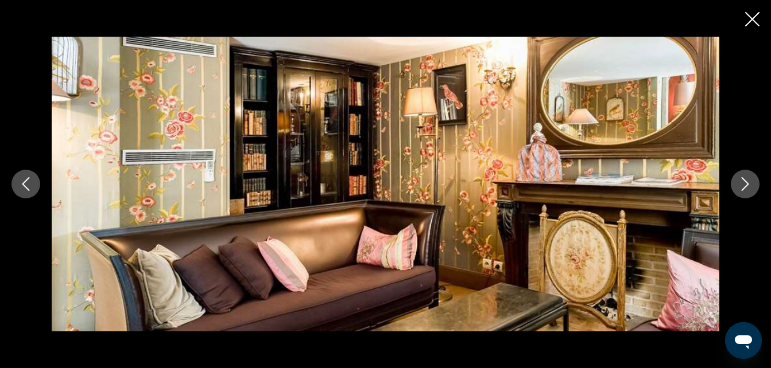
click at [26, 181] on icon "Imagen anterior" at bounding box center [25, 184] width 7 height 14
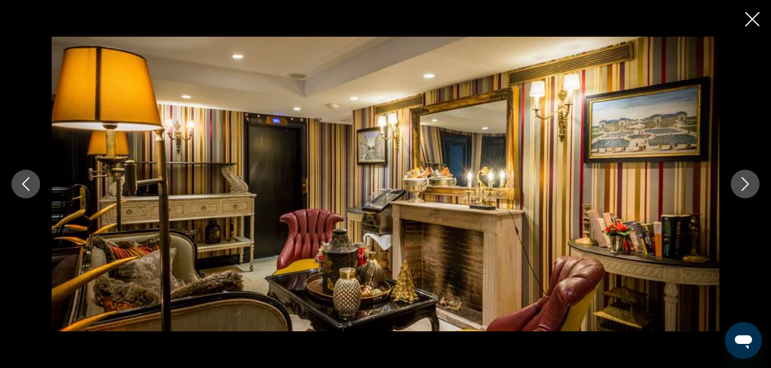
click at [26, 181] on icon "Imagen anterior" at bounding box center [25, 184] width 7 height 14
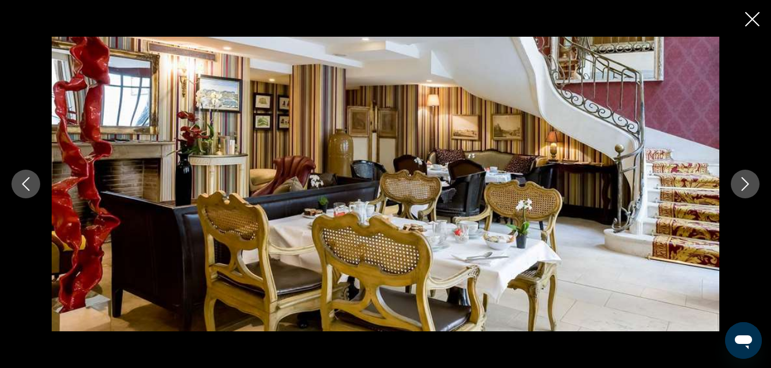
click at [26, 181] on icon "Imagen anterior" at bounding box center [25, 184] width 7 height 14
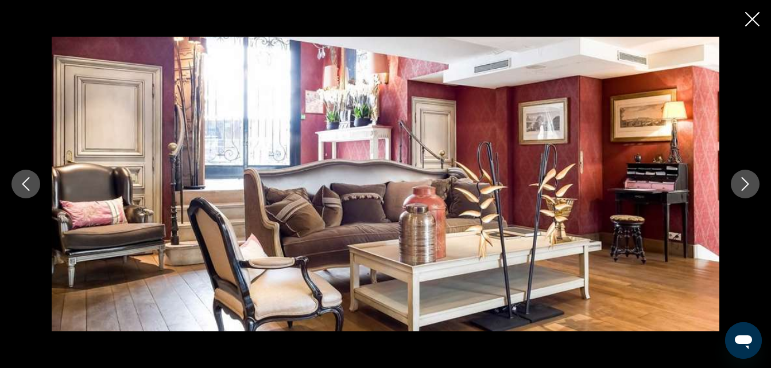
click at [26, 181] on icon "Imagen anterior" at bounding box center [25, 184] width 7 height 14
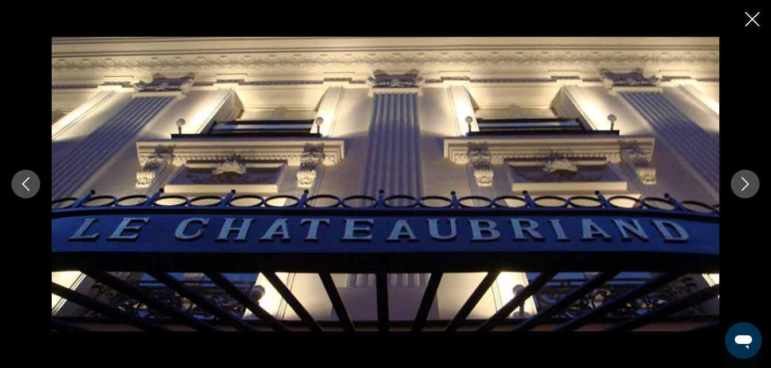
click at [26, 180] on icon "Imagen anterior" at bounding box center [25, 184] width 7 height 14
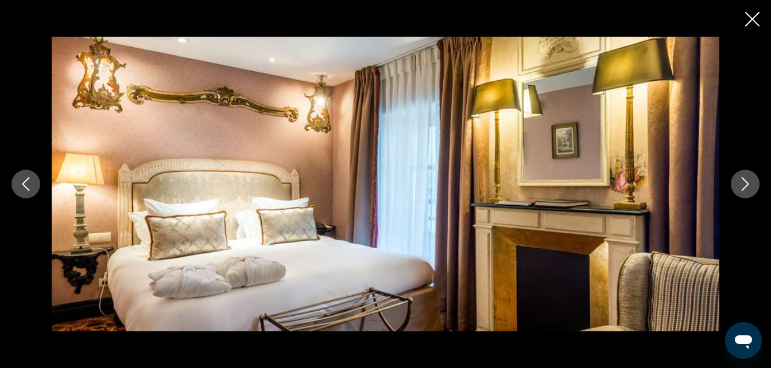
click at [26, 180] on icon "Imagen anterior" at bounding box center [25, 184] width 7 height 14
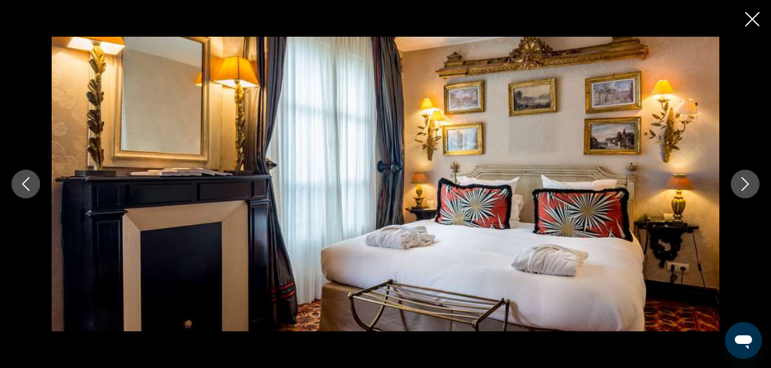
click at [26, 180] on icon "Imagen anterior" at bounding box center [25, 184] width 7 height 14
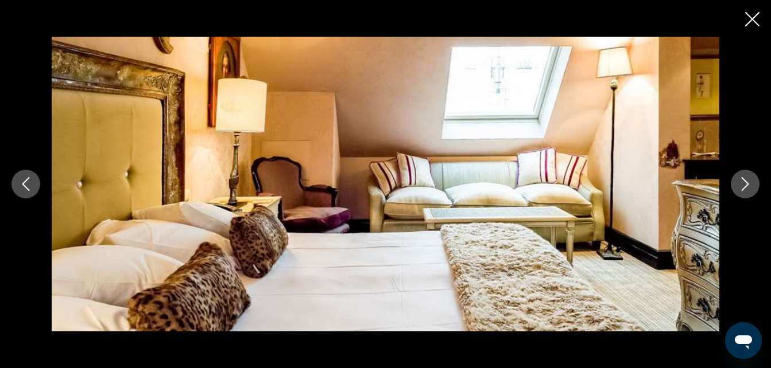
click at [26, 180] on icon "Imagen anterior" at bounding box center [25, 184] width 7 height 14
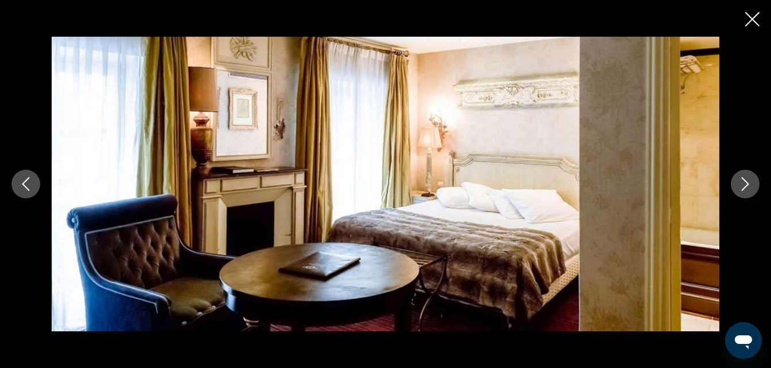
click at [26, 180] on icon "Imagen anterior" at bounding box center [25, 184] width 7 height 14
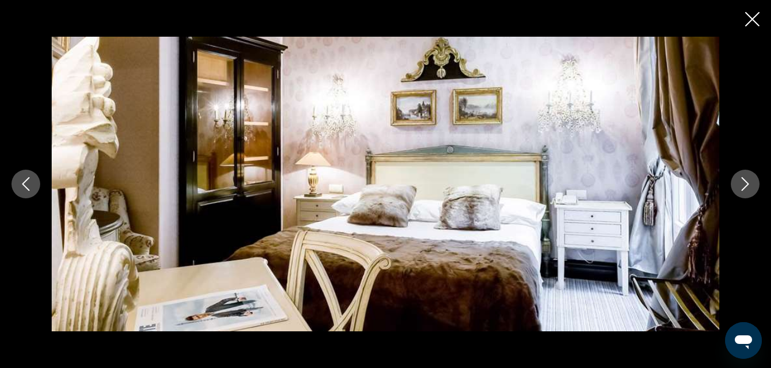
click at [26, 180] on icon "Imagen anterior" at bounding box center [25, 184] width 7 height 14
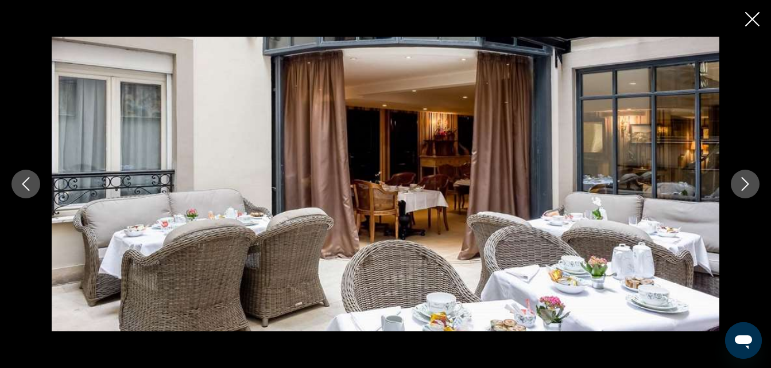
click at [26, 180] on icon "Imagen anterior" at bounding box center [25, 184] width 7 height 14
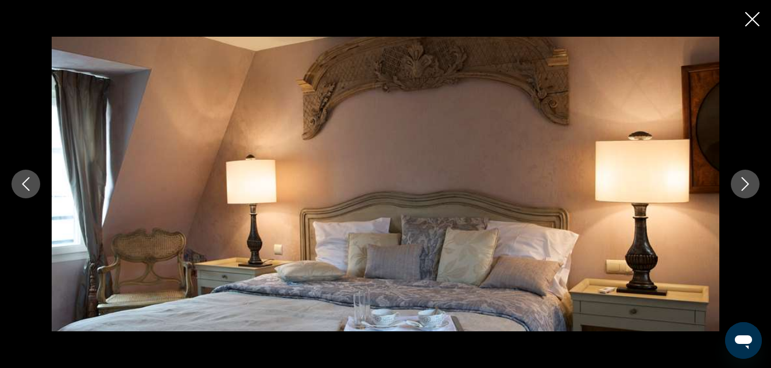
click at [26, 180] on icon "Imagen anterior" at bounding box center [25, 184] width 7 height 14
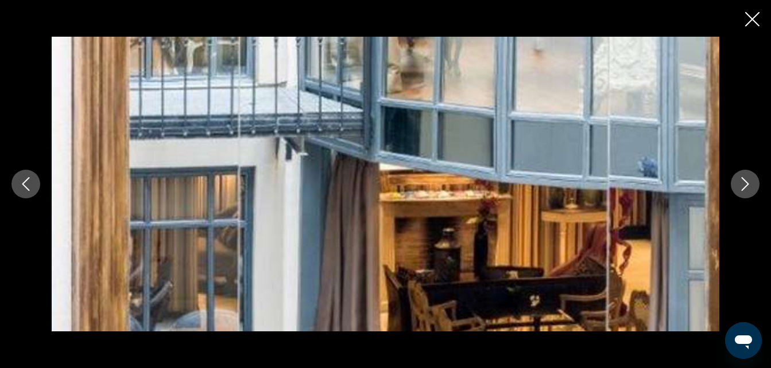
click at [26, 180] on icon "Imagen anterior" at bounding box center [25, 184] width 7 height 14
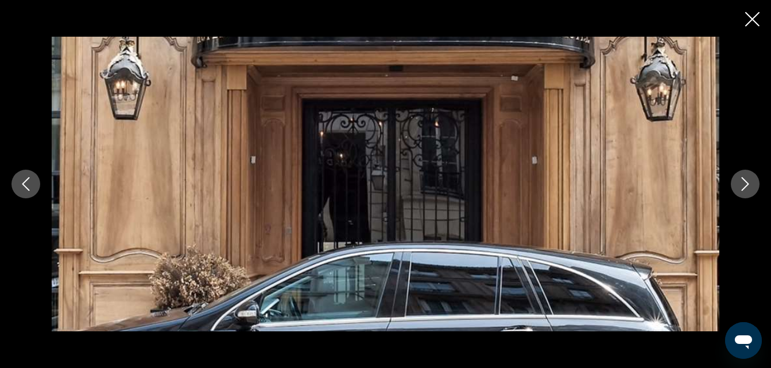
click at [26, 180] on icon "Imagen anterior" at bounding box center [25, 184] width 7 height 14
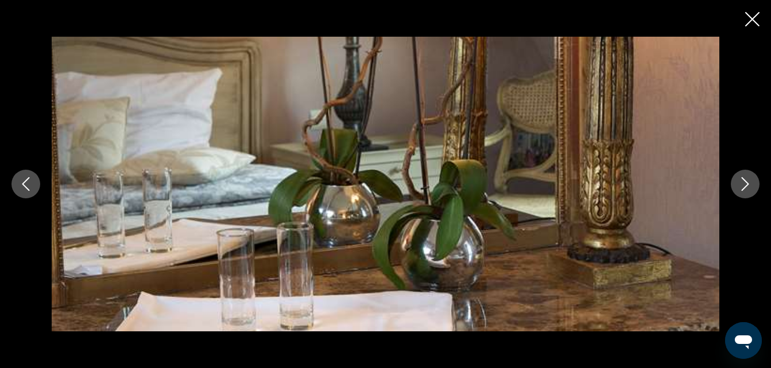
click at [26, 180] on icon "Imagen anterior" at bounding box center [25, 184] width 7 height 14
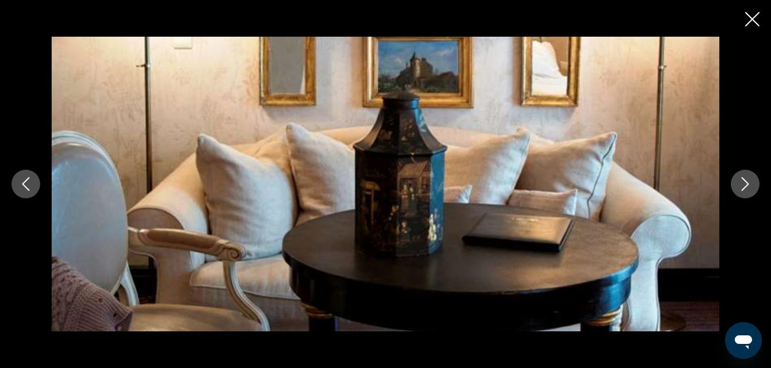
click at [26, 180] on icon "Imagen anterior" at bounding box center [25, 184] width 7 height 14
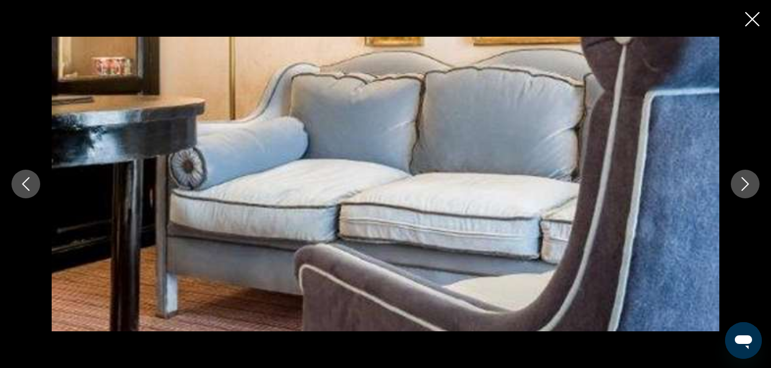
click at [26, 180] on icon "Imagen anterior" at bounding box center [25, 184] width 7 height 14
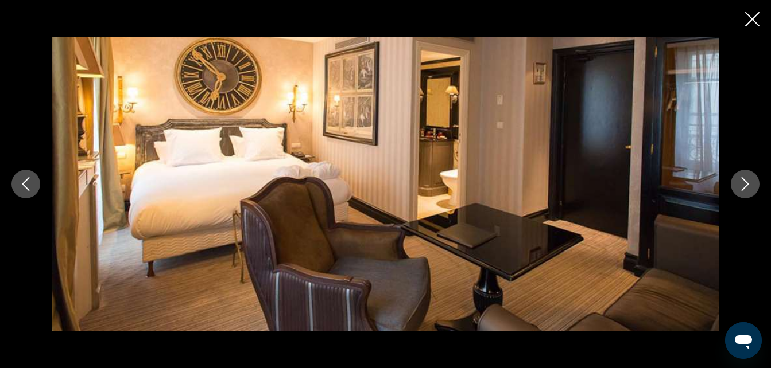
click at [26, 180] on icon "Imagen anterior" at bounding box center [25, 184] width 7 height 14
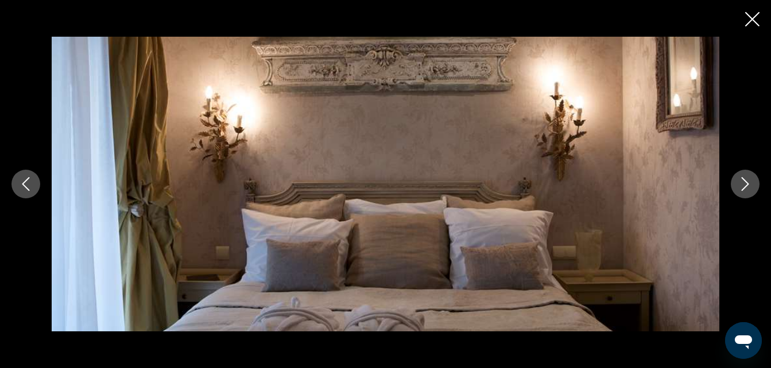
click at [26, 180] on icon "Imagen anterior" at bounding box center [25, 184] width 7 height 14
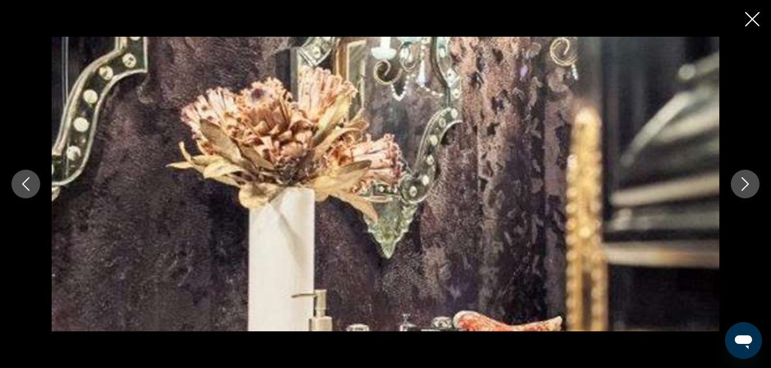
click at [26, 180] on icon "Imagen anterior" at bounding box center [25, 184] width 7 height 14
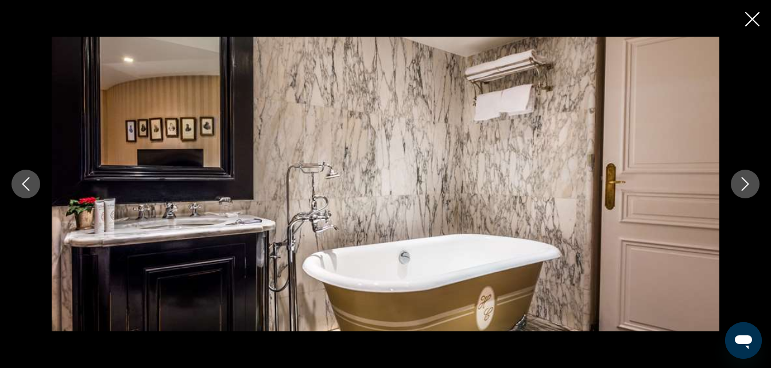
click at [26, 180] on icon "Imagen anterior" at bounding box center [25, 184] width 7 height 14
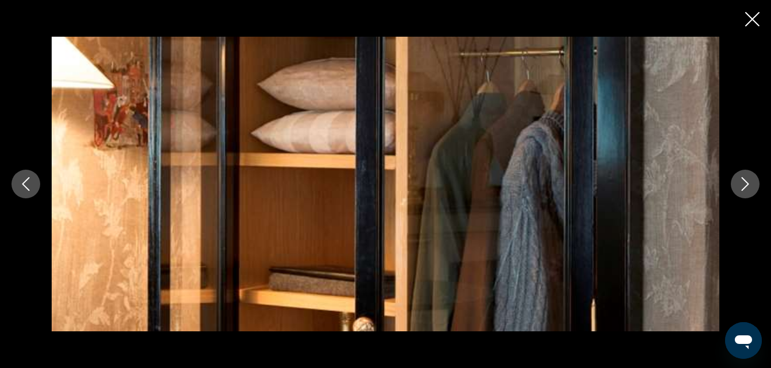
click at [26, 180] on icon "Imagen anterior" at bounding box center [25, 184] width 7 height 14
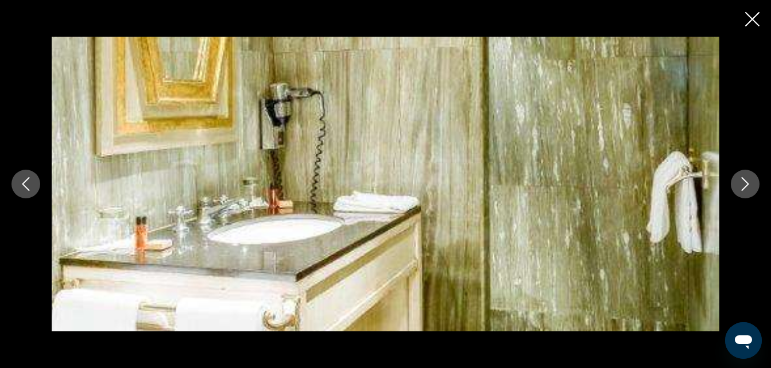
click at [748, 20] on icon "Cerrar presentación de diapositivas" at bounding box center [752, 19] width 14 height 14
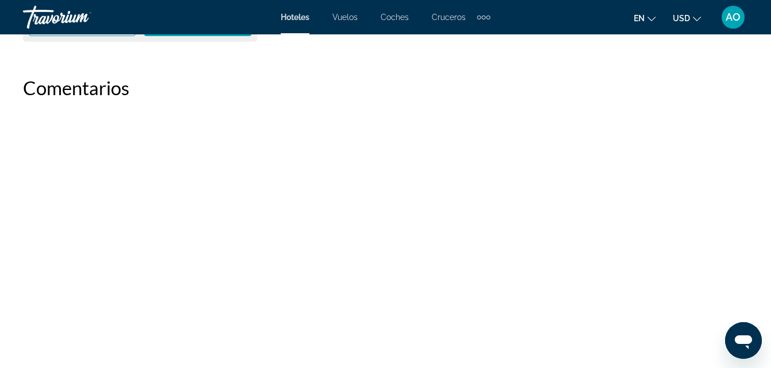
scroll to position [3213, 0]
